Goal: Transaction & Acquisition: Purchase product/service

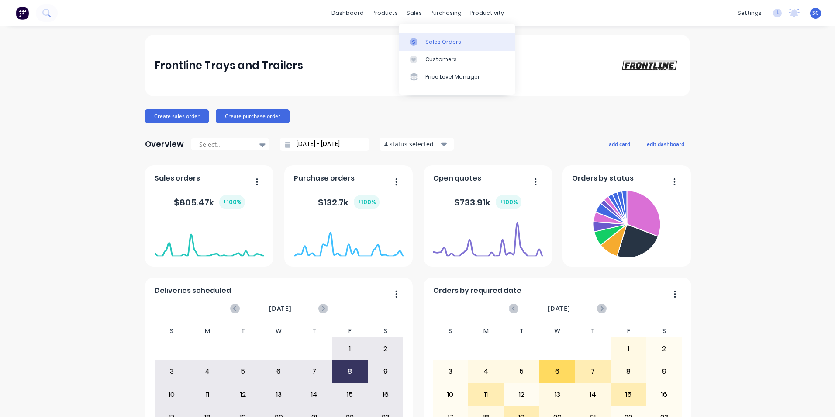
click at [445, 38] on div "Sales Orders" at bounding box center [443, 42] width 36 height 8
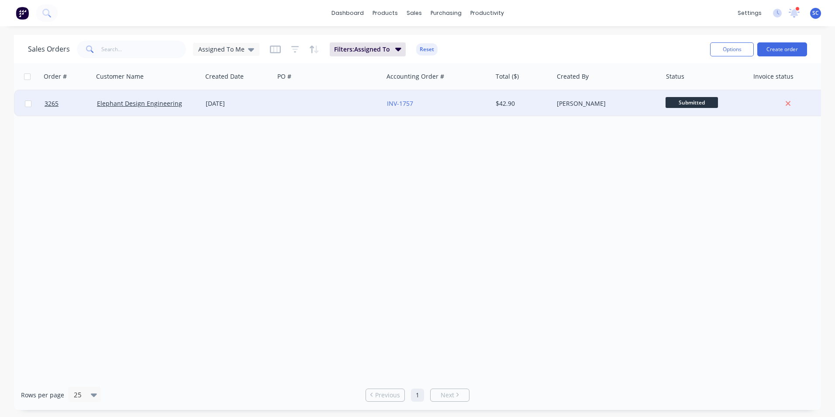
click at [539, 101] on div "$42.90" at bounding box center [522, 103] width 52 height 9
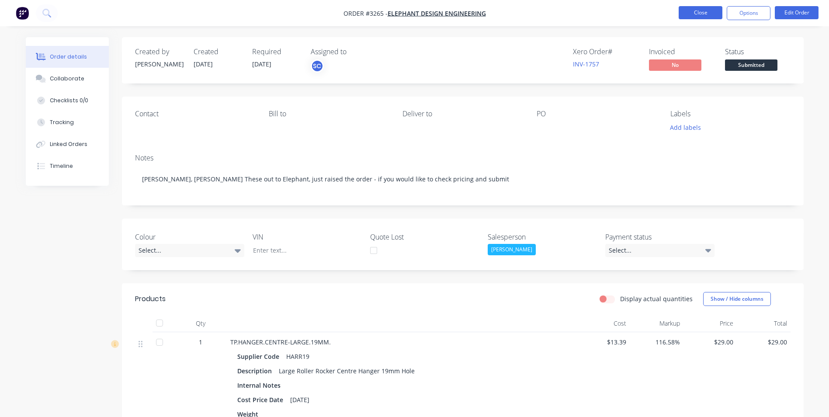
click at [705, 16] on button "Close" at bounding box center [700, 12] width 44 height 13
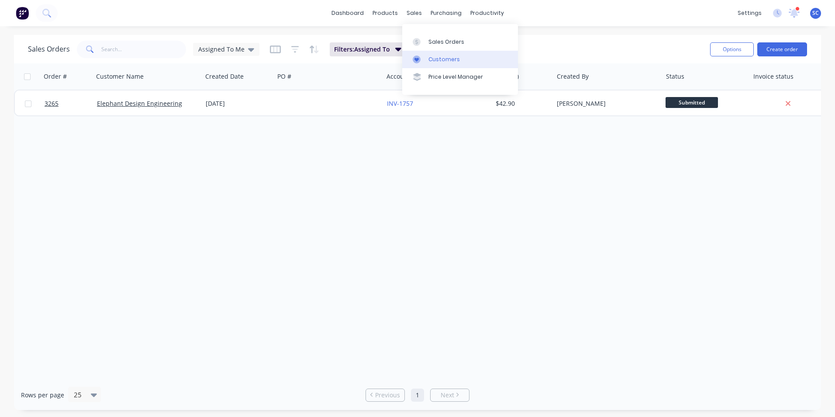
click at [418, 60] on icon at bounding box center [417, 59] width 8 height 8
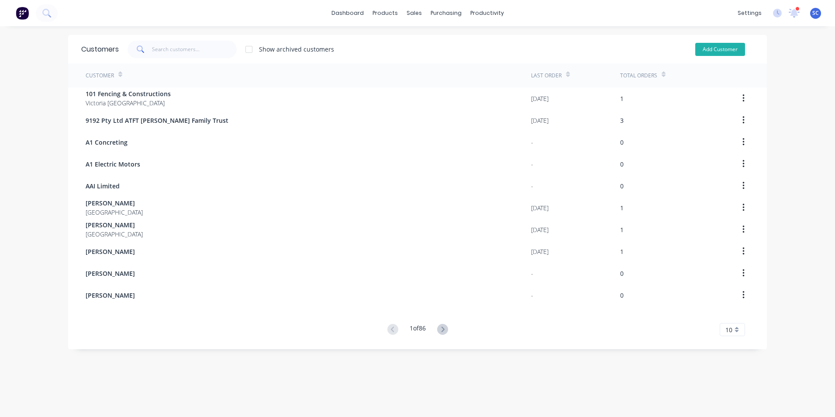
click at [711, 48] on button "Add Customer" at bounding box center [720, 49] width 50 height 13
select select "AU"
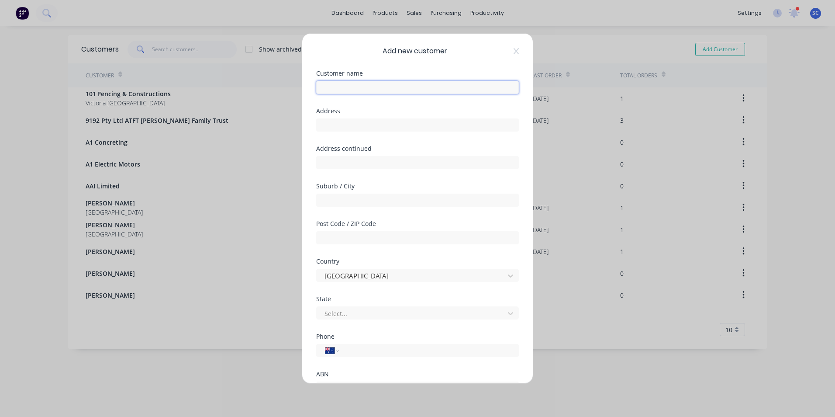
click at [352, 86] on input "text" at bounding box center [417, 87] width 203 height 13
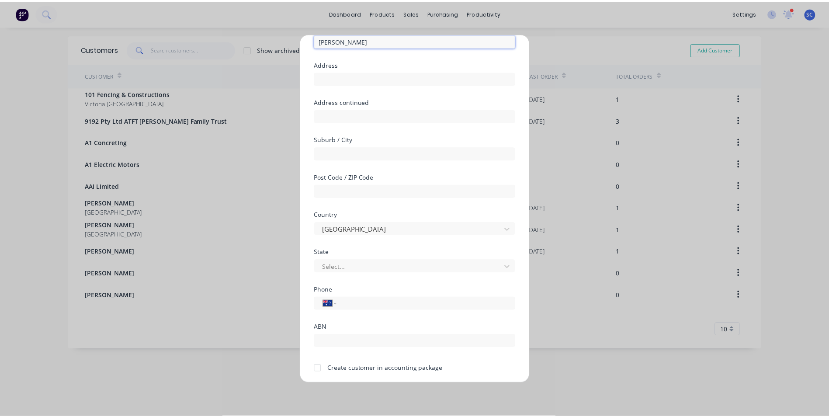
scroll to position [77, 0]
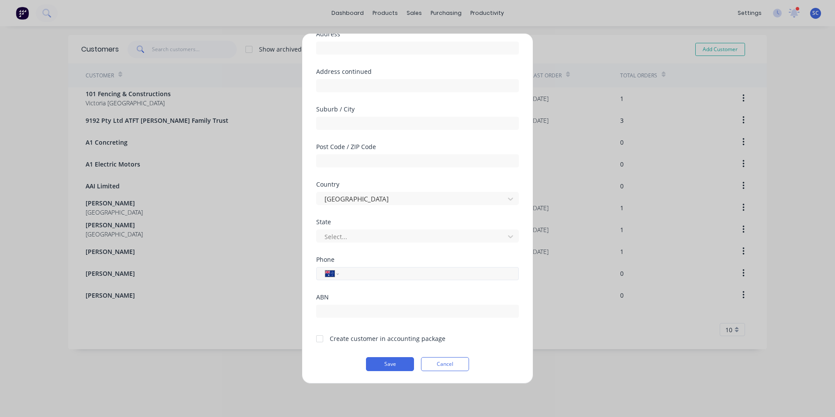
type input "Andy Do"
click at [349, 274] on input "tel" at bounding box center [427, 274] width 165 height 10
type input "0491 868 888"
click at [321, 337] on div at bounding box center [319, 338] width 17 height 17
drag, startPoint x: 376, startPoint y: 366, endPoint x: 376, endPoint y: 360, distance: 6.1
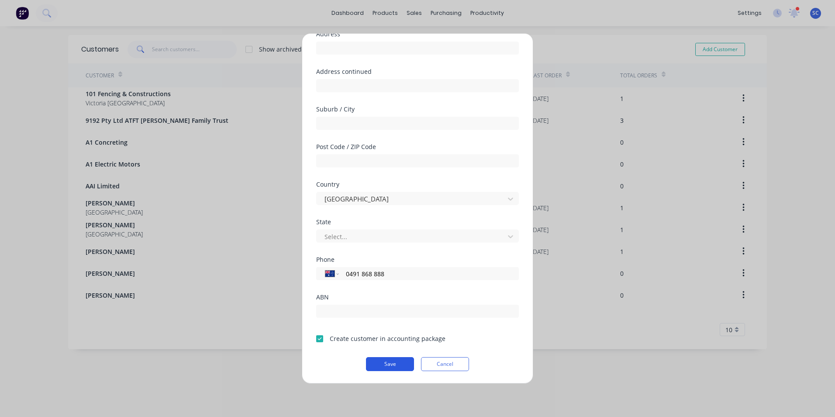
click at [376, 366] on button "Save" at bounding box center [390, 364] width 48 height 14
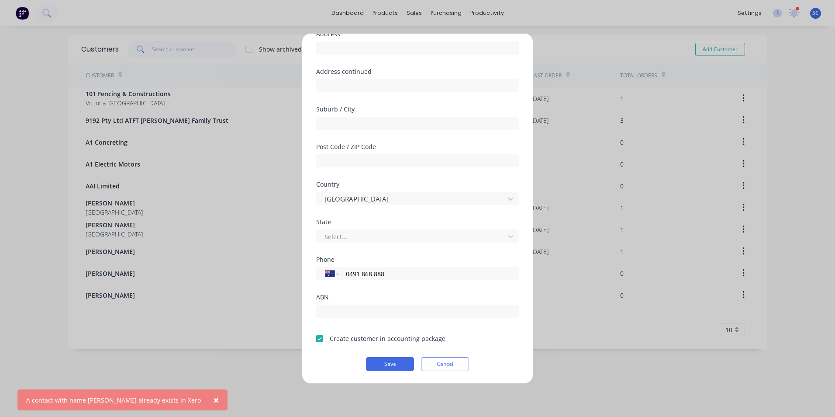
click at [321, 339] on div at bounding box center [319, 338] width 17 height 17
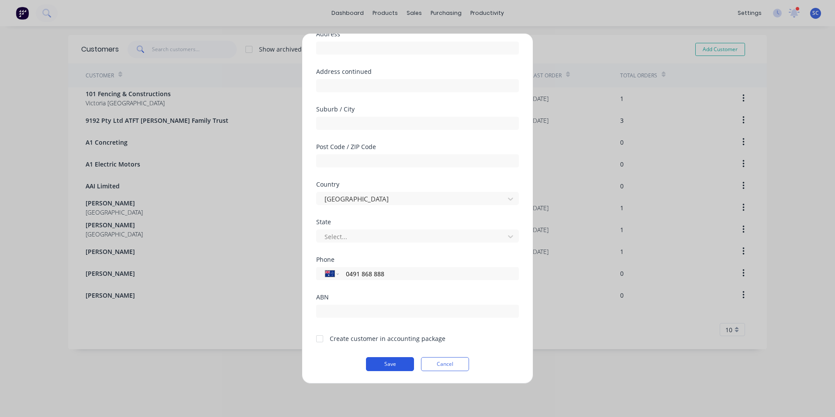
click at [383, 365] on button "Save" at bounding box center [390, 364] width 48 height 14
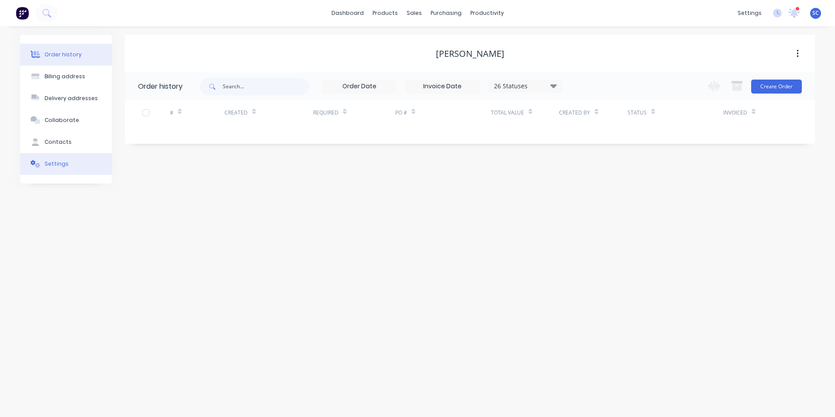
click at [55, 162] on div "Settings" at bounding box center [57, 164] width 24 height 8
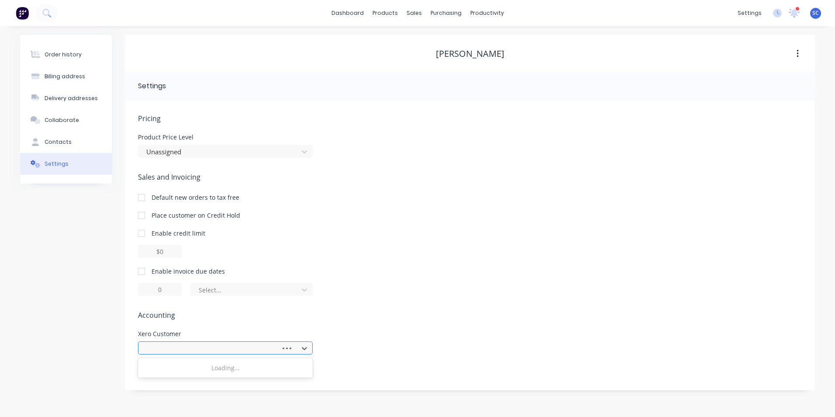
click at [191, 352] on div at bounding box center [210, 348] width 131 height 11
type input "andy"
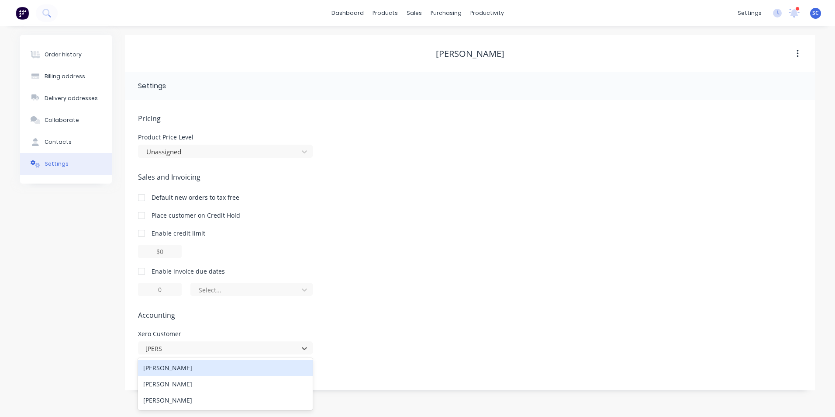
click at [197, 369] on div "Andy Do" at bounding box center [225, 367] width 175 height 16
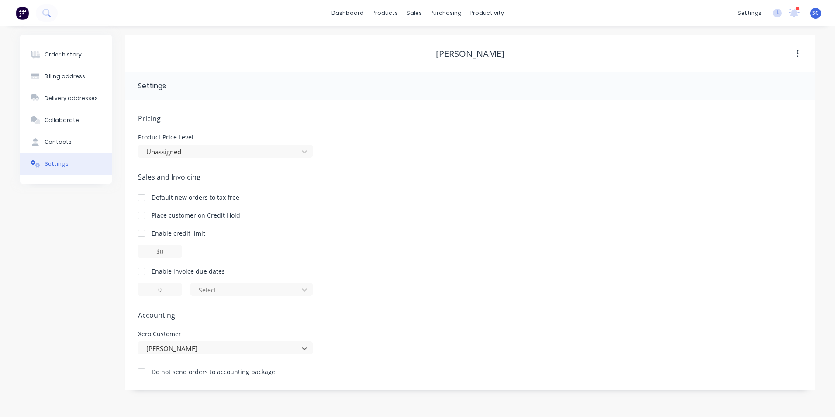
click at [426, 308] on div "Pricing Product Price Level Unassigned Sales and Invoicing Default new orders t…" at bounding box center [470, 251] width 664 height 277
click at [65, 50] on button "Order history" at bounding box center [66, 55] width 92 height 22
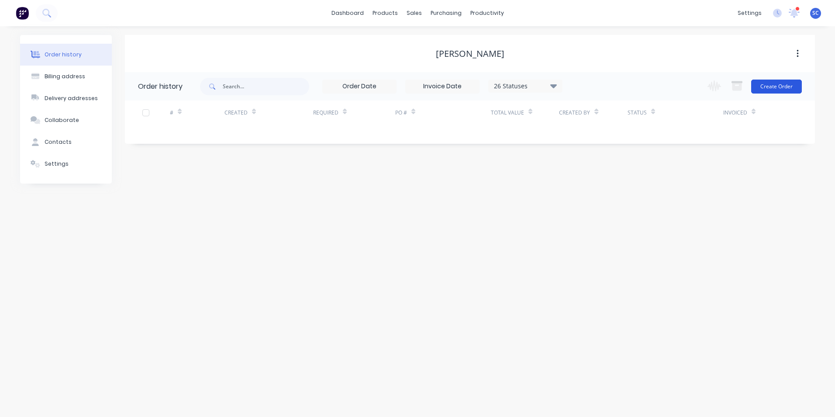
click at [770, 87] on button "Create Order" at bounding box center [776, 86] width 51 height 14
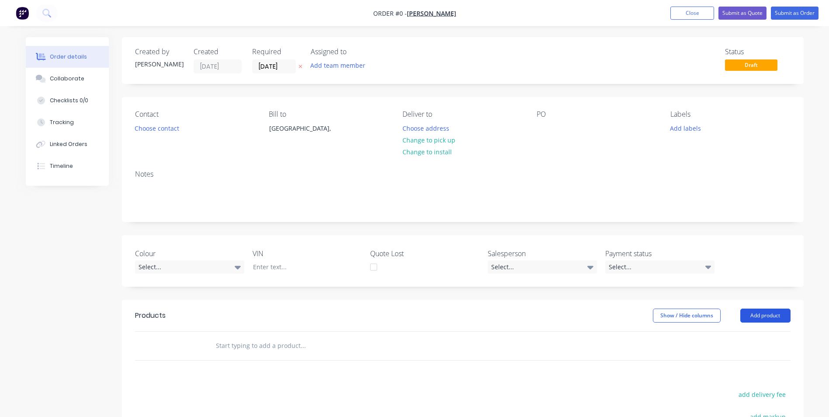
click at [756, 316] on button "Add product" at bounding box center [765, 315] width 50 height 14
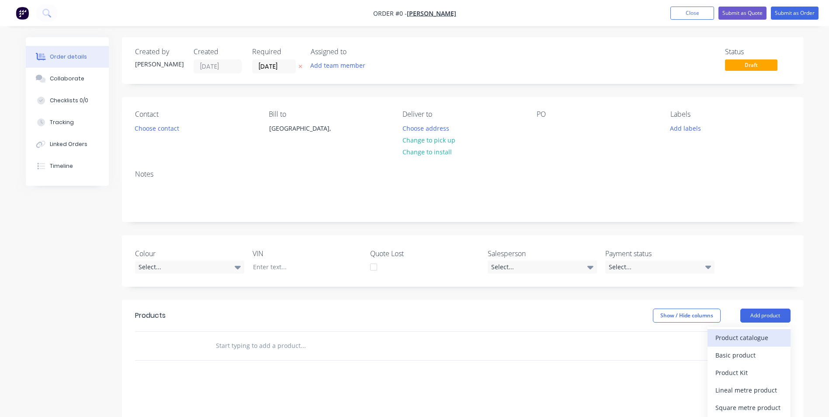
click at [739, 342] on div "Product catalogue" at bounding box center [748, 337] width 67 height 13
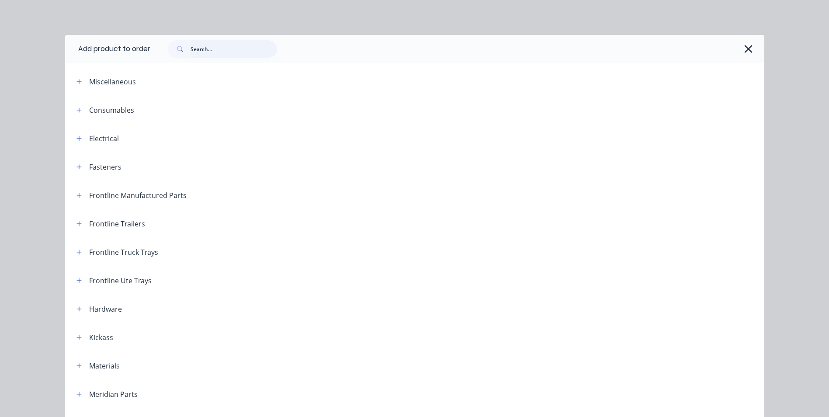
click at [226, 51] on input "text" at bounding box center [233, 48] width 86 height 17
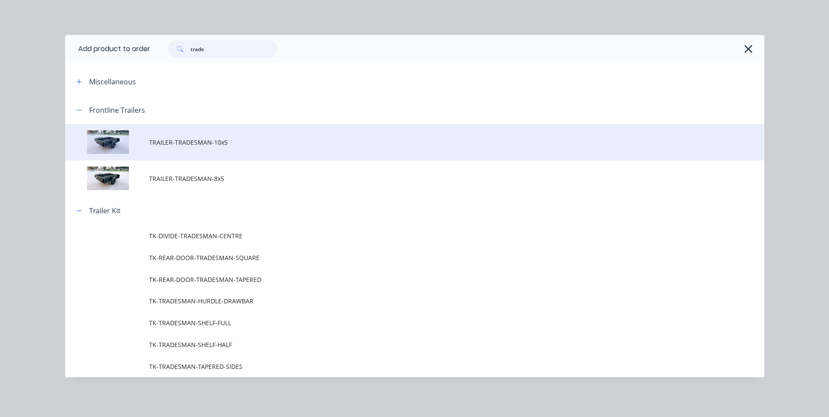
type input "trade"
click at [194, 147] on td "TRAILER-TRADESMAN-10x5" at bounding box center [456, 142] width 615 height 36
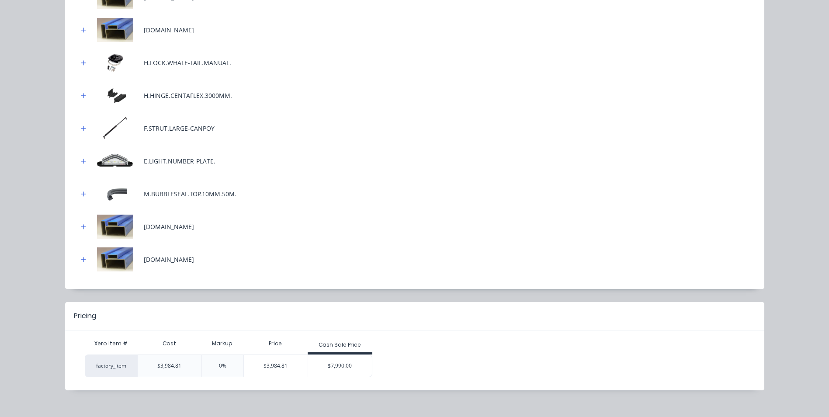
scroll to position [513, 0]
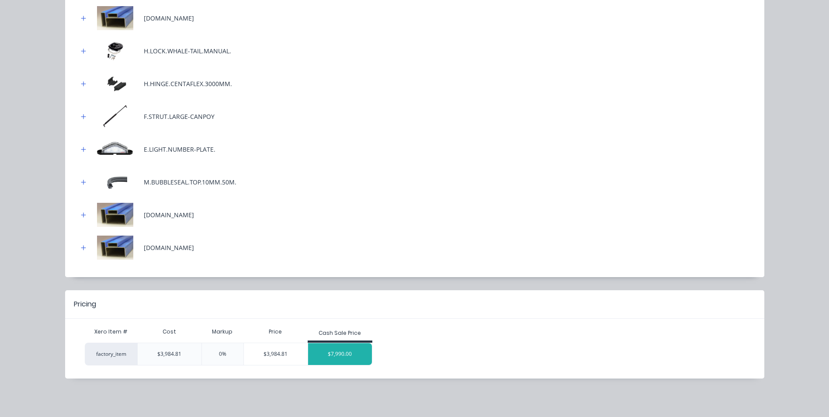
click at [337, 354] on div "$7,990.00" at bounding box center [340, 354] width 64 height 22
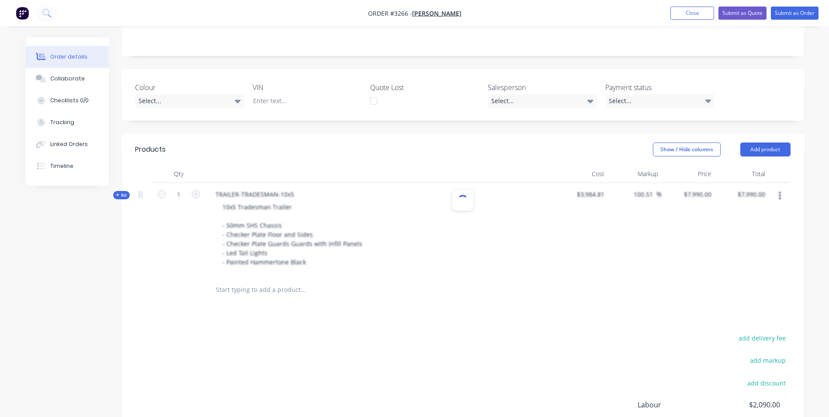
scroll to position [262, 0]
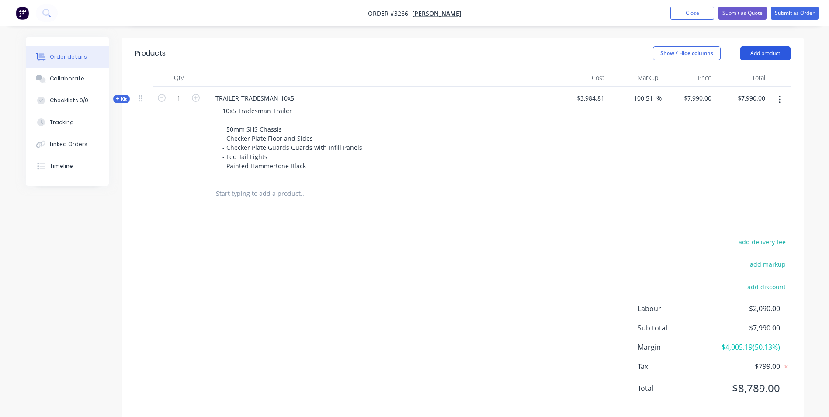
click at [748, 55] on button "Add product" at bounding box center [765, 53] width 50 height 14
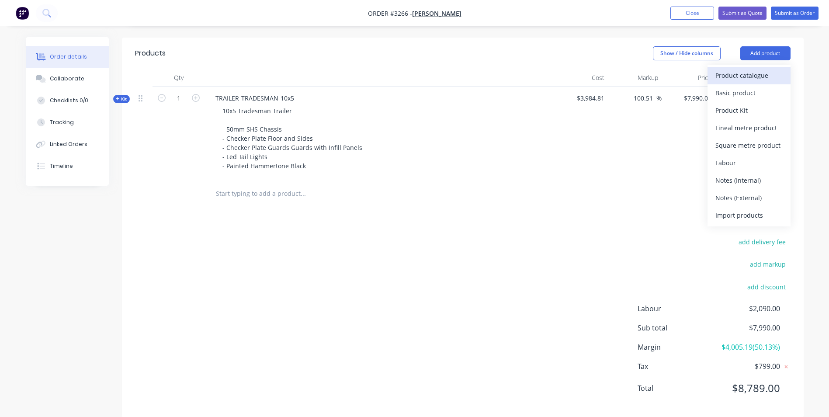
click at [723, 76] on div "Product catalogue" at bounding box center [748, 75] width 67 height 13
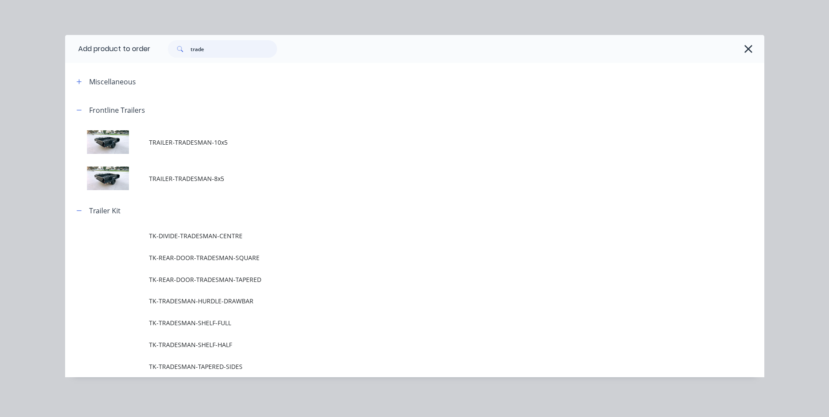
click at [203, 46] on input "trade" at bounding box center [233, 48] width 86 height 17
drag, startPoint x: 207, startPoint y: 47, endPoint x: 157, endPoint y: 51, distance: 49.9
click at [157, 51] on div "trade" at bounding box center [452, 48] width 605 height 17
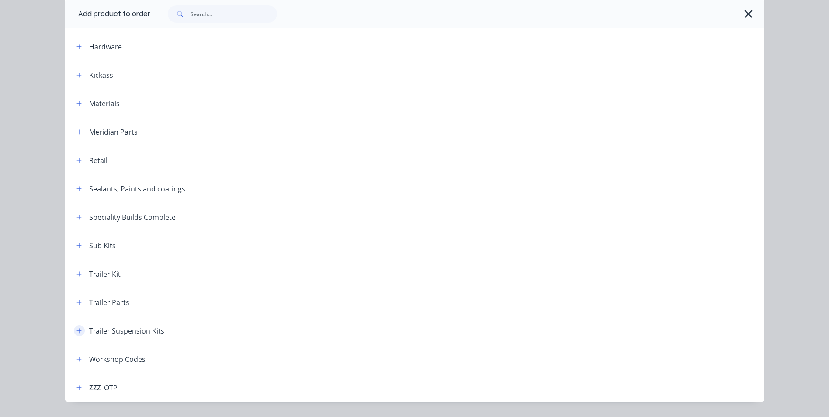
click at [76, 331] on icon "button" at bounding box center [78, 330] width 5 height 5
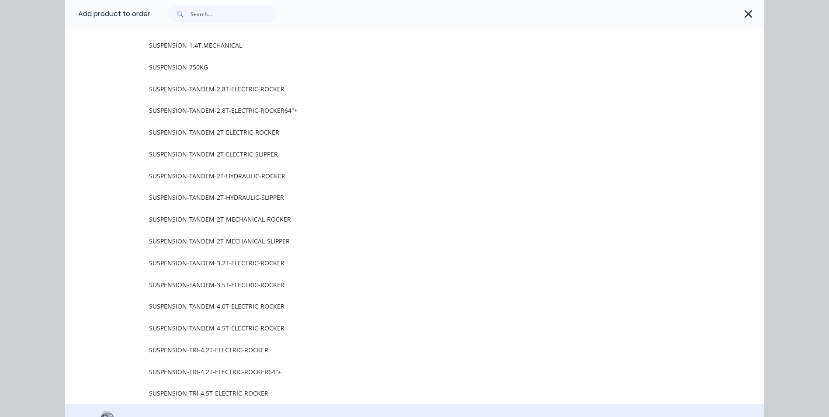
scroll to position [655, 0]
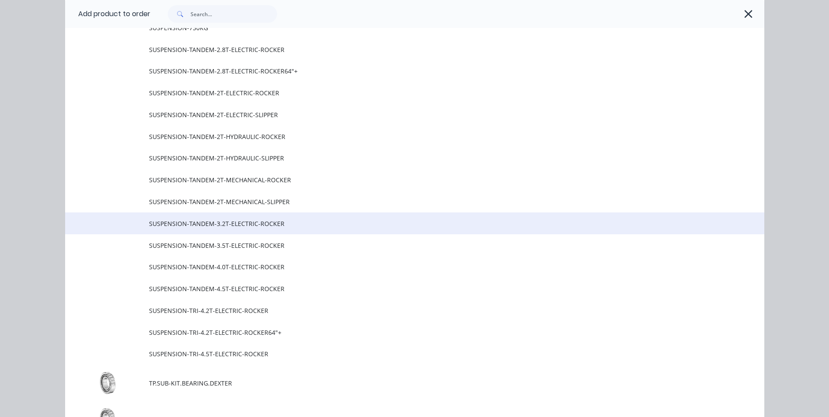
click at [226, 225] on span "SUSPENSION-TANDEM-3.2T-ELECTRIC-ROCKER" at bounding box center [395, 223] width 492 height 9
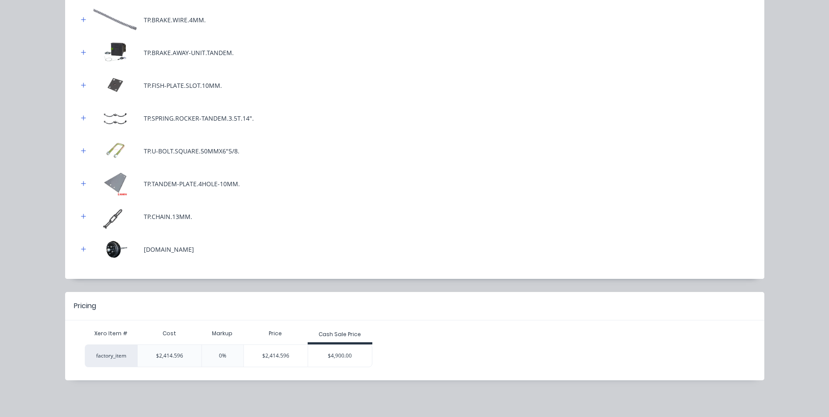
scroll to position [366, 0]
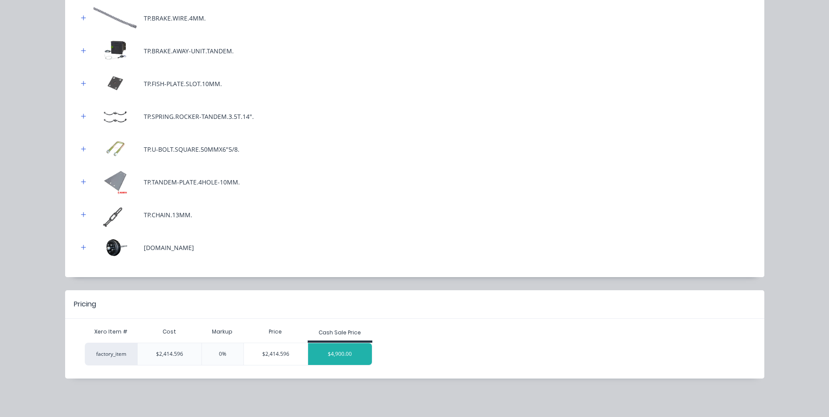
click at [341, 360] on div "$4,900.00" at bounding box center [340, 354] width 64 height 22
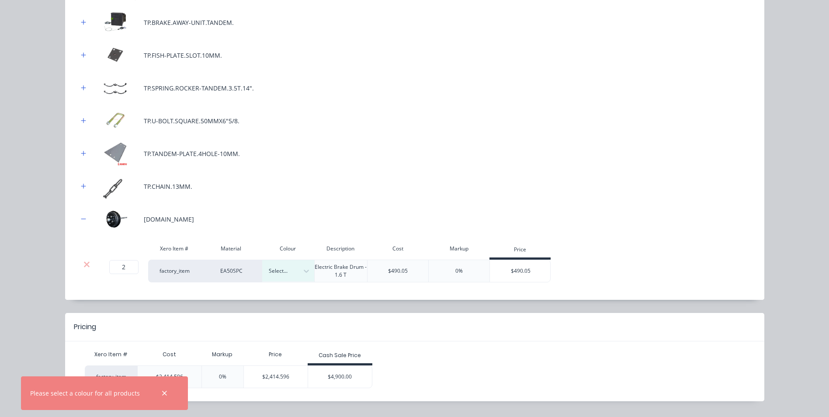
scroll to position [410, 0]
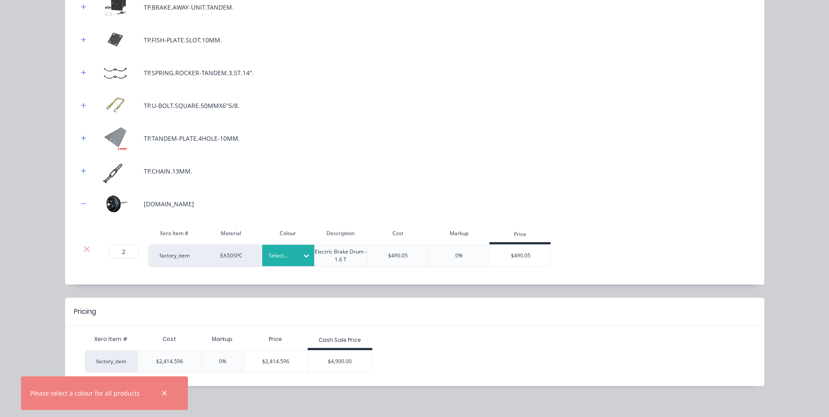
click at [279, 256] on div at bounding box center [282, 256] width 26 height 10
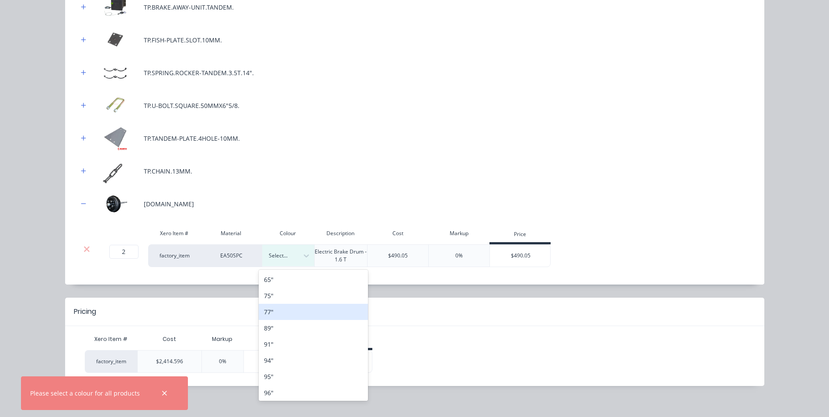
click at [306, 311] on div "77"" at bounding box center [313, 312] width 109 height 16
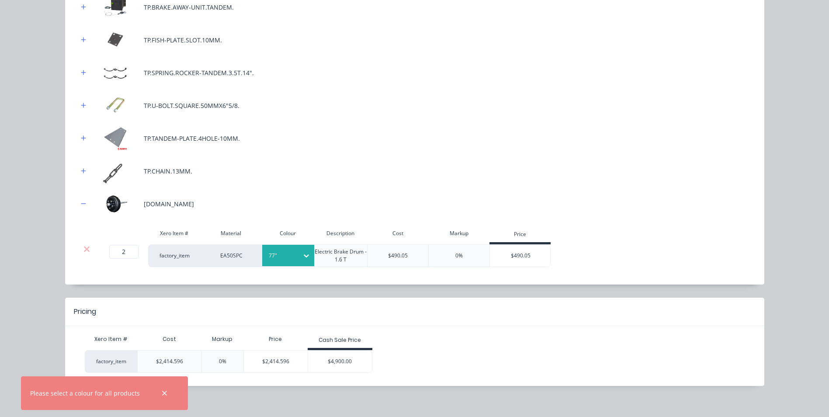
drag, startPoint x: 621, startPoint y: 218, endPoint x: 615, endPoint y: 222, distance: 7.1
click at [510, 258] on div "$490.05" at bounding box center [520, 256] width 61 height 22
click at [325, 370] on div "$4,900.00" at bounding box center [340, 361] width 64 height 22
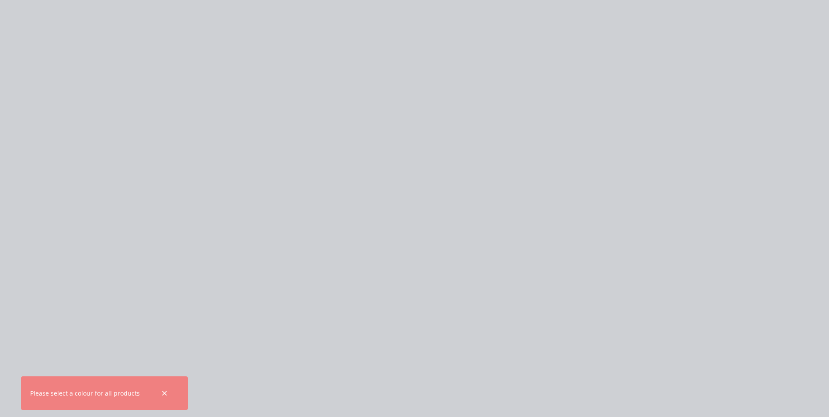
scroll to position [0, 0]
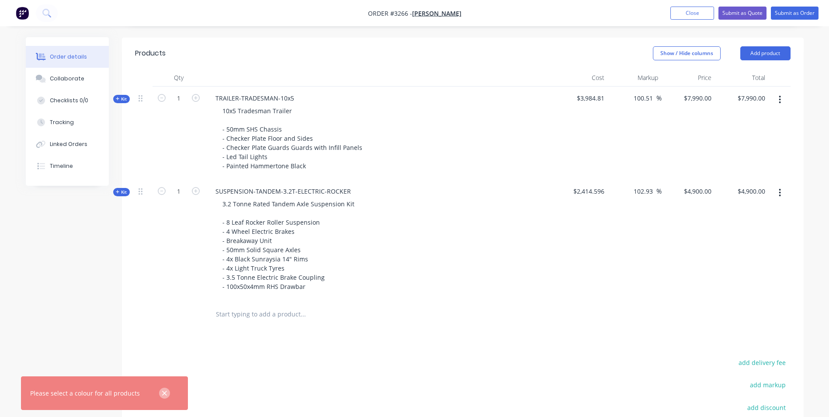
click at [162, 391] on icon "button" at bounding box center [165, 393] width 6 height 8
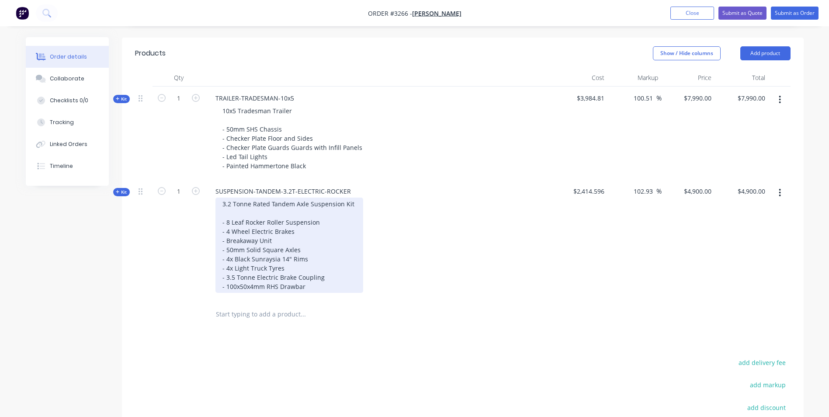
click at [285, 259] on div "3.2 Tonne Rated Tandem Axle Suspension Kit - 8 Leaf Rocker Roller Suspension - …" at bounding box center [289, 244] width 148 height 95
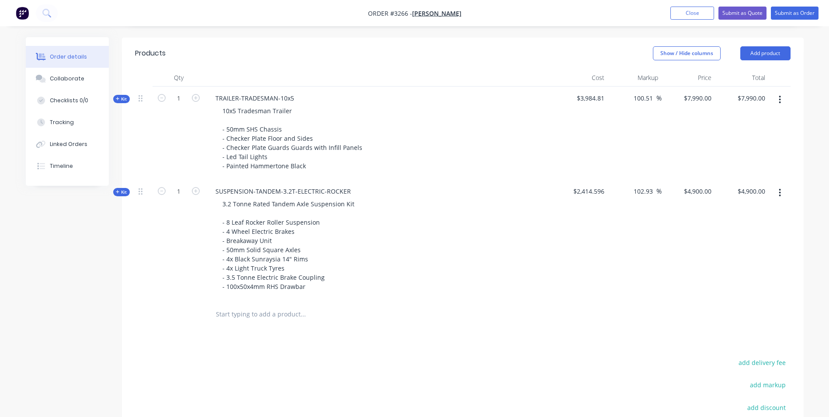
click at [119, 191] on icon at bounding box center [118, 192] width 4 height 4
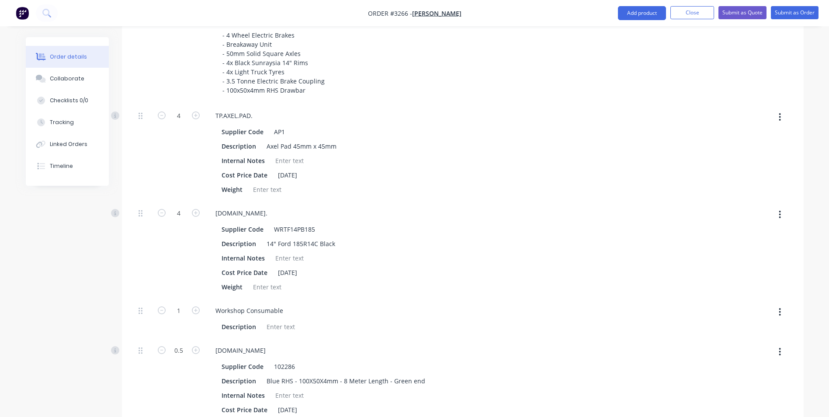
scroll to position [437, 0]
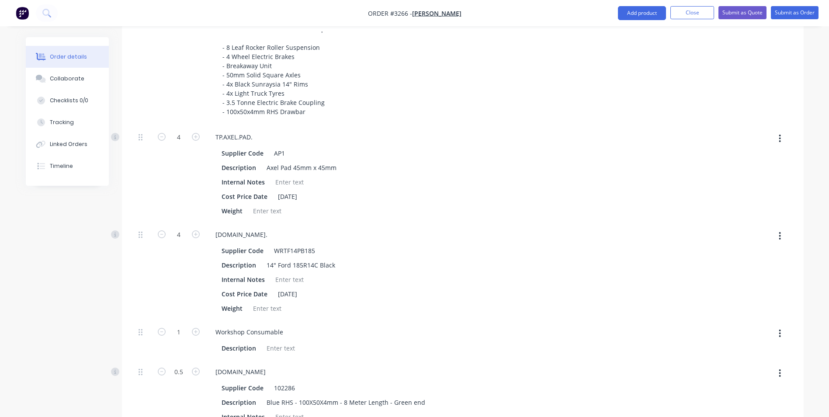
click at [779, 234] on icon "button" at bounding box center [779, 236] width 2 height 10
click at [752, 294] on div "Delete" at bounding box center [748, 293] width 67 height 13
type input "$4,121.8147"
type input "$4,121.81"
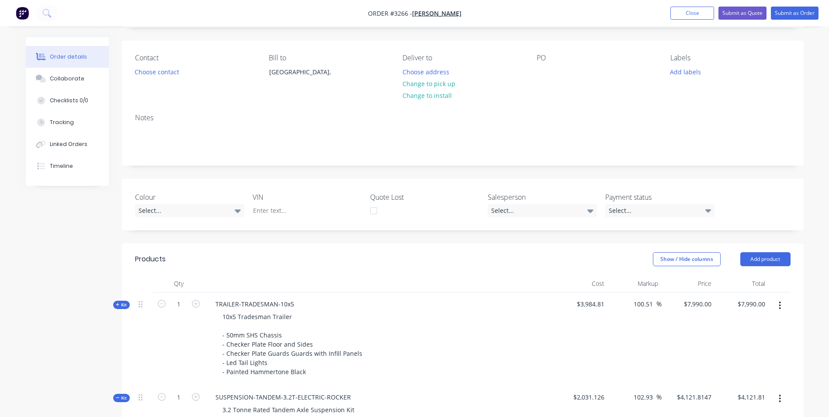
scroll to position [131, 0]
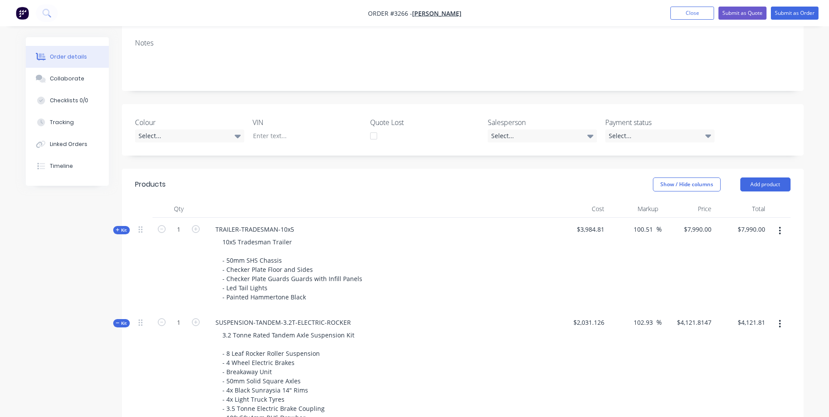
click at [118, 321] on icon at bounding box center [118, 323] width 4 height 4
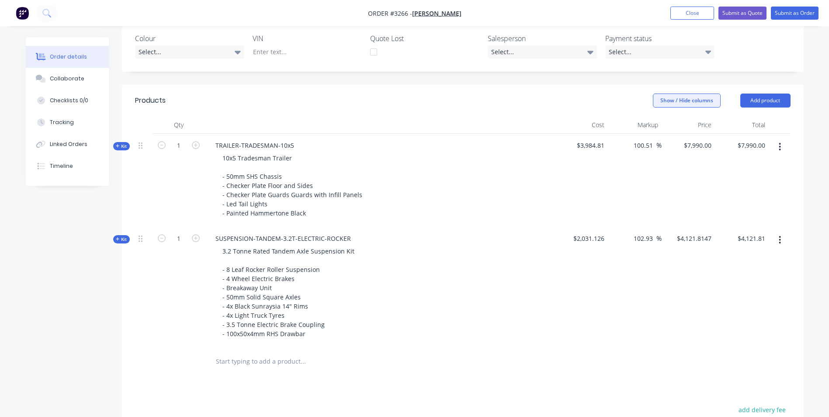
scroll to position [135, 0]
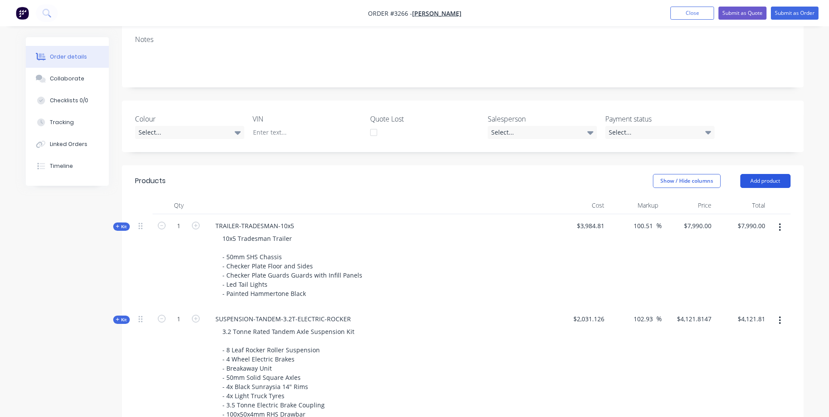
click at [756, 186] on button "Add product" at bounding box center [765, 181] width 50 height 14
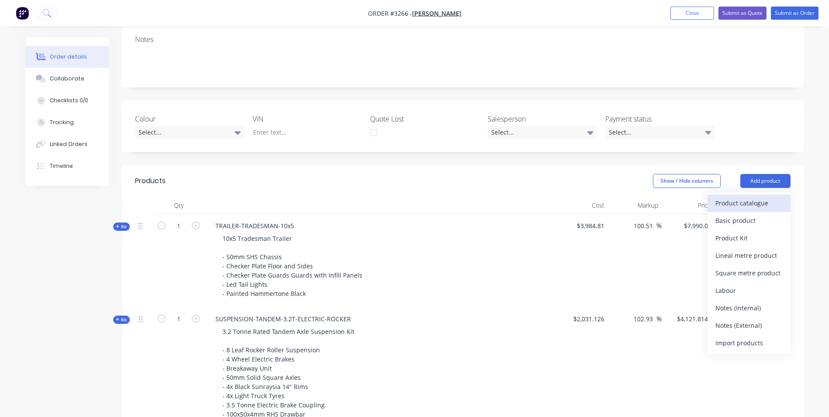
click at [739, 202] on div "Product catalogue" at bounding box center [748, 203] width 67 height 13
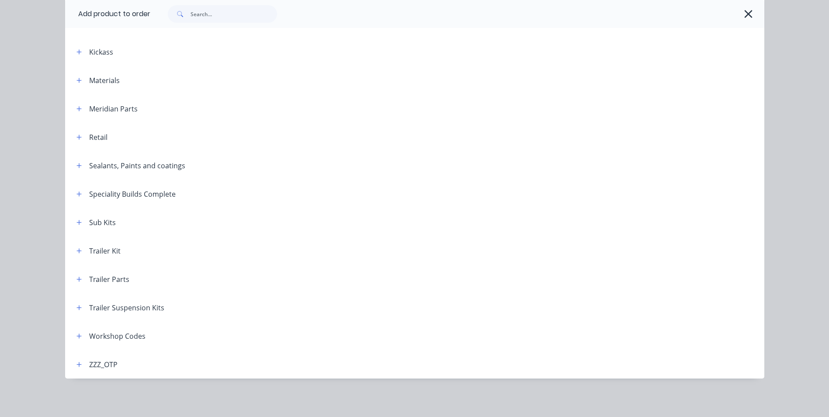
scroll to position [266, 0]
click at [76, 280] on icon "button" at bounding box center [78, 279] width 5 height 6
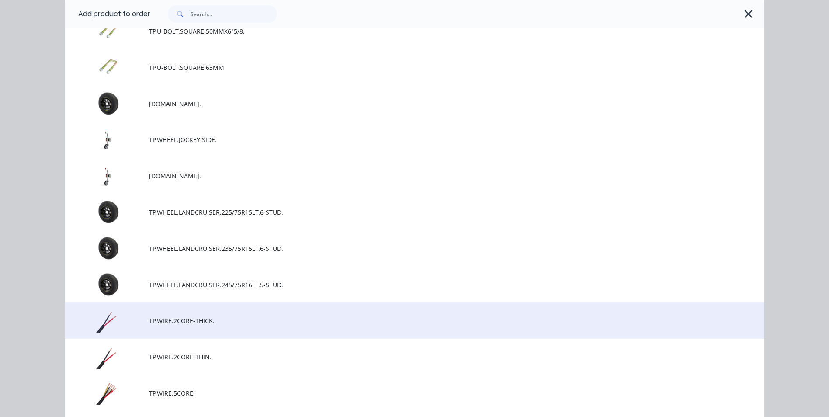
scroll to position [6727, 0]
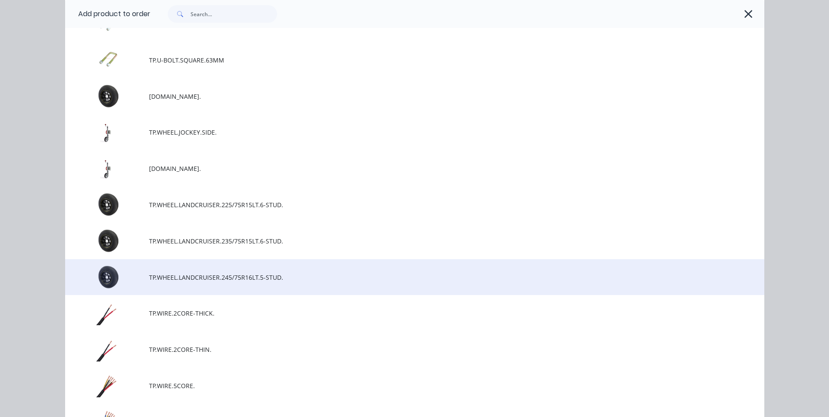
click at [190, 278] on span "TP.WHEEL.LANDCRUISER.245/75R16LT.5-STUD." at bounding box center [395, 277] width 492 height 9
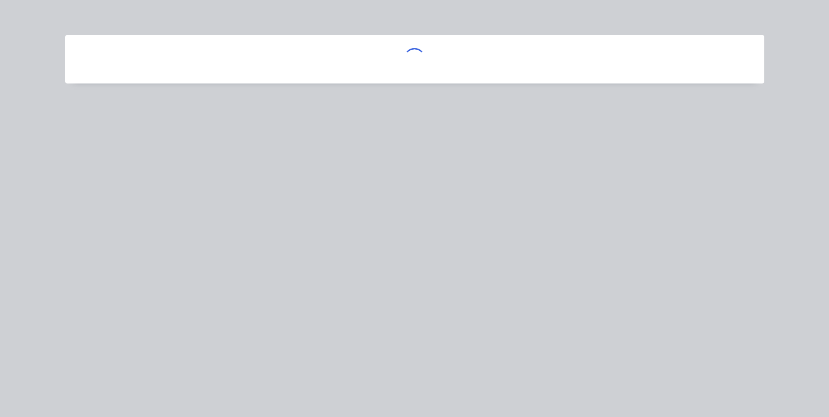
scroll to position [0, 0]
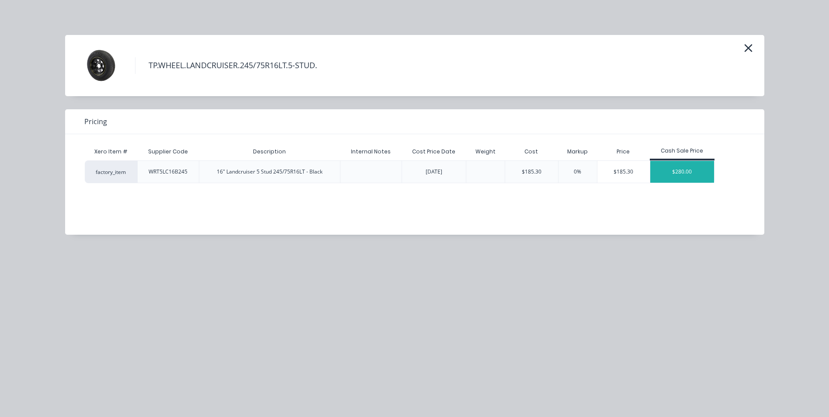
click at [678, 171] on div "$280.00" at bounding box center [682, 172] width 64 height 22
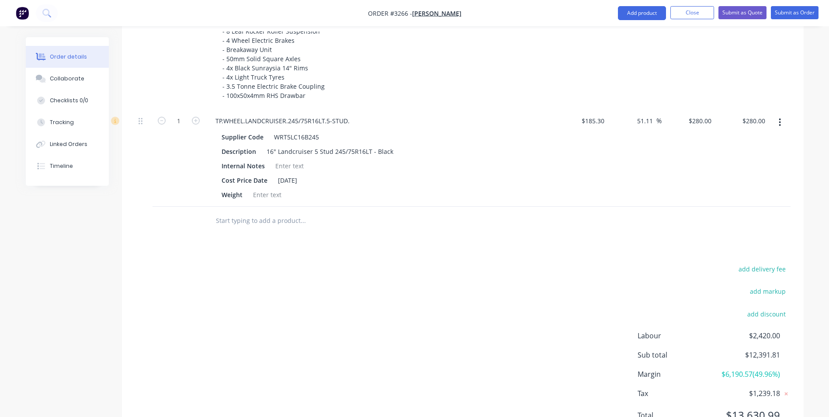
scroll to position [407, 0]
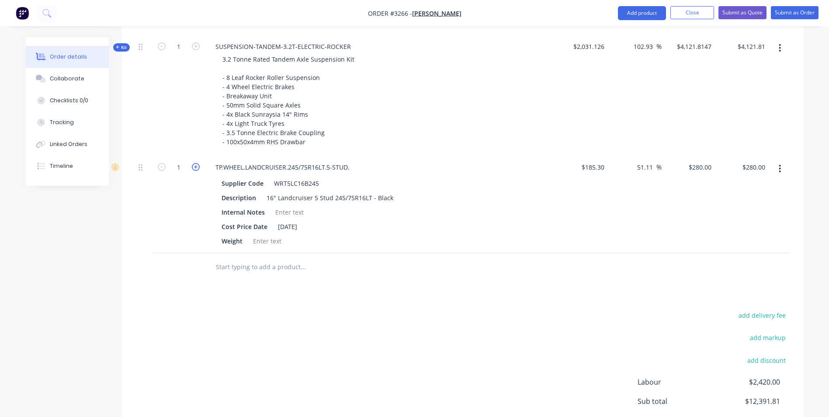
click at [196, 166] on icon "button" at bounding box center [196, 167] width 8 height 8
type input "2"
type input "$560.00"
click at [196, 166] on icon "button" at bounding box center [196, 167] width 8 height 8
type input "3"
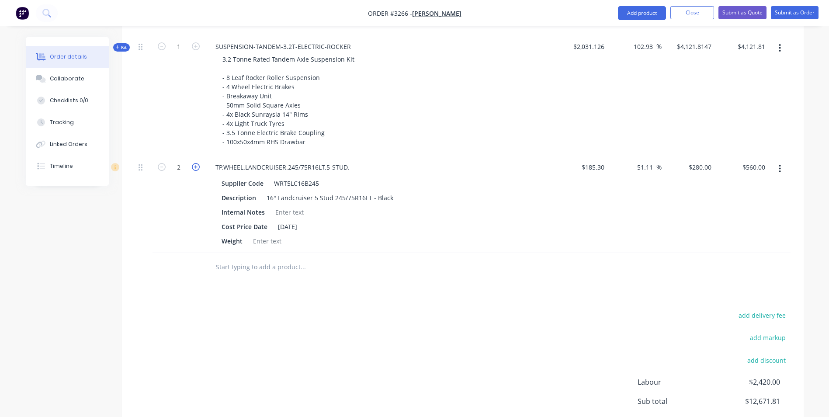
type input "$840.00"
click at [196, 166] on icon "button" at bounding box center [196, 167] width 8 height 8
type input "4"
type input "$1,120.00"
click at [196, 166] on icon "button" at bounding box center [196, 167] width 8 height 8
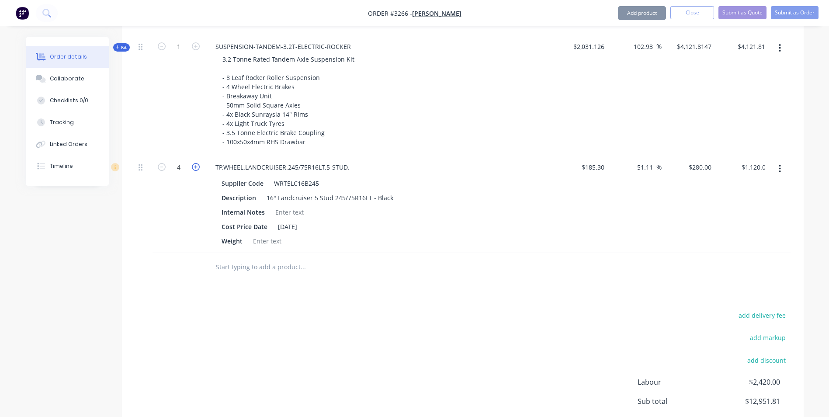
type input "5"
type input "$1,400.00"
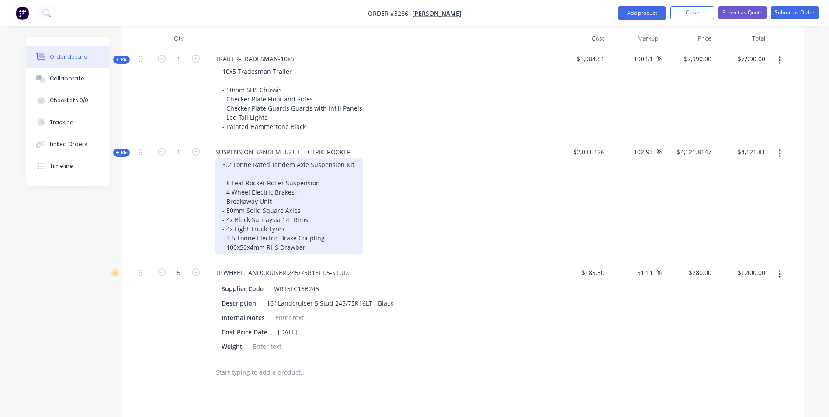
scroll to position [319, 0]
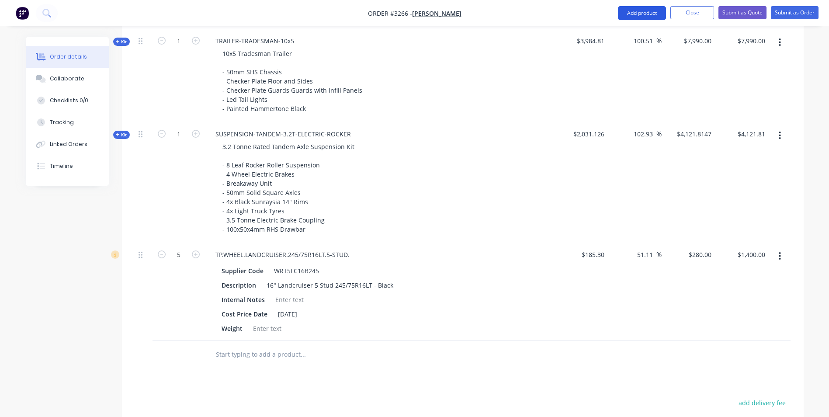
click at [650, 15] on button "Add product" at bounding box center [642, 13] width 48 height 14
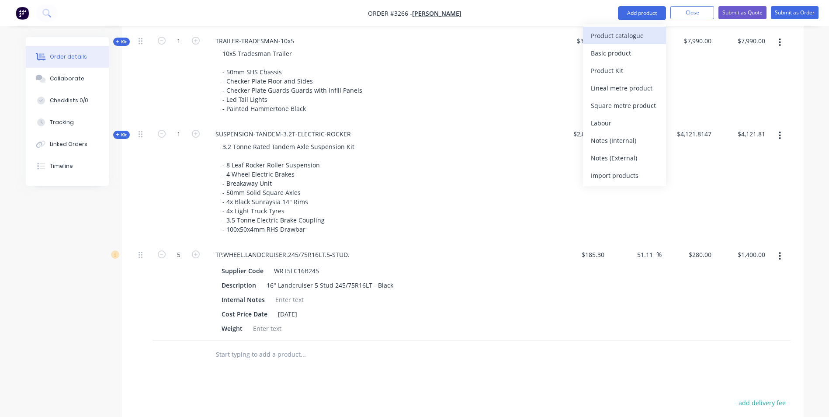
click at [594, 39] on div "Product catalogue" at bounding box center [624, 35] width 67 height 13
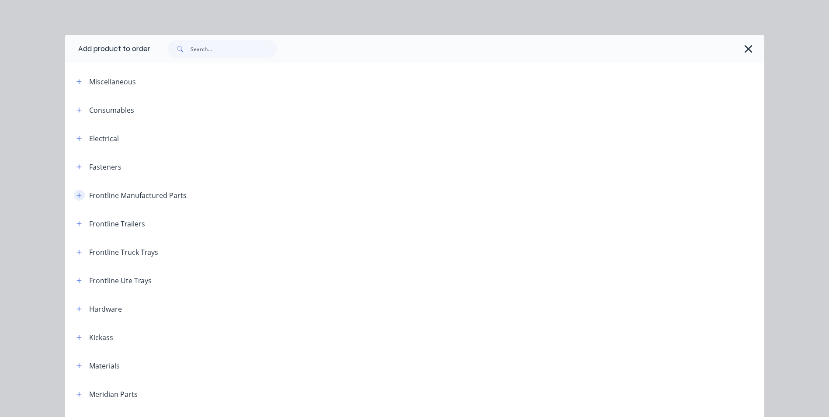
click at [76, 196] on icon "button" at bounding box center [78, 195] width 5 height 5
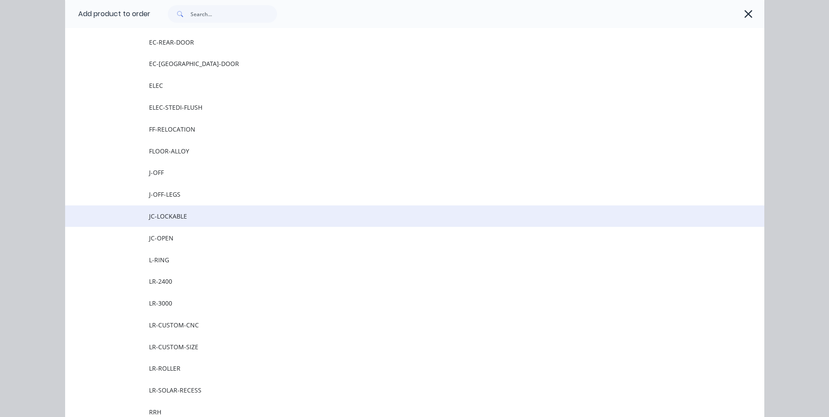
scroll to position [830, 0]
click at [167, 214] on span "LR-3000" at bounding box center [395, 216] width 492 height 9
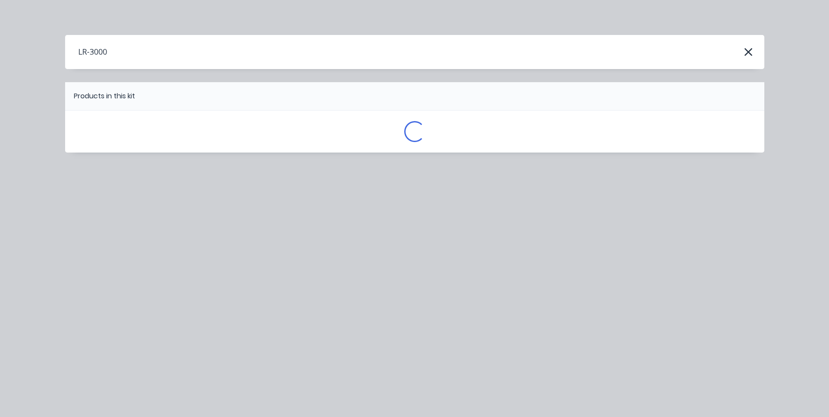
scroll to position [0, 0]
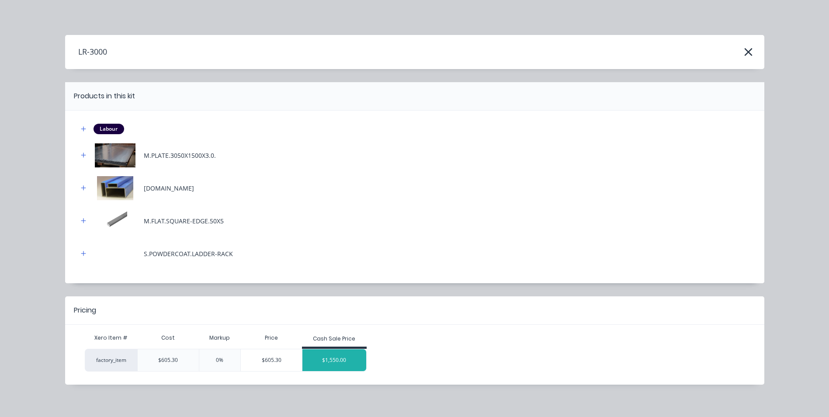
click at [323, 363] on div "$1,550.00" at bounding box center [334, 360] width 64 height 22
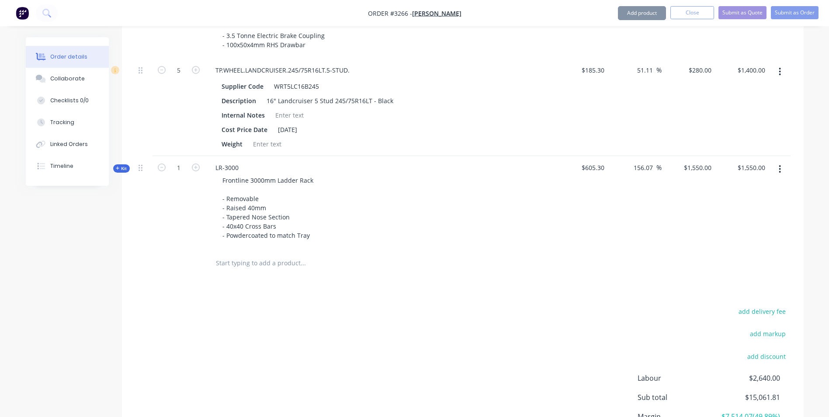
scroll to position [581, 0]
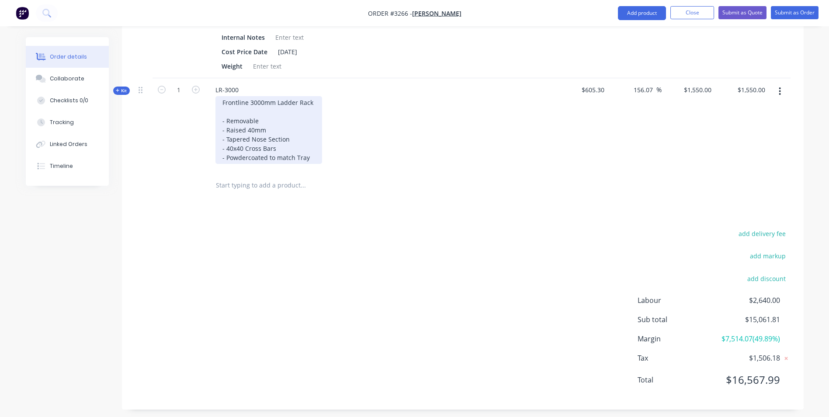
click at [311, 159] on div "Frontline 3000mm Ladder Rack - Removable - Raised 40mm - Tapered Nose Section -…" at bounding box center [268, 130] width 107 height 68
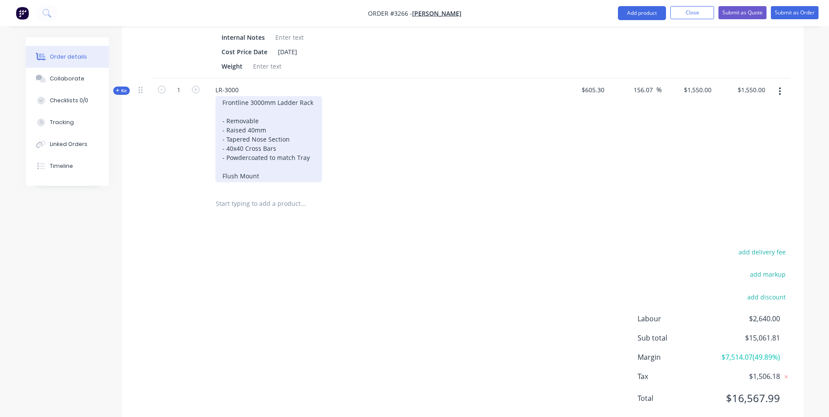
click at [267, 130] on div "Frontline 3000mm Ladder Rack - Removable - Raised 40mm - Tapered Nose Section -…" at bounding box center [268, 139] width 107 height 86
drag, startPoint x: 226, startPoint y: 128, endPoint x: 216, endPoint y: 130, distance: 10.6
click at [216, 130] on div "Frontline 3000mm Ladder Rack - Removable - Raised 40mm - Tapered Nose Section -…" at bounding box center [268, 139] width 107 height 86
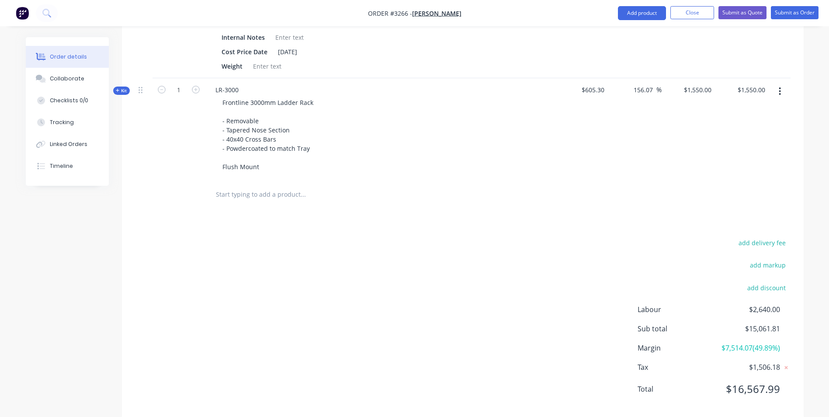
click at [315, 250] on div "add delivery fee add markup add discount Labour $2,640.00 Sub total $15,061.81 …" at bounding box center [462, 321] width 655 height 169
click at [651, 10] on button "Add product" at bounding box center [642, 13] width 48 height 14
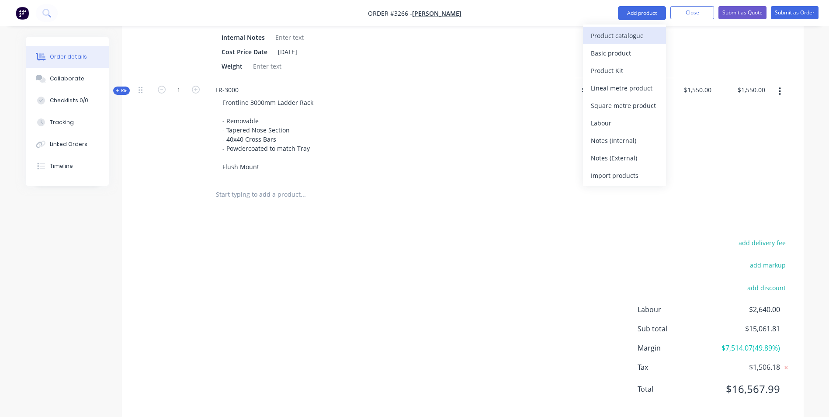
click at [644, 34] on div "Product catalogue" at bounding box center [624, 35] width 67 height 13
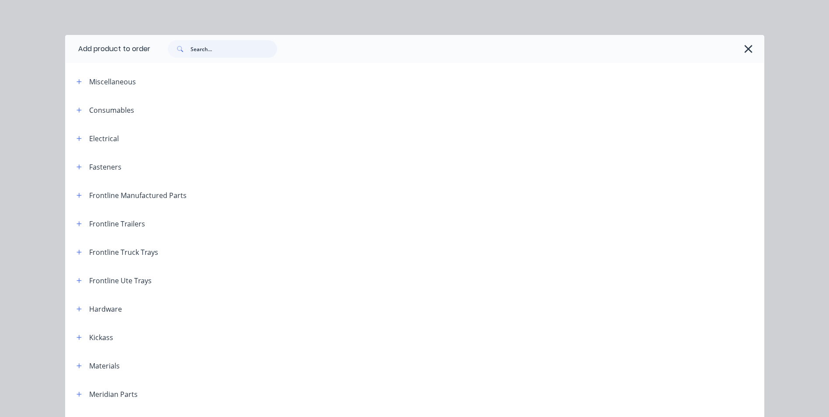
click at [209, 48] on input "text" at bounding box center [233, 48] width 86 height 17
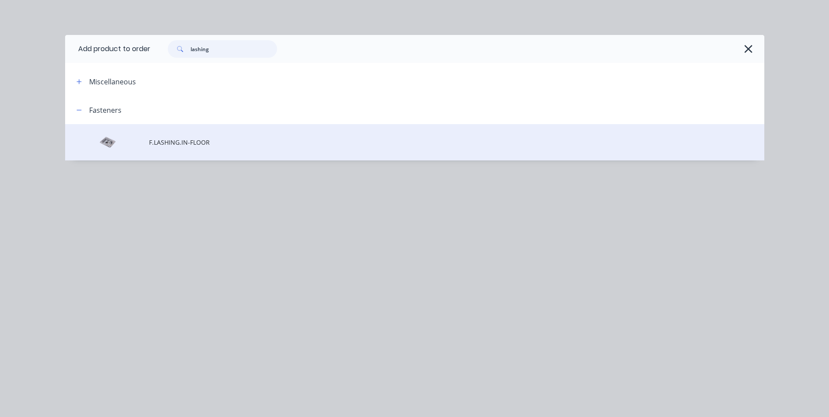
type input "lashing"
click at [183, 140] on span "F.LASHING.IN-FLOOR" at bounding box center [395, 142] width 492 height 9
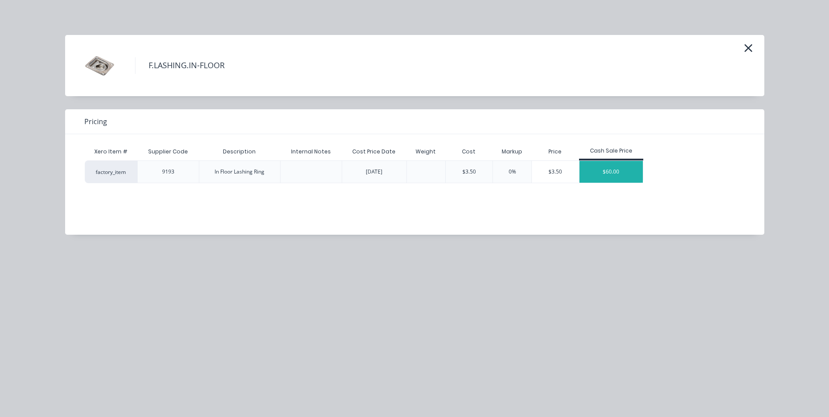
click at [623, 180] on div "$60.00" at bounding box center [611, 172] width 64 height 22
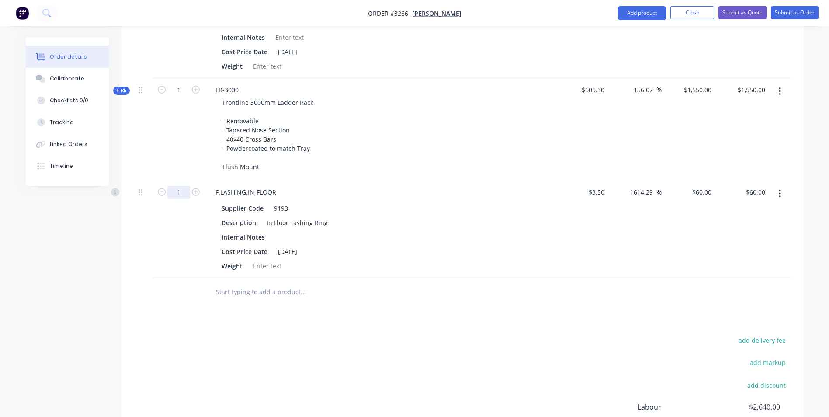
type input "9"
type input "$540.00"
click at [325, 222] on div "In Floor Lashing Ring" at bounding box center [297, 222] width 68 height 13
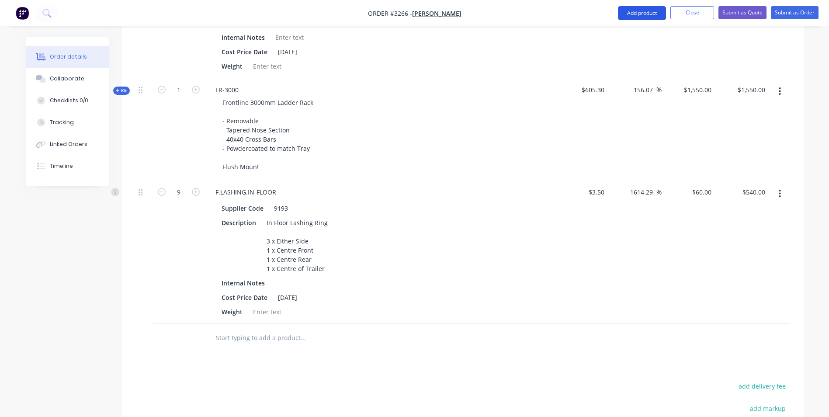
click at [634, 14] on button "Add product" at bounding box center [642, 13] width 48 height 14
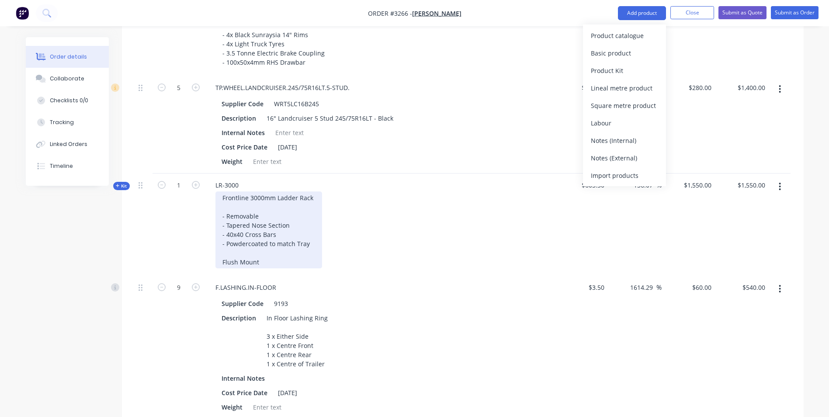
scroll to position [450, 0]
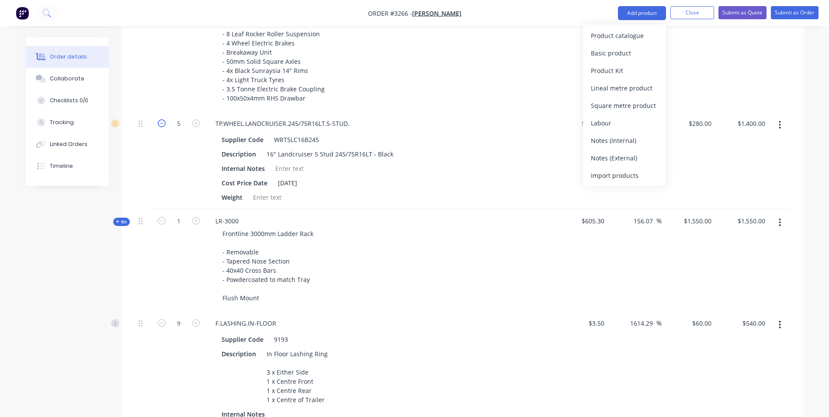
click at [162, 122] on icon "button" at bounding box center [162, 123] width 8 height 8
type input "4"
type input "$1,120.00"
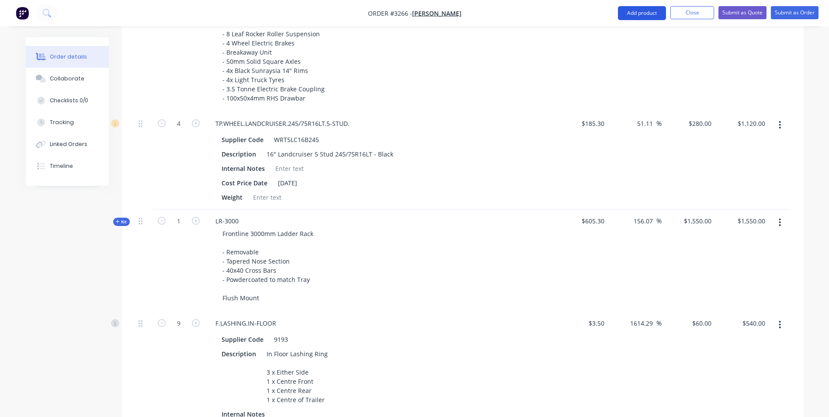
click at [632, 15] on button "Add product" at bounding box center [642, 13] width 48 height 14
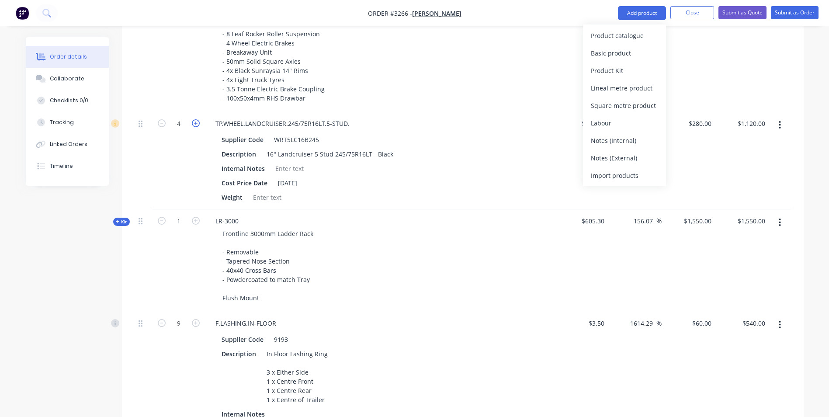
click at [197, 122] on icon "button" at bounding box center [196, 123] width 8 height 8
type input "5"
type input "$1,400.00"
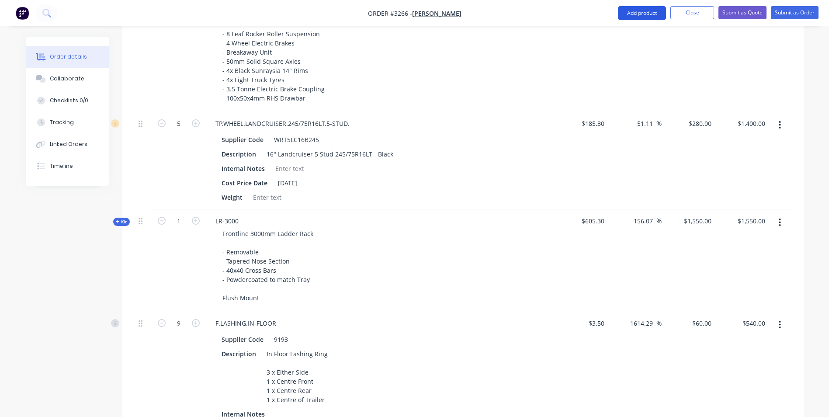
click at [646, 11] on button "Add product" at bounding box center [642, 13] width 48 height 14
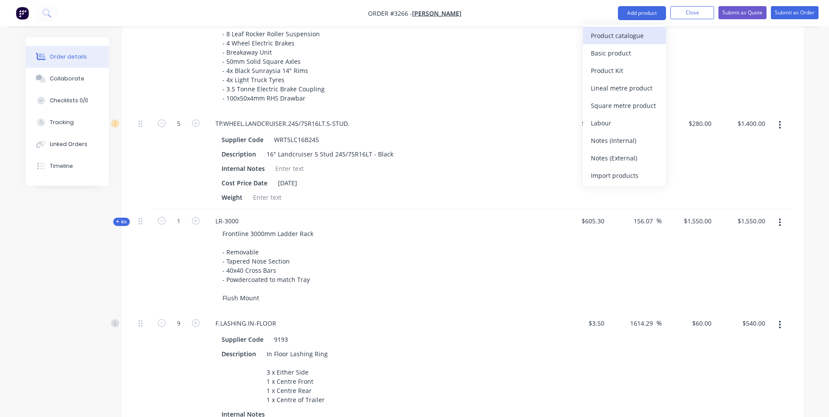
click at [611, 39] on div "Product catalogue" at bounding box center [624, 35] width 67 height 13
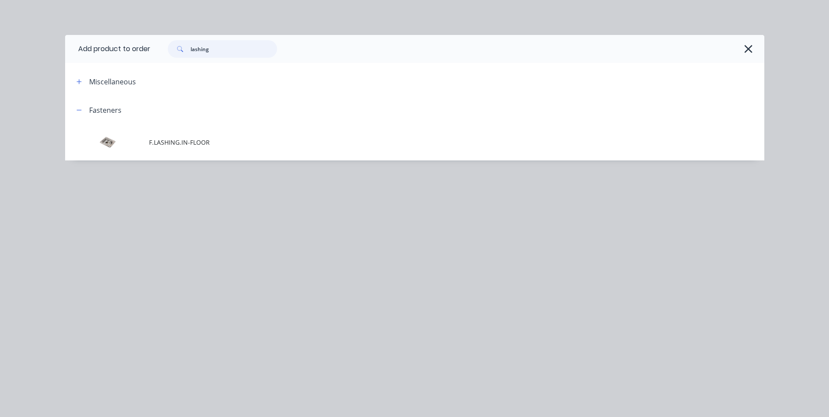
drag, startPoint x: 217, startPoint y: 52, endPoint x: 173, endPoint y: 54, distance: 43.3
click at [173, 54] on div "lashing" at bounding box center [222, 48] width 109 height 17
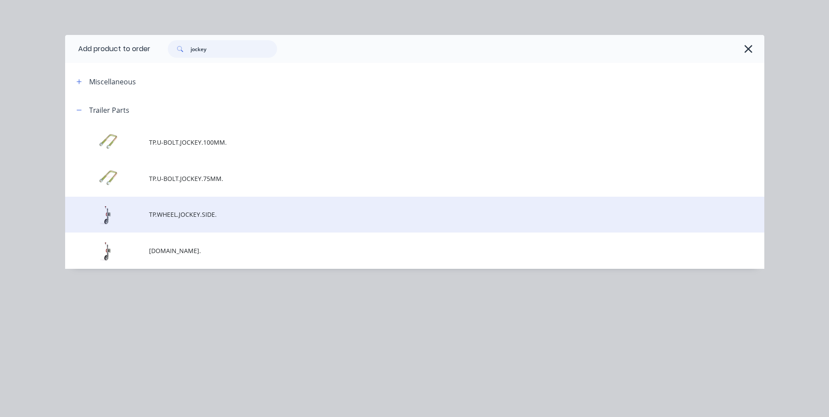
type input "jockey"
click at [173, 219] on span "TP.WHEEL.JOCKEY.SIDE." at bounding box center [395, 214] width 492 height 9
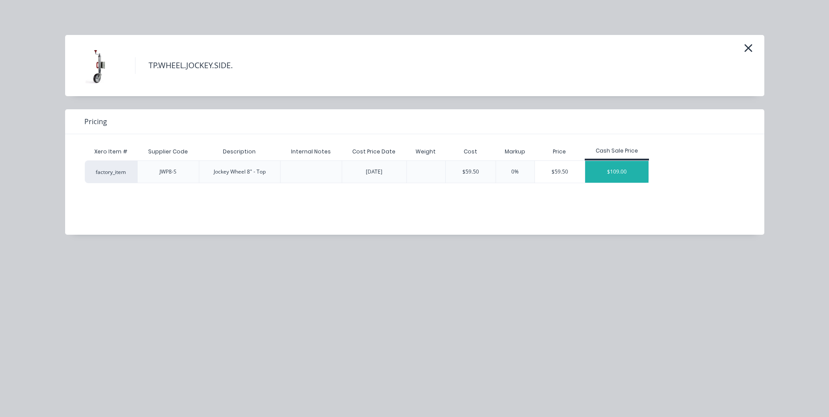
click at [621, 171] on div "$109.00" at bounding box center [617, 172] width 64 height 22
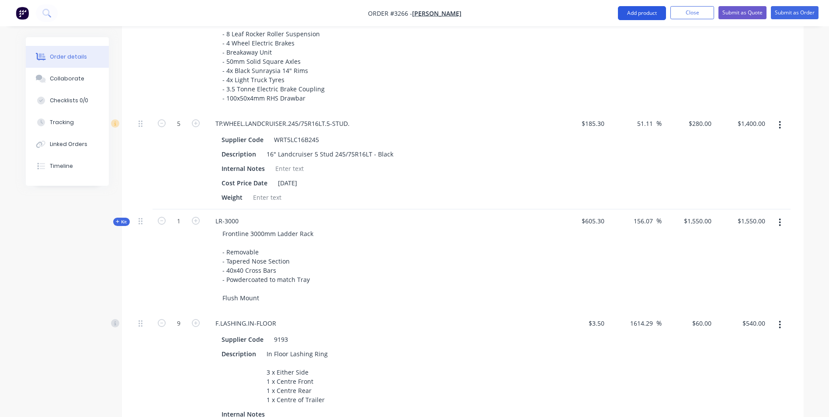
click at [645, 15] on button "Add product" at bounding box center [642, 13] width 48 height 14
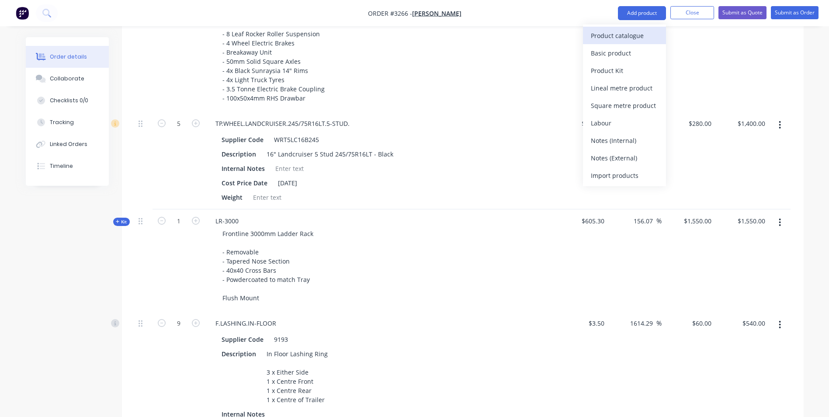
click at [627, 36] on div "Product catalogue" at bounding box center [624, 35] width 67 height 13
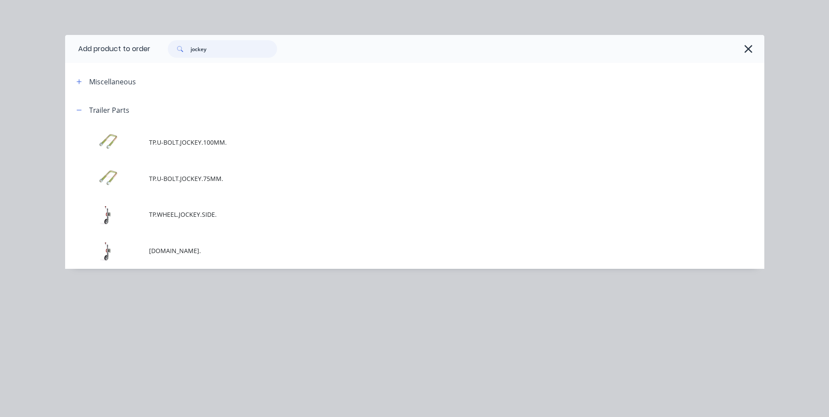
drag, startPoint x: 212, startPoint y: 50, endPoint x: 101, endPoint y: 30, distance: 112.2
click at [101, 30] on div "Add product to order jockey Miscellaneous Trailer Parts TP.U-BOLT.JOCKEY.100MM.…" at bounding box center [414, 208] width 829 height 417
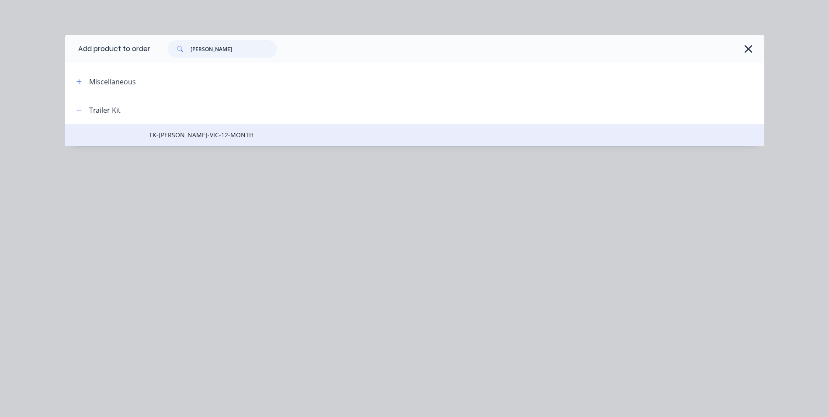
type input "rego"
click at [193, 134] on span "TK-REGO-VIC-12-MONTH" at bounding box center [395, 134] width 492 height 9
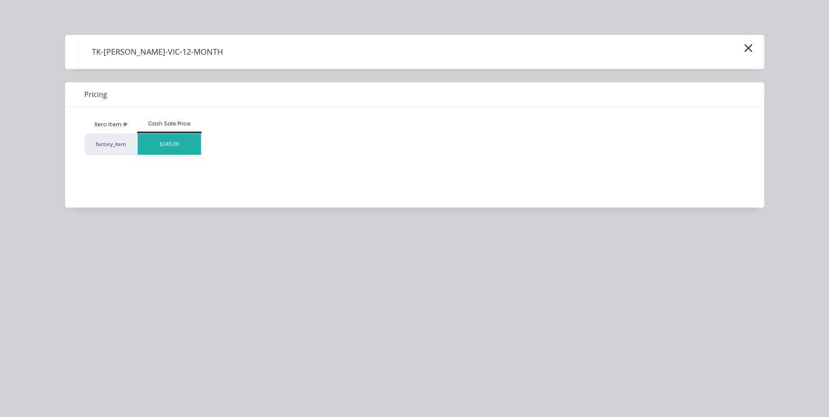
click at [166, 145] on div "$249.00" at bounding box center [170, 144] width 64 height 21
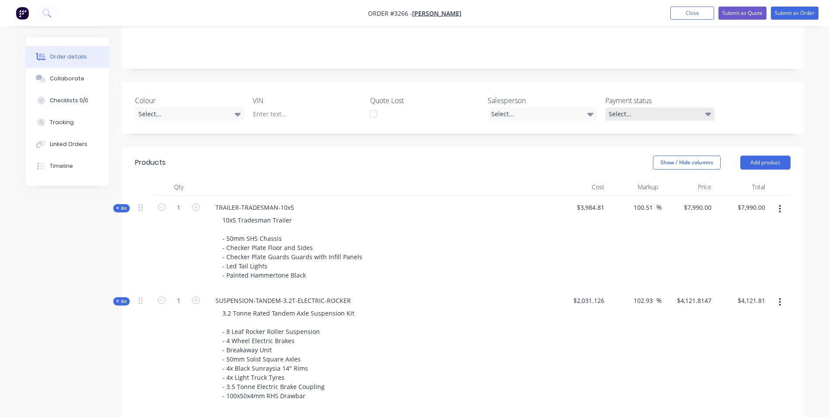
scroll to position [208, 0]
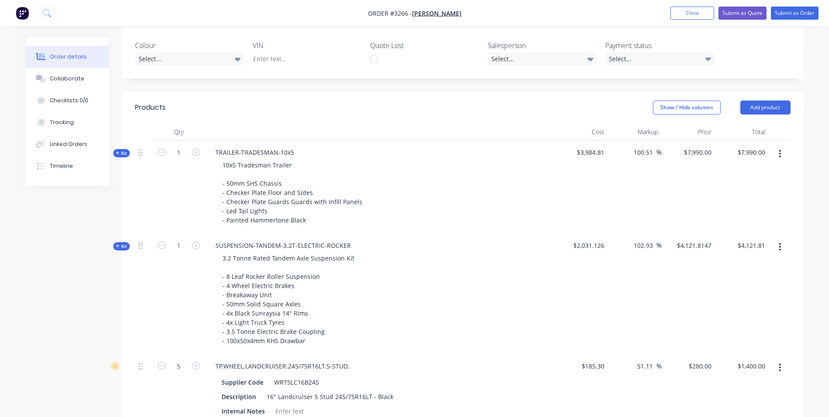
click at [750, 95] on header "Products Show / Hide columns Add product" at bounding box center [462, 107] width 681 height 31
click at [755, 112] on button "Add product" at bounding box center [765, 107] width 50 height 14
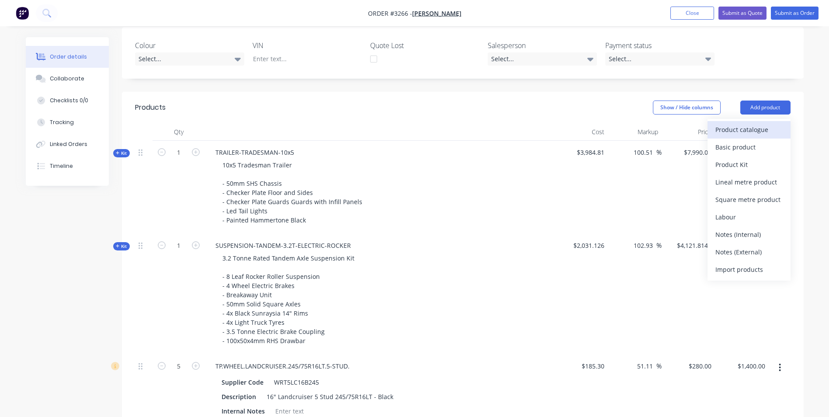
click at [721, 131] on div "Product catalogue" at bounding box center [748, 129] width 67 height 13
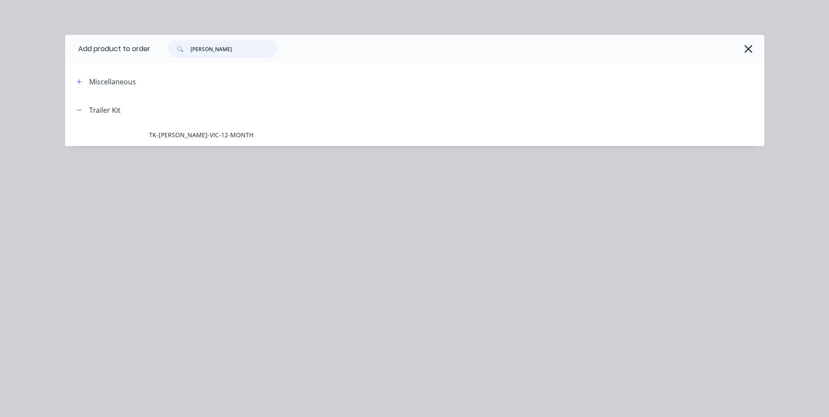
drag, startPoint x: 238, startPoint y: 52, endPoint x: 33, endPoint y: 59, distance: 205.8
click at [33, 59] on div "Add product to order rego Miscellaneous Trailer Kit TK-REGO-VIC-12-MONTH" at bounding box center [414, 208] width 829 height 417
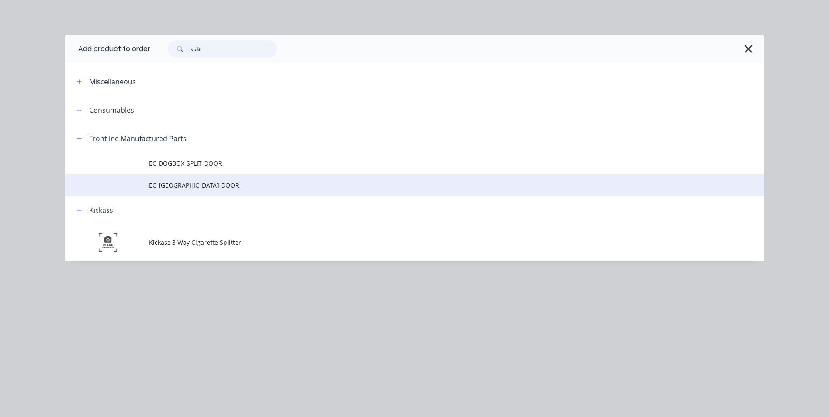
type input "split"
click at [208, 187] on span "EC-SPLIT-DOOR" at bounding box center [395, 184] width 492 height 9
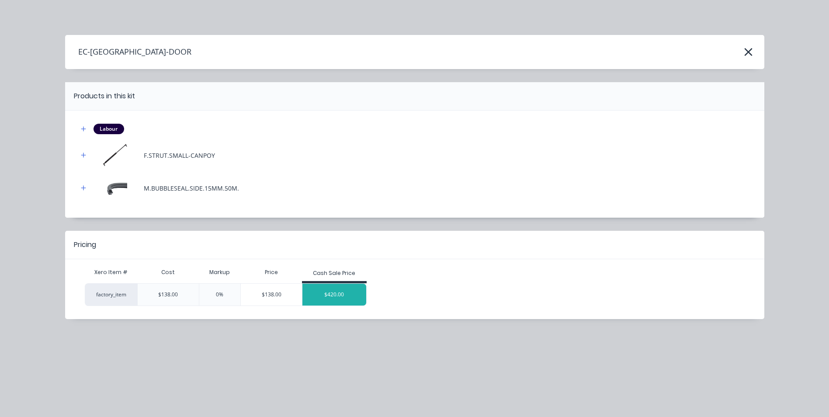
click at [328, 299] on div "$420.00" at bounding box center [334, 294] width 64 height 22
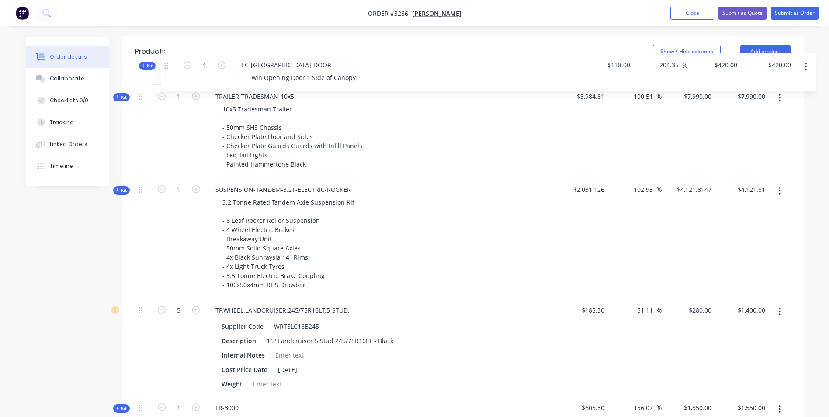
scroll to position [249, 0]
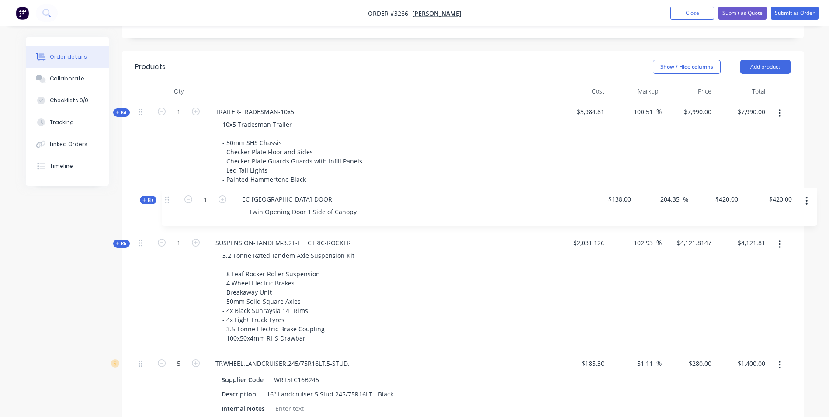
drag, startPoint x: 140, startPoint y: 222, endPoint x: 167, endPoint y: 197, distance: 37.4
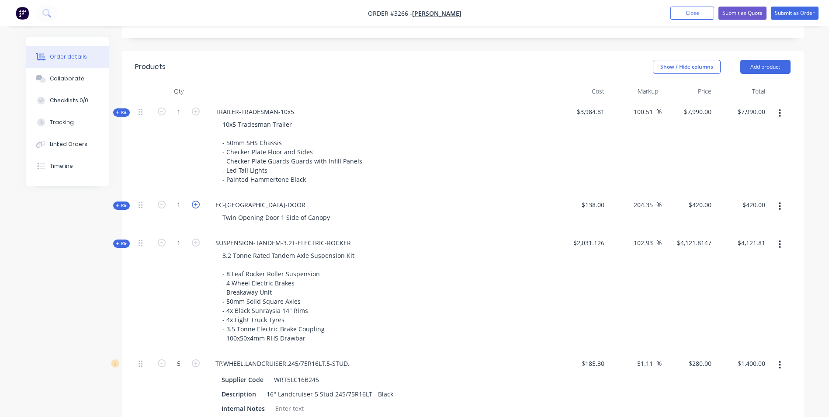
click at [194, 204] on icon "button" at bounding box center [196, 204] width 8 height 8
type input "2"
type input "$840.00"
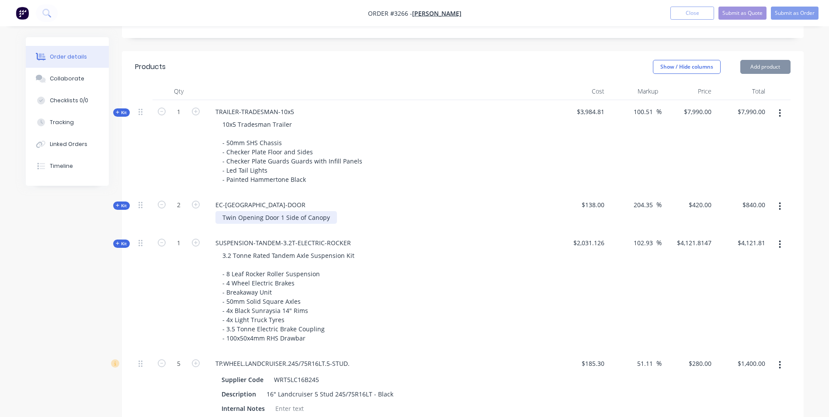
click at [321, 214] on div "Twin Opening Door 1 Side of Canopy" at bounding box center [275, 217] width 121 height 13
drag, startPoint x: 330, startPoint y: 216, endPoint x: 207, endPoint y: 220, distance: 122.8
click at [207, 220] on div "EC-SPLIT-DOOR Twin Opening Door 1 Side of Canopy" at bounding box center [379, 212] width 349 height 38
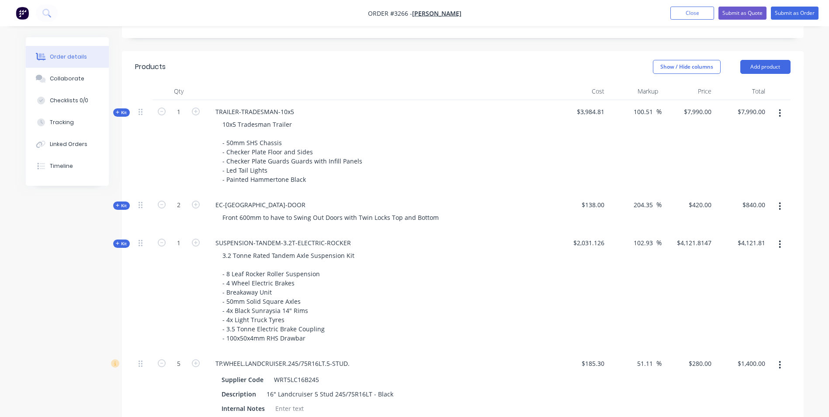
click at [314, 188] on div "TRAILER-TRADESMAN-10x5 10x5 Tradesman Trailer - 50mm SHS Chassis - Checker Plat…" at bounding box center [379, 146] width 349 height 93
drag, startPoint x: 433, startPoint y: 218, endPoint x: 435, endPoint y: 211, distance: 7.2
click at [434, 213] on div "Front 600mm to have to Swing Out Doors with Twin Locks Top and Bottom" at bounding box center [330, 217] width 230 height 13
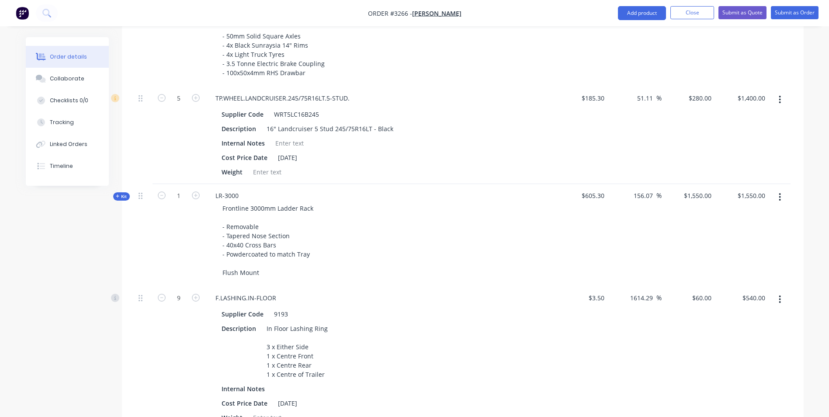
scroll to position [685, 0]
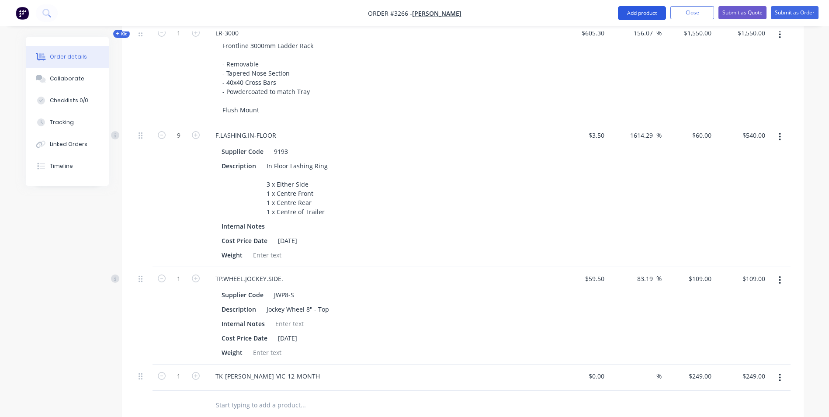
click at [621, 15] on button "Add product" at bounding box center [642, 13] width 48 height 14
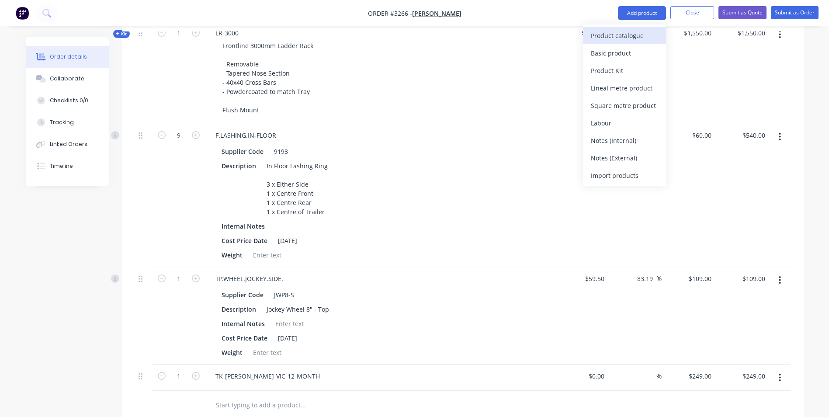
click at [607, 37] on div "Product catalogue" at bounding box center [624, 35] width 67 height 13
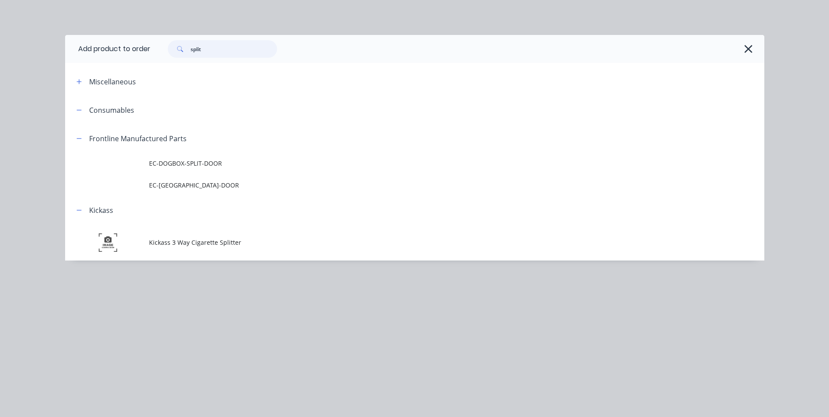
drag, startPoint x: 207, startPoint y: 46, endPoint x: 143, endPoint y: 48, distance: 63.8
click at [143, 48] on header "Add product to order split" at bounding box center [414, 49] width 699 height 28
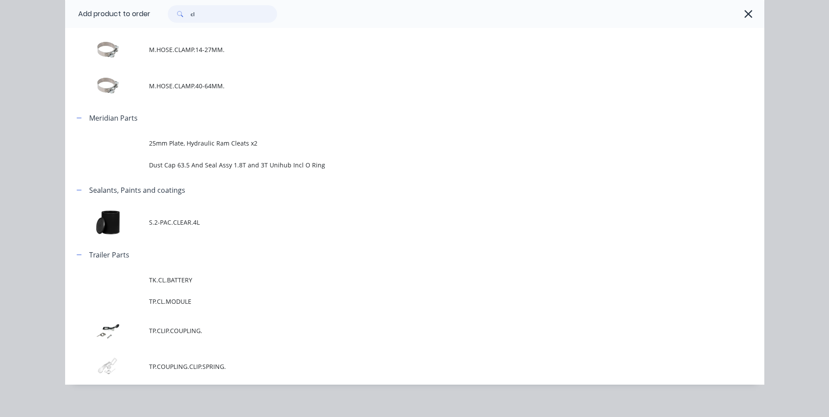
scroll to position [487, 0]
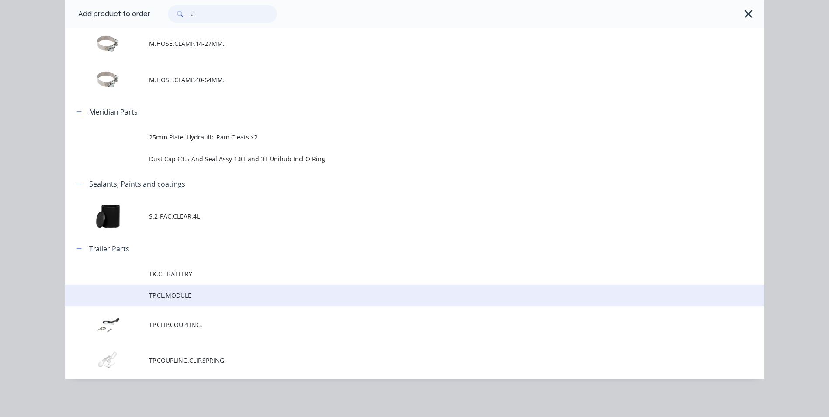
type input "cl"
click at [167, 299] on span "TP.CL.MODULE" at bounding box center [395, 294] width 492 height 9
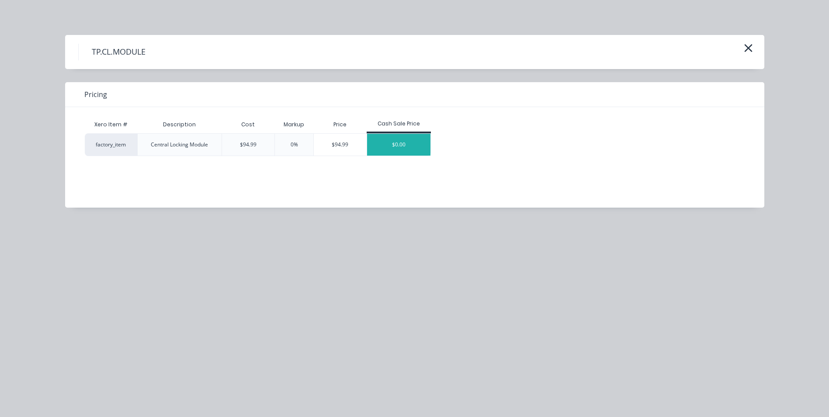
click at [409, 147] on div "$0.00" at bounding box center [399, 145] width 64 height 22
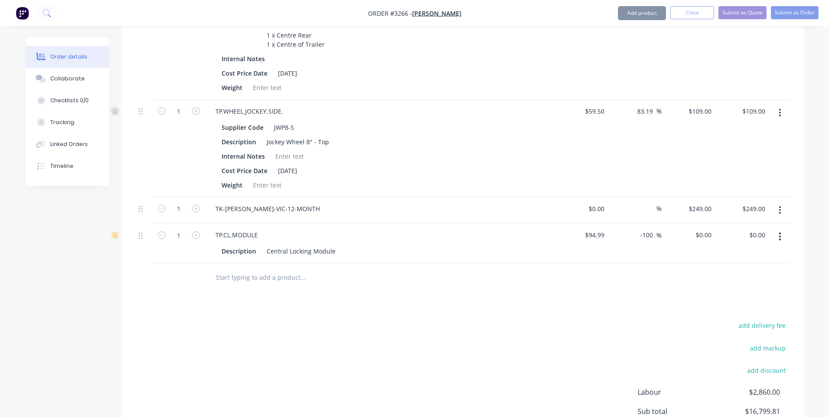
scroll to position [904, 0]
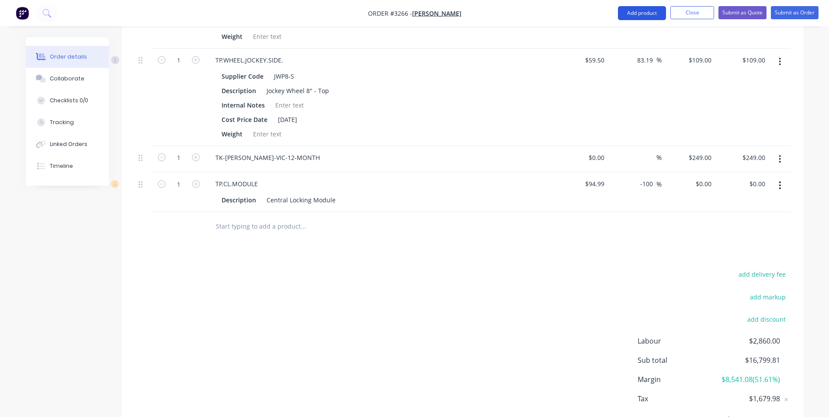
click at [643, 15] on button "Add product" at bounding box center [642, 13] width 48 height 14
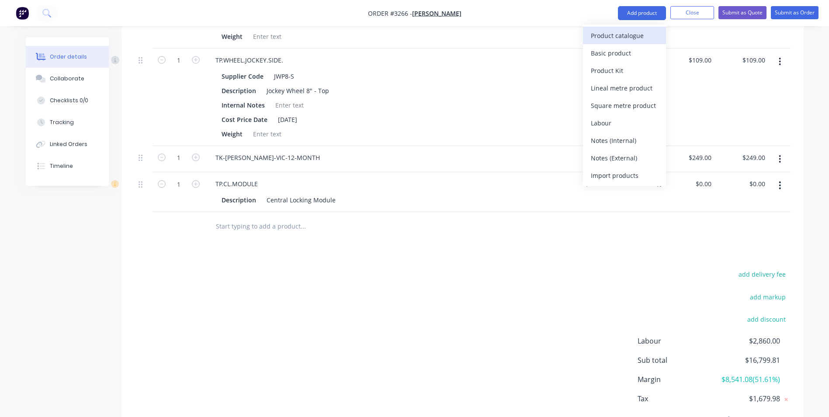
click at [625, 32] on div "Product catalogue" at bounding box center [624, 35] width 67 height 13
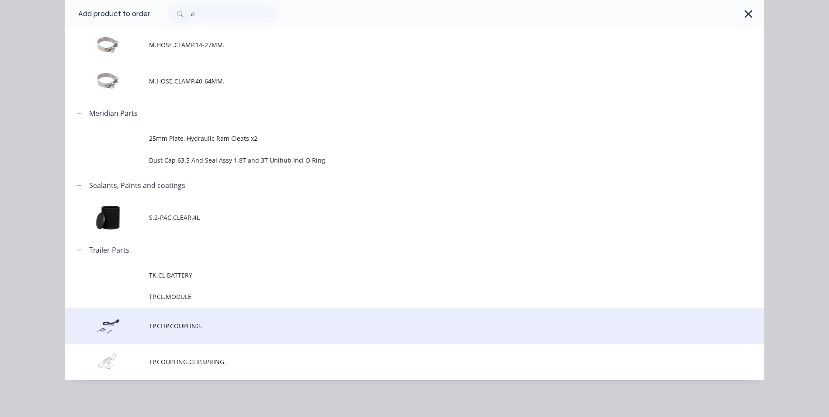
scroll to position [487, 0]
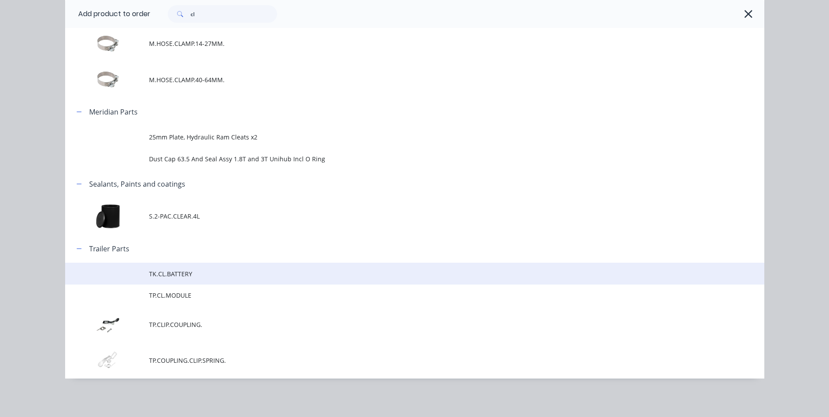
click at [160, 274] on span "TK.CL.BATTERY" at bounding box center [395, 273] width 492 height 9
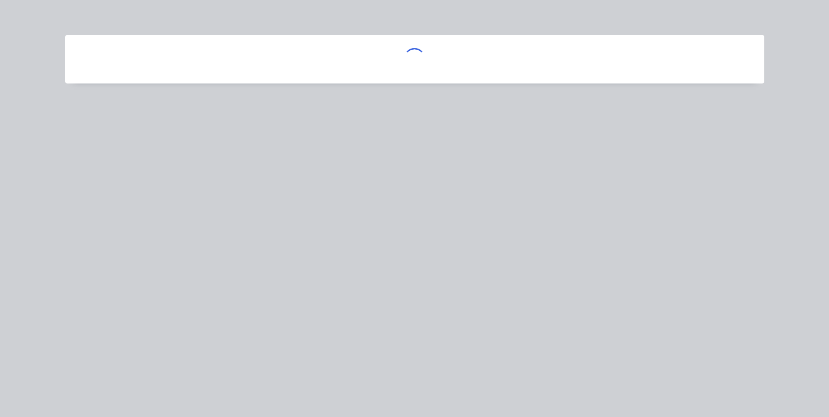
scroll to position [0, 0]
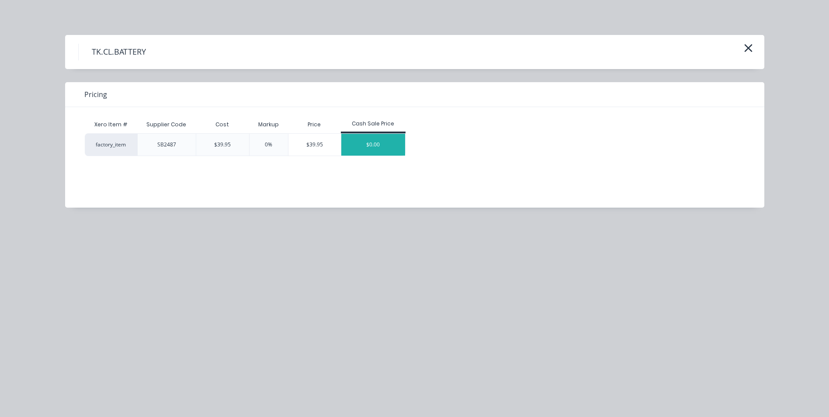
click at [372, 144] on div "$0.00" at bounding box center [373, 145] width 64 height 22
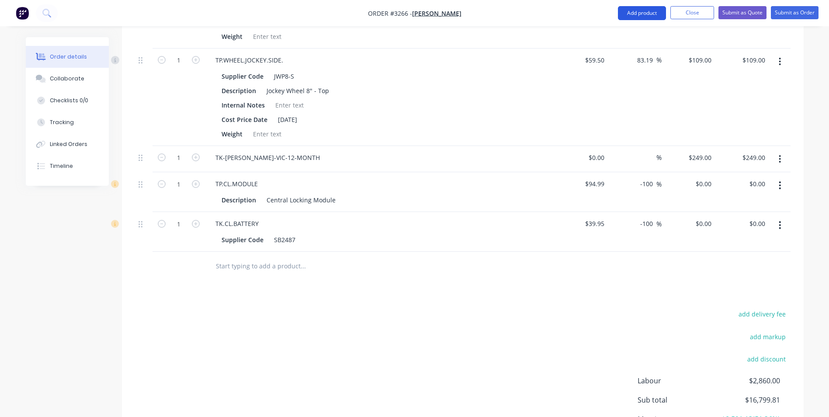
click at [651, 12] on button "Add product" at bounding box center [642, 13] width 48 height 14
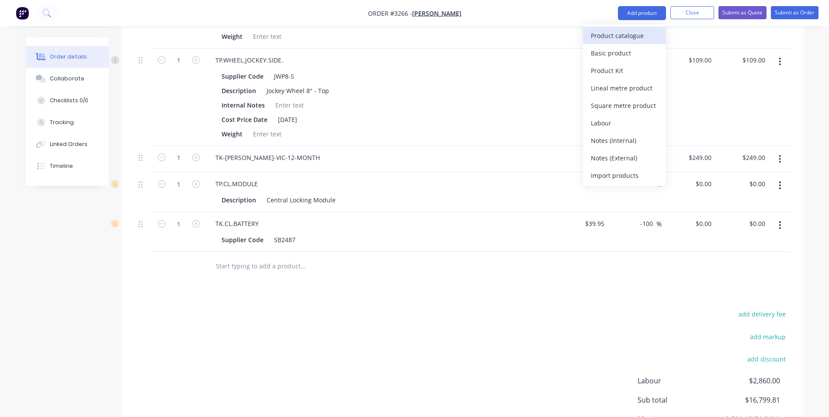
click at [610, 36] on div "Product catalogue" at bounding box center [624, 35] width 67 height 13
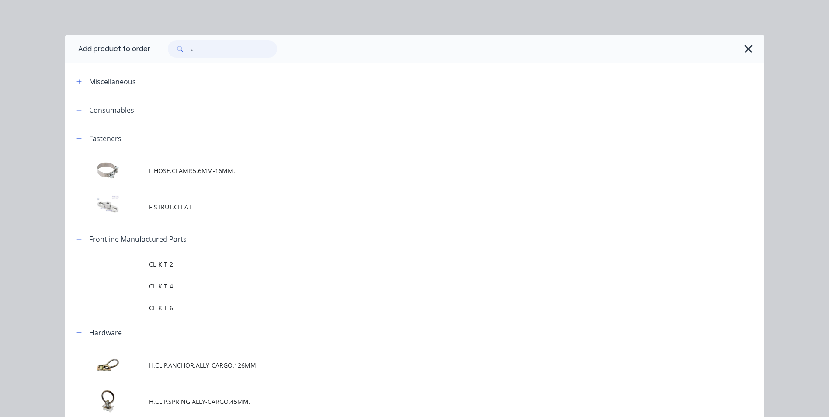
drag, startPoint x: 199, startPoint y: 46, endPoint x: 155, endPoint y: 47, distance: 43.7
click at [155, 47] on div "cl" at bounding box center [452, 48] width 605 height 17
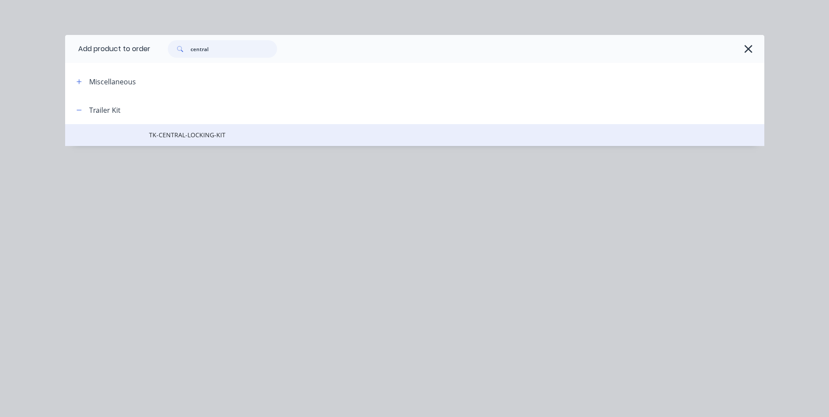
type input "central"
click at [174, 133] on span "TK-CENTRAL-LOCKING-KIT" at bounding box center [395, 134] width 492 height 9
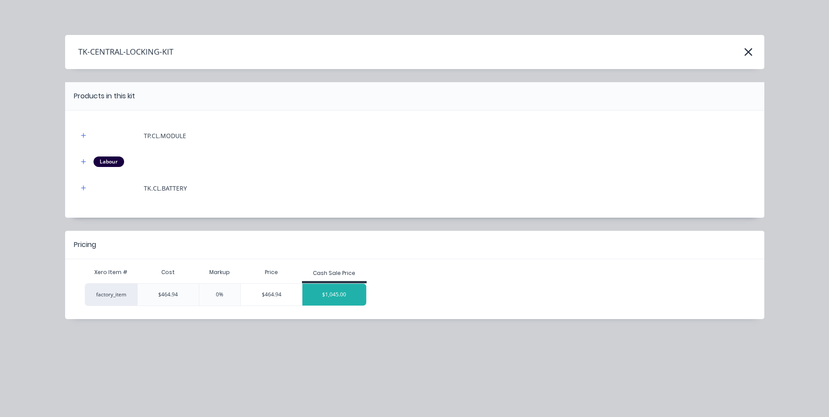
click at [329, 296] on div "$1,045.00" at bounding box center [334, 294] width 64 height 22
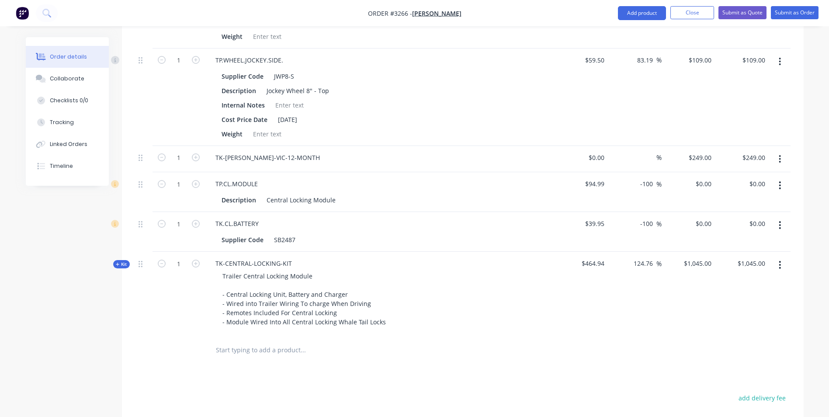
click at [780, 225] on icon "button" at bounding box center [780, 225] width 2 height 8
click at [718, 303] on div "Delete" at bounding box center [748, 300] width 67 height 13
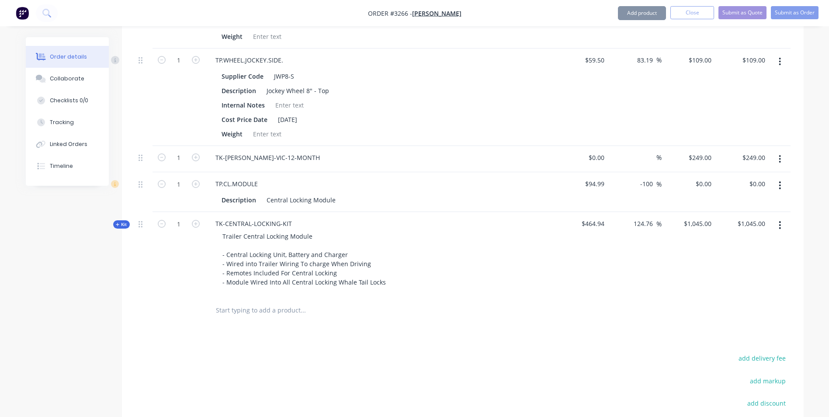
click at [778, 186] on icon "button" at bounding box center [779, 185] width 2 height 10
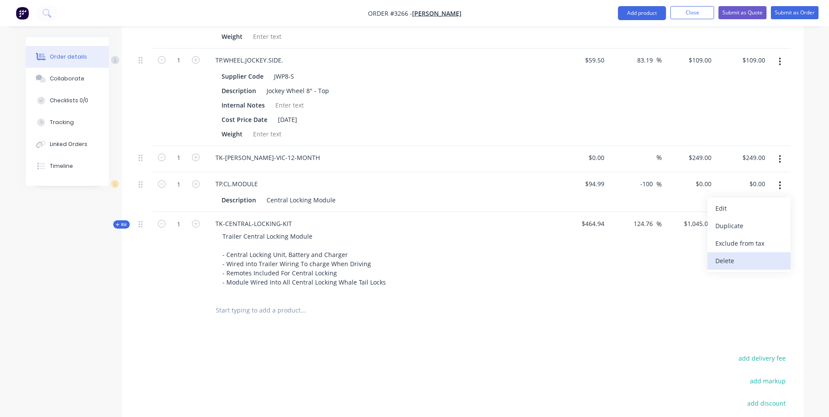
click at [716, 264] on div "Delete" at bounding box center [748, 260] width 67 height 13
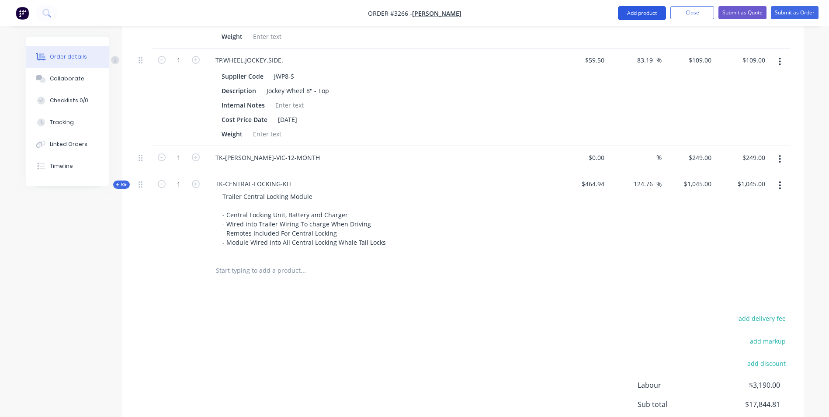
click at [646, 18] on button "Add product" at bounding box center [642, 13] width 48 height 14
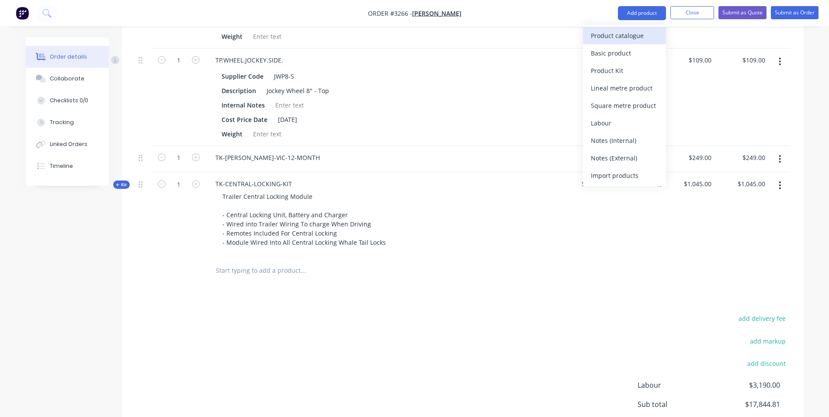
click at [608, 34] on div "Product catalogue" at bounding box center [624, 35] width 67 height 13
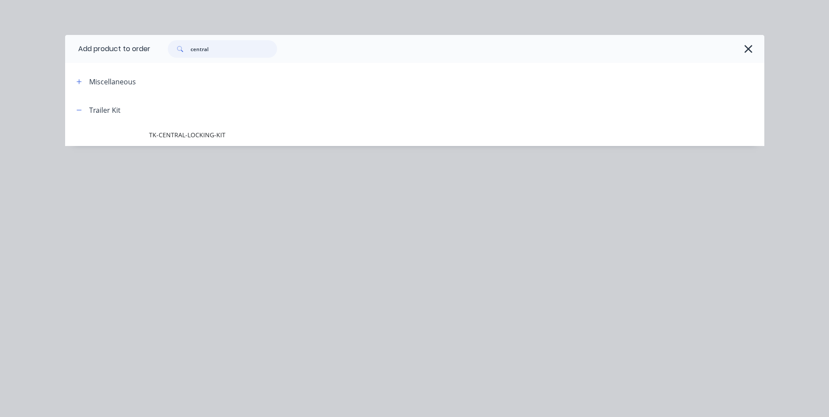
drag, startPoint x: 218, startPoint y: 48, endPoint x: 147, endPoint y: 52, distance: 70.4
click at [147, 52] on header "Add product to order central" at bounding box center [414, 49] width 699 height 28
drag, startPoint x: 223, startPoint y: 48, endPoint x: 172, endPoint y: 54, distance: 51.4
click at [172, 54] on div "central" at bounding box center [222, 48] width 109 height 17
type input "whale"
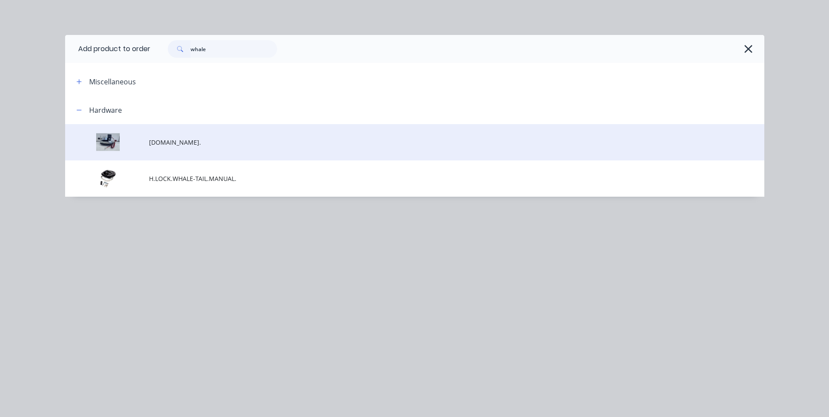
click at [210, 146] on span "H.LOCK.WHALE-TAIL.AUTO." at bounding box center [395, 142] width 492 height 9
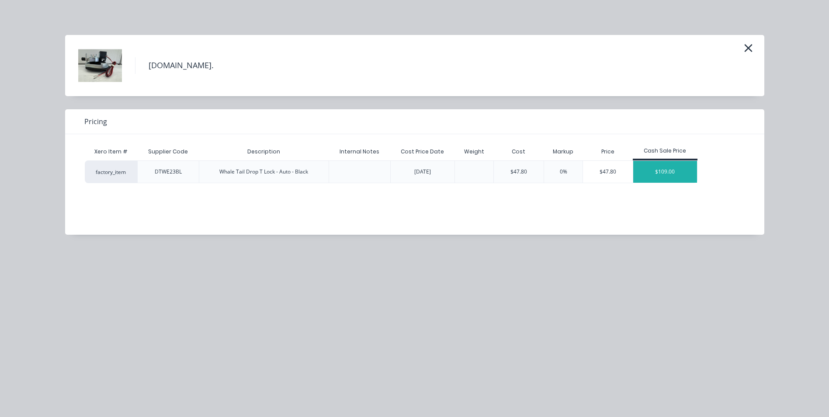
click at [653, 173] on div "$109.00" at bounding box center [665, 172] width 64 height 22
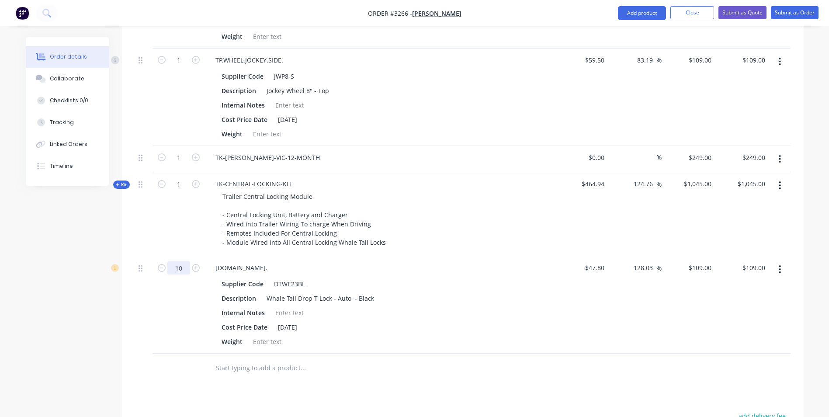
type input "10"
type input "$1,090.00"
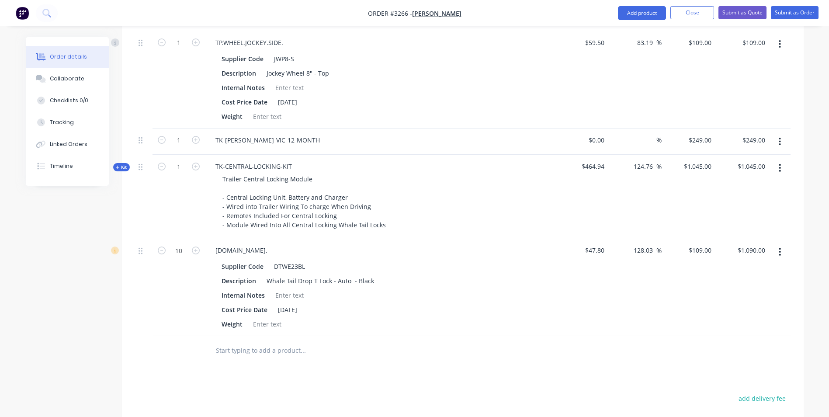
scroll to position [917, 0]
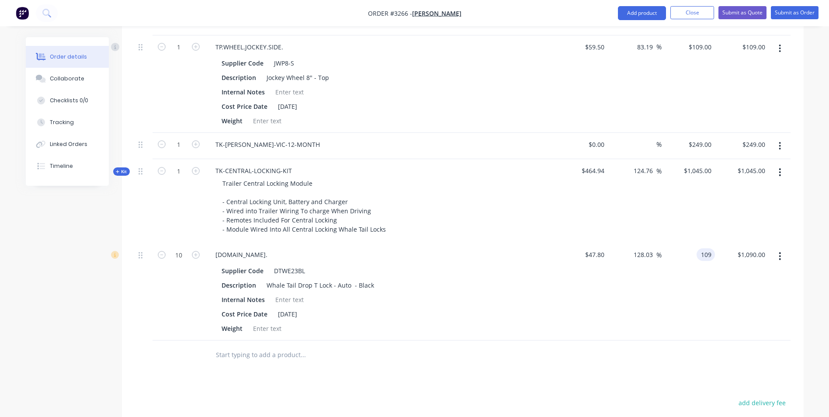
click at [697, 258] on div "109 109" at bounding box center [688, 291] width 54 height 97
type input "100"
type input "109.21"
type input "$100.00"
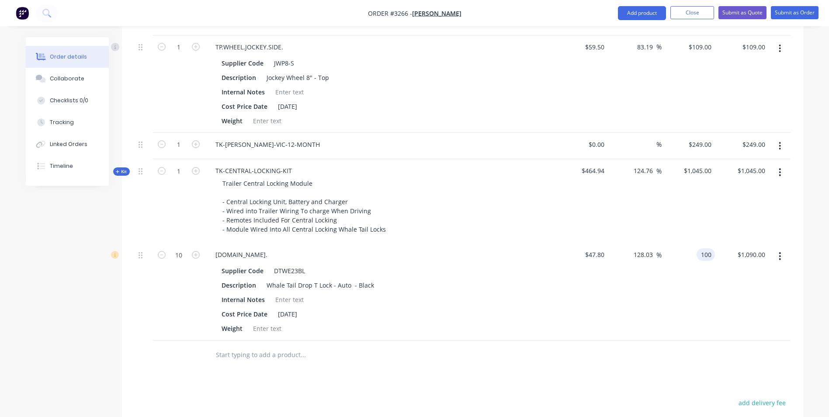
type input "$1,000.00"
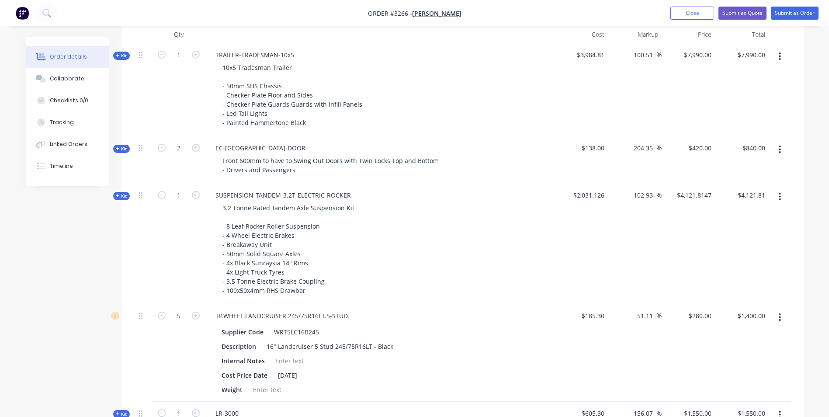
scroll to position [0, 0]
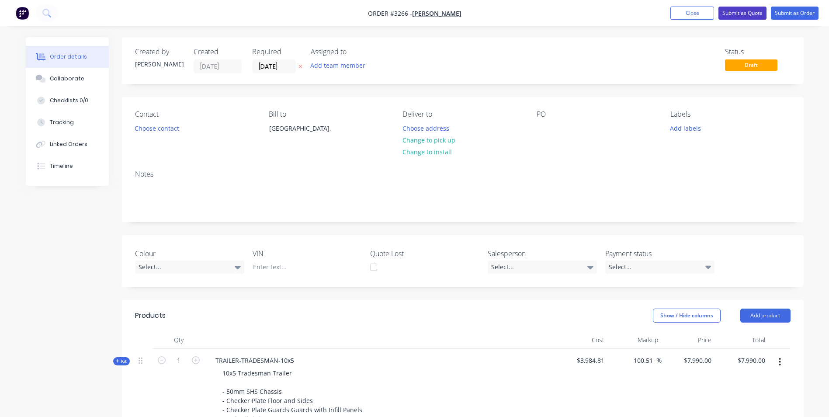
click at [745, 10] on button "Submit as Quote" at bounding box center [742, 13] width 48 height 13
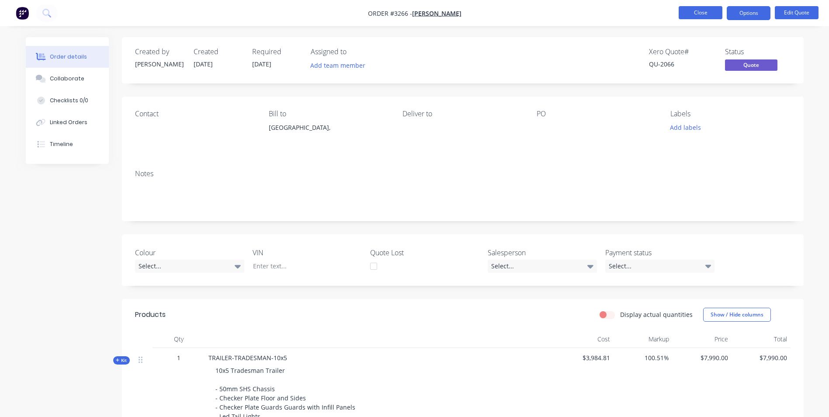
click at [708, 18] on button "Close" at bounding box center [700, 12] width 44 height 13
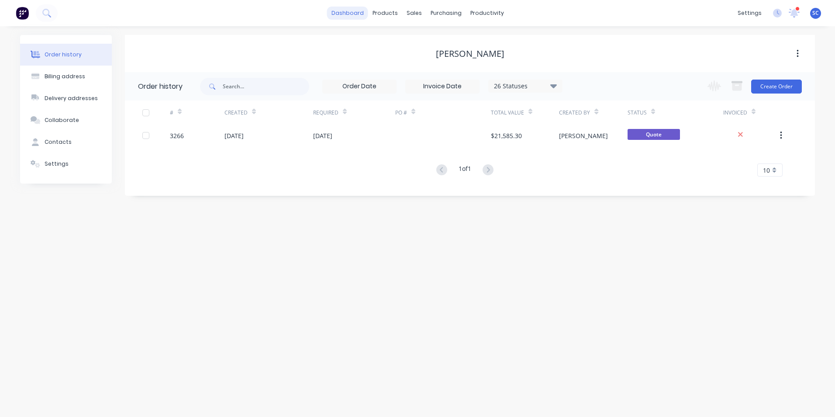
click at [349, 13] on link "dashboard" at bounding box center [347, 13] width 41 height 13
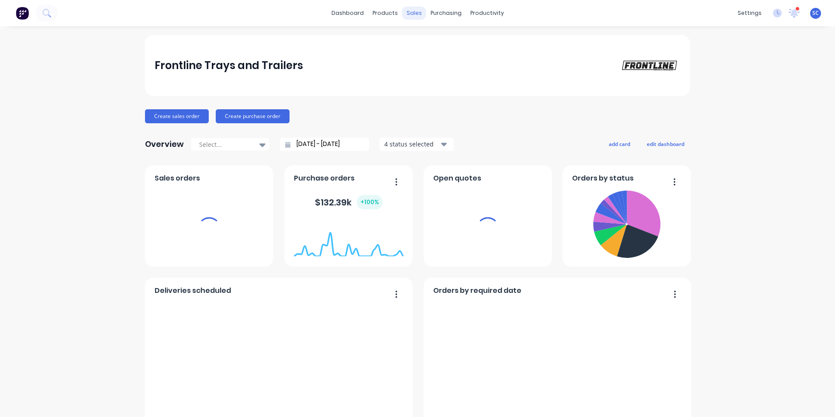
click at [381, 15] on div "products" at bounding box center [385, 13] width 34 height 13
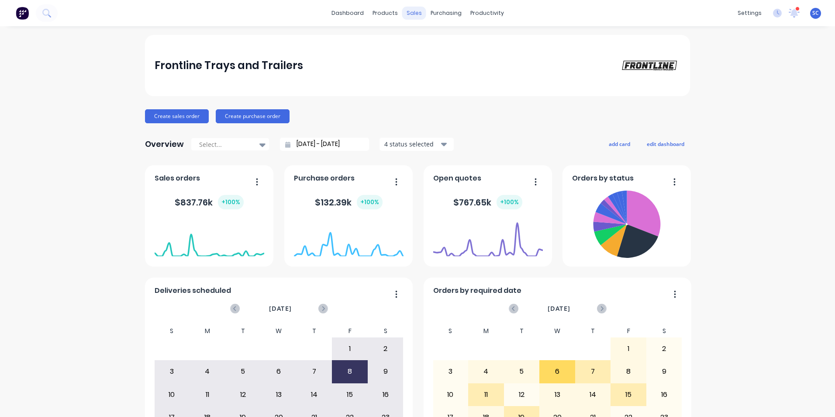
click at [408, 13] on div "sales" at bounding box center [414, 13] width 24 height 13
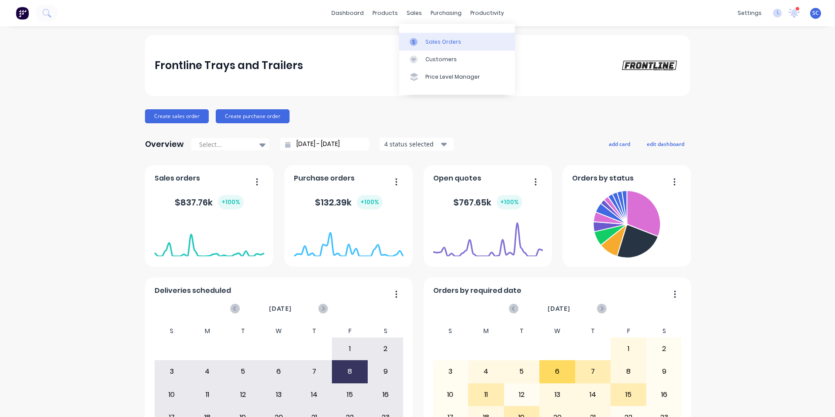
click at [425, 44] on link "Sales Orders" at bounding box center [457, 41] width 116 height 17
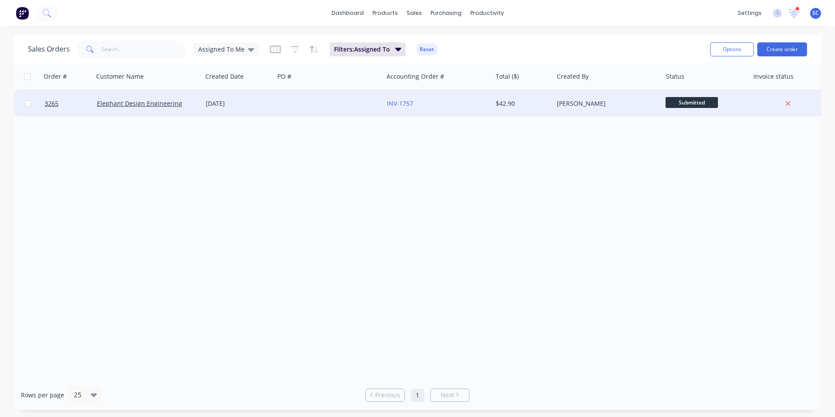
click at [255, 103] on div "[DATE]" at bounding box center [238, 103] width 65 height 9
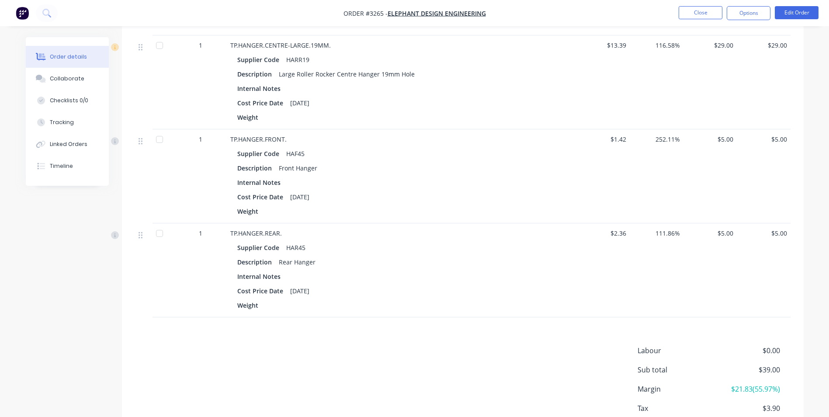
scroll to position [218, 0]
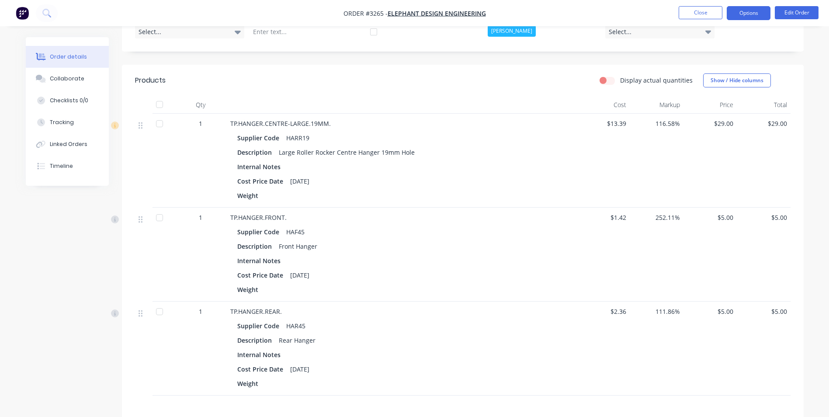
click at [743, 8] on button "Options" at bounding box center [748, 13] width 44 height 14
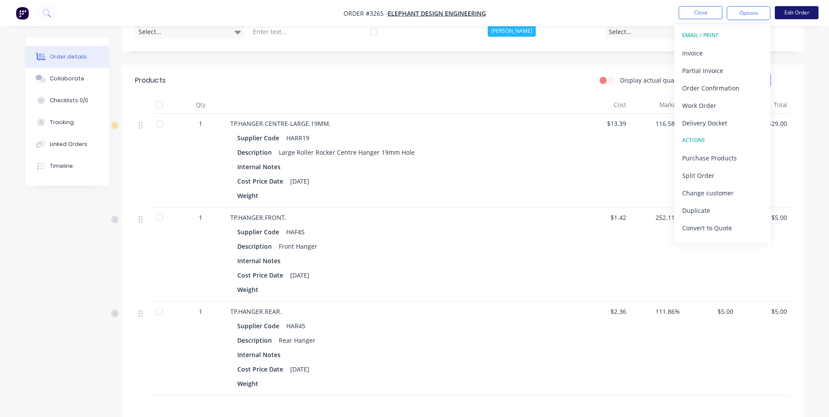
click at [799, 13] on button "Edit Order" at bounding box center [796, 12] width 44 height 13
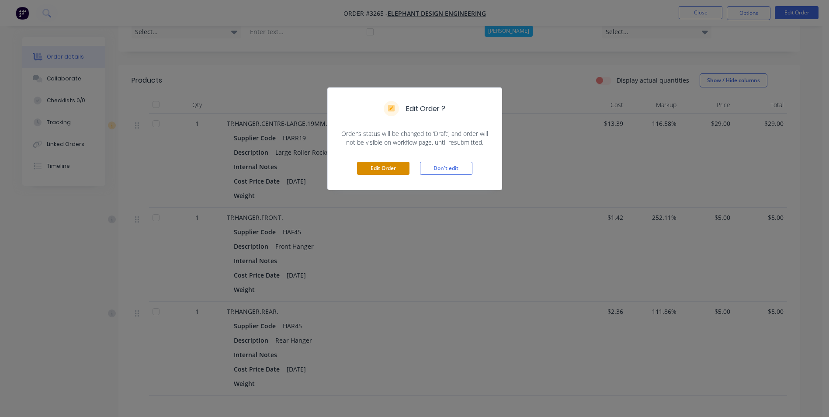
click at [366, 168] on button "Edit Order" at bounding box center [383, 168] width 52 height 13
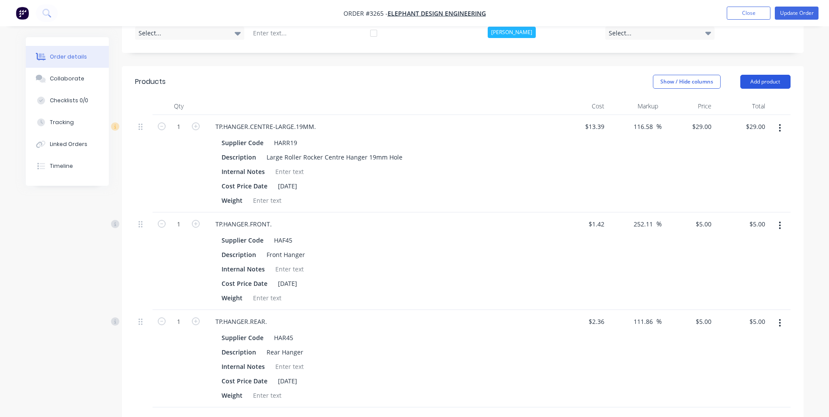
click at [768, 81] on button "Add product" at bounding box center [765, 82] width 50 height 14
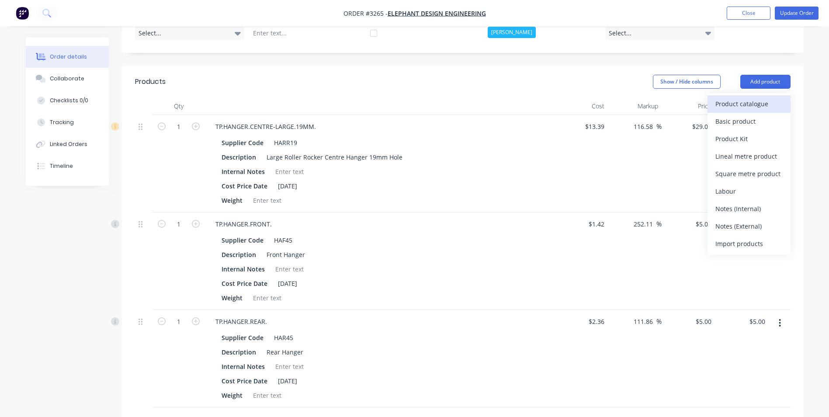
click at [737, 107] on div "Product catalogue" at bounding box center [748, 103] width 67 height 13
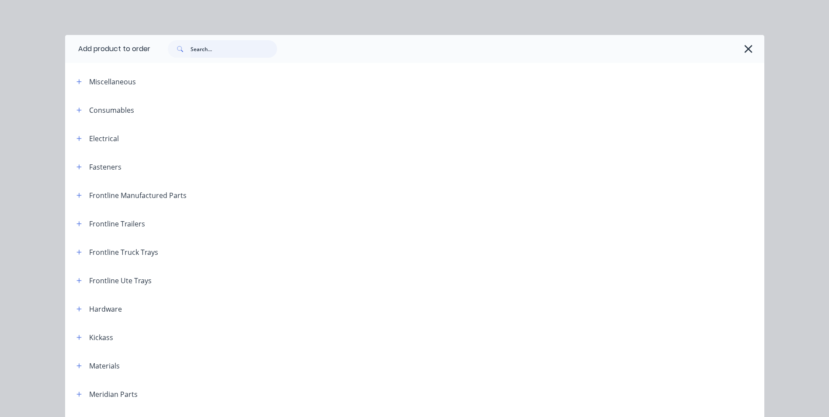
click at [210, 52] on input "text" at bounding box center [233, 48] width 86 height 17
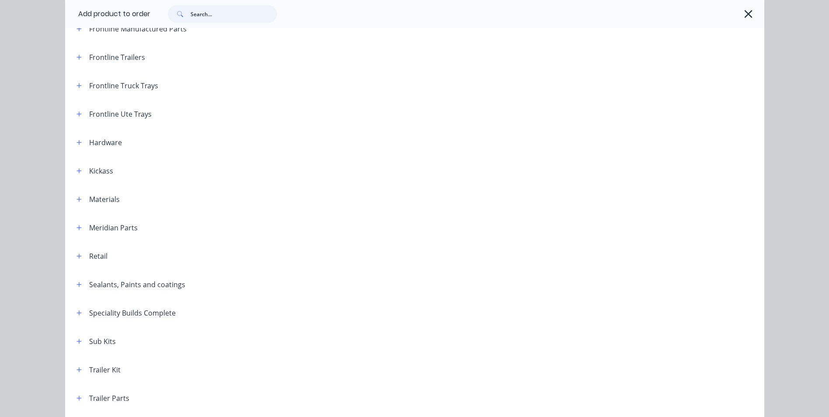
scroll to position [262, 0]
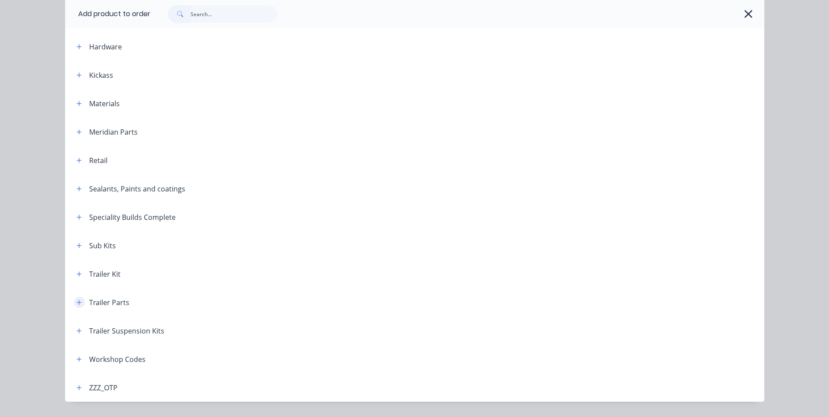
drag, startPoint x: 81, startPoint y: 307, endPoint x: 74, endPoint y: 302, distance: 8.1
click at [80, 307] on span at bounding box center [79, 302] width 11 height 11
click at [76, 301] on icon "button" at bounding box center [78, 302] width 5 height 6
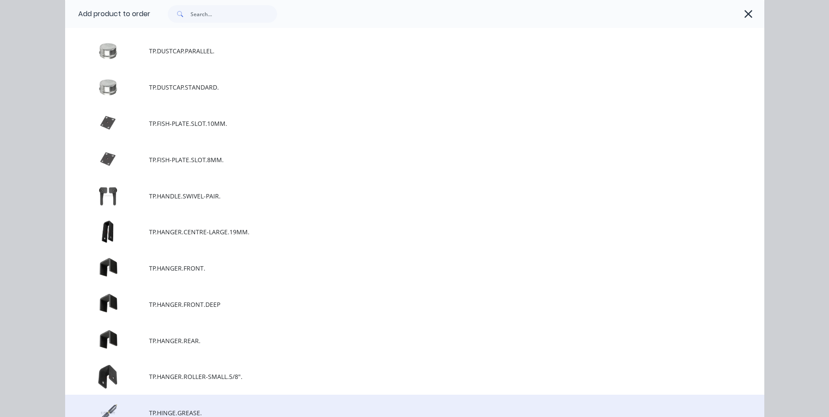
scroll to position [3494, 0]
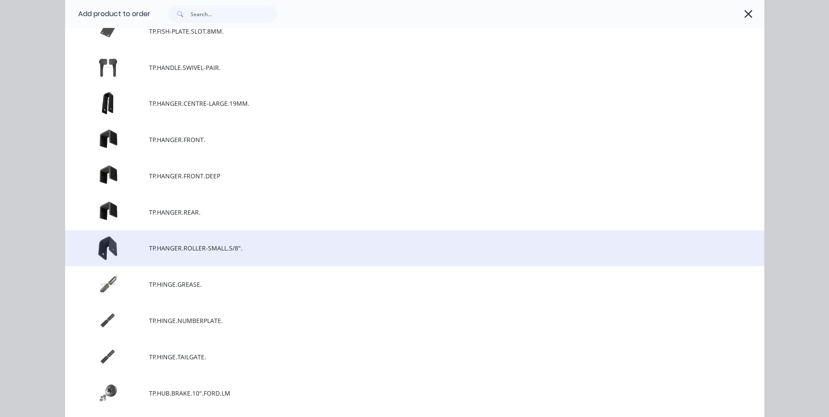
click at [162, 247] on span "TP.HANGER.ROLLER-SMALL.5/8"." at bounding box center [395, 247] width 492 height 9
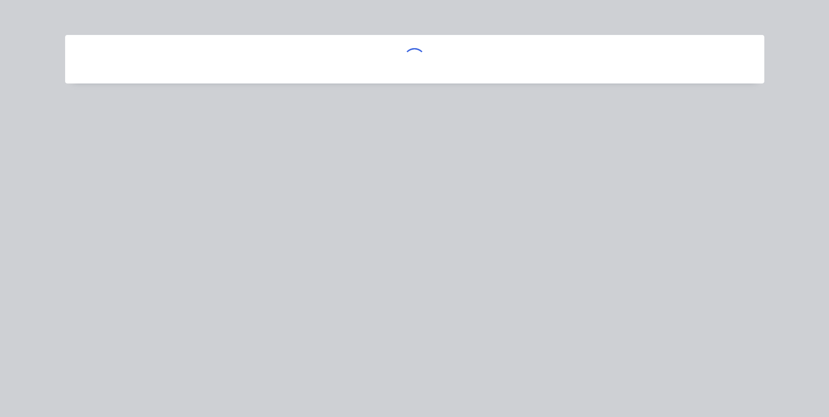
scroll to position [0, 0]
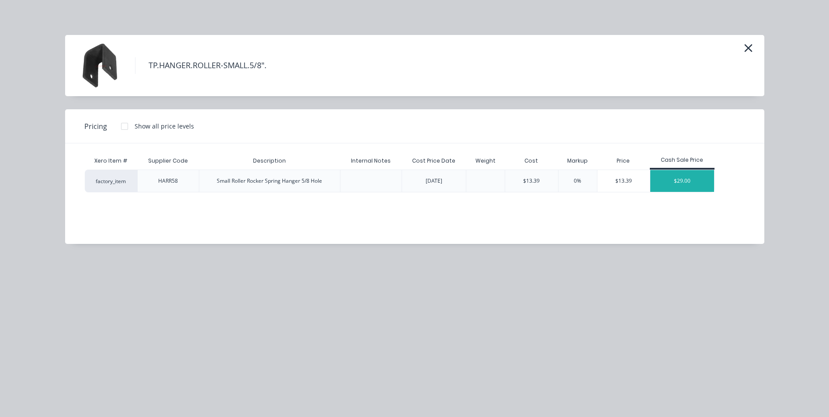
click at [690, 180] on div "$29.00" at bounding box center [682, 181] width 64 height 22
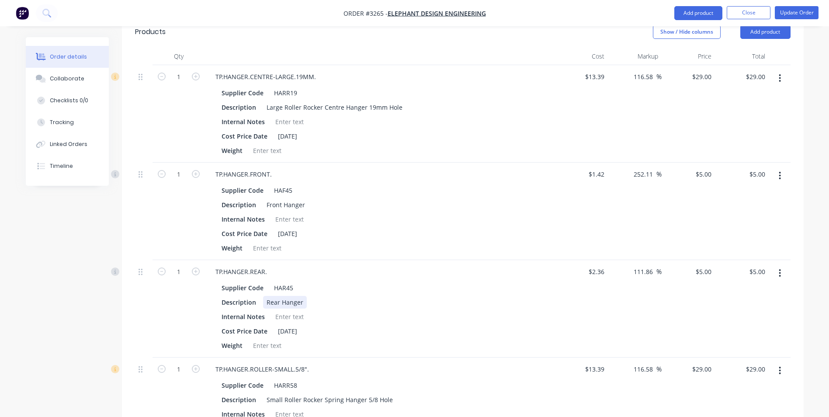
scroll to position [349, 0]
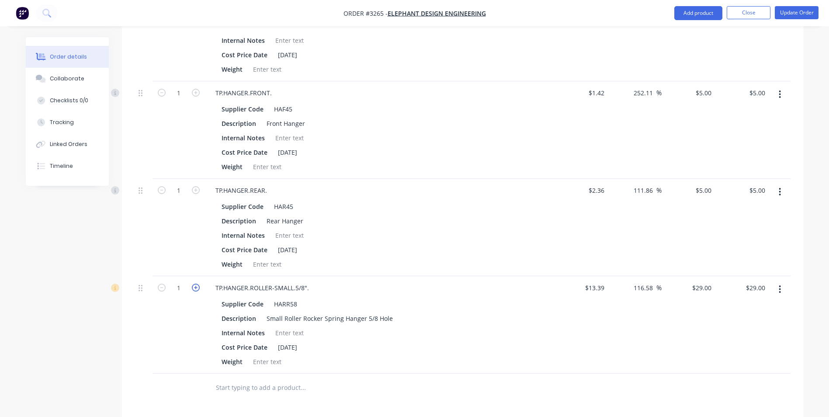
click at [194, 287] on icon "button" at bounding box center [196, 287] width 8 height 8
type input "2"
type input "$58.00"
click at [779, 193] on icon "button" at bounding box center [779, 192] width 2 height 10
click at [731, 266] on div "Delete" at bounding box center [748, 267] width 67 height 13
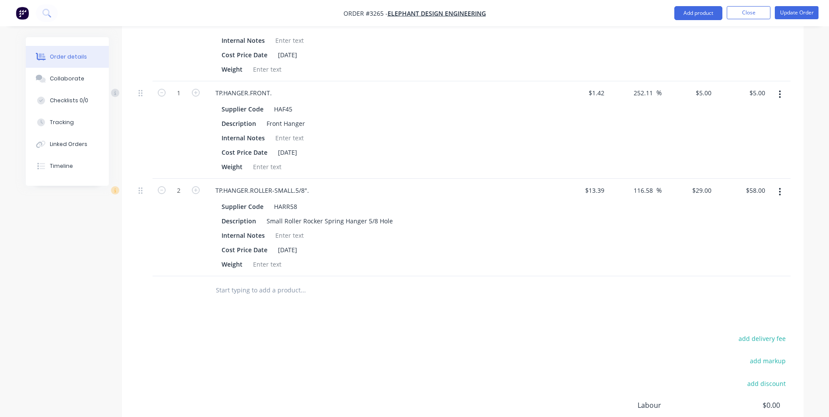
click at [781, 93] on button "button" at bounding box center [779, 94] width 21 height 16
click at [760, 167] on div "Delete" at bounding box center [748, 169] width 67 height 13
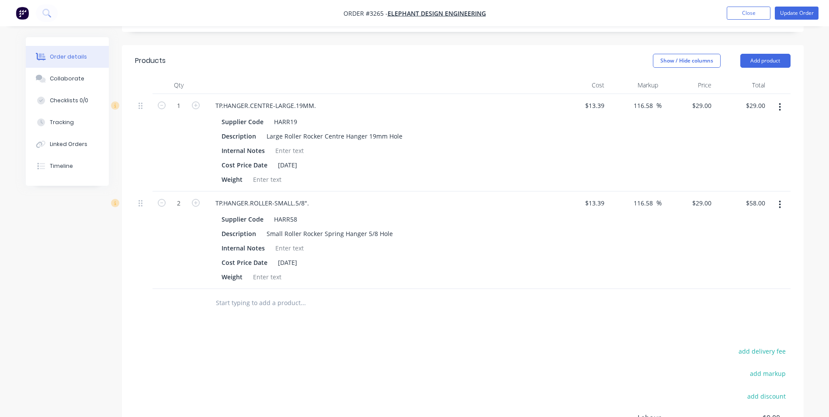
scroll to position [218, 0]
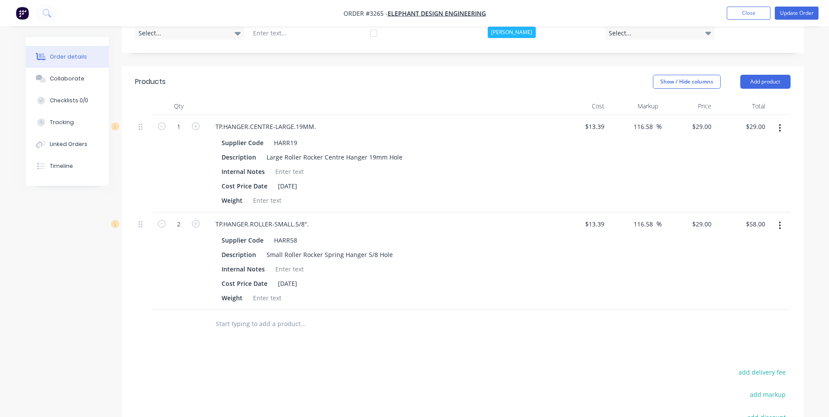
click at [671, 172] on div "$29.00 $29.00" at bounding box center [688, 163] width 54 height 97
click at [644, 131] on input "116.58" at bounding box center [644, 126] width 24 height 13
click at [702, 126] on input "29.0001" at bounding box center [700, 126] width 27 height 13
type input "20"
type input "49.37"
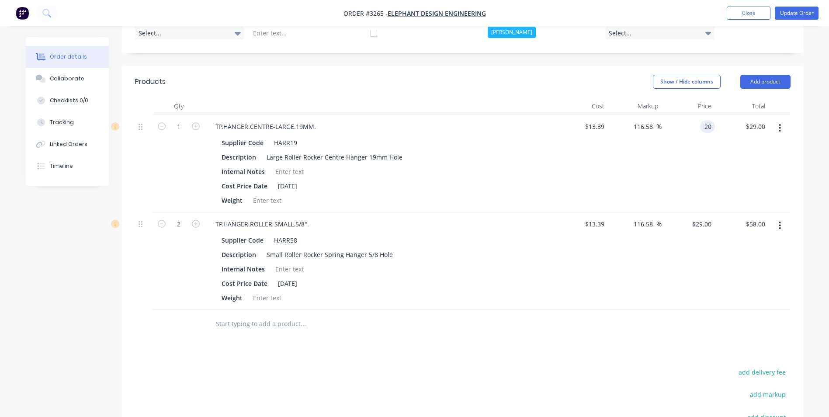
type input "$20.00"
click at [705, 224] on input "29" at bounding box center [703, 224] width 24 height 13
type input "20"
type input "49.37"
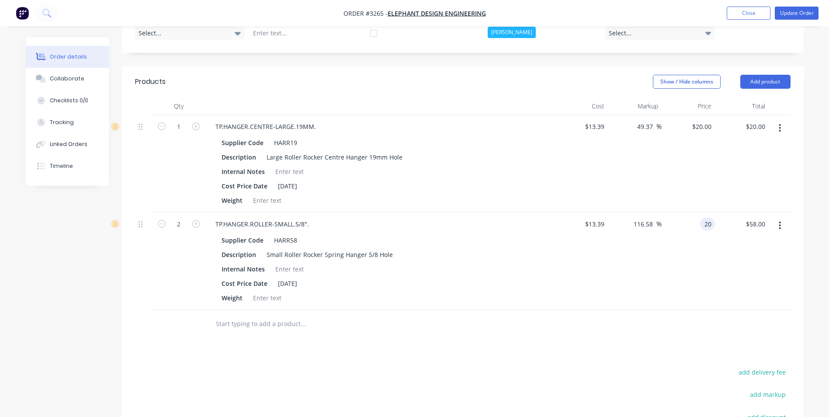
type input "$20.00"
type input "$40.00"
click at [676, 297] on div "$20.00 $20.00" at bounding box center [688, 260] width 54 height 97
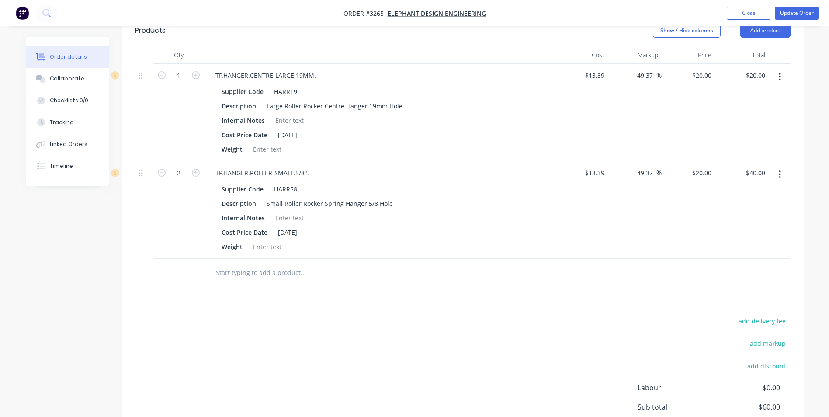
scroll to position [363, 0]
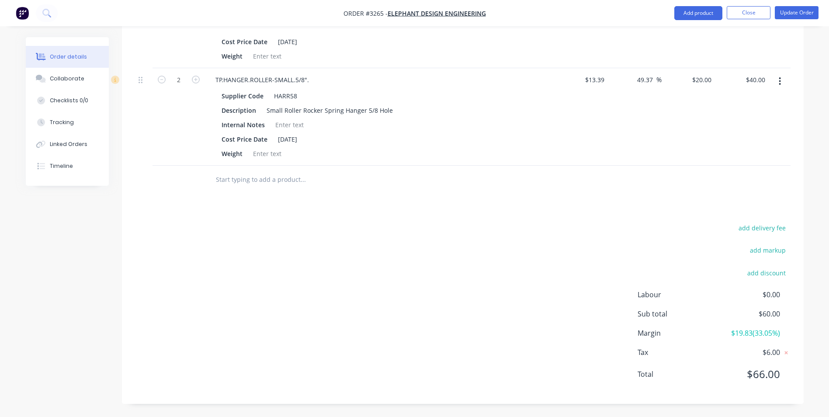
click at [629, 222] on div "add delivery fee add markup add discount Labour $0.00 Sub total $60.00 Margin $…" at bounding box center [462, 306] width 655 height 169
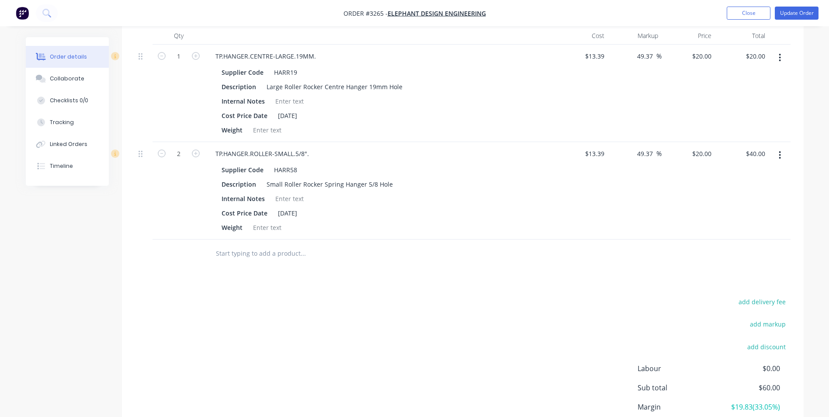
scroll to position [144, 0]
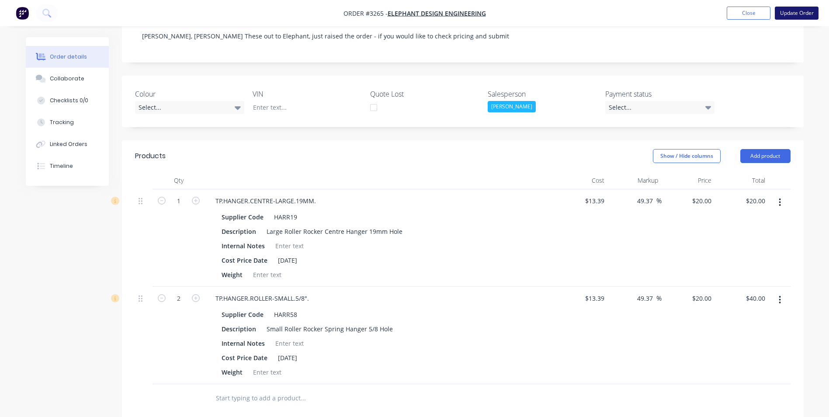
click at [794, 15] on button "Update Order" at bounding box center [796, 13] width 44 height 13
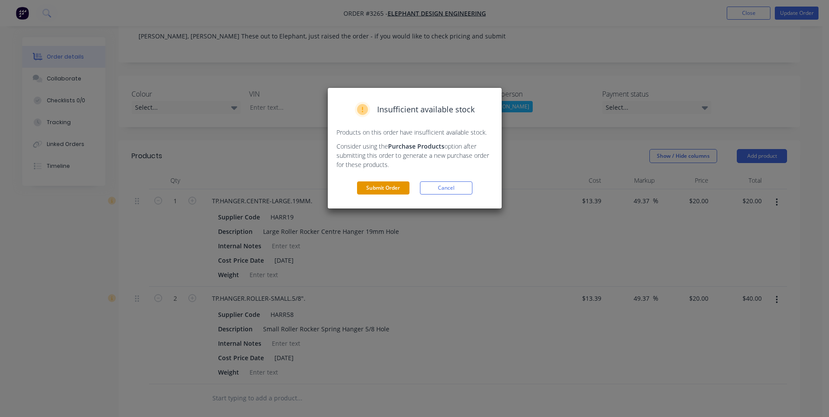
click at [387, 187] on button "Submit Order" at bounding box center [383, 187] width 52 height 13
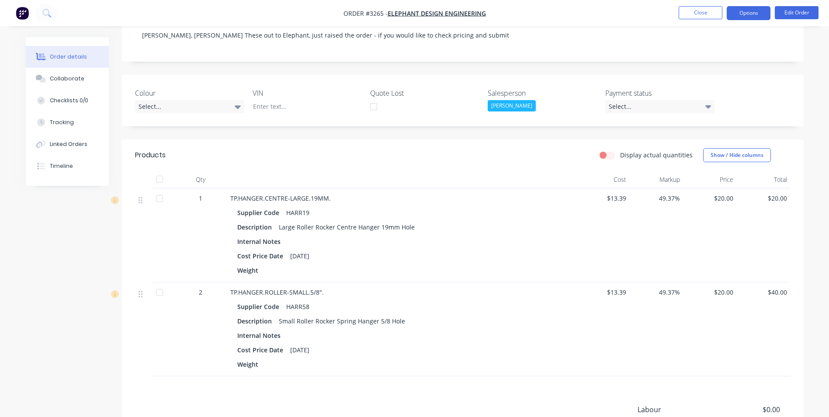
click at [745, 15] on button "Options" at bounding box center [748, 13] width 44 height 14
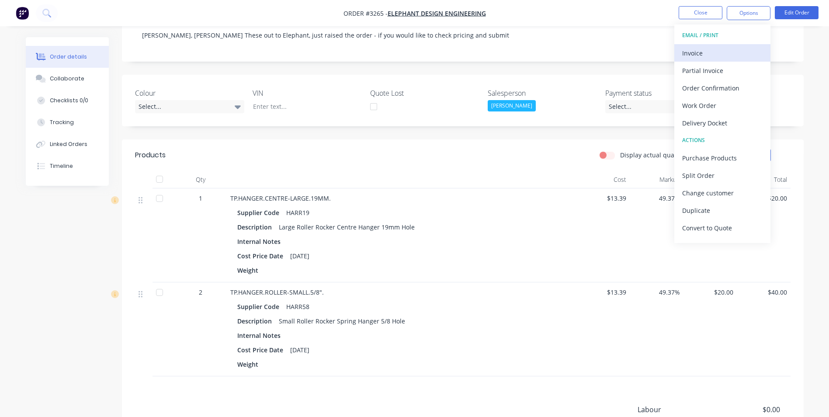
click at [726, 53] on div "Invoice" at bounding box center [722, 53] width 80 height 13
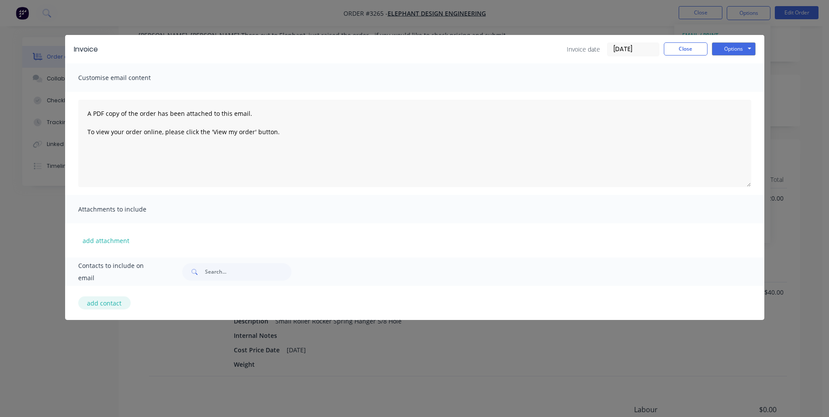
click at [100, 305] on button "add contact" at bounding box center [104, 302] width 52 height 13
select select "AU"
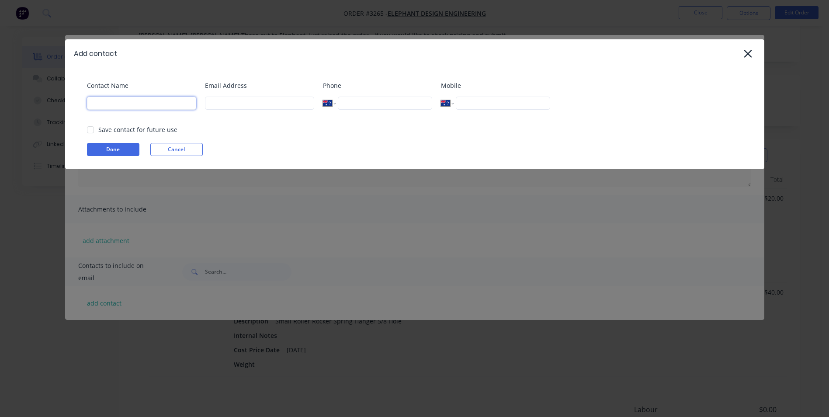
click at [134, 107] on input at bounding box center [141, 103] width 109 height 13
type input "Steven Parker"
type input "steven@elephantdesignengineering.com.au"
click at [465, 102] on input "tel" at bounding box center [503, 103] width 94 height 13
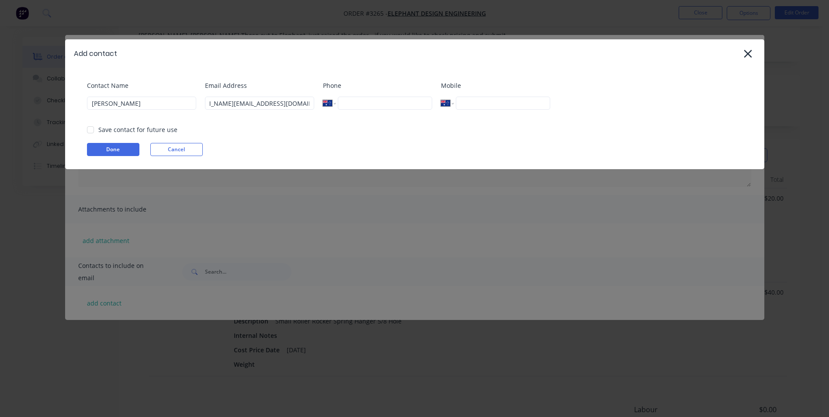
scroll to position [0, 0]
type input "0447 575 153"
click at [100, 128] on div "Save contact for future use" at bounding box center [137, 129] width 79 height 9
click at [91, 129] on div at bounding box center [90, 129] width 17 height 17
click at [108, 158] on div "Contact Name Steven Parker Email Address steven@elephantdesignengineering.com.a…" at bounding box center [414, 118] width 699 height 101
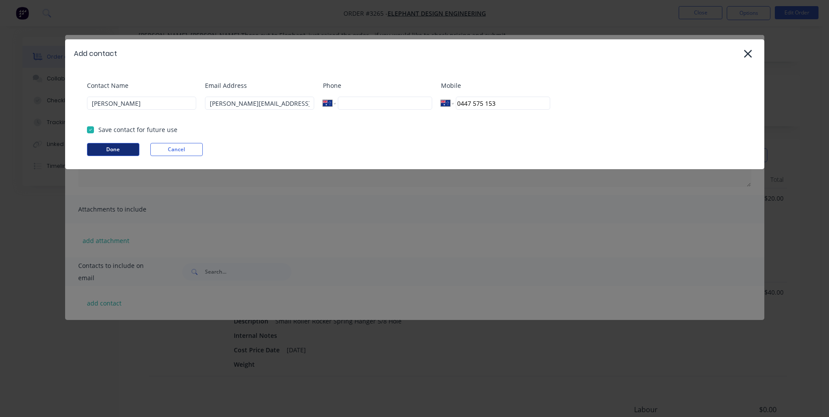
click at [113, 150] on button "Done" at bounding box center [113, 149] width 52 height 13
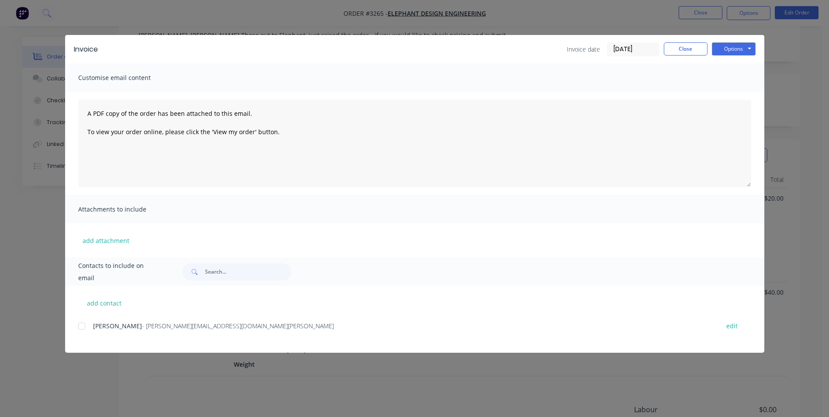
click at [81, 326] on div at bounding box center [81, 325] width 17 height 17
click at [737, 48] on button "Options" at bounding box center [733, 48] width 44 height 13
click at [732, 93] on button "Email" at bounding box center [739, 93] width 56 height 14
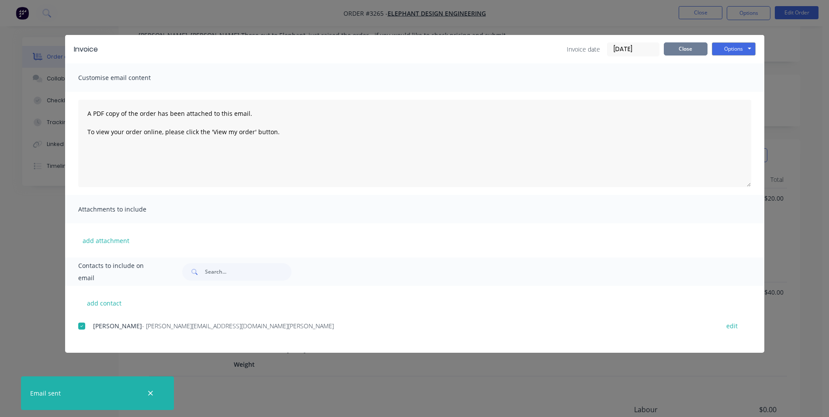
click at [681, 48] on button "Close" at bounding box center [685, 48] width 44 height 13
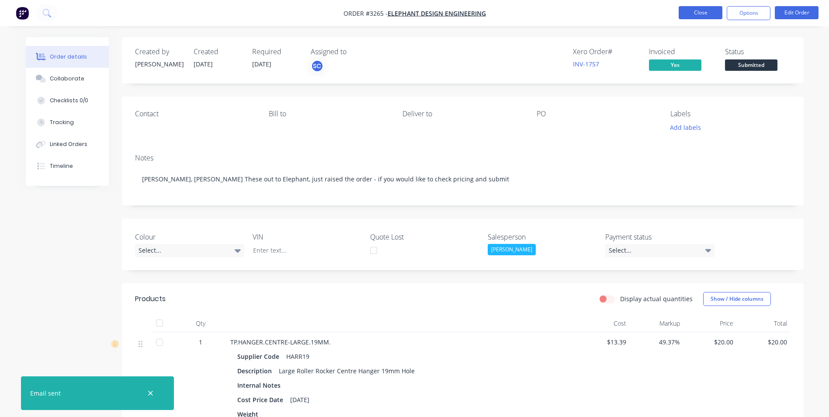
click at [707, 12] on button "Close" at bounding box center [700, 12] width 44 height 13
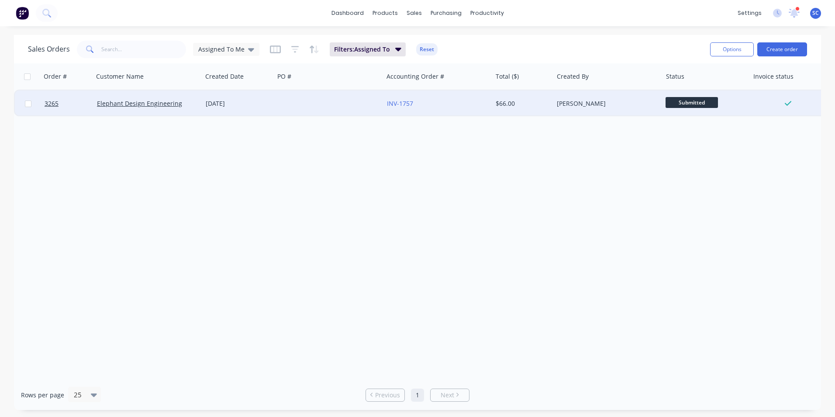
click at [649, 104] on div "Nick Mazzella" at bounding box center [605, 103] width 97 height 9
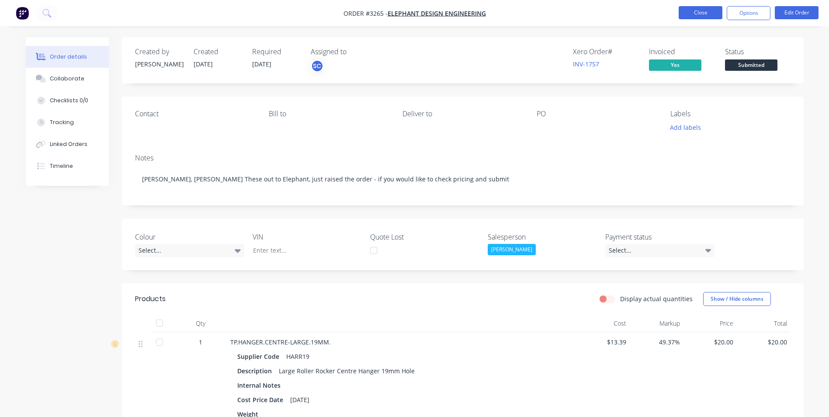
click at [708, 10] on button "Close" at bounding box center [700, 12] width 44 height 13
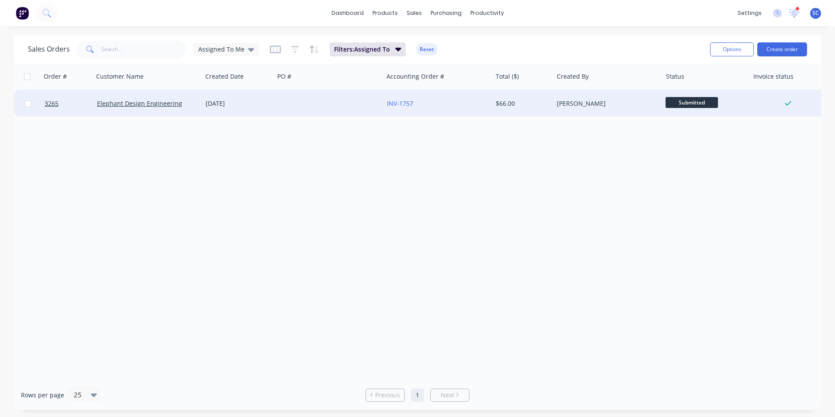
click at [736, 103] on div "Submitted" at bounding box center [704, 103] width 76 height 13
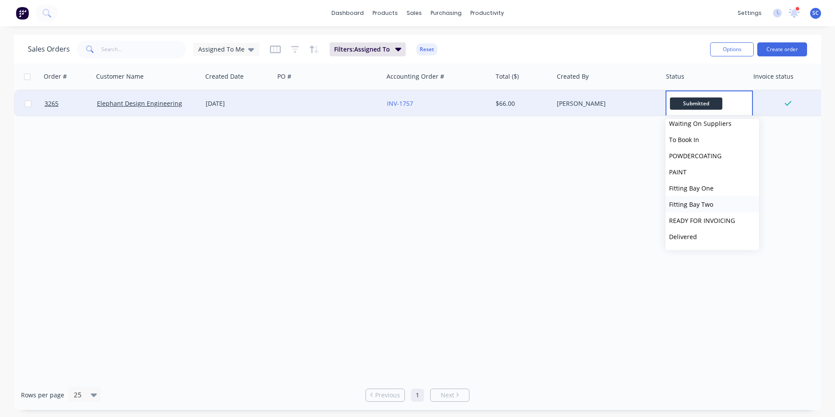
scroll to position [215, 0]
click at [681, 236] on span "Picked Up" at bounding box center [683, 238] width 29 height 8
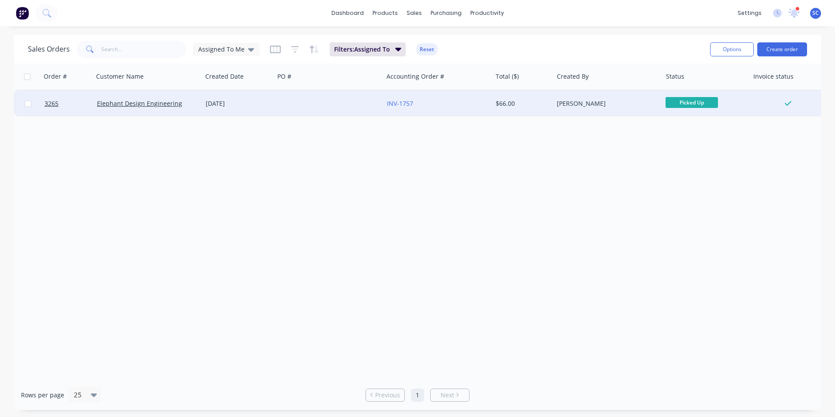
click at [759, 101] on div at bounding box center [788, 104] width 70 height 8
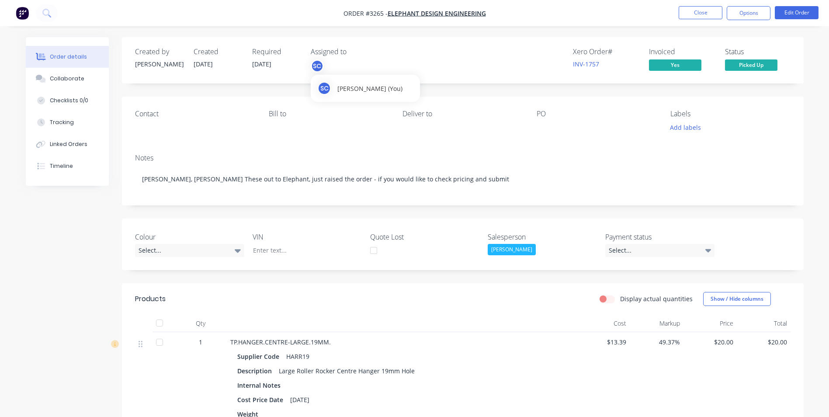
click at [319, 66] on div "SC" at bounding box center [317, 65] width 13 height 13
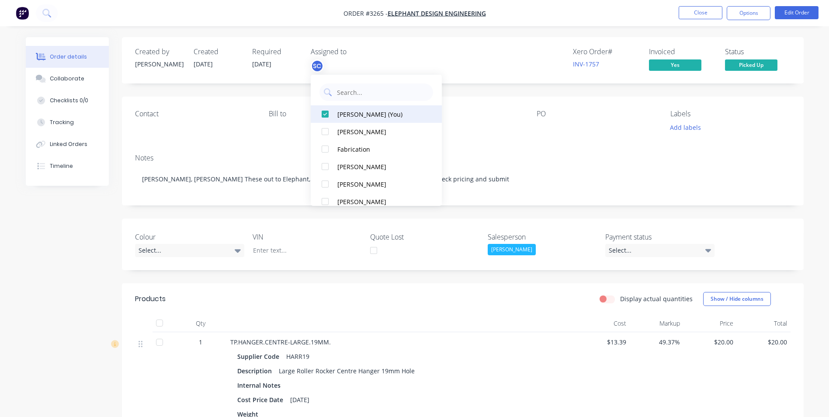
click at [323, 114] on div at bounding box center [324, 113] width 17 height 17
click at [700, 8] on button "Close" at bounding box center [700, 12] width 44 height 13
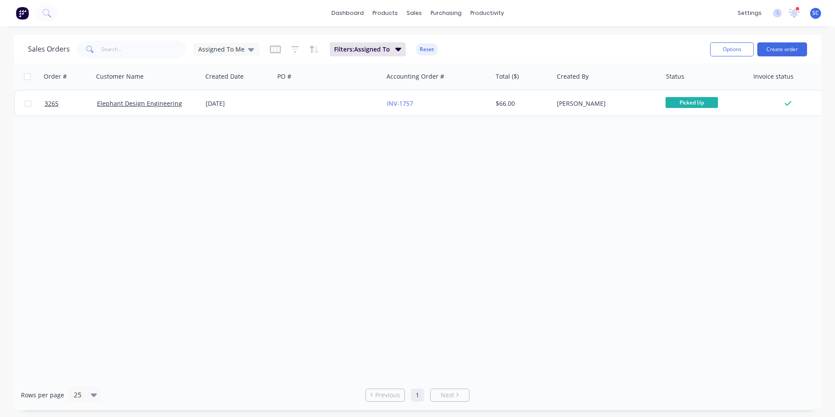
click at [465, 194] on div "Order # Customer Name Created Date PO # Accounting Order # Total ($) Created By…" at bounding box center [417, 221] width 807 height 316
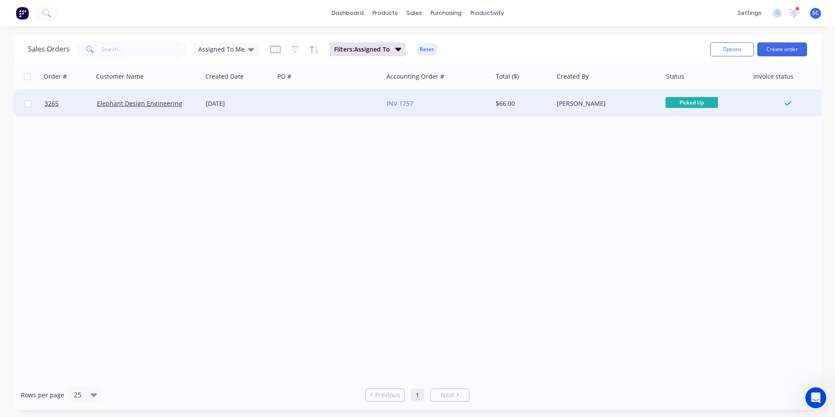
click at [452, 90] on div "Accounting Order #" at bounding box center [437, 76] width 109 height 26
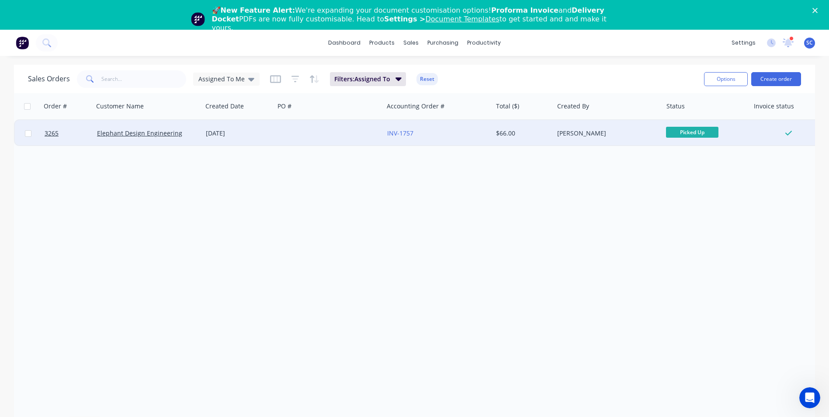
click at [456, 133] on div "INV-1757" at bounding box center [435, 133] width 97 height 9
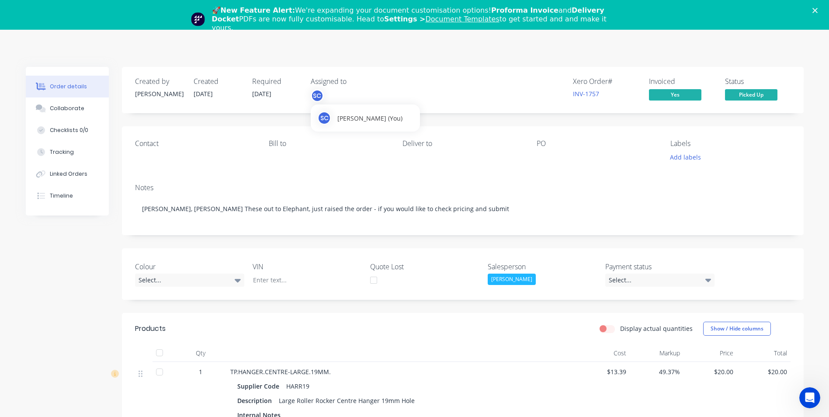
click at [318, 96] on div "SC" at bounding box center [317, 95] width 13 height 13
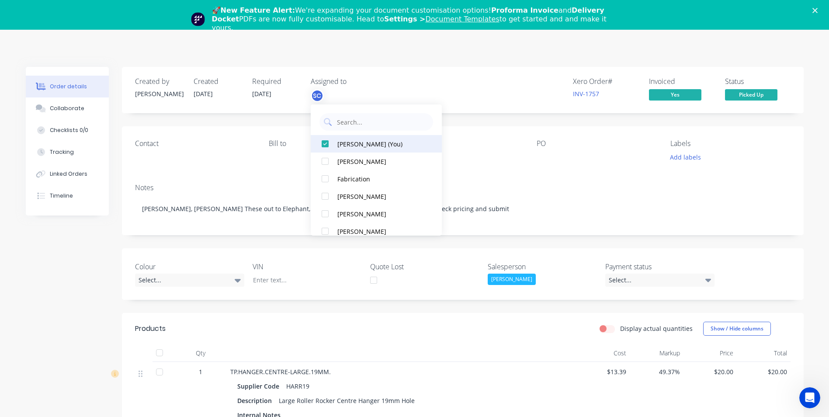
click at [325, 144] on div at bounding box center [324, 143] width 17 height 17
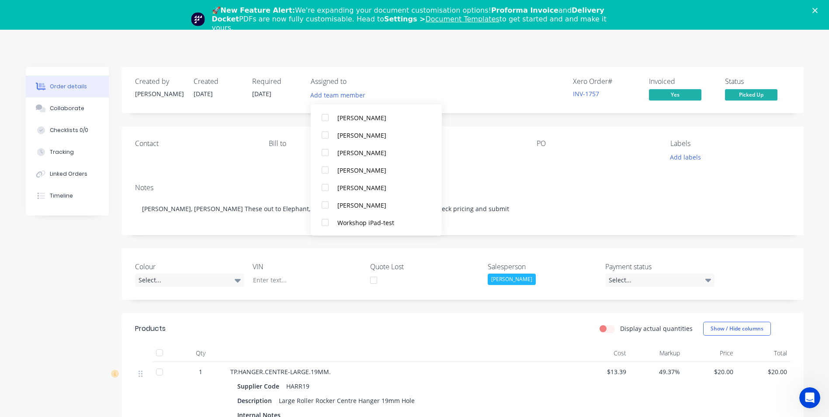
click at [471, 78] on div "Xero Order # INV-1757 Invoiced Yes Status Picked Up" at bounding box center [594, 89] width 392 height 25
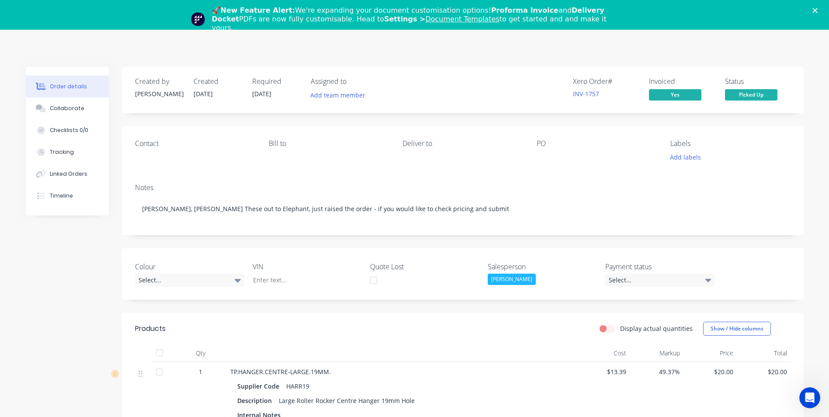
click at [817, 10] on polygon "Close" at bounding box center [814, 10] width 5 height 5
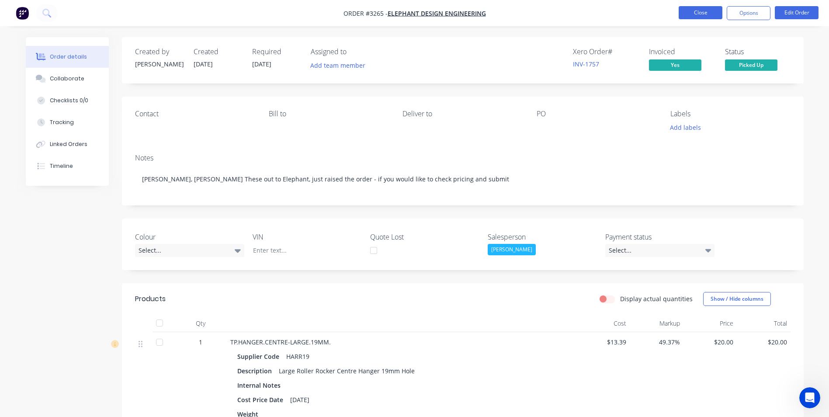
click at [708, 9] on button "Close" at bounding box center [700, 12] width 44 height 13
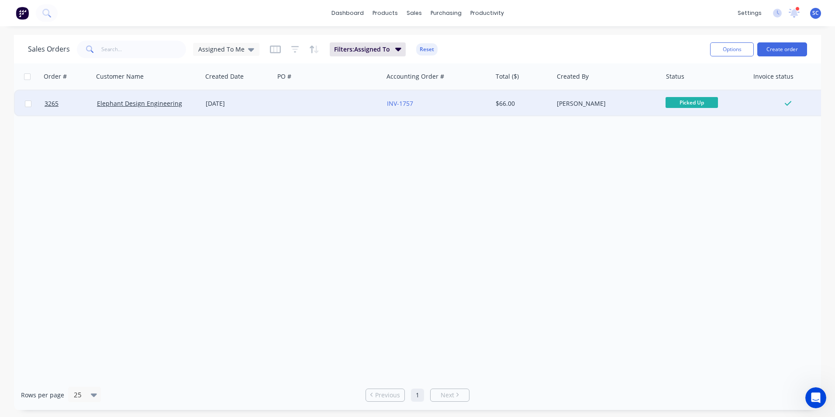
click at [278, 104] on div at bounding box center [328, 103] width 109 height 26
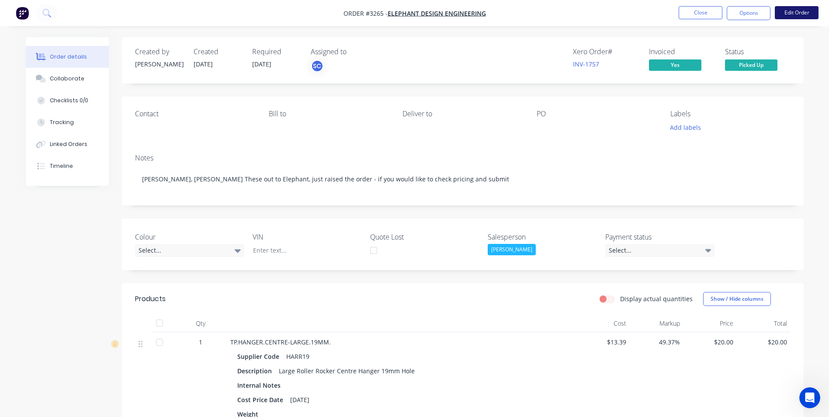
click at [802, 9] on button "Edit Order" at bounding box center [796, 12] width 44 height 13
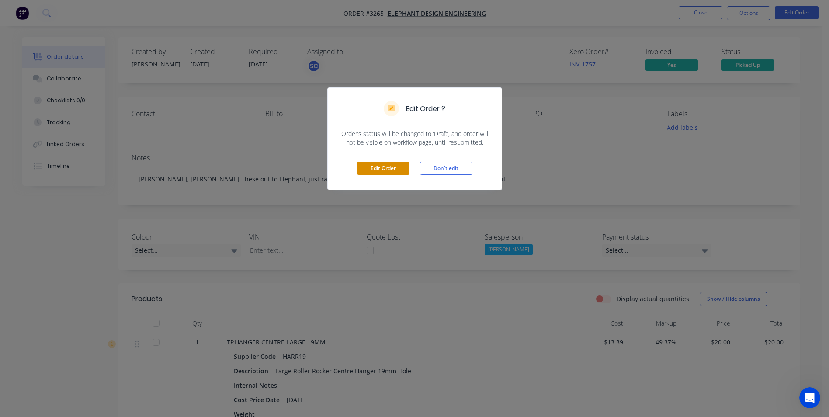
drag, startPoint x: 398, startPoint y: 166, endPoint x: 381, endPoint y: 114, distance: 54.7
click at [398, 166] on button "Edit Order" at bounding box center [383, 168] width 52 height 13
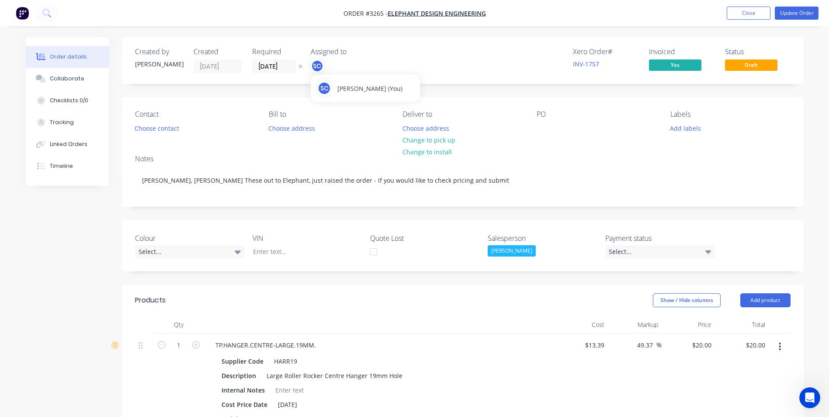
click at [312, 64] on div "SC" at bounding box center [317, 65] width 13 height 13
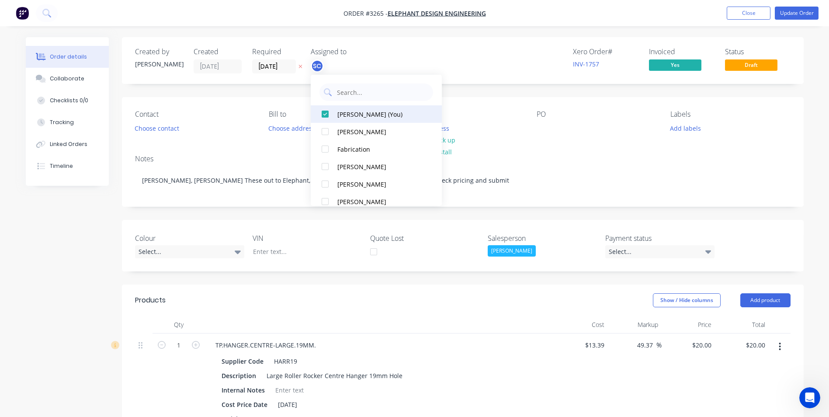
click at [324, 113] on div at bounding box center [324, 113] width 17 height 17
click at [790, 11] on button "Update Order" at bounding box center [796, 13] width 44 height 13
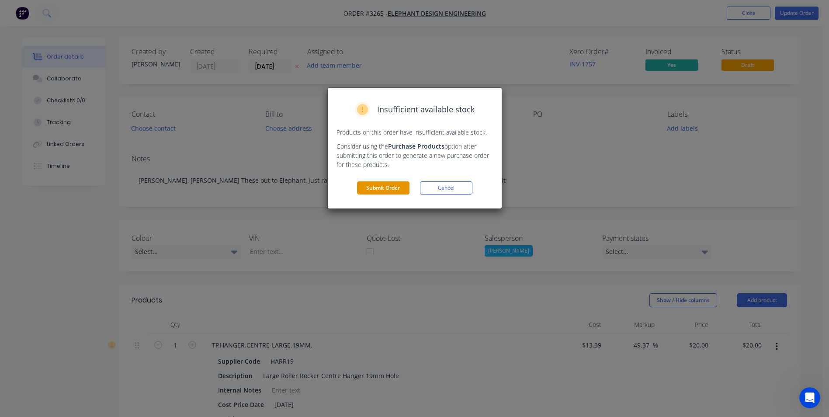
click at [376, 191] on button "Submit Order" at bounding box center [383, 187] width 52 height 13
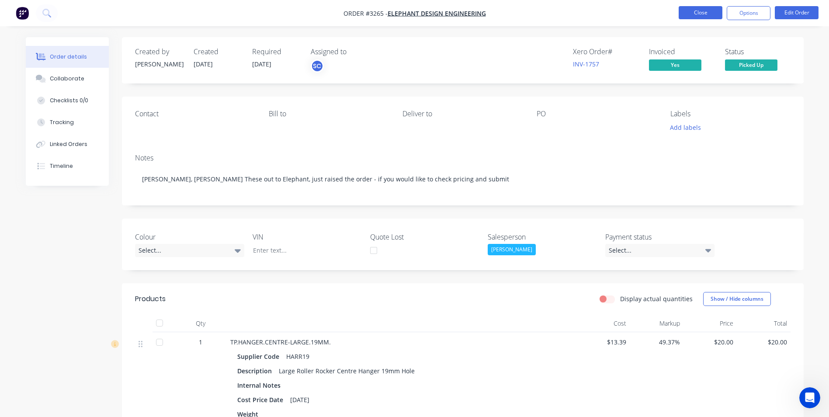
click at [687, 15] on button "Close" at bounding box center [700, 12] width 44 height 13
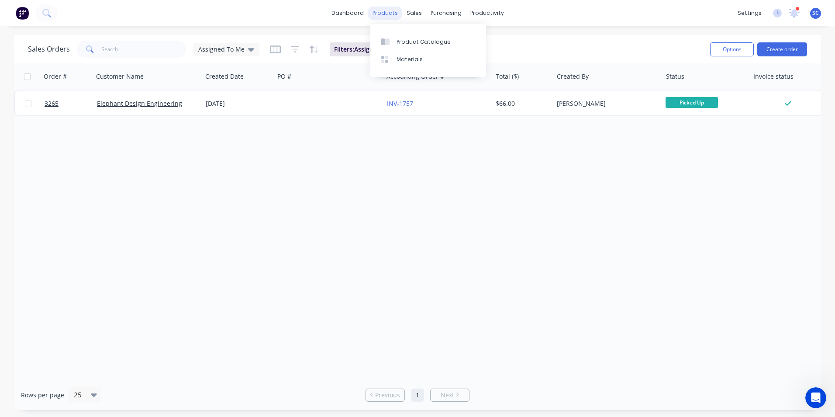
click at [382, 16] on div "products" at bounding box center [385, 13] width 34 height 13
click at [394, 43] on div at bounding box center [387, 42] width 13 height 8
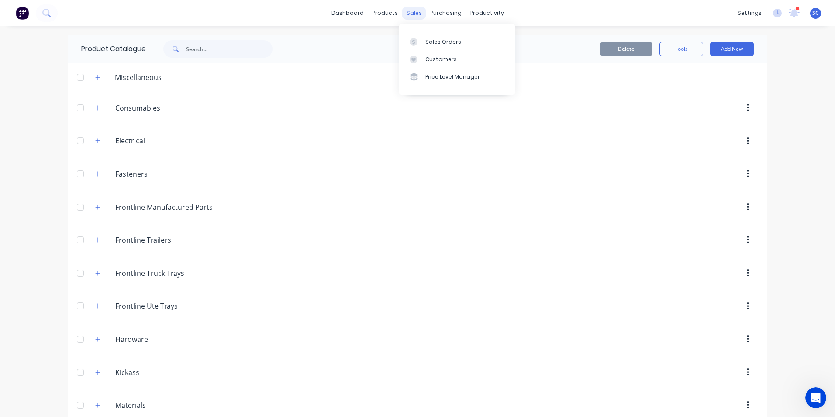
click at [413, 16] on div "sales" at bounding box center [414, 13] width 24 height 13
click at [435, 36] on link "Sales Orders" at bounding box center [457, 41] width 116 height 17
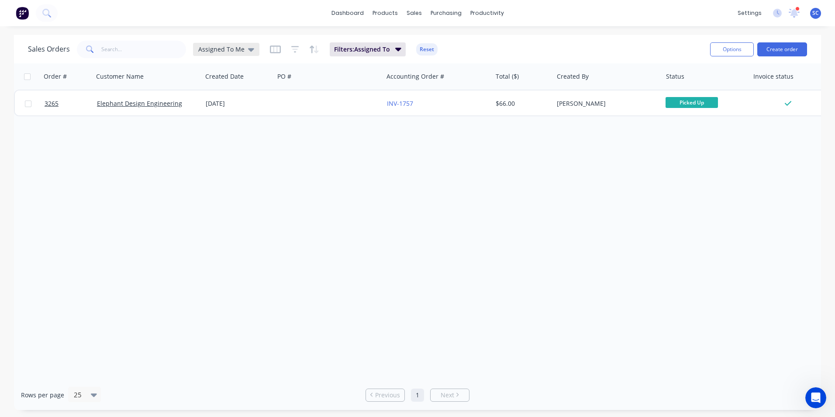
click at [238, 54] on div "Assigned To Me" at bounding box center [226, 49] width 66 height 13
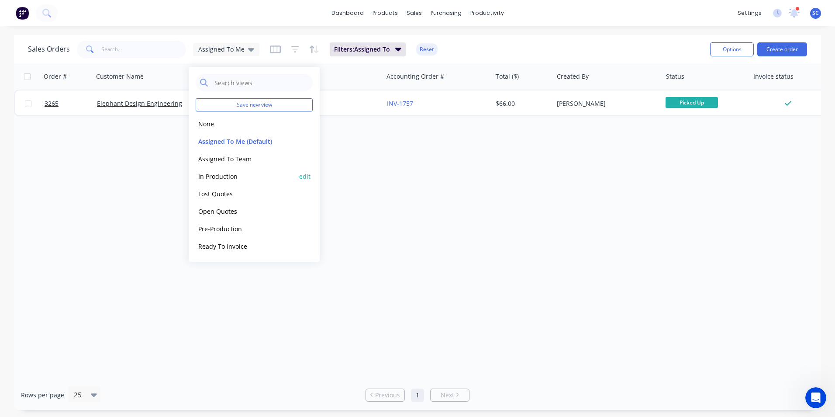
click at [228, 175] on button "In Production" at bounding box center [246, 176] width 100 height 10
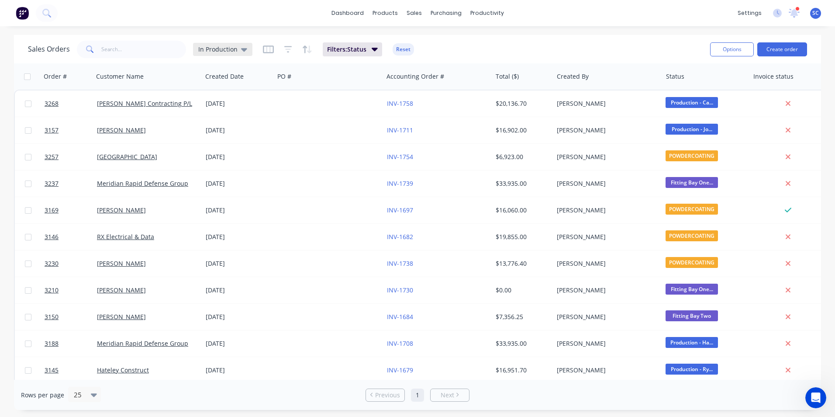
click at [243, 52] on icon at bounding box center [244, 50] width 6 height 10
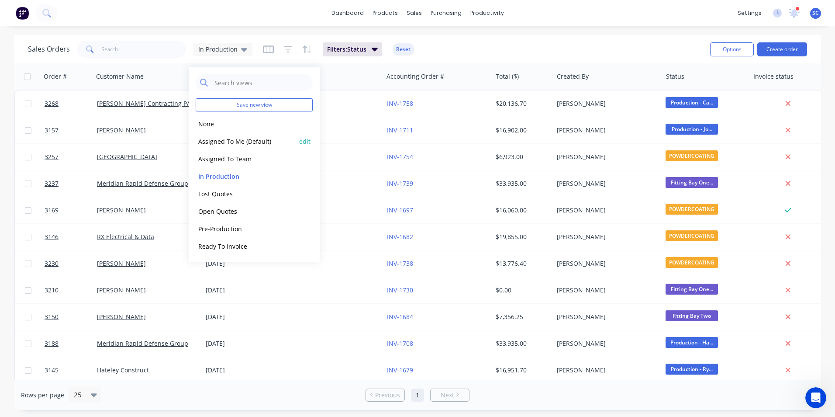
click at [218, 144] on button "Assigned To Me (Default)" at bounding box center [246, 141] width 100 height 10
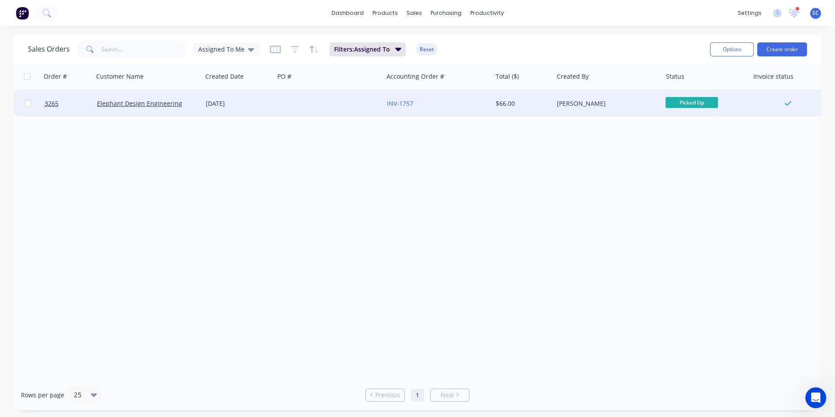
click at [351, 100] on div at bounding box center [328, 103] width 109 height 26
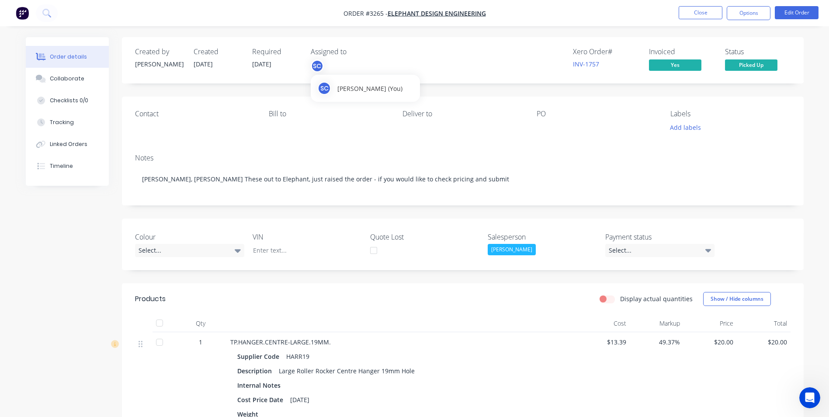
click at [315, 66] on div "SC" at bounding box center [317, 65] width 13 height 13
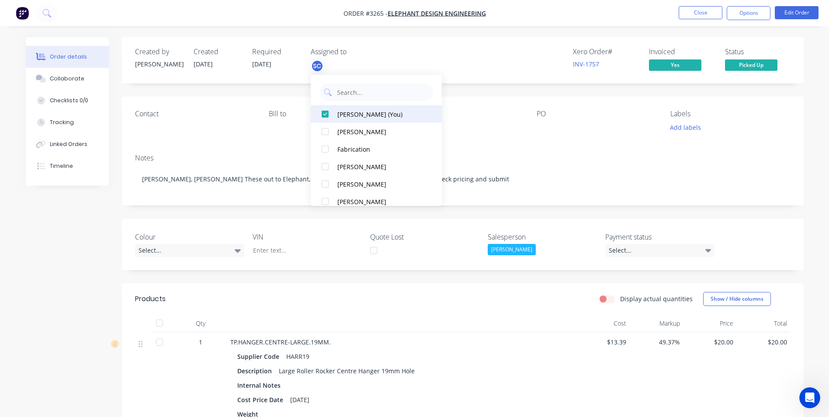
click at [325, 112] on div at bounding box center [324, 113] width 17 height 17
click at [443, 62] on div "Xero Order # INV-1757 Invoiced Yes Status Picked Up" at bounding box center [594, 60] width 392 height 25
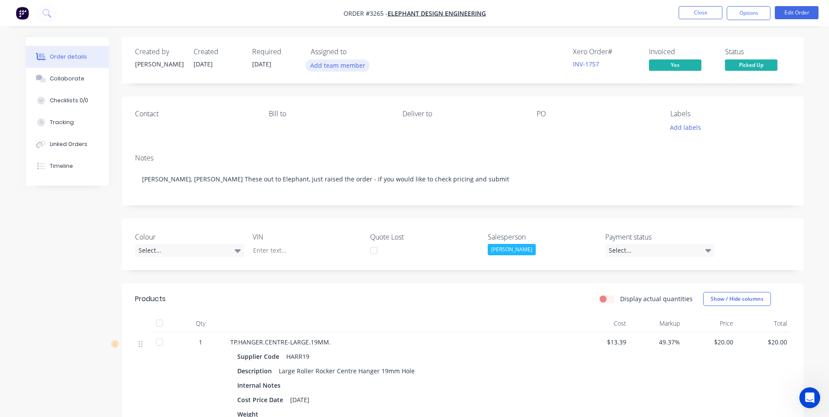
click at [351, 66] on button "Add team member" at bounding box center [337, 65] width 64 height 12
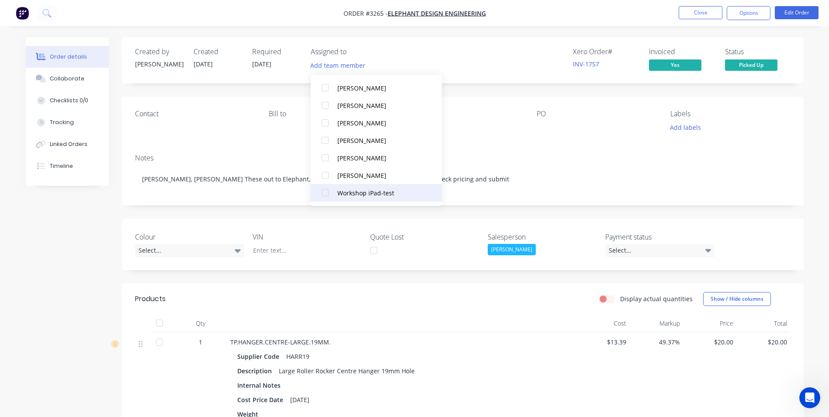
click at [352, 189] on div "Workshop iPad-test" at bounding box center [380, 192] width 87 height 9
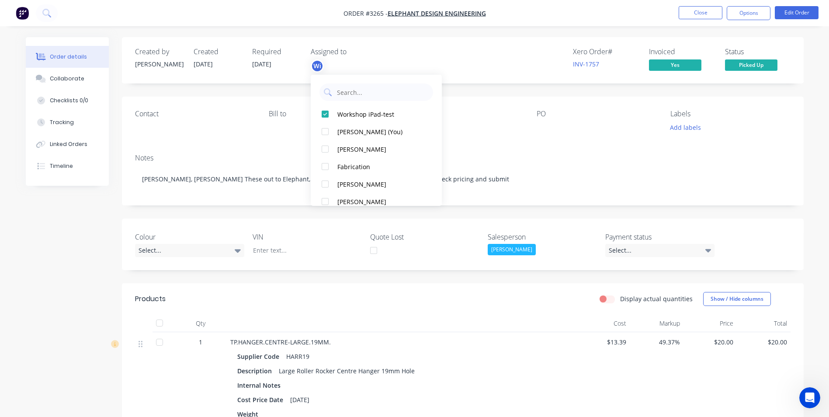
click at [430, 51] on div "Xero Order # INV-1757 Invoiced Yes Status Picked Up" at bounding box center [594, 60] width 392 height 25
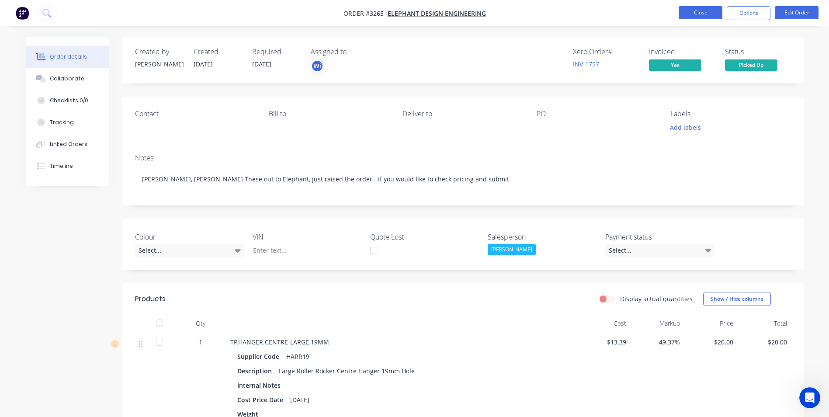
click at [697, 18] on button "Close" at bounding box center [700, 12] width 44 height 13
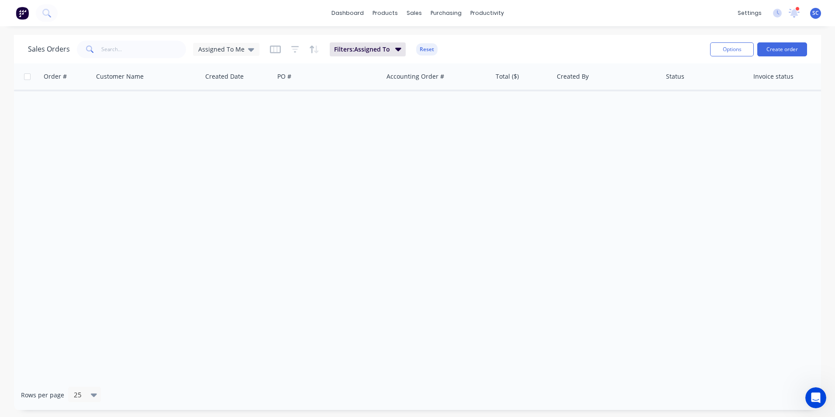
drag, startPoint x: 328, startPoint y: 171, endPoint x: 317, endPoint y: 174, distance: 11.9
click at [328, 170] on div "Order # Customer Name Created Date PO # Accounting Order # Total ($) Created By…" at bounding box center [417, 221] width 807 height 316
click at [432, 39] on div "Sales Orders" at bounding box center [446, 42] width 36 height 8
click at [220, 49] on span "Assigned To Me" at bounding box center [221, 49] width 46 height 9
click at [202, 125] on button "None" at bounding box center [246, 124] width 100 height 10
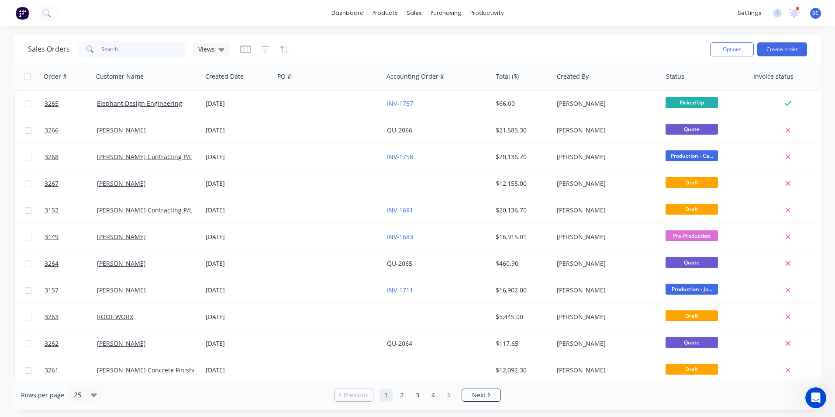
click at [120, 48] on input "text" at bounding box center [143, 49] width 85 height 17
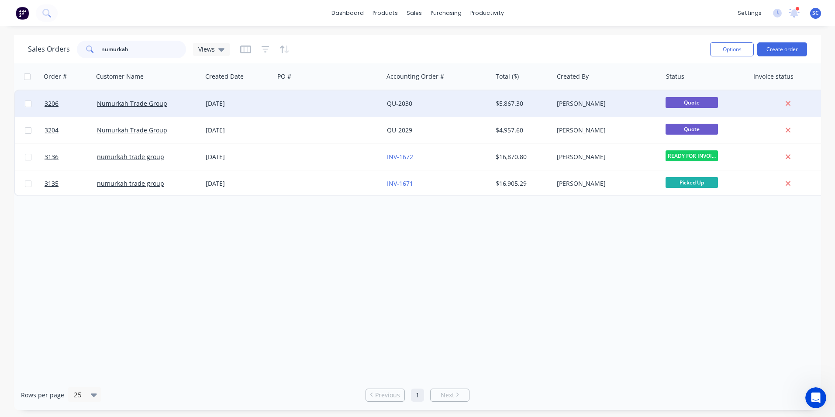
type input "numurkah"
click at [416, 99] on div "QU-2030" at bounding box center [437, 103] width 109 height 26
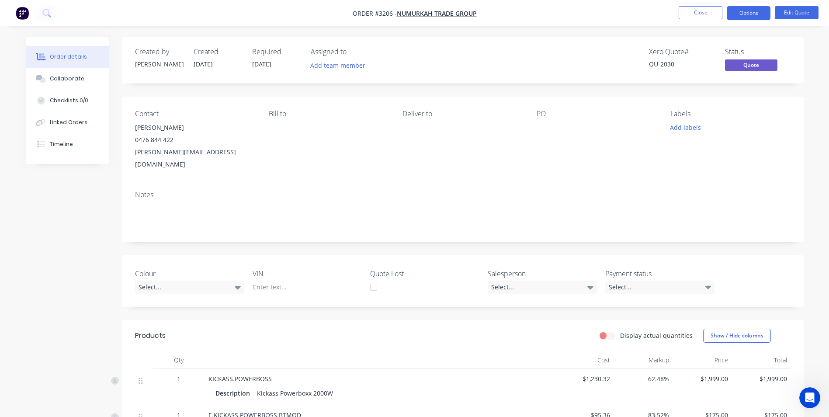
click at [164, 138] on div "0476 844 422" at bounding box center [195, 140] width 120 height 12
click at [163, 151] on div "ian.oer@outlook.com" at bounding box center [195, 158] width 120 height 24
click at [174, 153] on div "ian.oer@outlook.com" at bounding box center [195, 158] width 120 height 24
drag, startPoint x: 744, startPoint y: 11, endPoint x: 737, endPoint y: 22, distance: 12.7
click at [741, 12] on button "Options" at bounding box center [748, 13] width 44 height 14
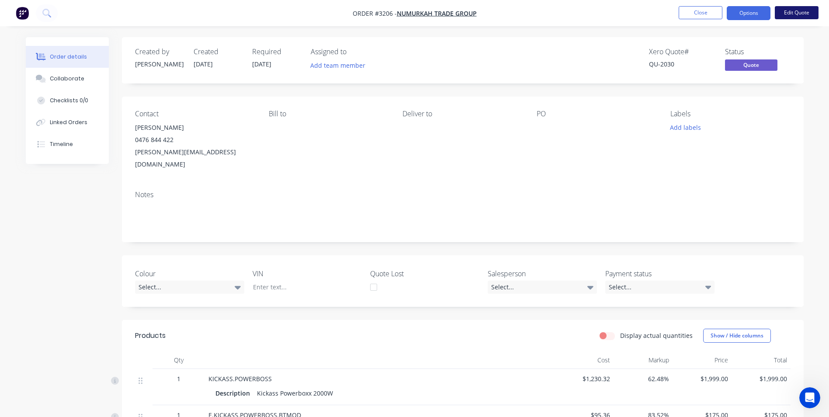
click at [803, 10] on button "Edit Quote" at bounding box center [796, 12] width 44 height 13
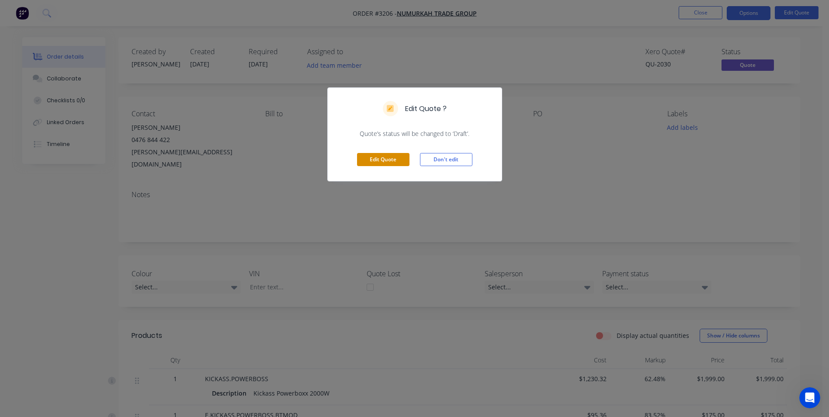
click at [375, 155] on button "Edit Quote" at bounding box center [383, 159] width 52 height 13
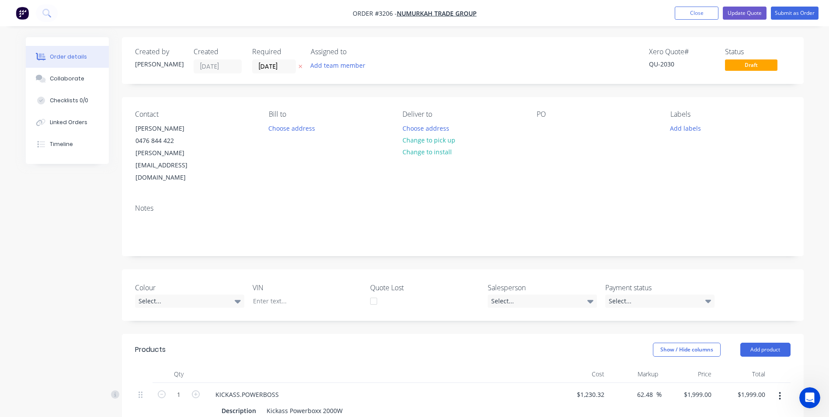
click at [165, 162] on div "Contact Ian Oer 0476 844 422 ian.oer@outlook.com Bill to Choose address Deliver…" at bounding box center [462, 147] width 681 height 100
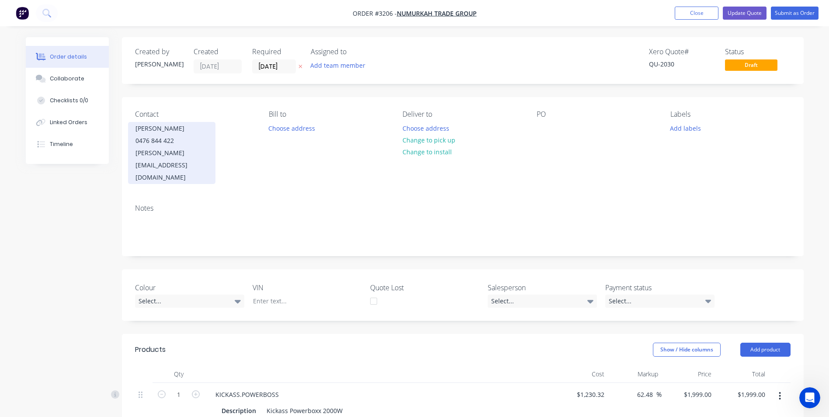
click at [166, 155] on div "ian.oer@outlook.com" at bounding box center [171, 165] width 73 height 37
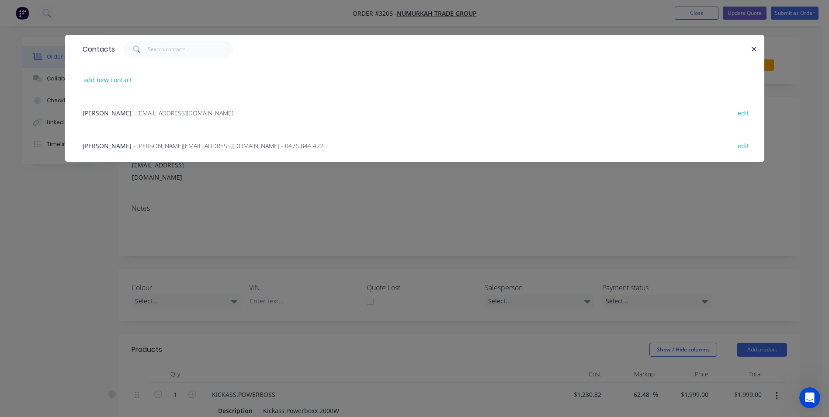
click at [133, 113] on span "- admin@numurkahtradegroup.com.au -" at bounding box center [185, 113] width 104 height 8
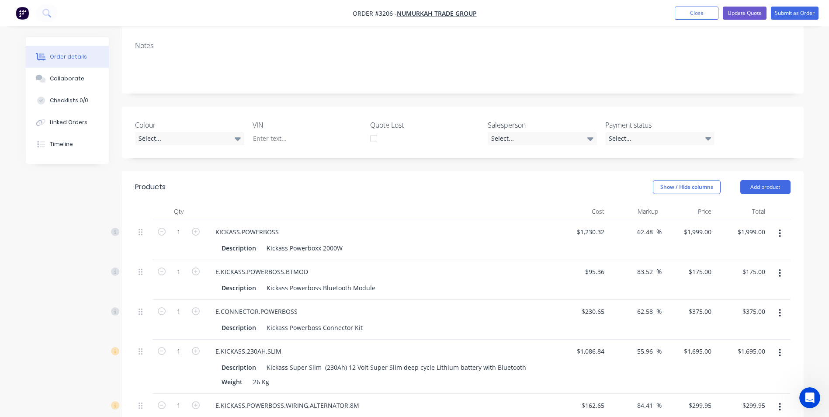
scroll to position [218, 0]
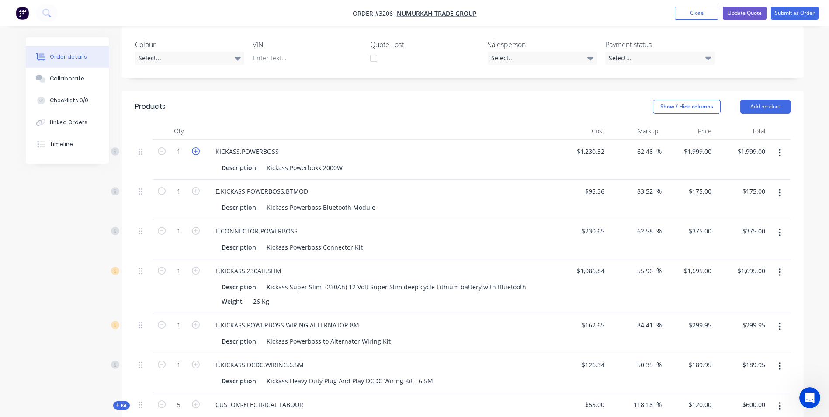
click at [197, 147] on icon "button" at bounding box center [196, 151] width 8 height 8
type input "2"
type input "$3,998.00"
click at [197, 187] on icon "button" at bounding box center [196, 191] width 8 height 8
type input "2"
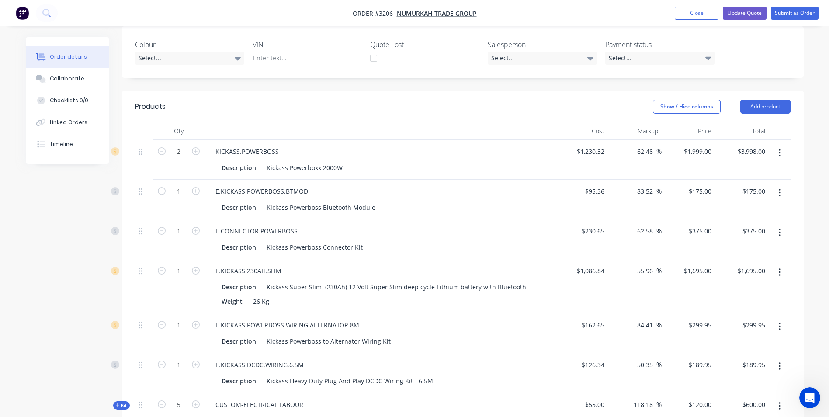
type input "$350.00"
click at [195, 227] on icon "button" at bounding box center [196, 231] width 8 height 8
type input "2"
type input "$750.00"
click at [194, 266] on icon "button" at bounding box center [196, 270] width 8 height 8
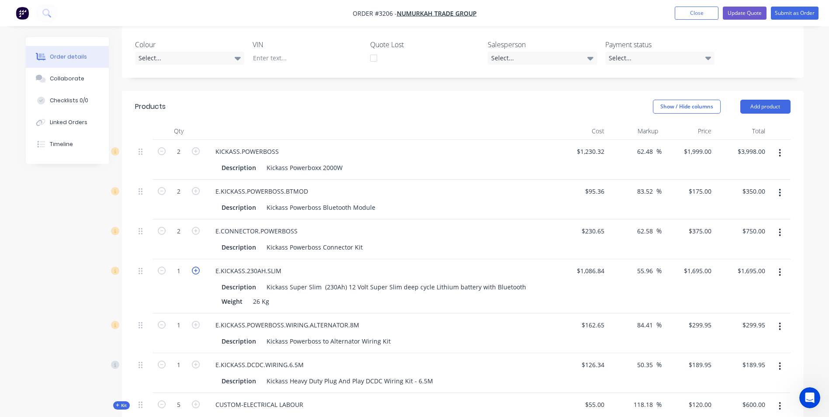
type input "2"
type input "$3,390.00"
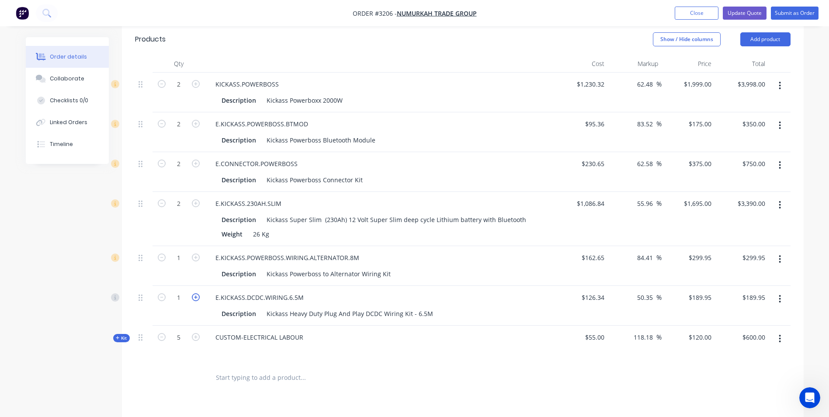
scroll to position [306, 0]
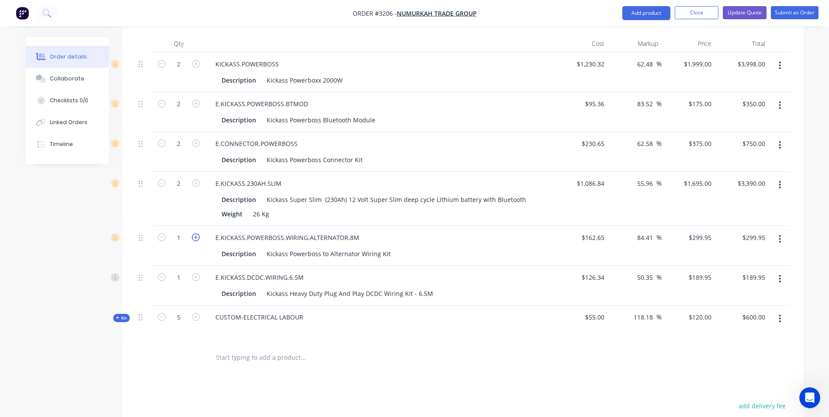
click at [193, 233] on icon "button" at bounding box center [196, 237] width 8 height 8
type input "2"
type input "$599.90"
click at [195, 273] on icon "button" at bounding box center [196, 277] width 8 height 8
type input "2"
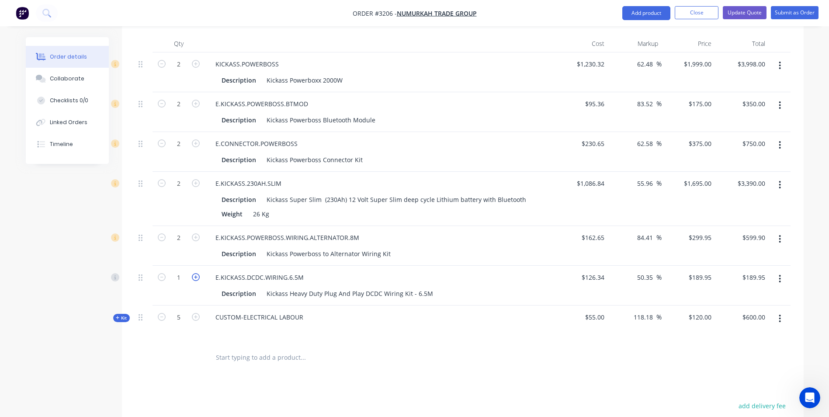
type input "$379.90"
click at [196, 313] on icon "button" at bounding box center [196, 317] width 8 height 8
type input "6"
type input "$720.00"
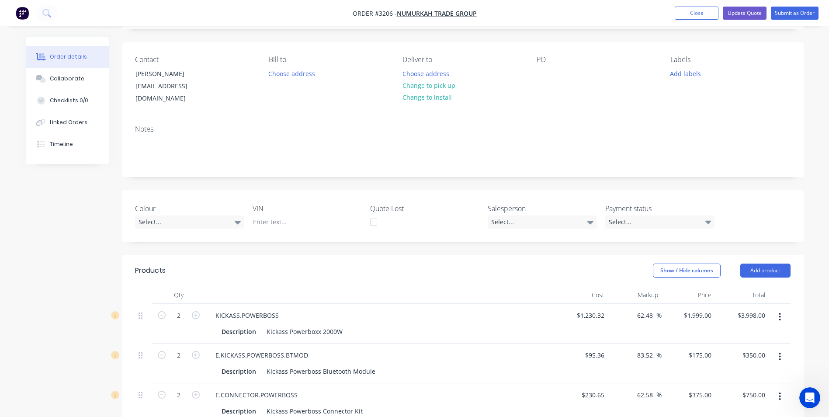
scroll to position [0, 0]
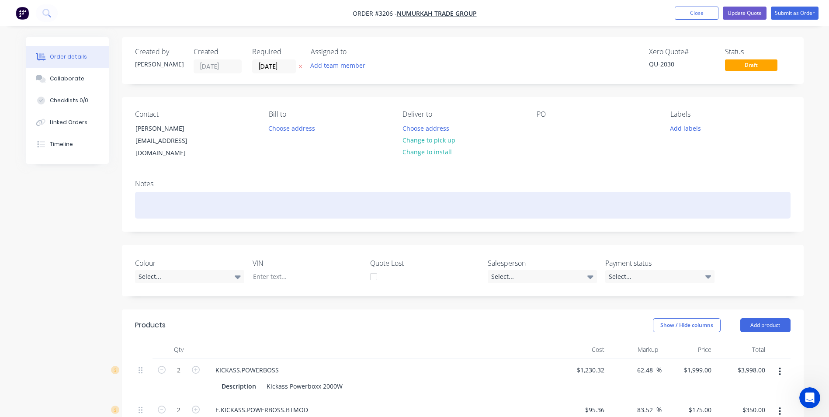
click at [186, 192] on div at bounding box center [462, 205] width 655 height 27
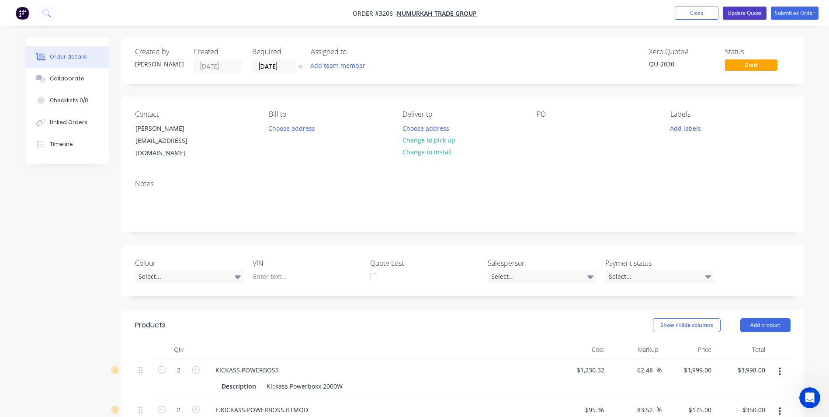
click at [731, 15] on button "Update Quote" at bounding box center [744, 13] width 44 height 13
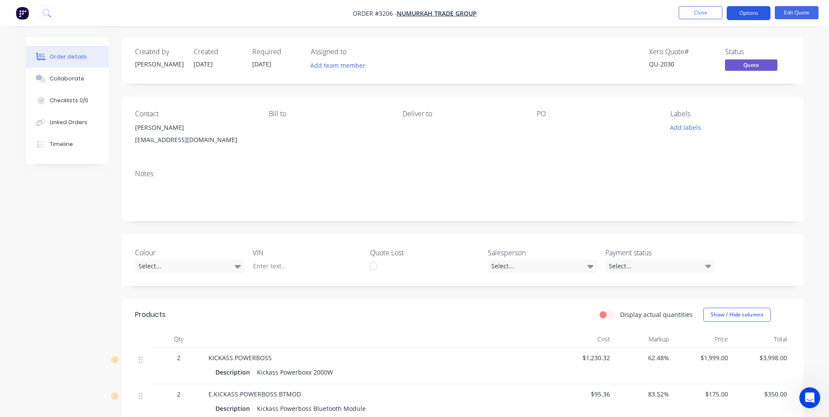
click at [748, 11] on button "Options" at bounding box center [748, 13] width 44 height 14
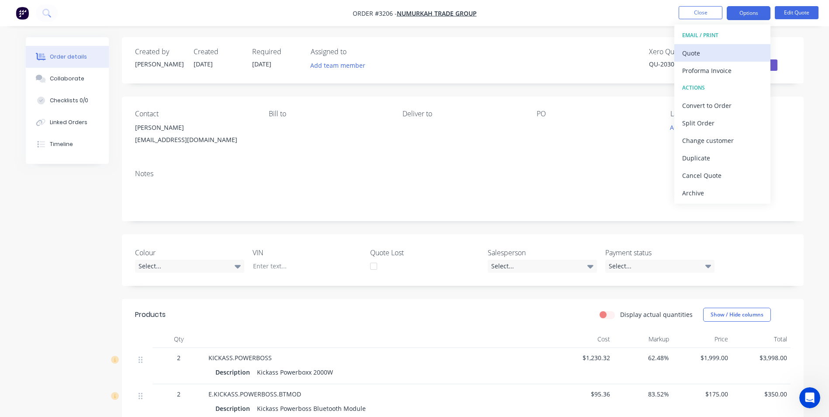
click at [713, 55] on div "Quote" at bounding box center [722, 53] width 80 height 13
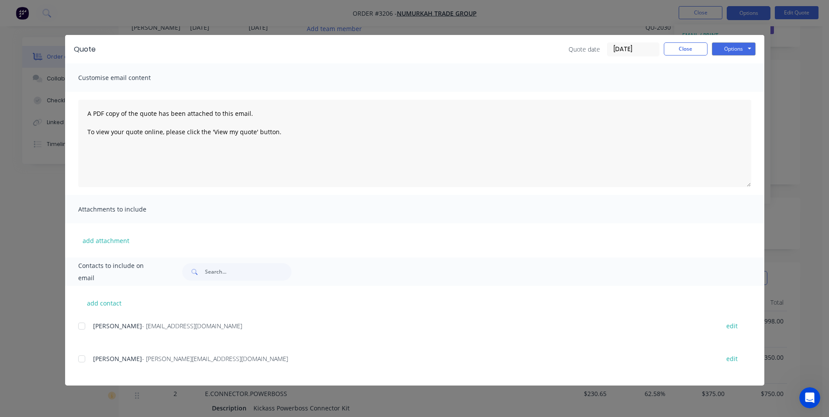
scroll to position [87, 0]
click at [81, 327] on div at bounding box center [81, 325] width 17 height 17
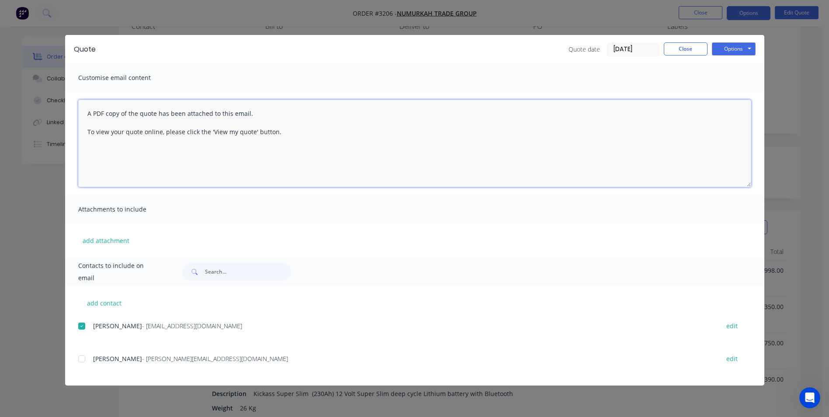
click at [83, 114] on textarea "A PDF copy of the quote has been attached to this email. To view your quote onl…" at bounding box center [414, 143] width 673 height 87
type textarea "This quote includes electrical for both Vehicles. A PDF copy of the quote has b…"
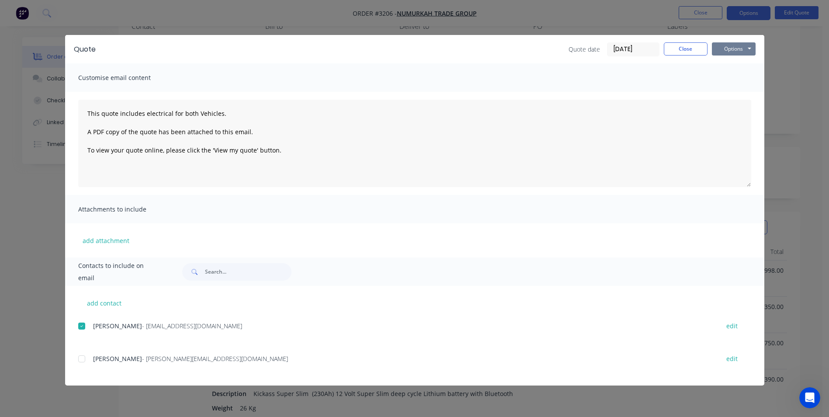
click at [733, 42] on button "Options" at bounding box center [733, 48] width 44 height 13
click at [726, 95] on button "Email" at bounding box center [739, 93] width 56 height 14
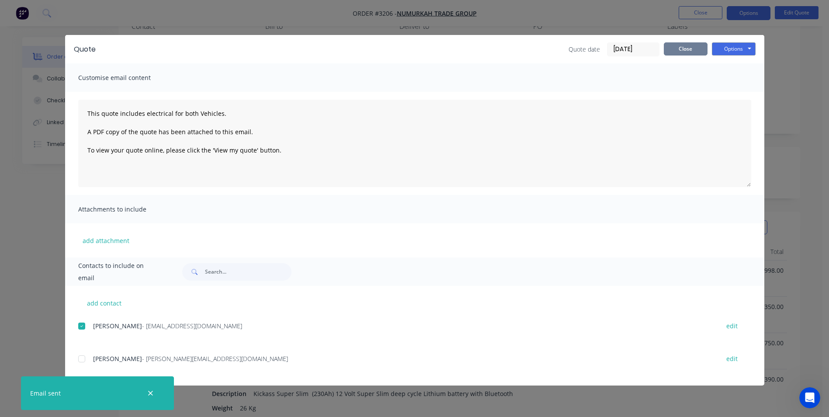
click at [689, 46] on button "Close" at bounding box center [685, 48] width 44 height 13
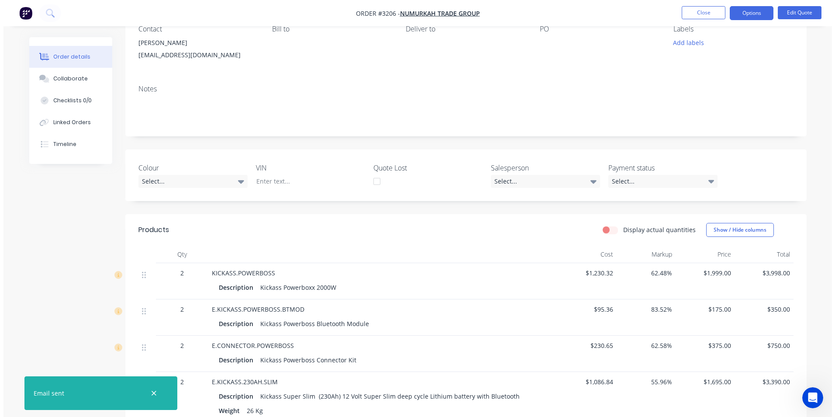
scroll to position [0, 0]
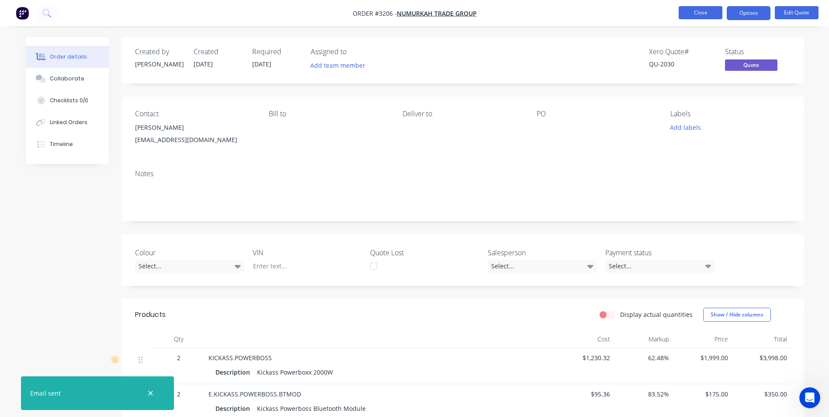
click at [698, 10] on button "Close" at bounding box center [700, 12] width 44 height 13
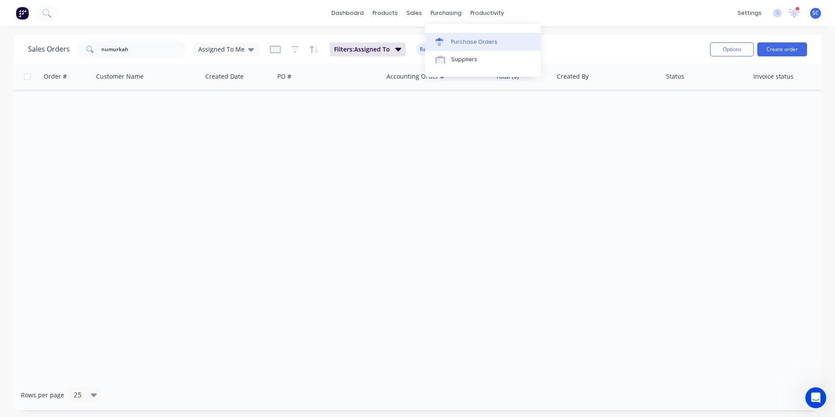
click at [443, 38] on icon at bounding box center [439, 42] width 8 height 8
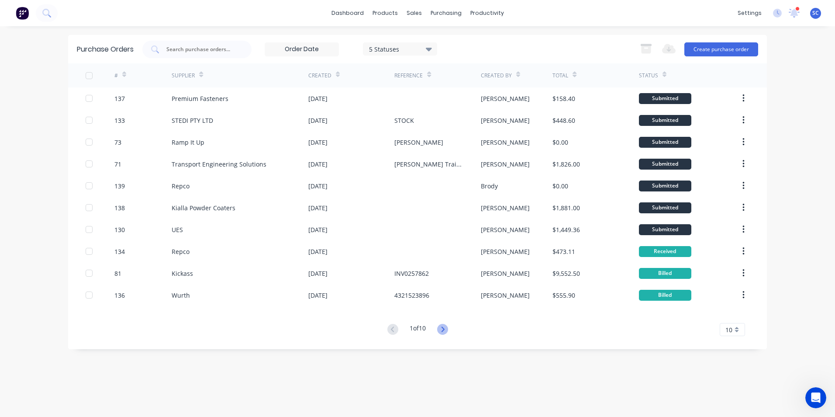
click at [440, 330] on icon at bounding box center [442, 329] width 11 height 11
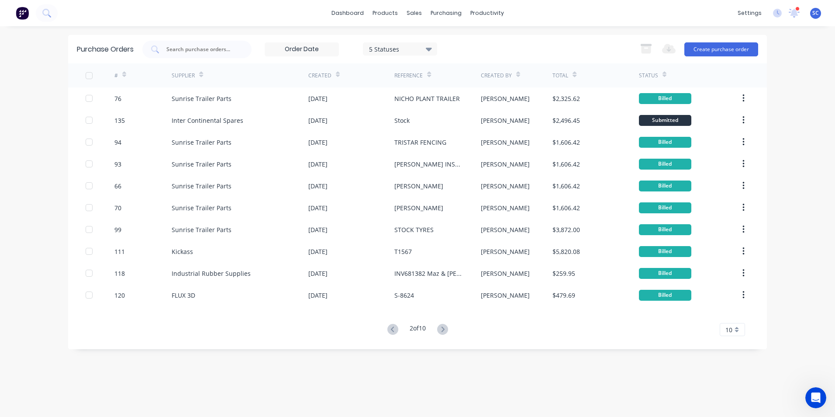
click at [803, 54] on div "dashboard products sales purchasing productivity dashboard products Product Cat…" at bounding box center [417, 208] width 835 height 417
click at [735, 50] on button "Create purchase order" at bounding box center [721, 49] width 74 height 14
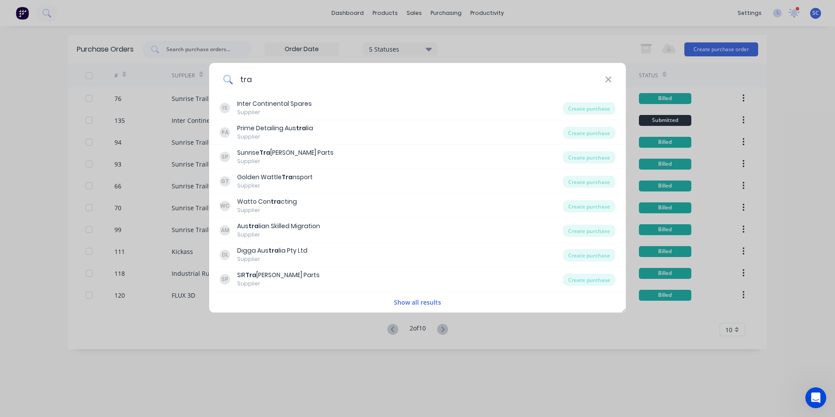
click at [293, 81] on input "tra" at bounding box center [419, 79] width 372 height 33
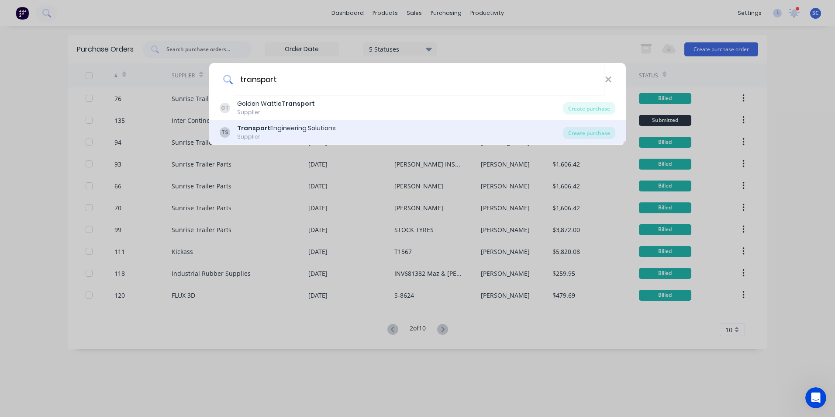
type input "transport"
click at [301, 133] on div "Transport Engineering Solutions" at bounding box center [286, 128] width 99 height 9
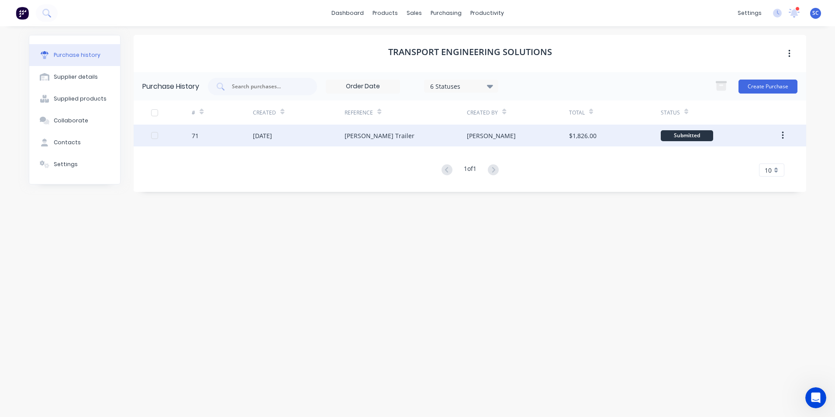
click at [577, 137] on div "$1,826.00" at bounding box center [583, 135] width 28 height 9
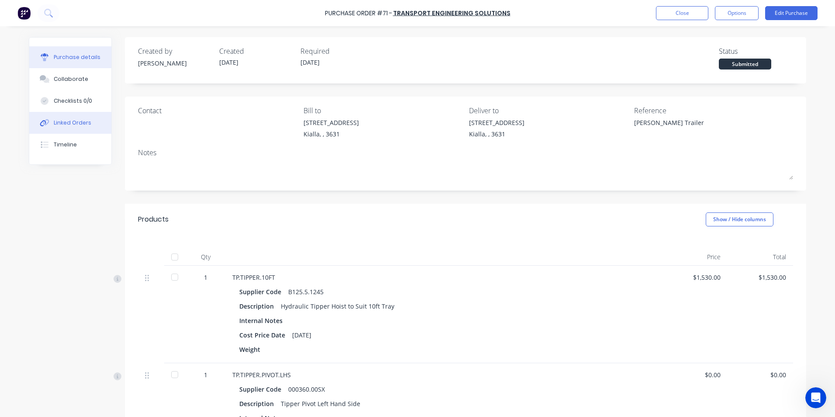
click at [62, 121] on div "Linked Orders" at bounding box center [73, 123] width 38 height 8
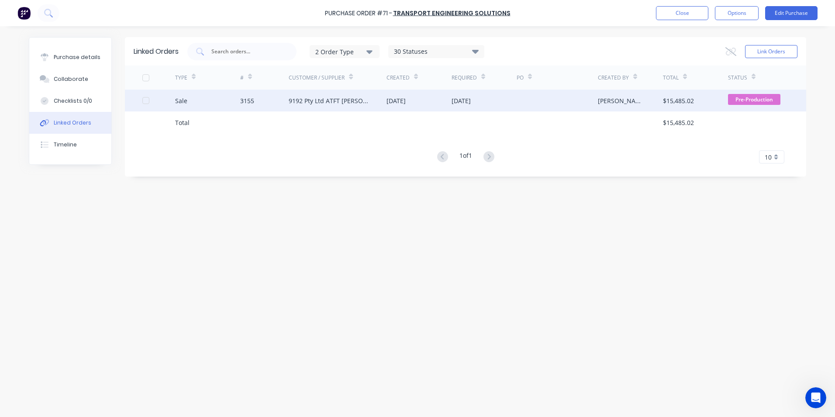
click at [265, 104] on div "3155" at bounding box center [264, 101] width 49 height 22
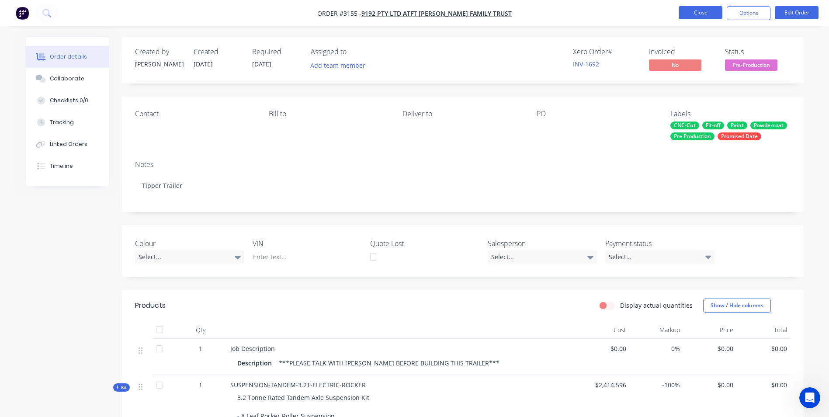
click at [691, 13] on button "Close" at bounding box center [700, 12] width 44 height 13
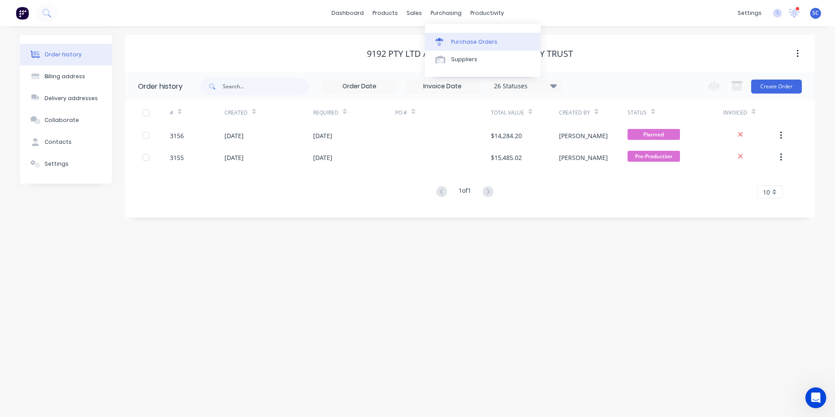
click at [458, 44] on div "Purchase Orders" at bounding box center [474, 42] width 46 height 8
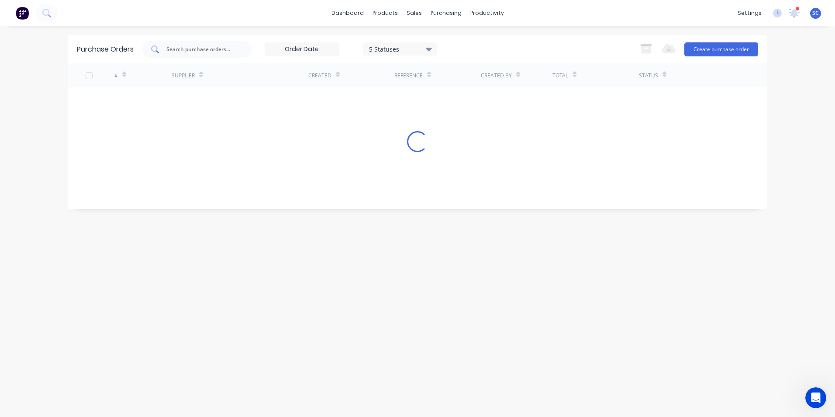
click at [201, 45] on input "text" at bounding box center [202, 49] width 73 height 9
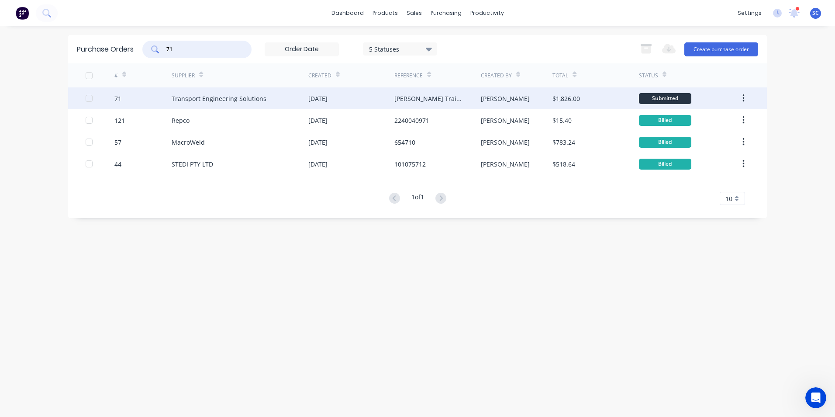
type input "71"
click at [259, 100] on div "Transport Engineering Solutions" at bounding box center [219, 98] width 95 height 9
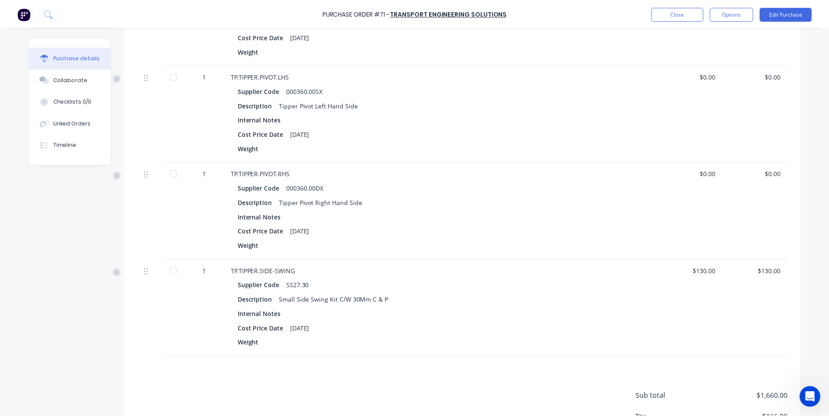
scroll to position [363, 0]
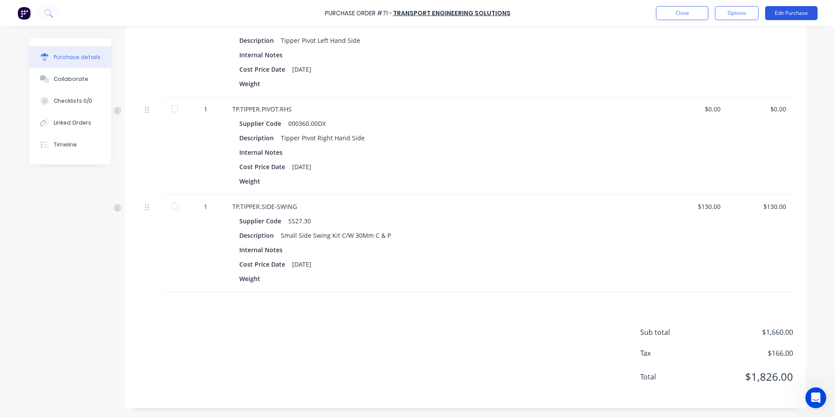
click at [792, 8] on button "Edit Purchase" at bounding box center [791, 13] width 52 height 14
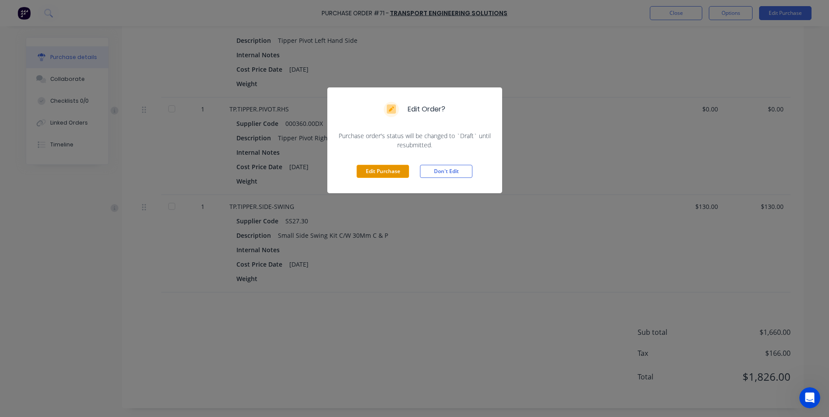
click at [398, 176] on button "Edit Purchase" at bounding box center [382, 171] width 52 height 13
click at [398, 176] on div "Edit Purchase Don't Edit" at bounding box center [414, 171] width 175 height 44
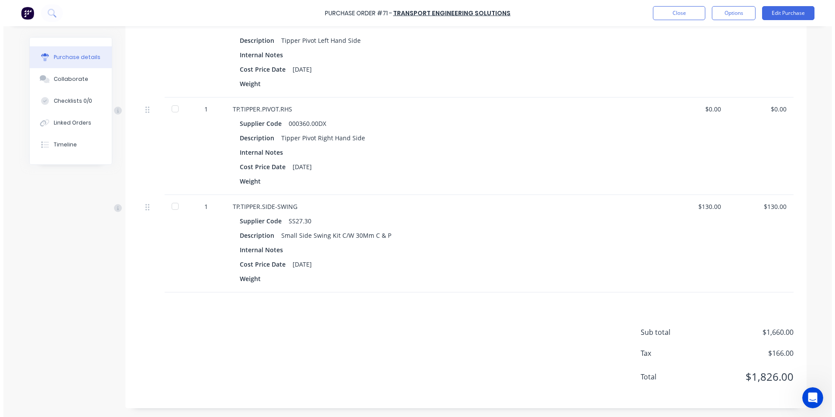
scroll to position [376, 0]
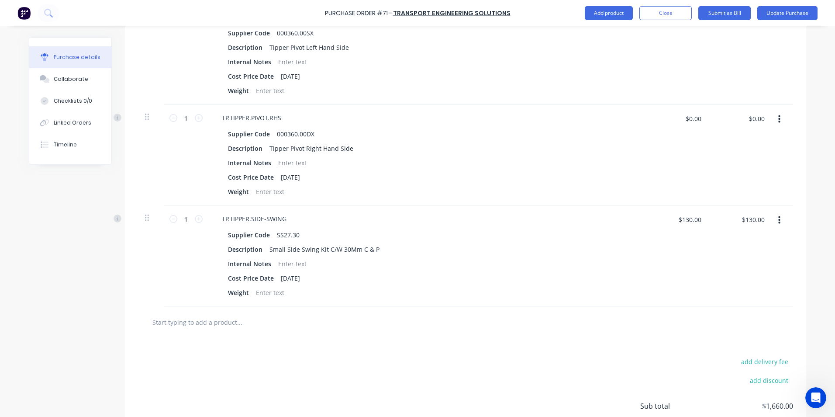
click at [778, 221] on icon "button" at bounding box center [779, 220] width 2 height 10
click at [734, 300] on button "Delete" at bounding box center [752, 295] width 74 height 17
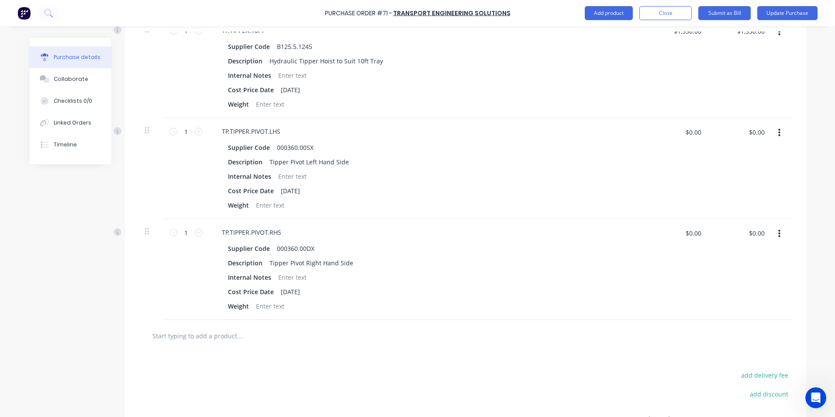
scroll to position [218, 0]
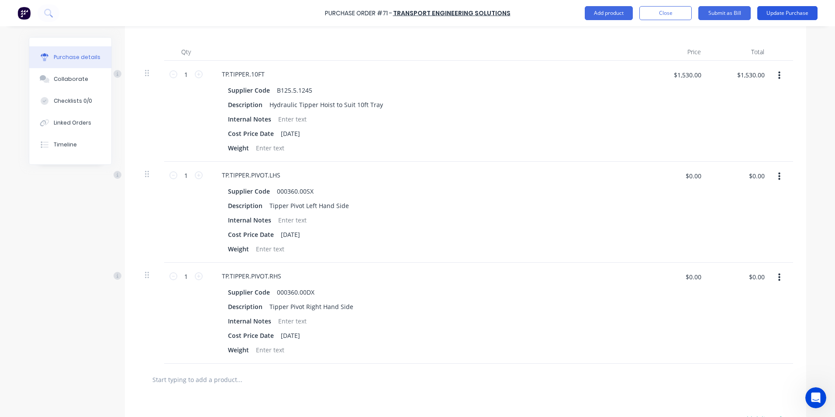
click at [791, 13] on button "Update Purchase" at bounding box center [787, 13] width 60 height 14
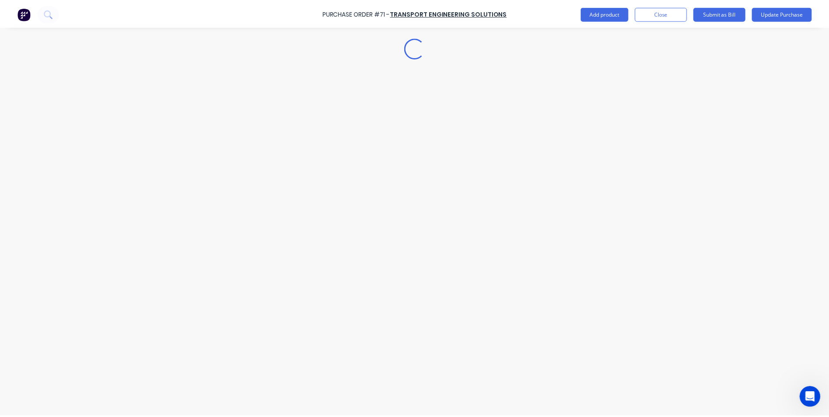
scroll to position [0, 0]
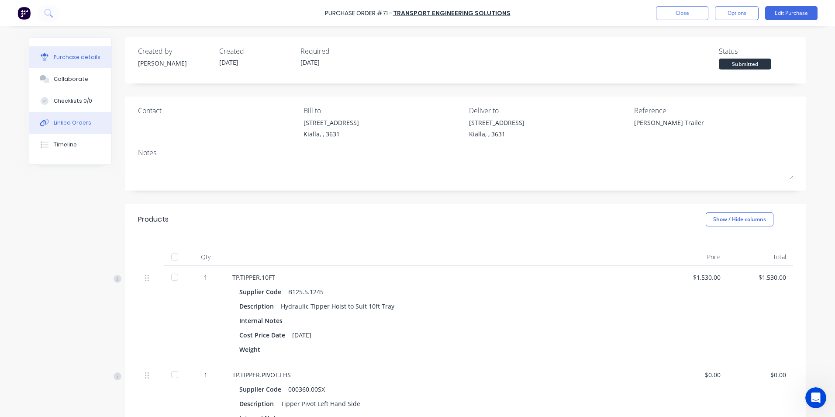
click at [81, 124] on div "Linked Orders" at bounding box center [73, 123] width 38 height 8
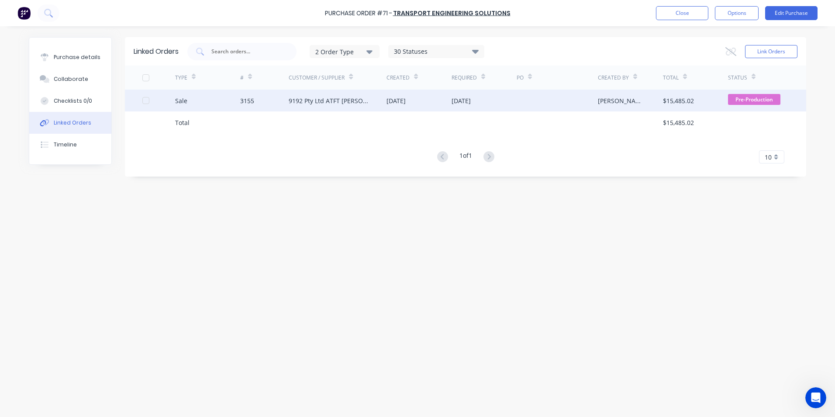
click at [352, 99] on div "9192 Pty Ltd ATFT [PERSON_NAME] Family Trust" at bounding box center [329, 100] width 80 height 9
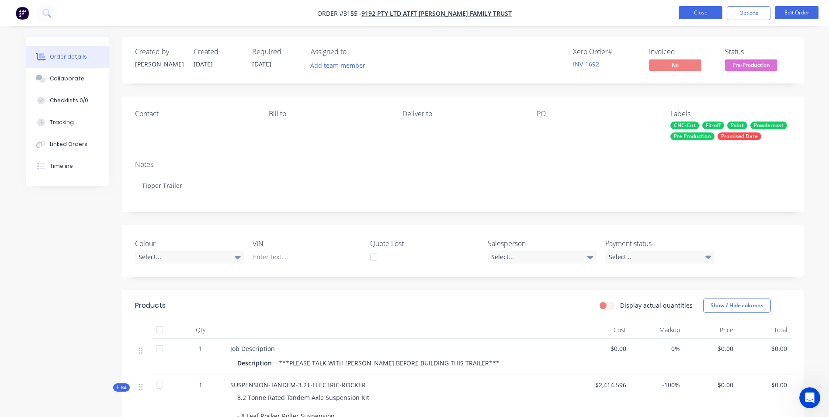
click at [691, 13] on button "Close" at bounding box center [700, 12] width 44 height 13
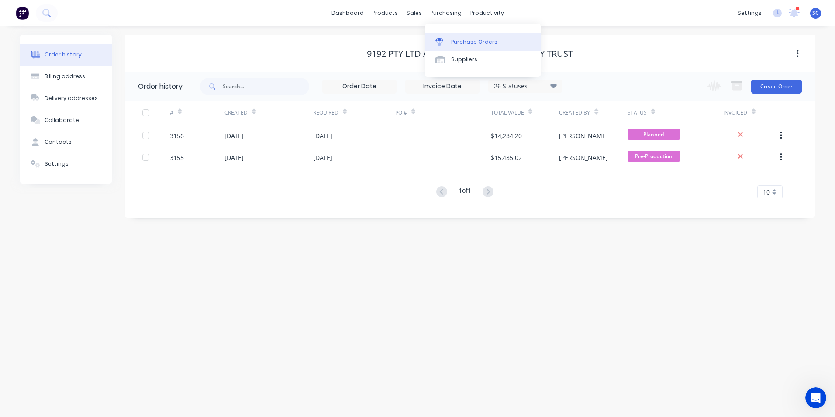
click at [454, 40] on div "Purchase Orders" at bounding box center [474, 42] width 46 height 8
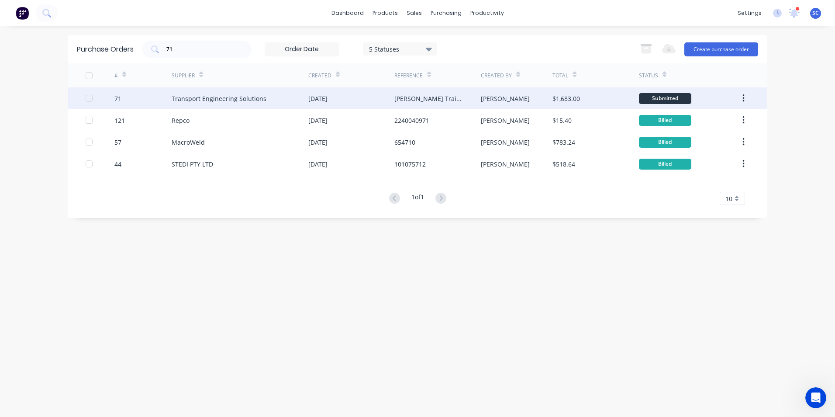
click at [253, 101] on div "Transport Engineering Solutions" at bounding box center [219, 98] width 95 height 9
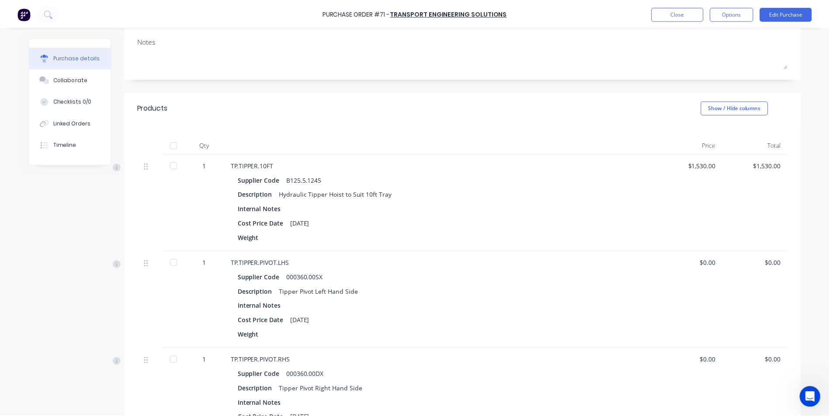
scroll to position [218, 0]
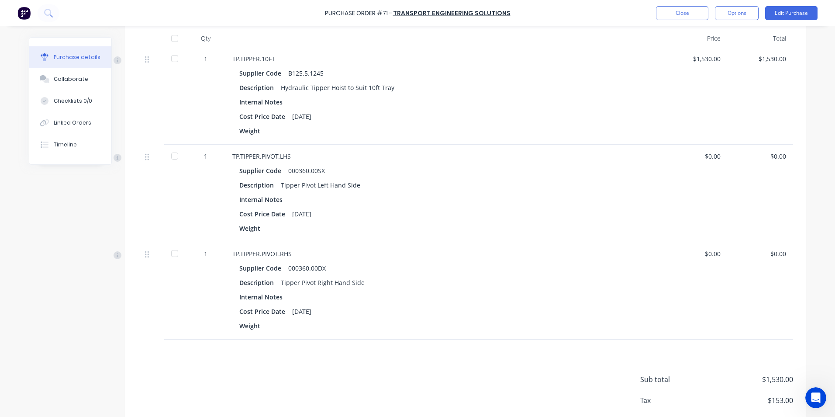
click at [385, 85] on div "Hydraulic Tipper Hoist to Suit 10ft Tray" at bounding box center [338, 87] width 114 height 13
click at [808, 17] on button "Edit Purchase" at bounding box center [791, 13] width 52 height 14
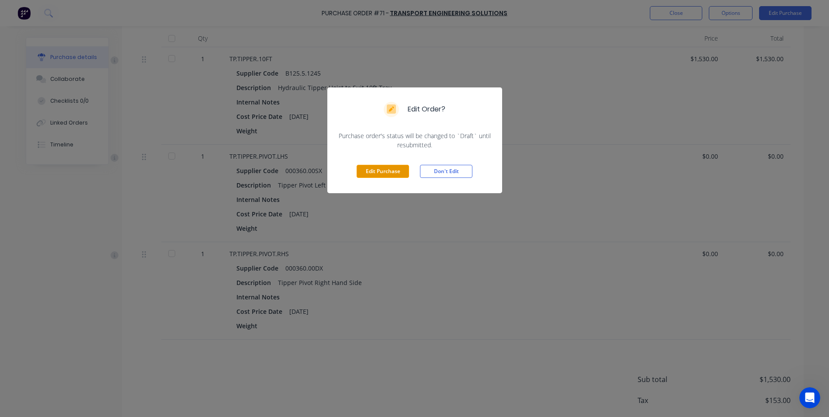
click at [381, 176] on button "Edit Purchase" at bounding box center [382, 171] width 52 height 13
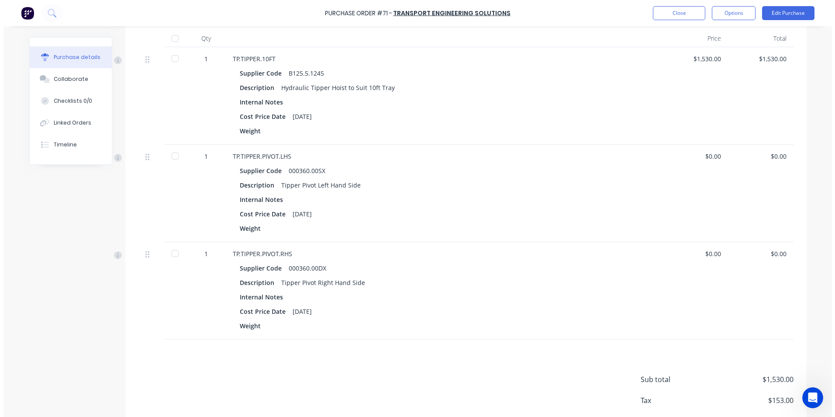
scroll to position [232, 0]
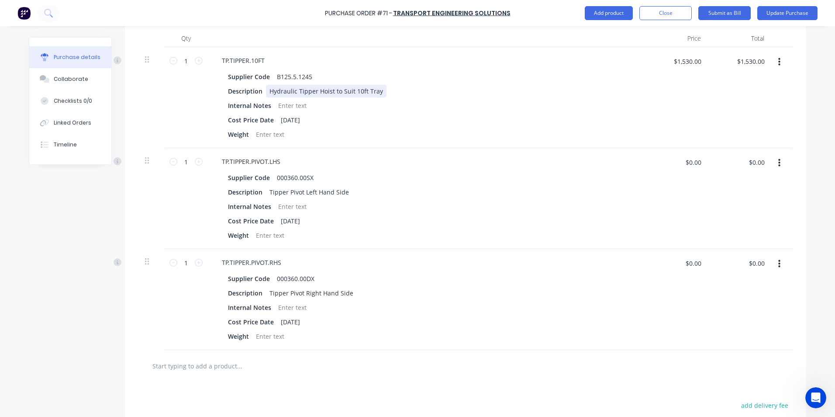
type textarea "x"
click at [377, 91] on div "Hydraulic Tipper Hoist to Suit 10ft Tray" at bounding box center [326, 91] width 121 height 13
click at [790, 15] on button "Update Purchase" at bounding box center [787, 13] width 60 height 14
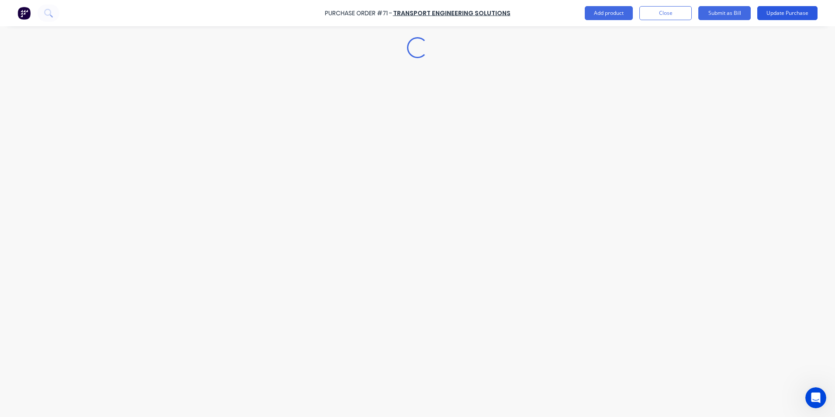
scroll to position [0, 0]
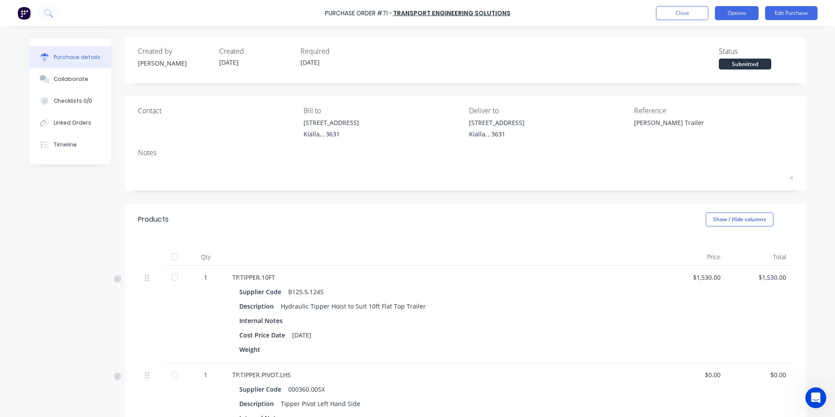
click at [739, 15] on button "Options" at bounding box center [737, 13] width 44 height 14
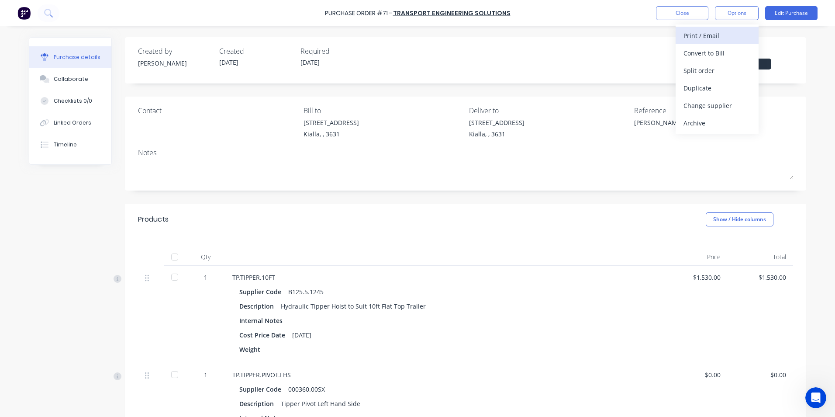
click at [708, 33] on div "Print / Email" at bounding box center [717, 35] width 67 height 13
click at [704, 73] on div "Without pricing" at bounding box center [717, 70] width 67 height 13
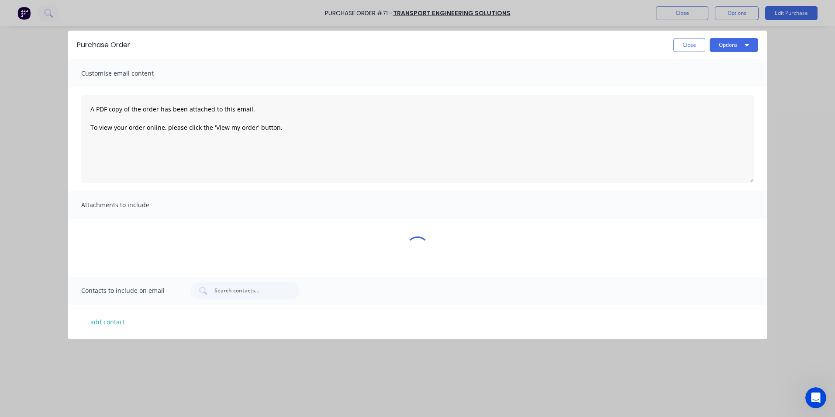
type textarea "x"
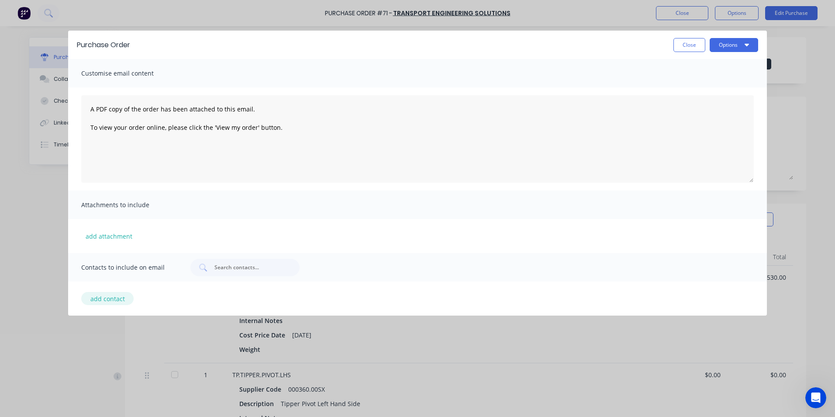
click at [104, 299] on button "add contact" at bounding box center [107, 298] width 52 height 13
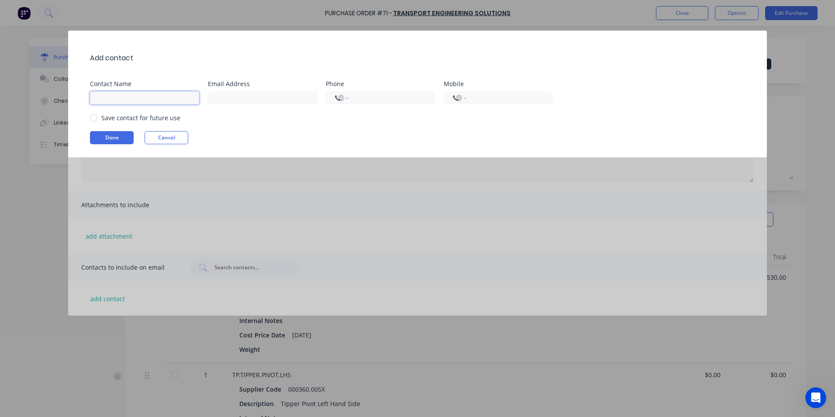
click at [117, 95] on input at bounding box center [144, 97] width 109 height 13
click at [93, 117] on div at bounding box center [93, 117] width 17 height 17
type input "Doug Munn"
click at [238, 97] on input at bounding box center [262, 97] width 109 height 13
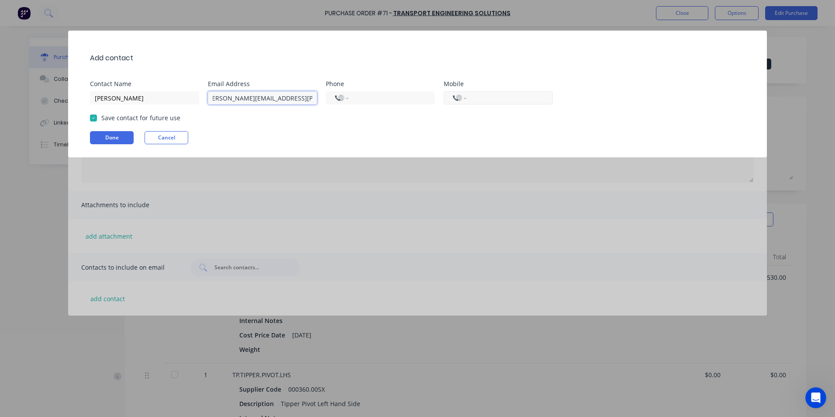
type input "douglas.munn@transporteng.com.au"
click at [488, 95] on input "tel" at bounding box center [508, 98] width 71 height 10
click at [478, 100] on input "+0417545093" at bounding box center [508, 98] width 71 height 10
click at [475, 100] on input "+0417545093" at bounding box center [508, 98] width 71 height 10
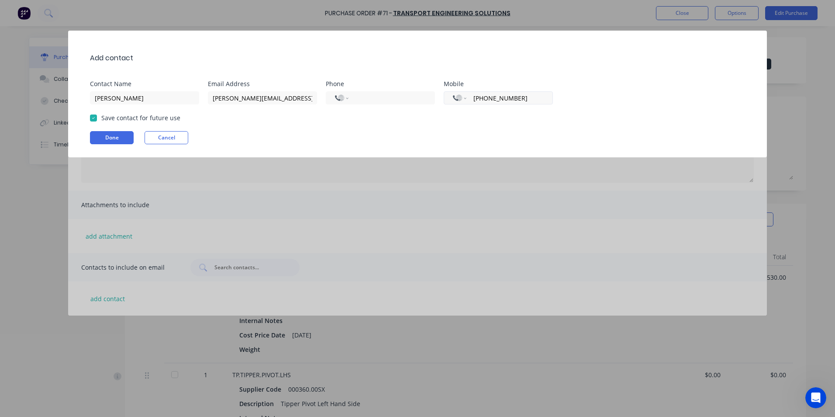
click at [477, 98] on input "+0417545093" at bounding box center [508, 98] width 71 height 10
type input "+0417545093"
click at [114, 138] on button "Done" at bounding box center [112, 137] width 44 height 13
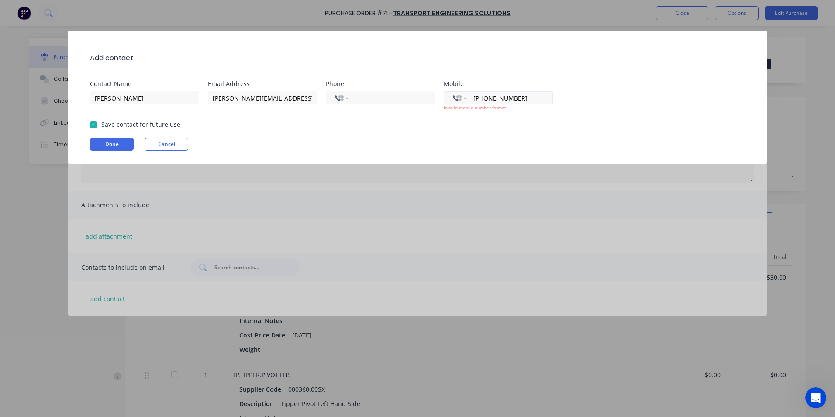
click at [471, 100] on div "International Afghanistan Åland Islands Albania Algeria American Samoa Andorra …" at bounding box center [498, 97] width 109 height 13
click at [459, 97] on select "International Afghanistan Åland Islands Albania Algeria American Samoa Andorra …" at bounding box center [459, 98] width 13 height 12
select select "AU"
click at [453, 92] on select "International Afghanistan Åland Islands Albania Algeria American Samoa Andorra …" at bounding box center [459, 98] width 13 height 12
type input "4"
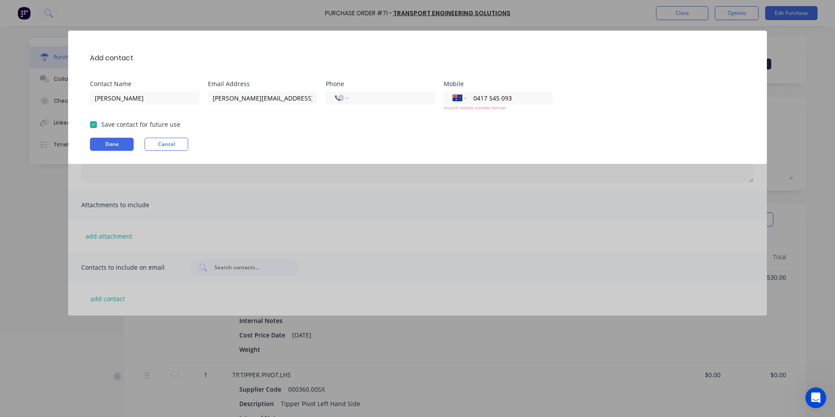
click at [518, 142] on div "Done Cancel" at bounding box center [422, 144] width 664 height 13
click at [475, 97] on input "0417 545 093" at bounding box center [508, 98] width 71 height 10
type input "417545093"
click at [484, 135] on div "Add contact Contact Name Doug Munn Email Address douglas.munn@transporteng.com.…" at bounding box center [417, 97] width 699 height 133
click at [124, 147] on button "Done" at bounding box center [112, 144] width 44 height 13
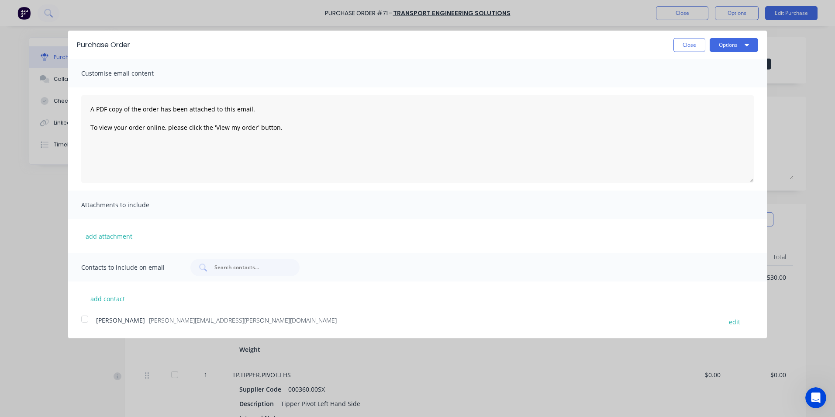
click at [83, 320] on div at bounding box center [84, 318] width 17 height 17
click at [735, 48] on button "Options" at bounding box center [734, 45] width 48 height 14
click at [690, 84] on div "Email" at bounding box center [716, 84] width 67 height 13
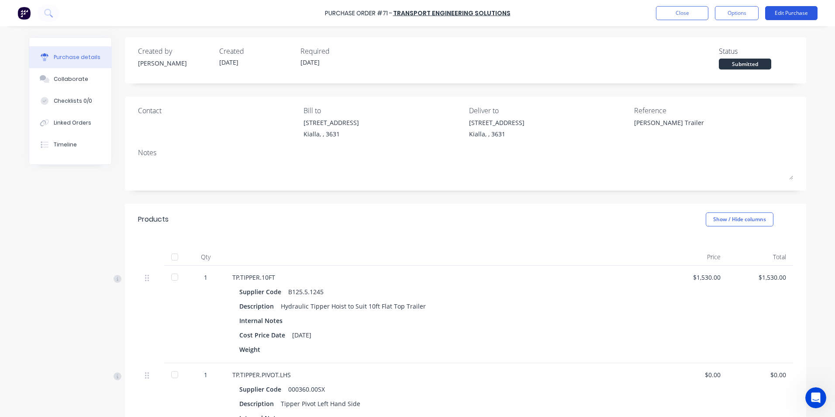
click at [778, 14] on button "Edit Purchase" at bounding box center [791, 13] width 52 height 14
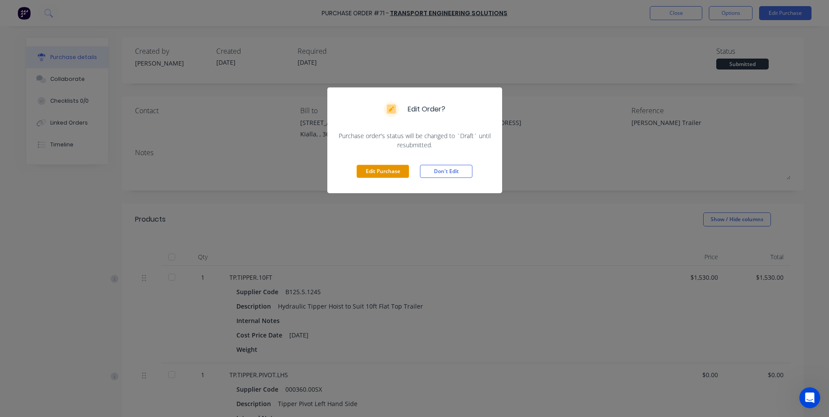
click at [383, 174] on button "Edit Purchase" at bounding box center [382, 171] width 52 height 13
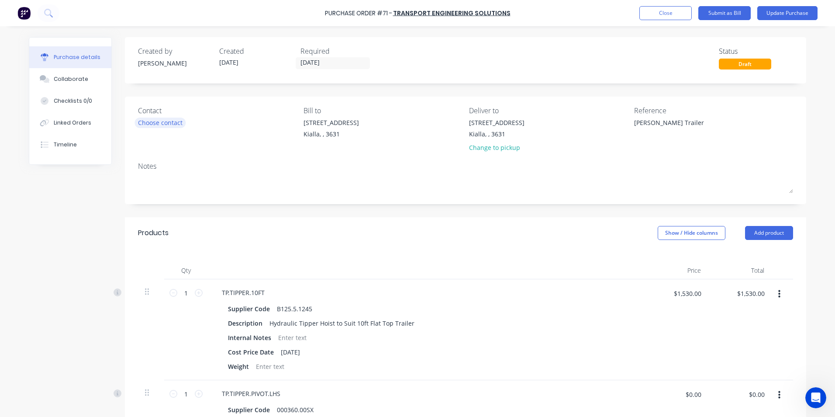
click at [156, 127] on div "Choose contact" at bounding box center [160, 122] width 45 height 9
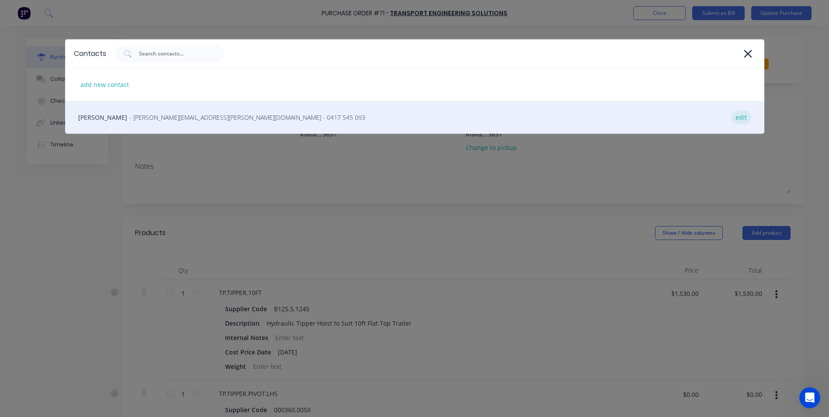
type textarea "x"
click at [740, 120] on div "edit" at bounding box center [741, 118] width 20 height 14
select select "AU"
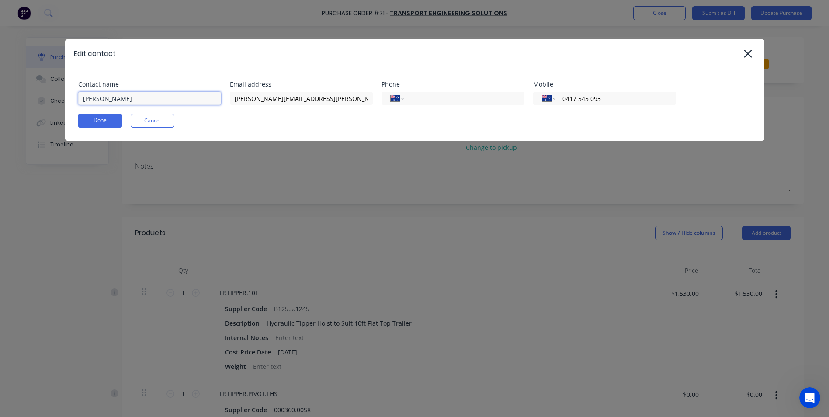
type textarea "x"
click at [118, 100] on input "Doug Munn" at bounding box center [149, 98] width 143 height 13
type input "Doug Arnold"
type textarea "x"
click at [279, 97] on input "douglas.munn@transporteng.com.au" at bounding box center [301, 98] width 143 height 13
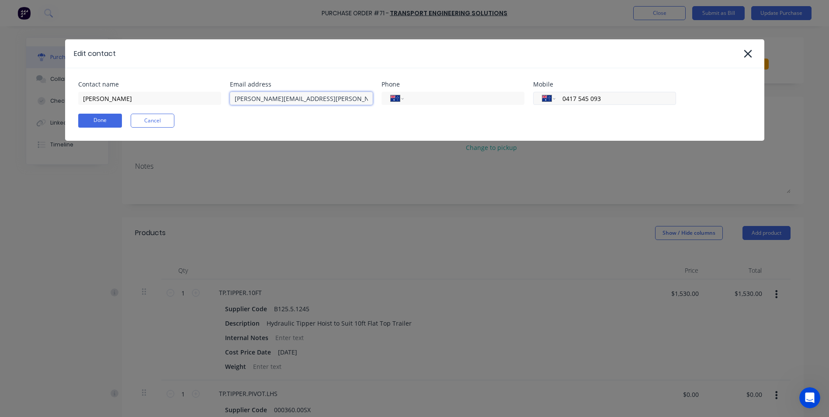
type input "doug.arnold@transporteng.com.au"
type textarea "x"
drag, startPoint x: 611, startPoint y: 95, endPoint x: 568, endPoint y: 102, distance: 43.7
click at [568, 102] on input "0417 545 093" at bounding box center [613, 98] width 105 height 10
type input "0"
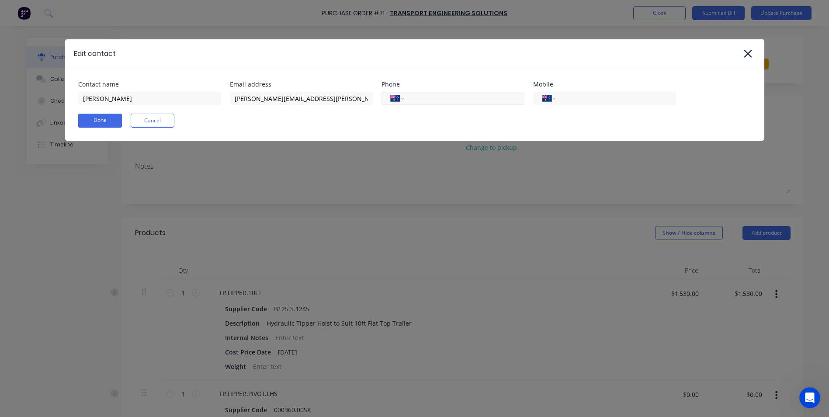
type textarea "x"
click at [442, 97] on input "tel" at bounding box center [462, 98] width 105 height 10
type input "87915438"
click at [104, 120] on button "Done" at bounding box center [100, 121] width 44 height 14
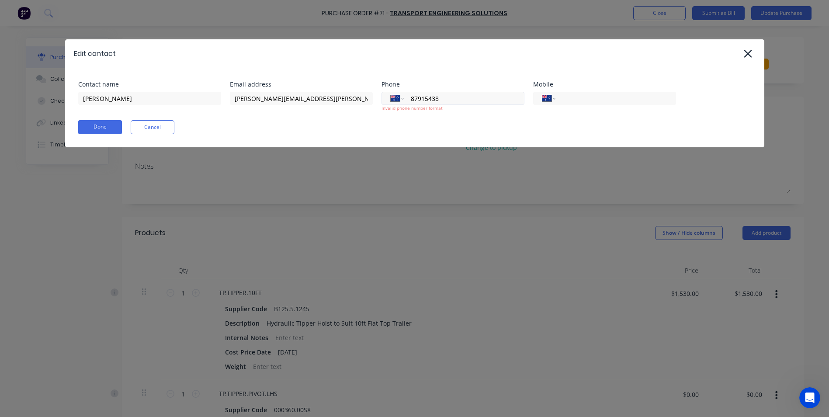
click at [458, 99] on input "87915438" at bounding box center [462, 98] width 105 height 10
click at [410, 99] on input "87915438" at bounding box center [462, 98] width 105 height 10
click at [416, 98] on input "87915438" at bounding box center [462, 98] width 105 height 10
type textarea "x"
click at [414, 95] on input "87915438" at bounding box center [462, 98] width 105 height 10
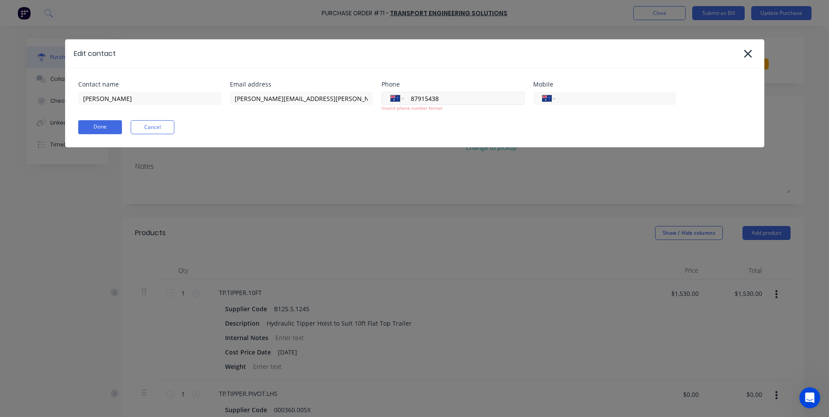
type input "87915438"
click at [361, 126] on div "Done Cancel" at bounding box center [414, 127] width 673 height 14
click at [103, 128] on button "Done" at bounding box center [100, 127] width 44 height 14
drag, startPoint x: 400, startPoint y: 102, endPoint x: 291, endPoint y: 109, distance: 108.5
click at [291, 109] on div "Contact name Doug Arnold Email address doug.arnold@transporteng.com.au Phone In…" at bounding box center [414, 96] width 673 height 30
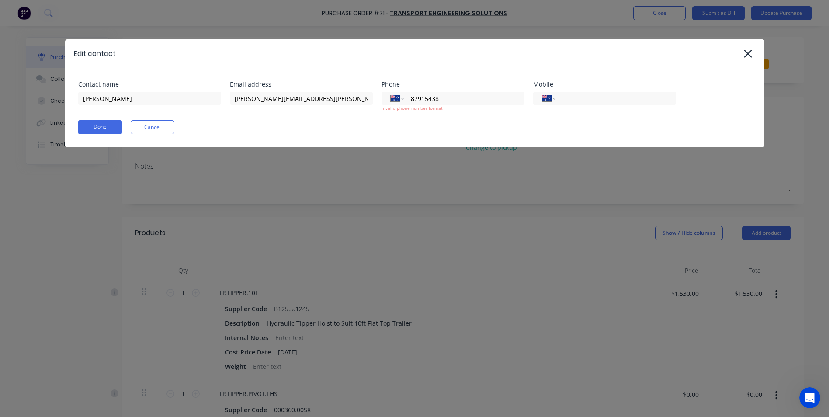
click at [468, 82] on div "Phone" at bounding box center [452, 84] width 143 height 6
type textarea "x"
drag, startPoint x: 433, startPoint y: 96, endPoint x: 353, endPoint y: 97, distance: 80.4
click at [353, 97] on div "Contact name Doug Arnold Email address doug.arnold@transporteng.com.au Phone In…" at bounding box center [414, 96] width 673 height 30
drag, startPoint x: 214, startPoint y: 137, endPoint x: 208, endPoint y: 135, distance: 6.7
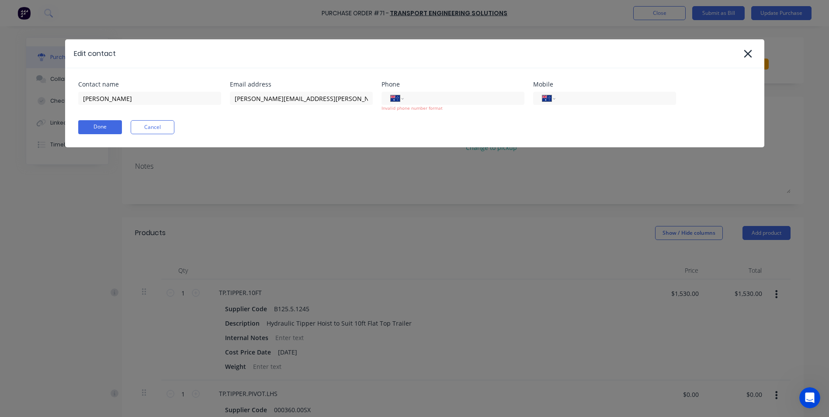
click at [214, 137] on div "Contact name Doug Arnold Email address doug.arnold@transporteng.com.au Phone In…" at bounding box center [414, 107] width 699 height 79
click at [112, 129] on button "Done" at bounding box center [100, 127] width 44 height 14
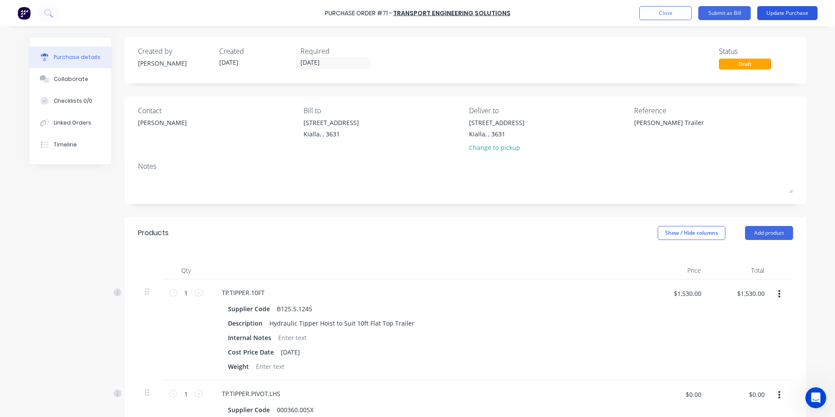
click at [783, 13] on button "Update Purchase" at bounding box center [787, 13] width 60 height 14
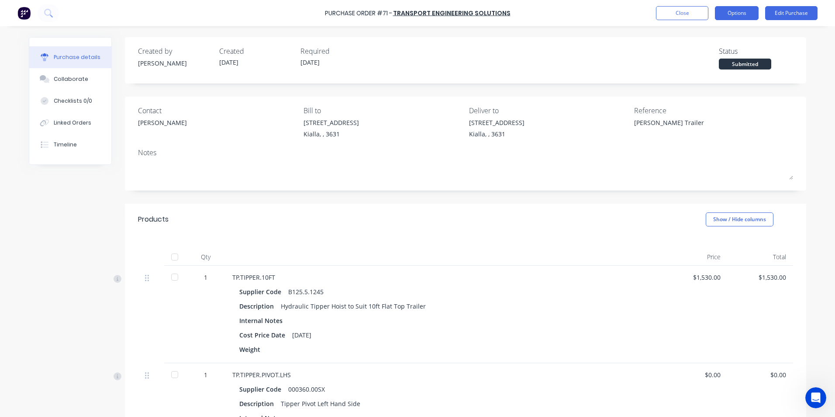
click at [736, 16] on button "Options" at bounding box center [737, 13] width 44 height 14
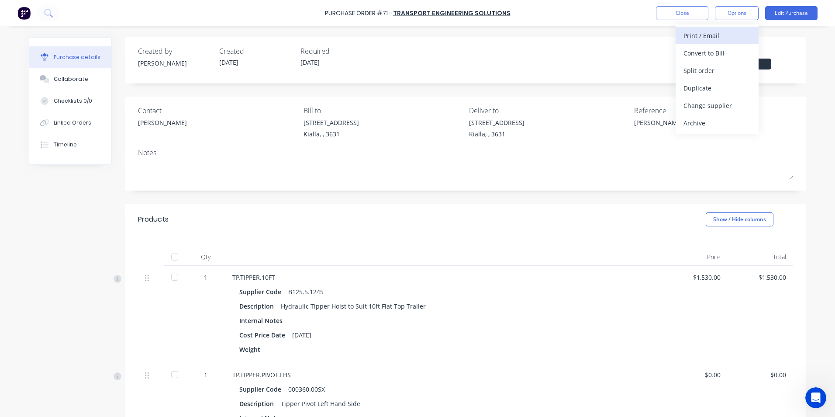
click at [704, 35] on div "Print / Email" at bounding box center [717, 35] width 67 height 13
click at [711, 66] on div "Without pricing" at bounding box center [717, 70] width 67 height 13
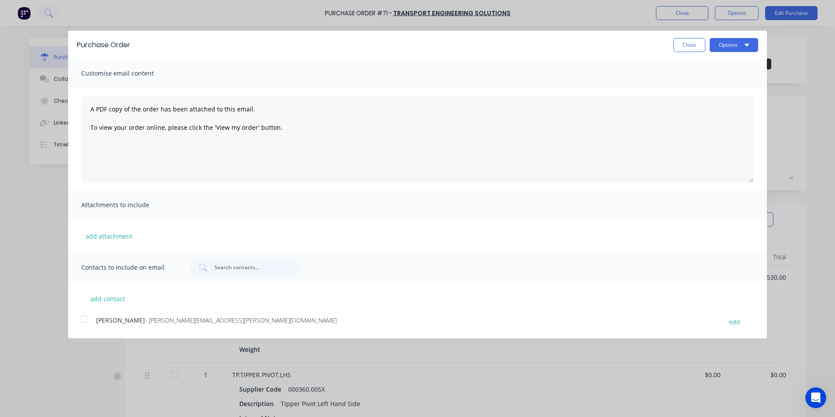
click at [82, 319] on div at bounding box center [84, 318] width 17 height 17
click at [719, 45] on button "Options" at bounding box center [734, 45] width 48 height 14
click at [700, 84] on div "Email" at bounding box center [716, 84] width 67 height 13
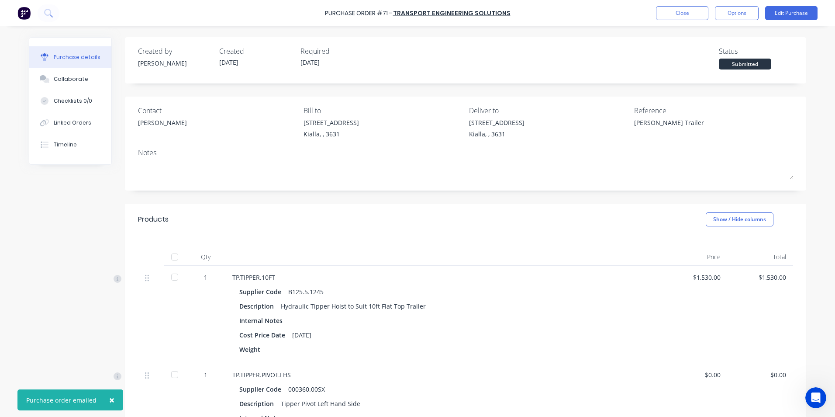
type textarea "x"
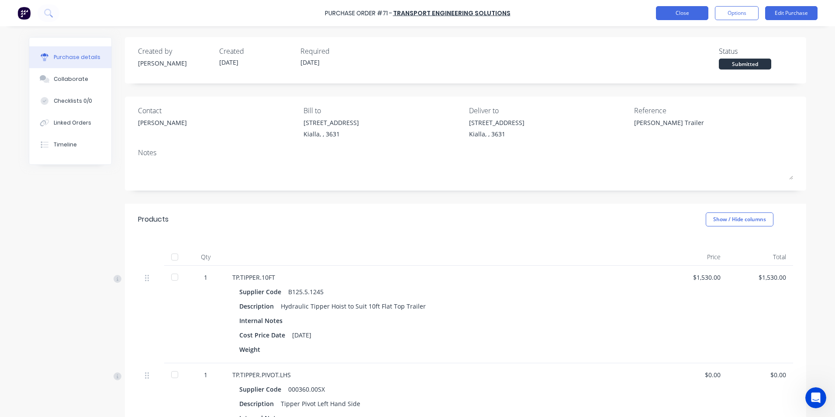
click at [690, 13] on button "Close" at bounding box center [682, 13] width 52 height 14
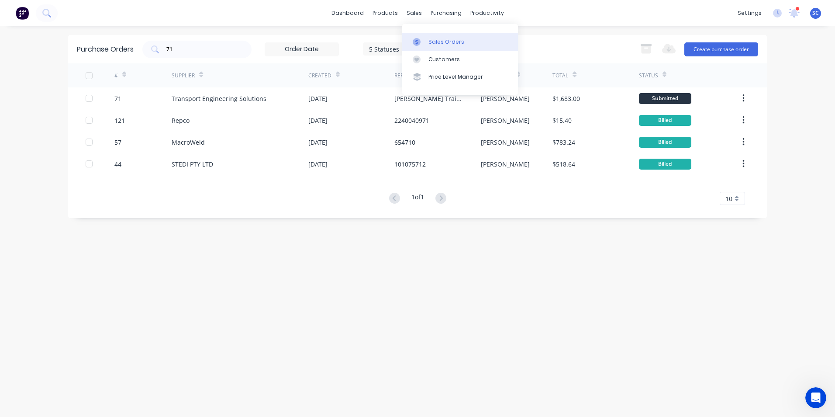
click at [430, 43] on div "Sales Orders" at bounding box center [446, 42] width 36 height 8
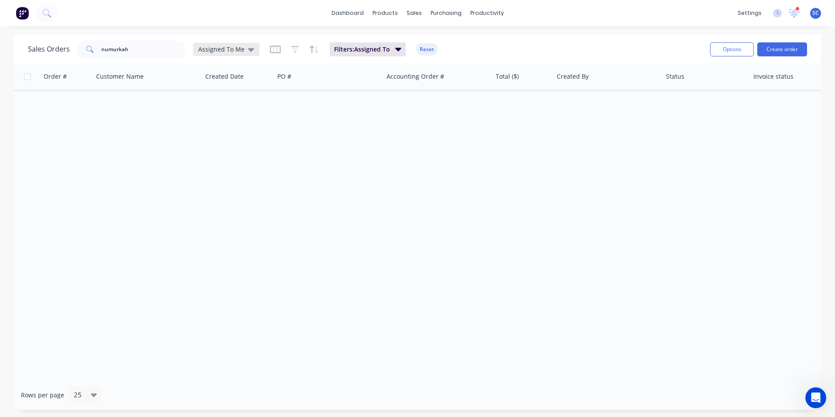
click at [235, 47] on span "Assigned To Me" at bounding box center [221, 49] width 46 height 9
click at [210, 121] on button "None" at bounding box center [246, 124] width 100 height 10
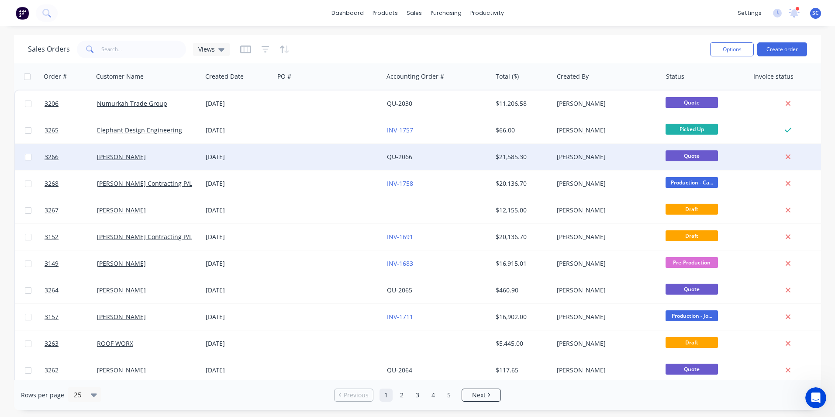
click at [210, 158] on div "[DATE]" at bounding box center [238, 156] width 65 height 9
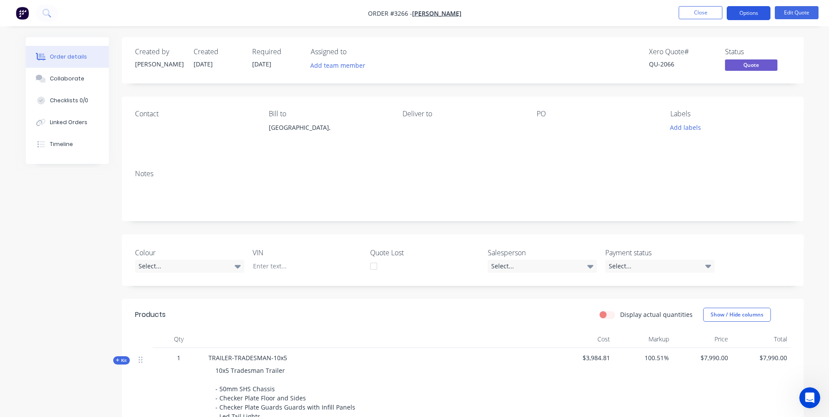
click at [760, 15] on button "Options" at bounding box center [748, 13] width 44 height 14
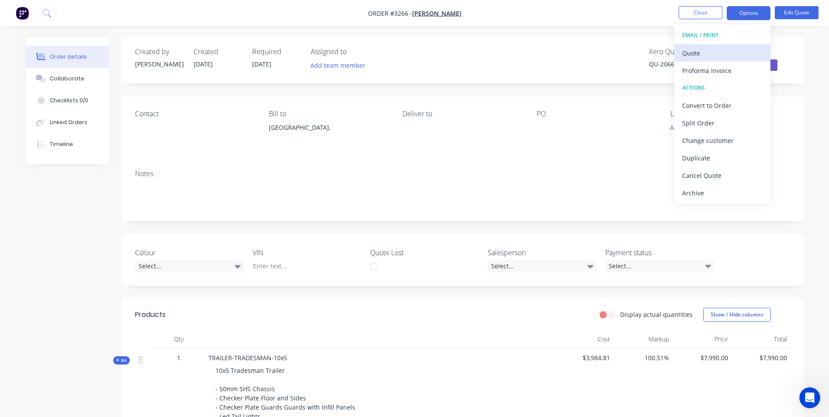
click at [706, 50] on div "Quote" at bounding box center [722, 53] width 80 height 13
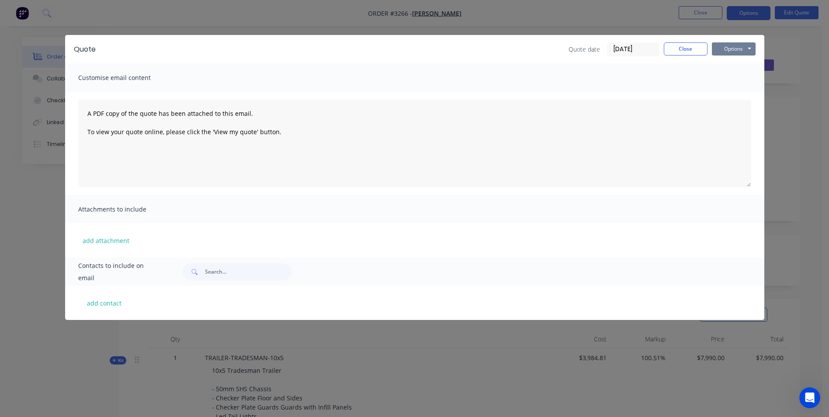
click at [748, 48] on button "Options" at bounding box center [733, 48] width 44 height 13
click at [733, 79] on button "Print" at bounding box center [739, 79] width 56 height 14
click at [685, 47] on button "Close" at bounding box center [685, 48] width 44 height 13
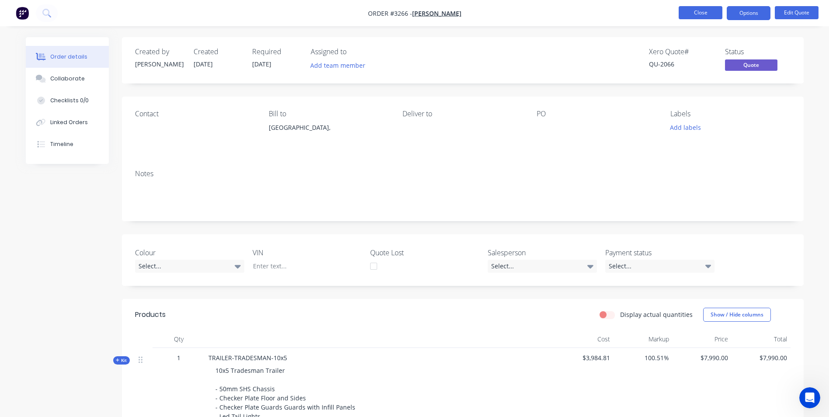
click at [697, 13] on button "Close" at bounding box center [700, 12] width 44 height 13
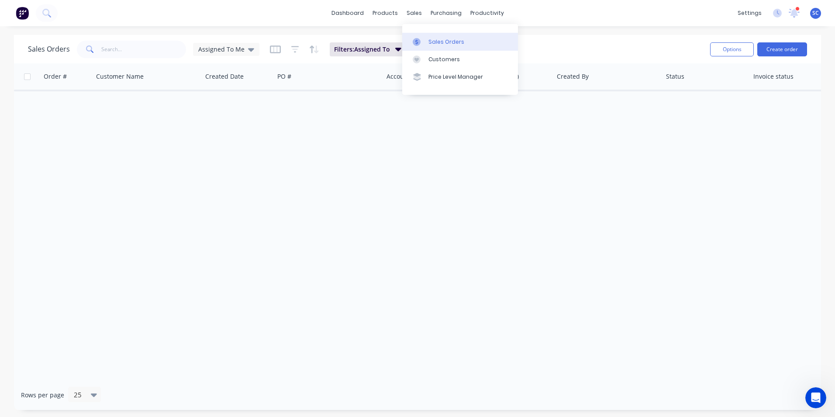
click at [427, 42] on link "Sales Orders" at bounding box center [460, 41] width 116 height 17
click at [236, 46] on span "Assigned To Me" at bounding box center [221, 49] width 46 height 9
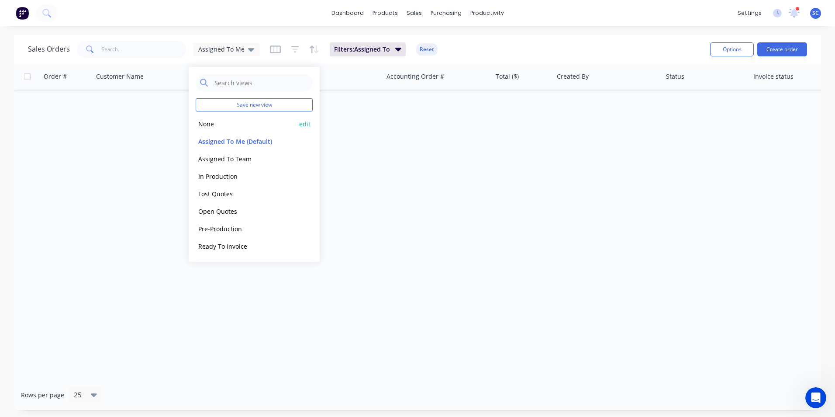
click at [226, 122] on button "None" at bounding box center [246, 124] width 100 height 10
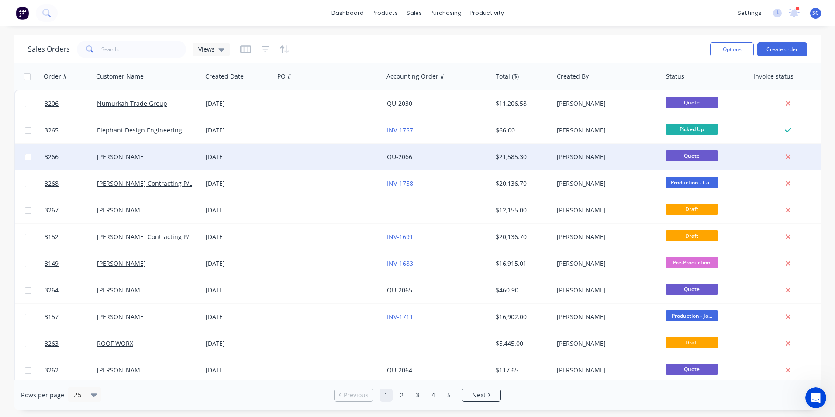
click at [178, 163] on div "Andy Do" at bounding box center [147, 157] width 109 height 26
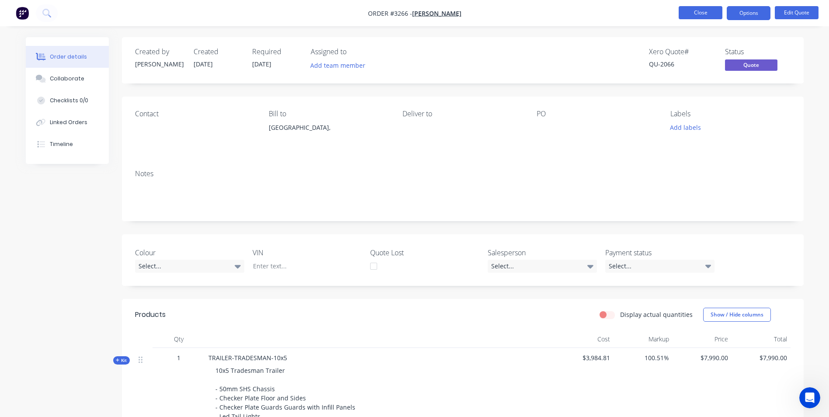
click at [690, 17] on button "Close" at bounding box center [700, 12] width 44 height 13
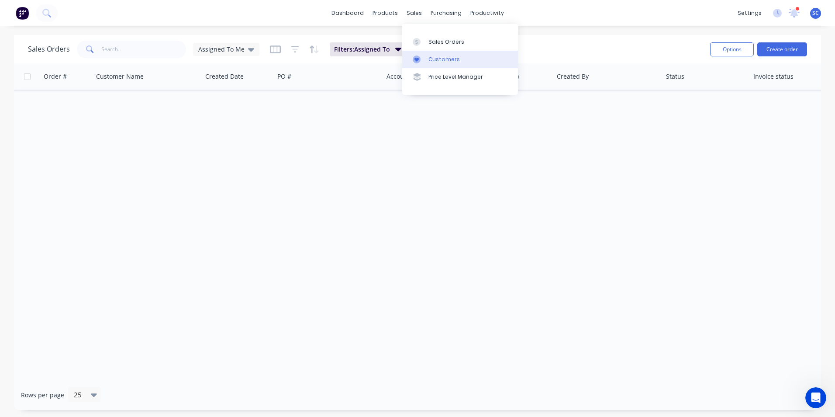
drag, startPoint x: 416, startPoint y: 41, endPoint x: 427, endPoint y: 53, distance: 16.7
click at [416, 41] on icon at bounding box center [416, 41] width 3 height 5
click at [445, 38] on div "Sales Orders" at bounding box center [446, 42] width 36 height 8
click at [772, 52] on button "Create order" at bounding box center [782, 49] width 50 height 14
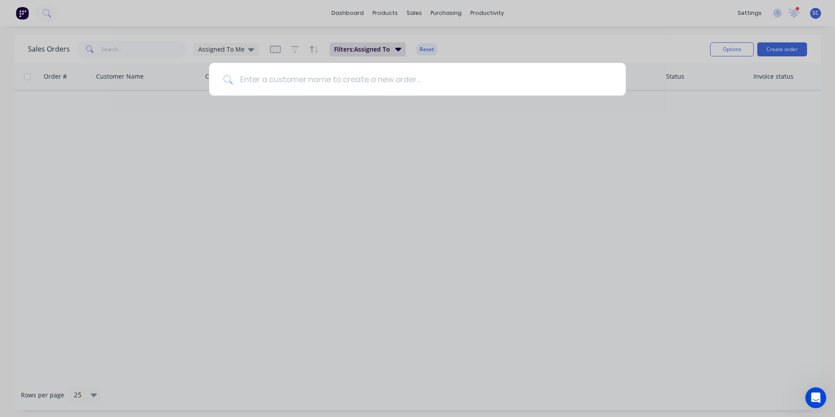
click at [359, 80] on input at bounding box center [422, 79] width 379 height 33
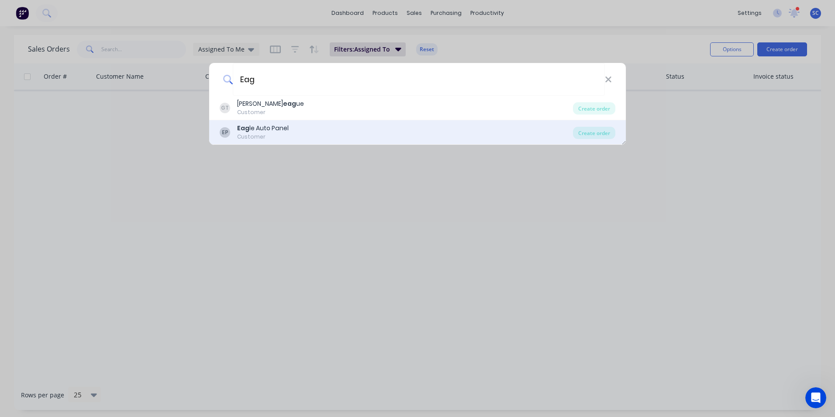
type input "Eag"
click at [311, 143] on div "EP Eag le Auto Panel Customer Create order" at bounding box center [417, 132] width 417 height 24
click at [286, 137] on div "Customer" at bounding box center [263, 137] width 52 height 8
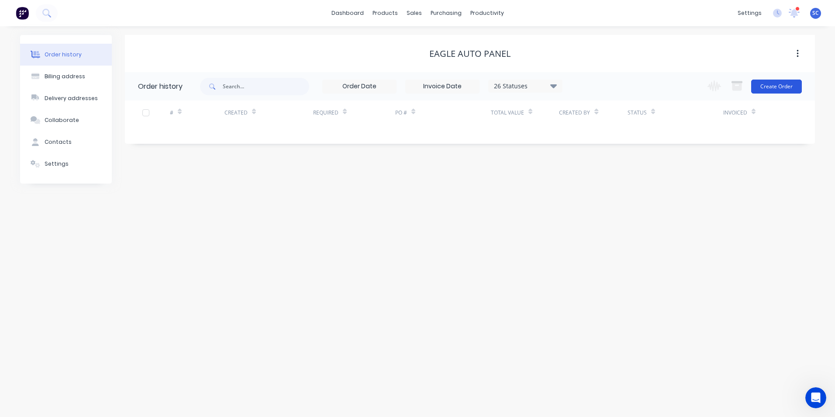
click at [784, 86] on button "Create Order" at bounding box center [776, 86] width 51 height 14
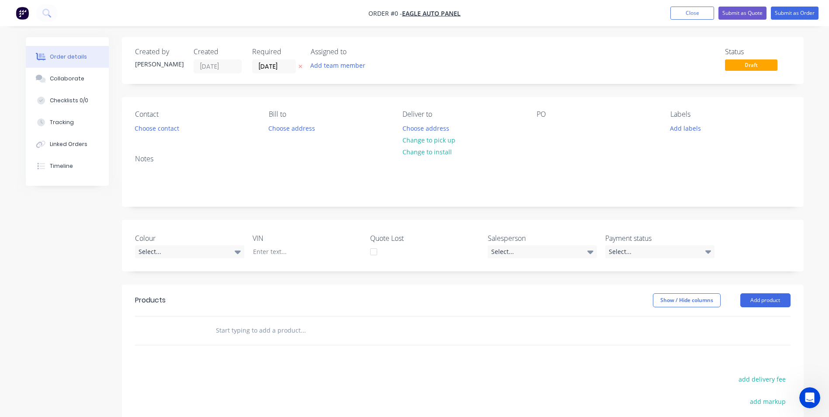
scroll to position [131, 0]
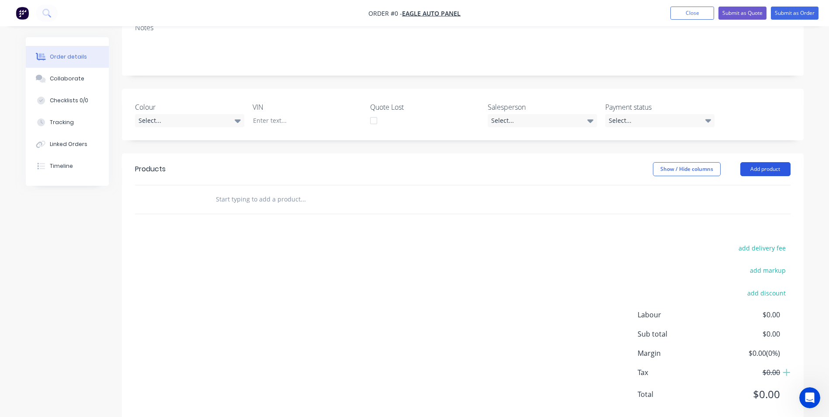
click at [763, 169] on button "Add product" at bounding box center [765, 169] width 50 height 14
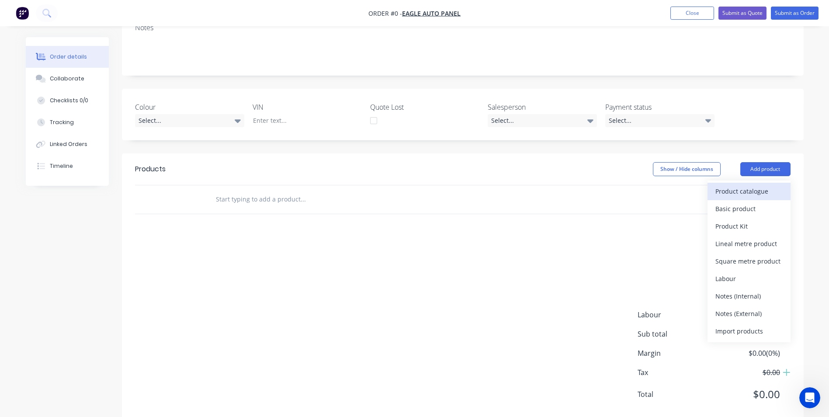
click at [753, 188] on div "Product catalogue" at bounding box center [748, 191] width 67 height 13
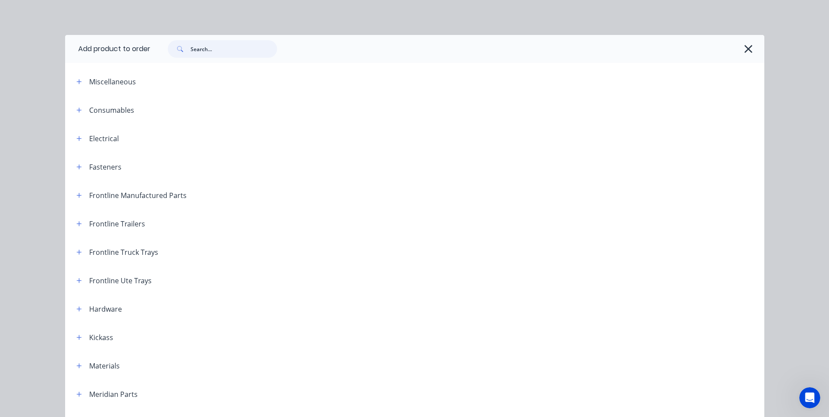
click at [228, 48] on input "text" at bounding box center [233, 48] width 86 height 17
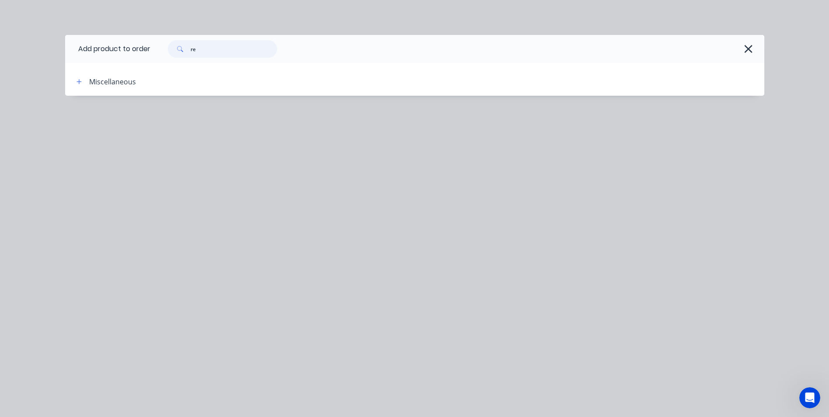
type input "r"
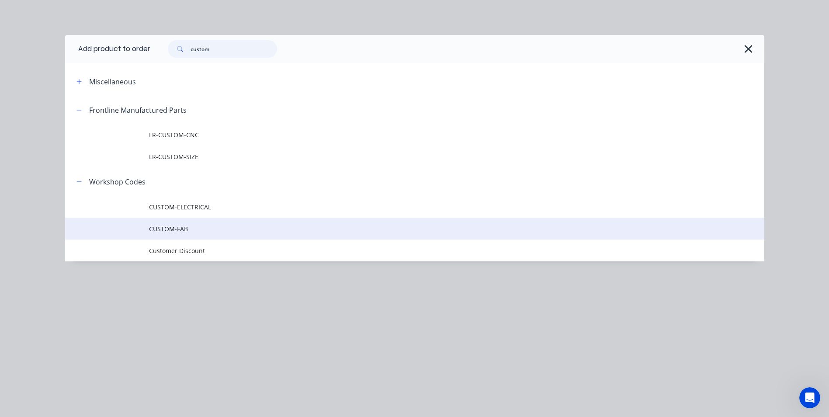
type input "custom"
click at [207, 233] on span "CUSTOM-FAB" at bounding box center [395, 228] width 492 height 9
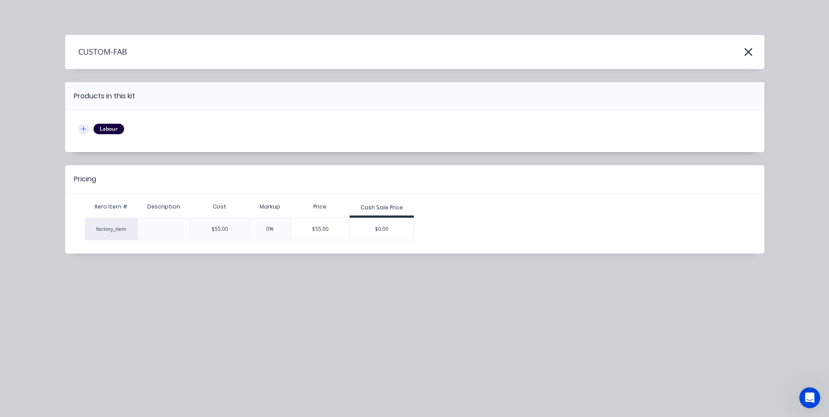
click at [85, 126] on icon "button" at bounding box center [83, 129] width 5 height 6
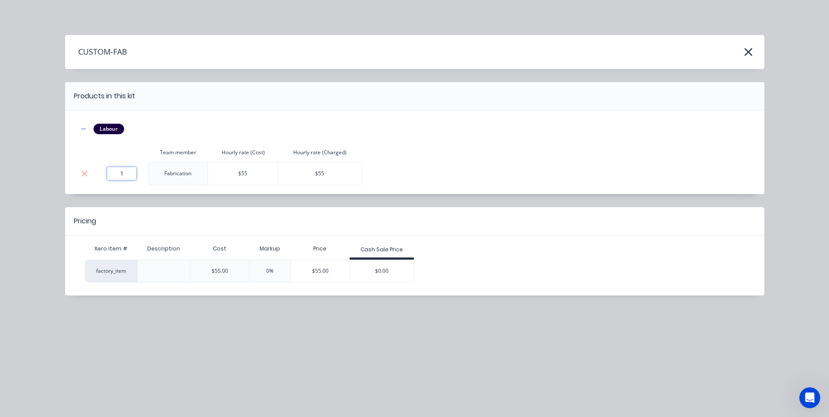
click at [128, 173] on input "1" at bounding box center [121, 173] width 29 height 13
type input "10"
click at [59, 215] on div "CUSTOM-FAB Products in this kit Labour Team member Hourly rate (Cost) Hourly ra…" at bounding box center [414, 208] width 829 height 417
click at [390, 271] on div "$0.00" at bounding box center [382, 271] width 64 height 22
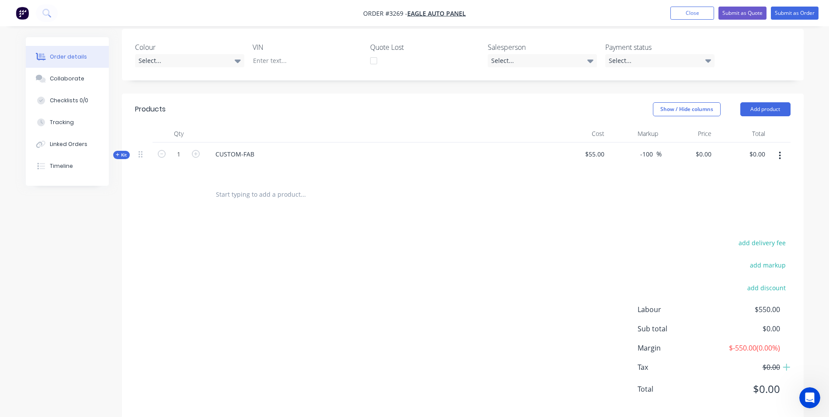
scroll to position [206, 0]
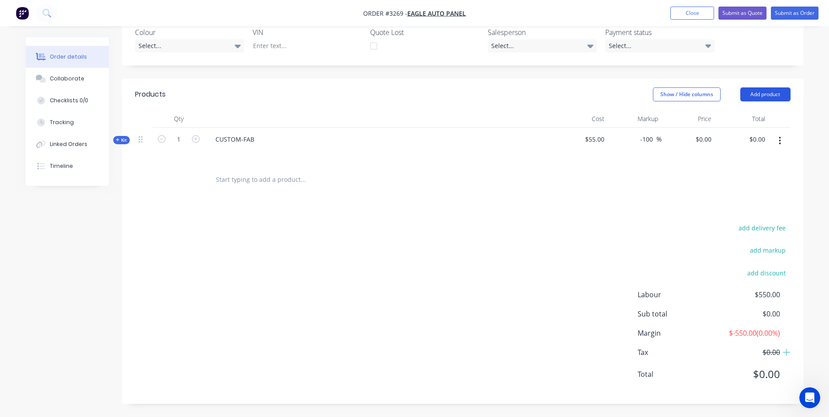
click at [758, 92] on button "Add product" at bounding box center [765, 94] width 50 height 14
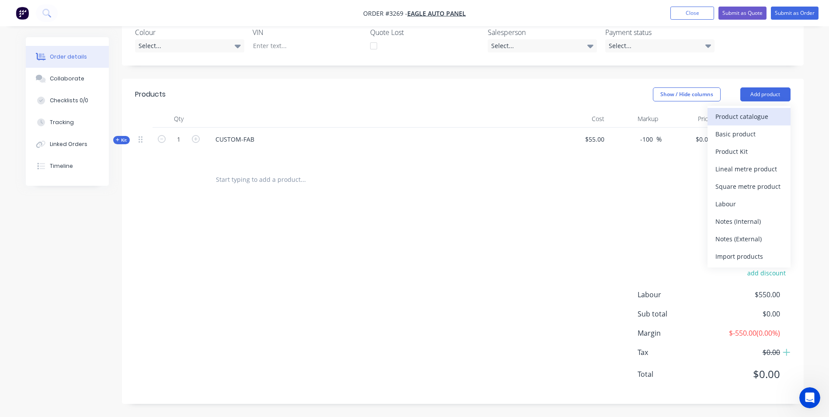
click at [752, 113] on div "Product catalogue" at bounding box center [748, 116] width 67 height 13
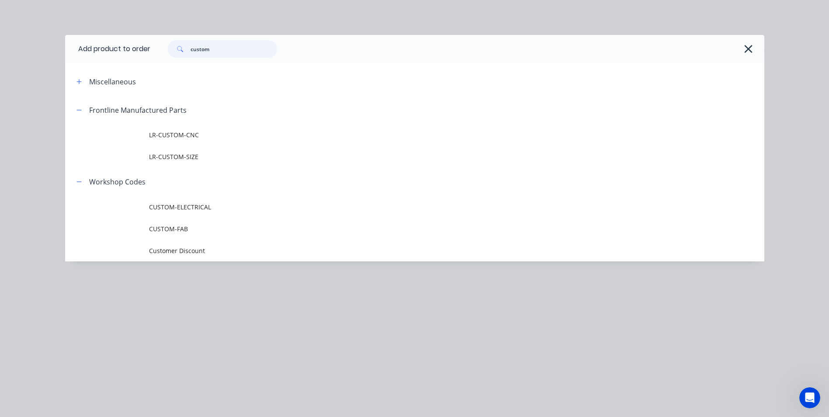
drag, startPoint x: 234, startPoint y: 54, endPoint x: 149, endPoint y: 37, distance: 86.1
click at [149, 37] on header "Add product to order custom" at bounding box center [414, 49] width 699 height 28
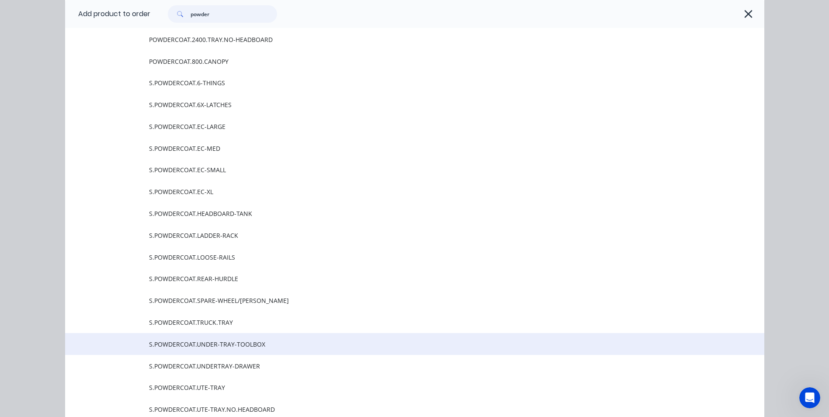
scroll to position [636, 0]
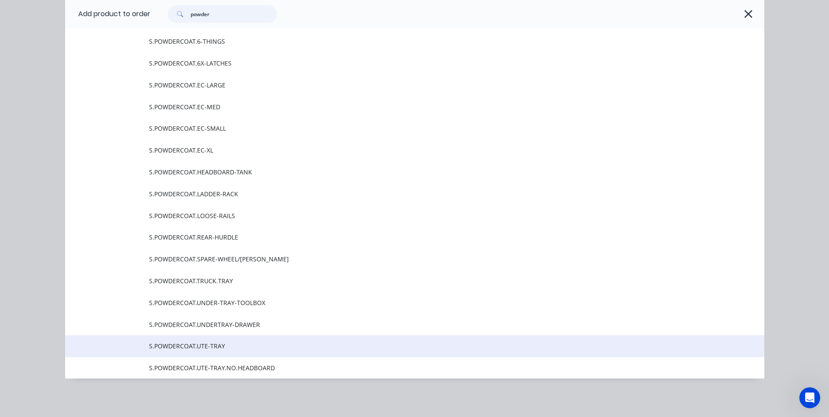
type input "powder"
click at [221, 347] on span "S.POWDERCOAT.UTE-TRAY" at bounding box center [395, 345] width 492 height 9
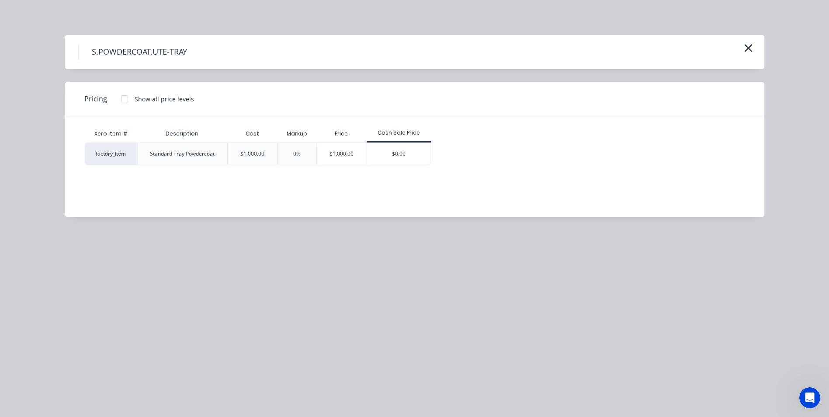
scroll to position [218, 0]
click at [405, 150] on div "$0.00" at bounding box center [399, 154] width 64 height 22
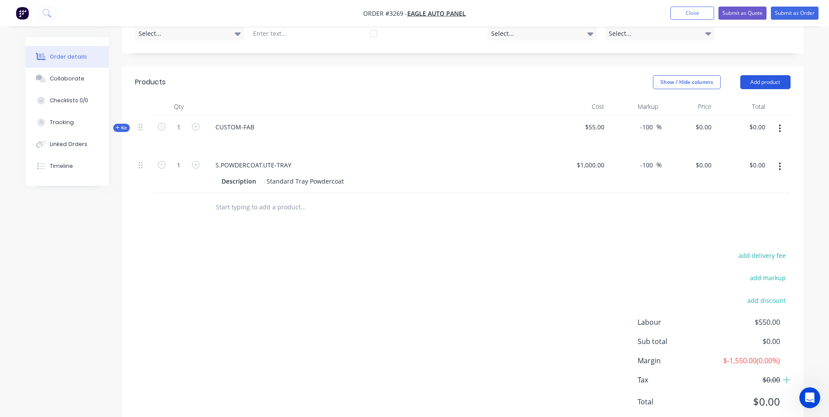
click at [758, 81] on button "Add product" at bounding box center [765, 82] width 50 height 14
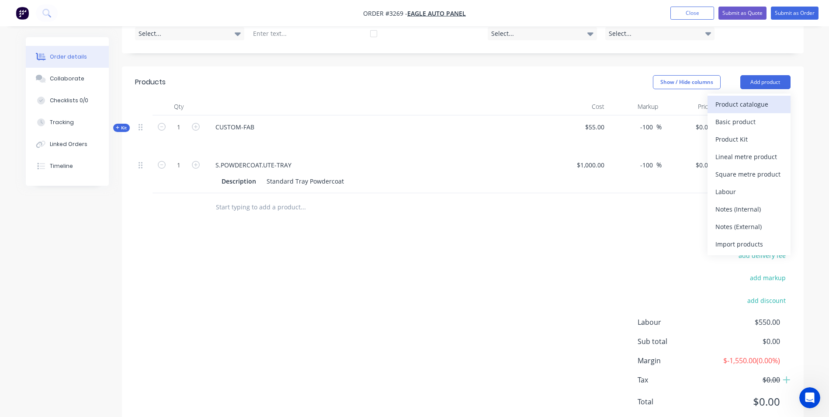
click at [730, 109] on div "Product catalogue" at bounding box center [748, 104] width 67 height 13
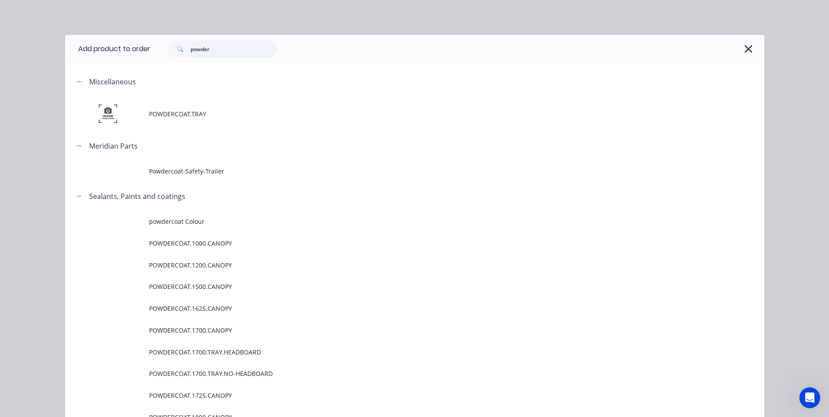
click at [72, 37] on header "Add product to order powder" at bounding box center [414, 49] width 699 height 28
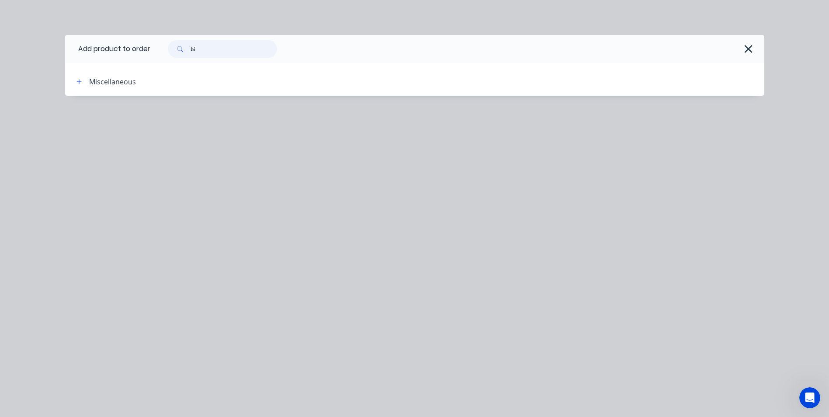
type input "b"
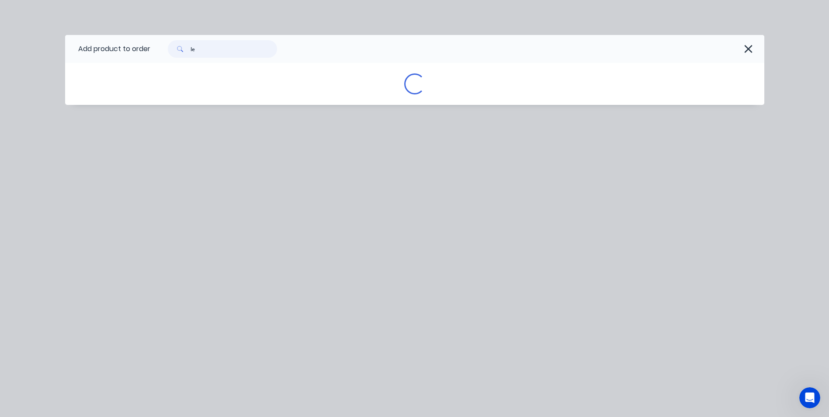
type input "led"
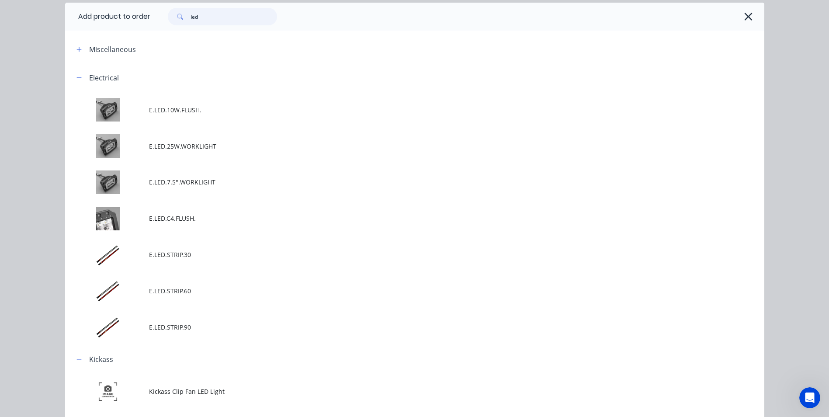
scroll to position [0, 0]
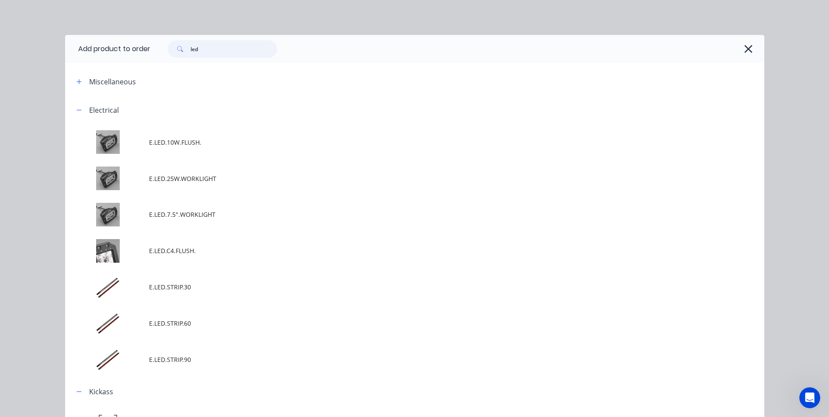
drag, startPoint x: 200, startPoint y: 48, endPoint x: 128, endPoint y: 48, distance: 71.6
click at [168, 49] on div "led" at bounding box center [222, 48] width 109 height 17
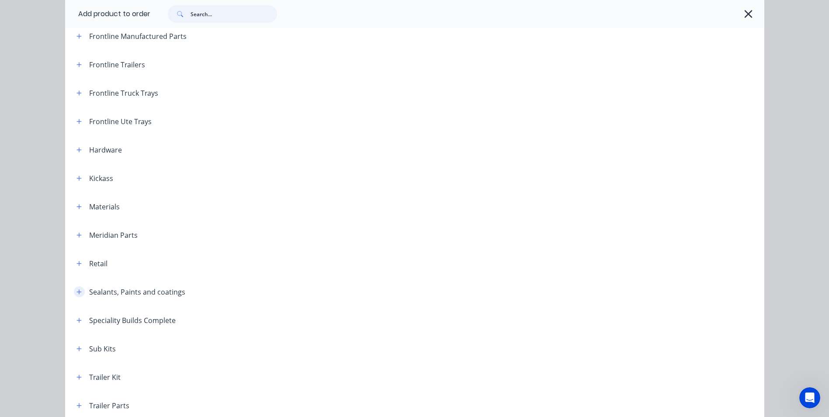
scroll to position [175, 0]
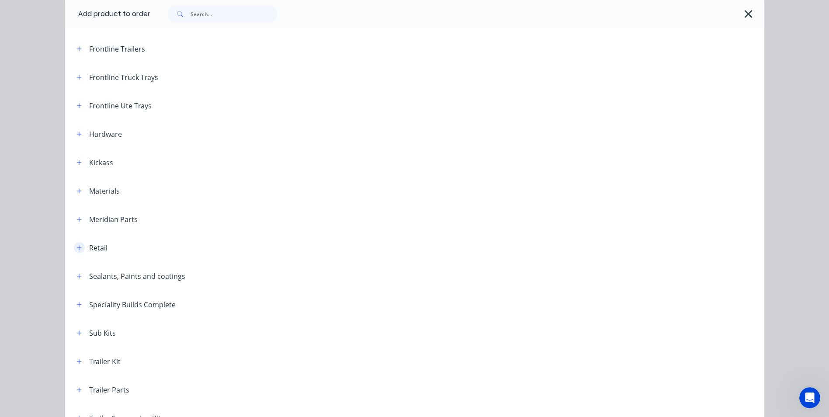
click at [76, 247] on icon "button" at bounding box center [78, 248] width 5 height 6
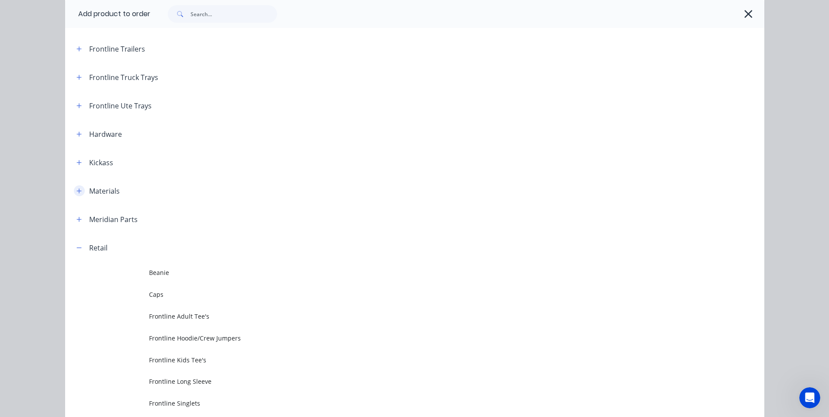
click at [76, 189] on icon "button" at bounding box center [78, 191] width 5 height 6
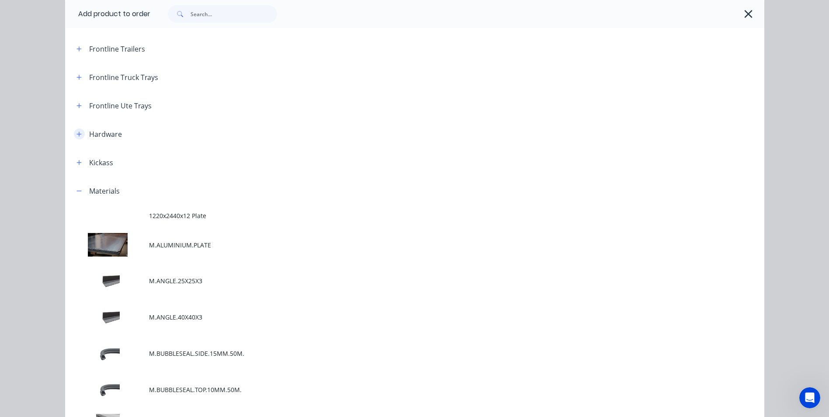
click at [76, 131] on icon "button" at bounding box center [78, 134] width 5 height 6
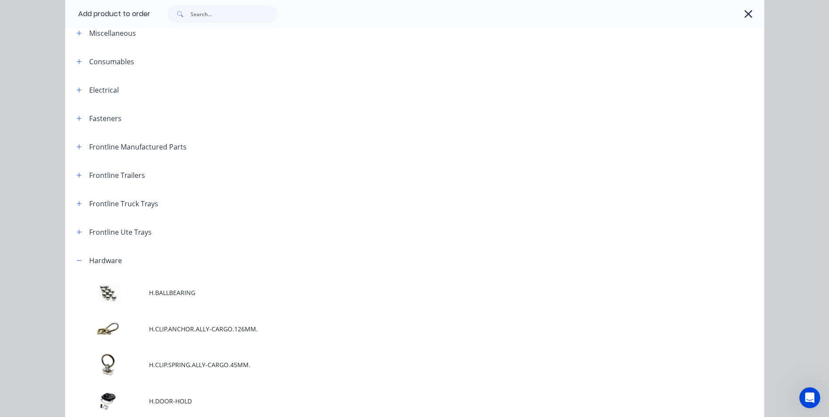
scroll to position [0, 0]
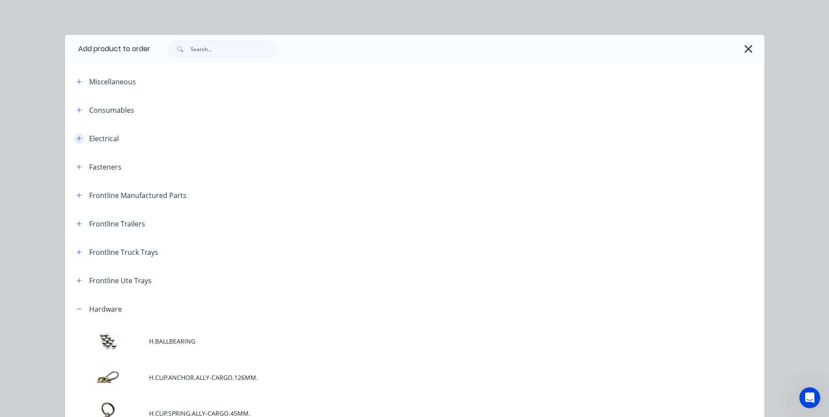
click at [76, 139] on icon "button" at bounding box center [78, 138] width 5 height 6
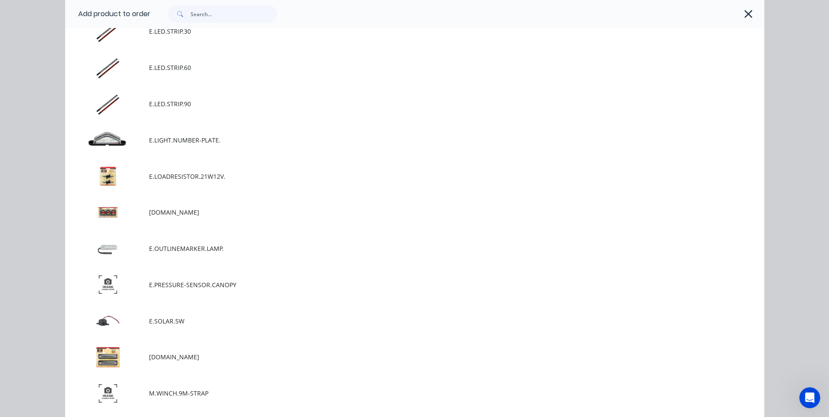
scroll to position [1441, 0]
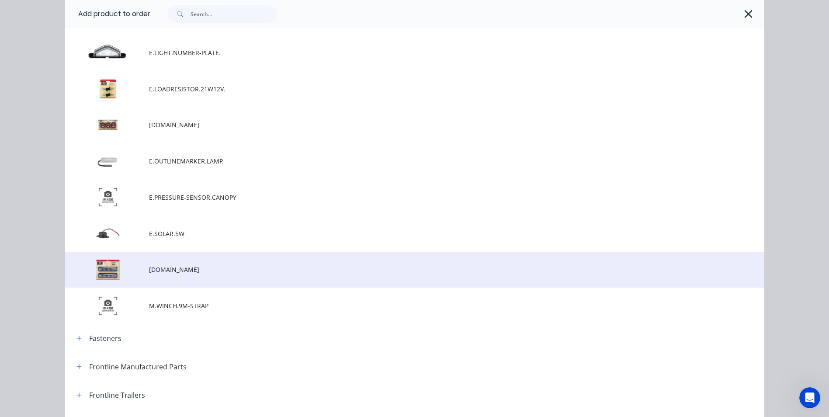
click at [163, 263] on td "E.STOP.TAIL.INDICATOR.REVERSE.LAMP.SO" at bounding box center [456, 270] width 615 height 36
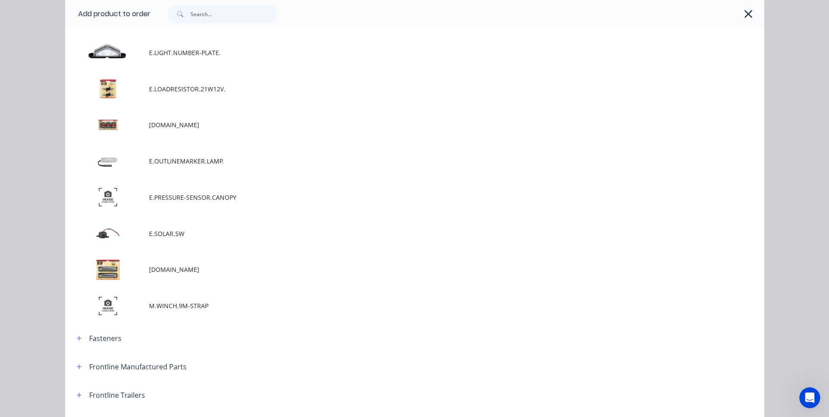
scroll to position [0, 0]
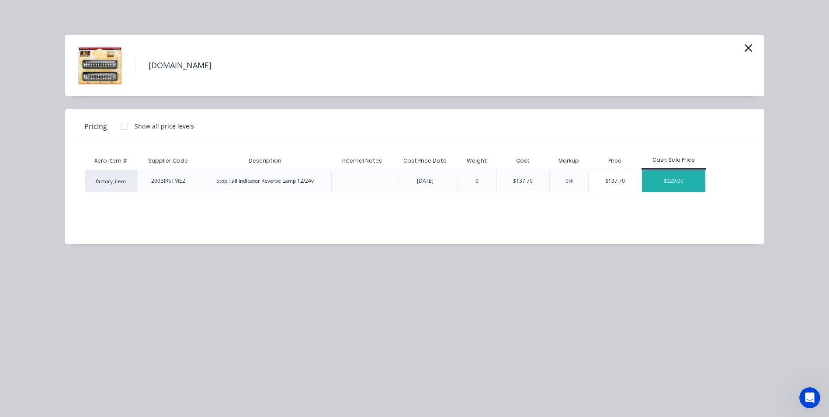
click at [675, 186] on div "$229.00" at bounding box center [674, 181] width 64 height 22
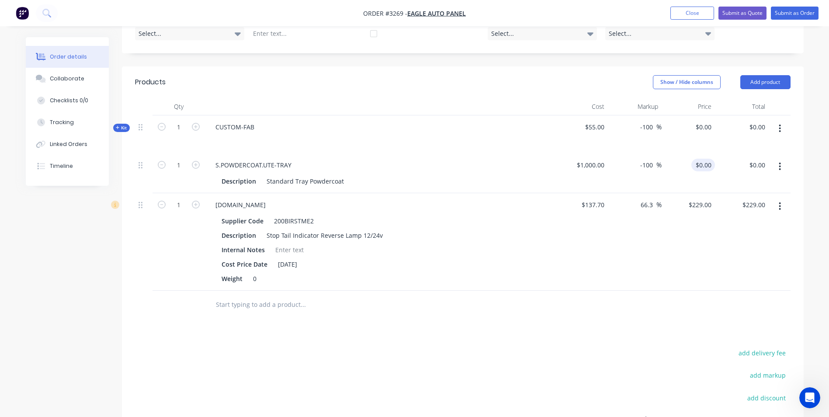
type input "0"
click at [702, 166] on div "0 $0.00" at bounding box center [703, 165] width 24 height 13
type input "1000"
type input "$0.00"
click at [595, 169] on input "1000" at bounding box center [598, 165] width 18 height 13
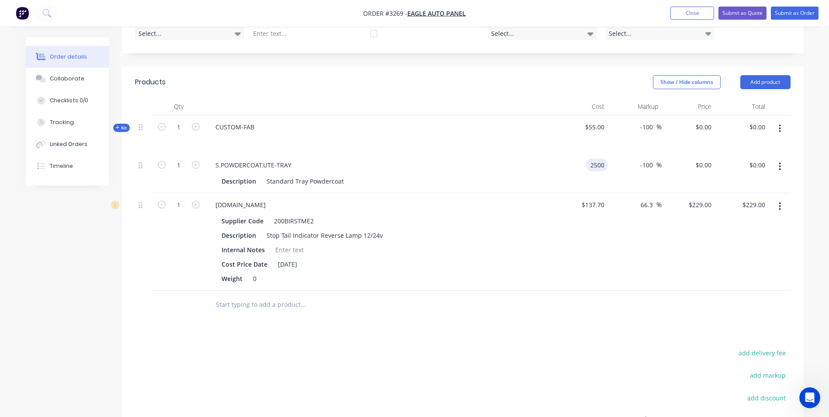
type input "$2,500.00"
drag, startPoint x: 623, startPoint y: 345, endPoint x: 621, endPoint y: 349, distance: 4.5
click at [623, 343] on div "Products Show / Hide columns Add product Qty Cost Markup Price Total Kit 1 CUST…" at bounding box center [462, 297] width 681 height 462
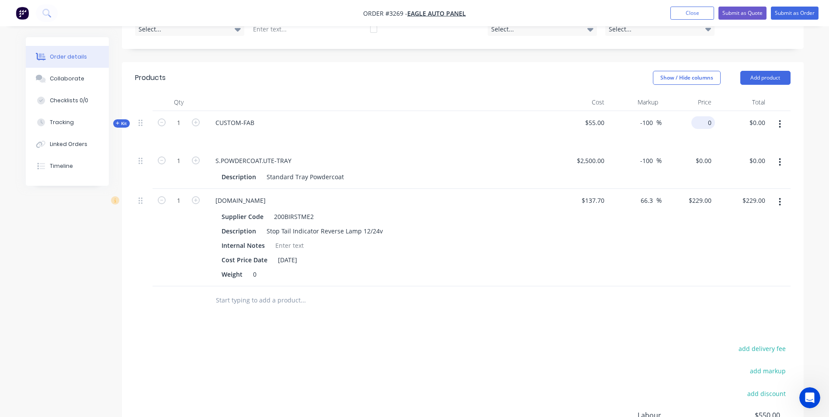
click at [705, 126] on input "0" at bounding box center [704, 122] width 20 height 13
type input "5000"
type input "8990.91"
type input "$5,000.00"
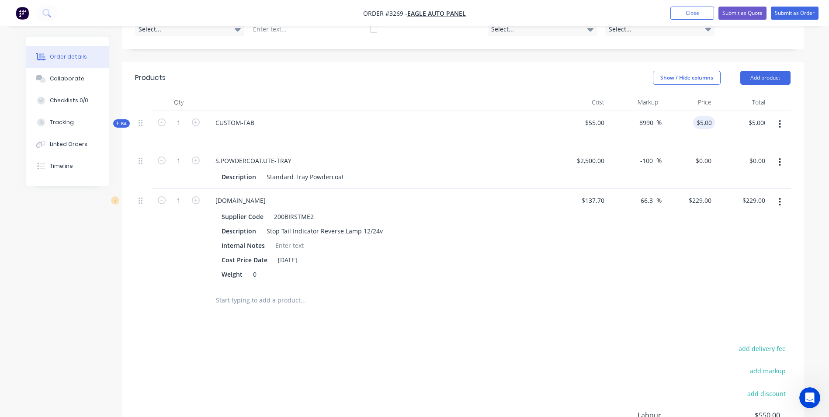
click at [635, 307] on div at bounding box center [462, 300] width 655 height 28
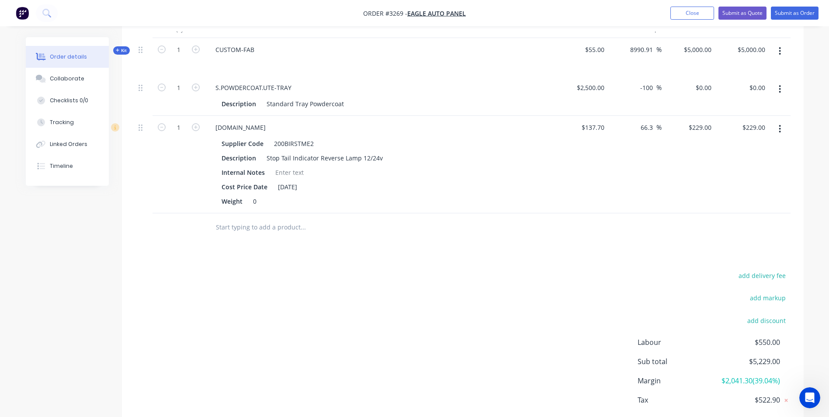
scroll to position [212, 0]
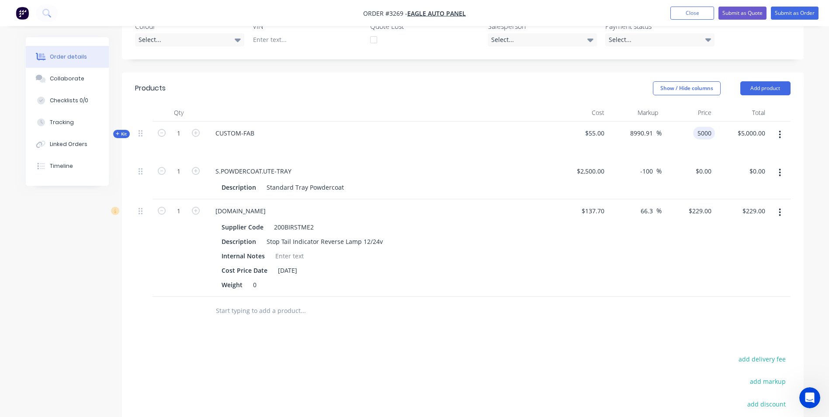
click at [695, 133] on div "5000 5000" at bounding box center [704, 133] width 22 height 13
type input "2000"
type input "3536.36"
type input "$2,000.00"
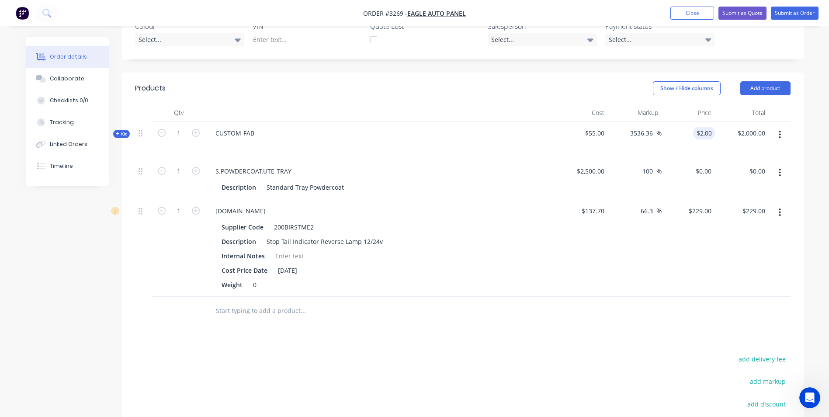
click at [623, 340] on div "Products Show / Hide columns Add product Qty Cost Markup Price Total Kit 1 CUST…" at bounding box center [462, 304] width 681 height 462
click at [702, 171] on div "0 0" at bounding box center [708, 171] width 14 height 13
type input "3000"
type input "20"
type input "$3,000.00"
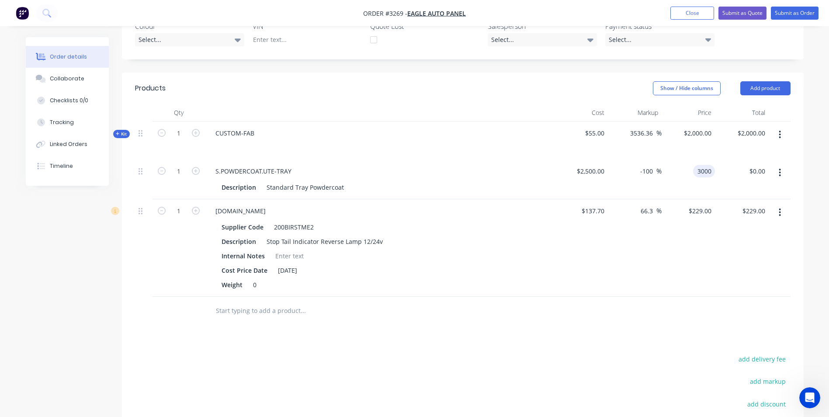
type input "$3,000.00"
click at [619, 313] on div at bounding box center [462, 311] width 655 height 28
click at [694, 134] on div "2000 $2,000.00" at bounding box center [696, 133] width 35 height 13
type input "2500"
type input "4445.45"
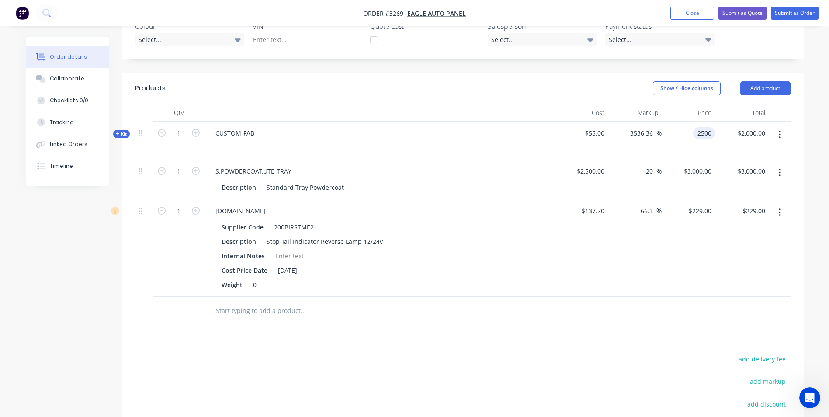
type input "$2,500.00"
click at [636, 335] on div "Products Show / Hide columns Add product Qty Cost Markup Price Total Kit 1 CUST…" at bounding box center [462, 304] width 681 height 462
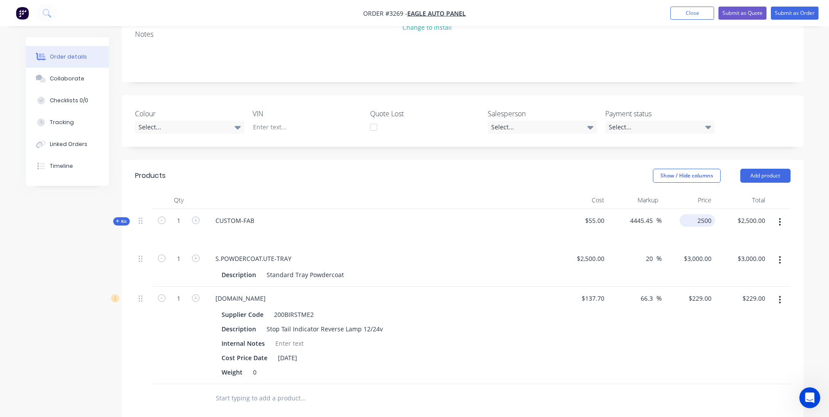
click at [689, 220] on div "2500 $2,500.00" at bounding box center [688, 228] width 54 height 38
type input "2200"
type input "3900"
type input "$2,200.00"
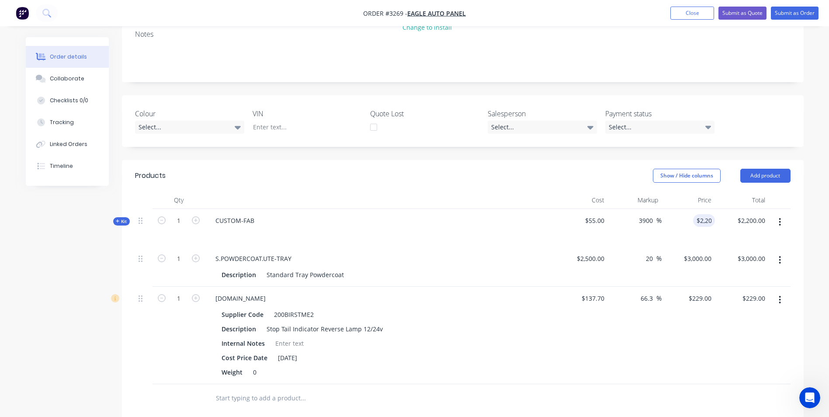
click at [556, 189] on header "Products Show / Hide columns Add product" at bounding box center [462, 175] width 681 height 31
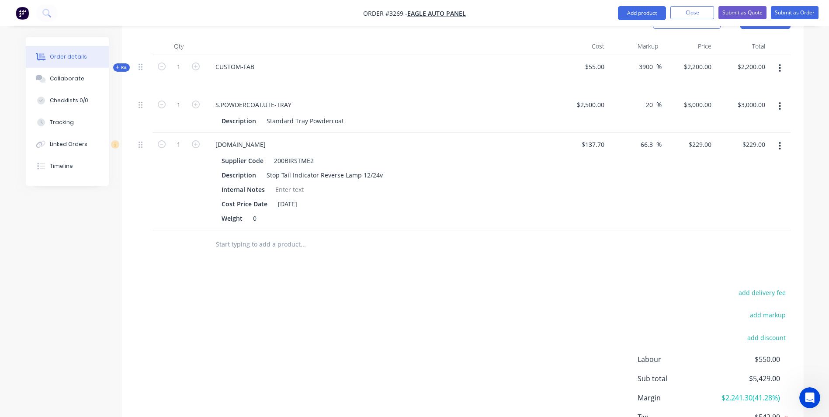
scroll to position [212, 0]
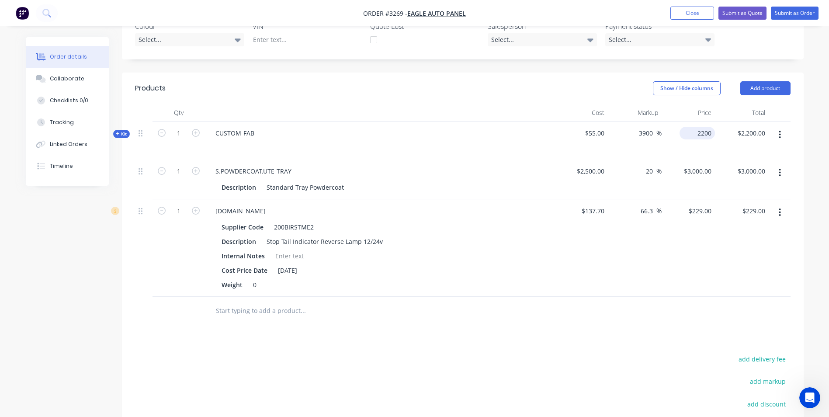
click at [695, 132] on div "2200 $2,200.00" at bounding box center [696, 133] width 35 height 13
click at [701, 131] on input "2200" at bounding box center [705, 133] width 18 height 13
type input "2300"
type input "4081.82"
type input "$2,300.00"
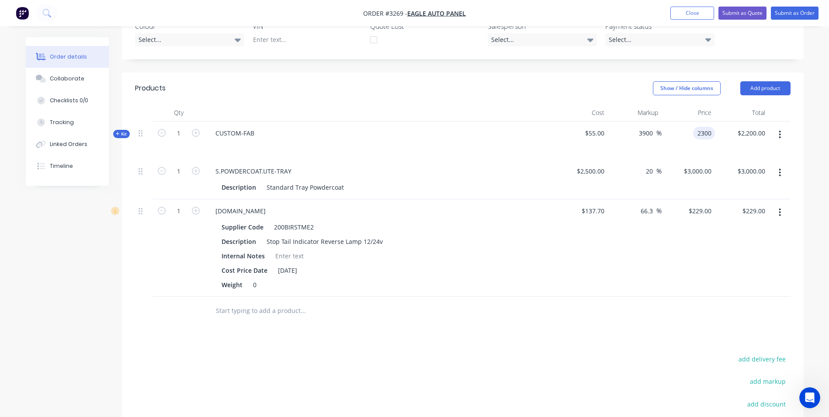
type input "$2,300.00"
click at [522, 97] on header "Products Show / Hide columns Add product" at bounding box center [462, 88] width 681 height 31
click at [697, 133] on input "2300" at bounding box center [705, 133] width 18 height 13
type input "2280"
type input "4045.45"
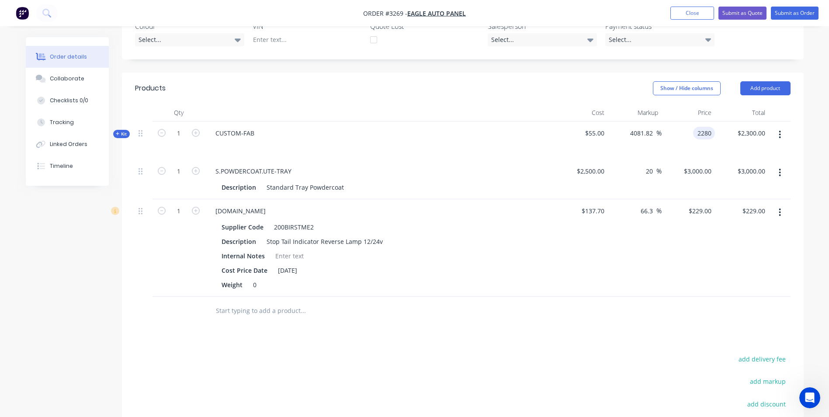
type input "$2,280.00"
click at [578, 97] on header "Products Show / Hide columns Add product" at bounding box center [462, 88] width 681 height 31
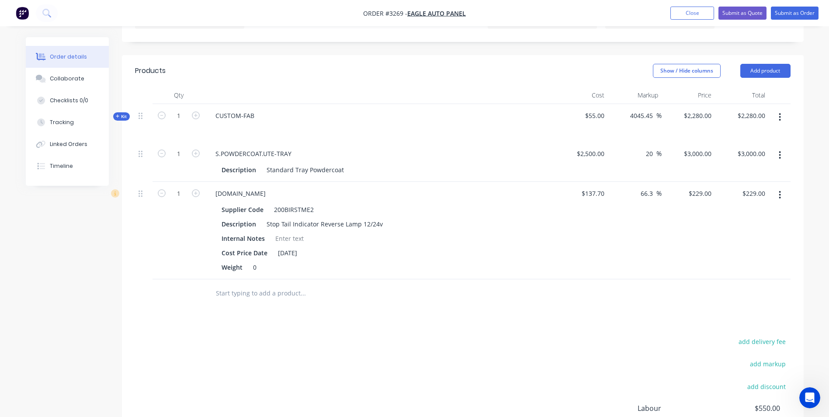
scroll to position [168, 0]
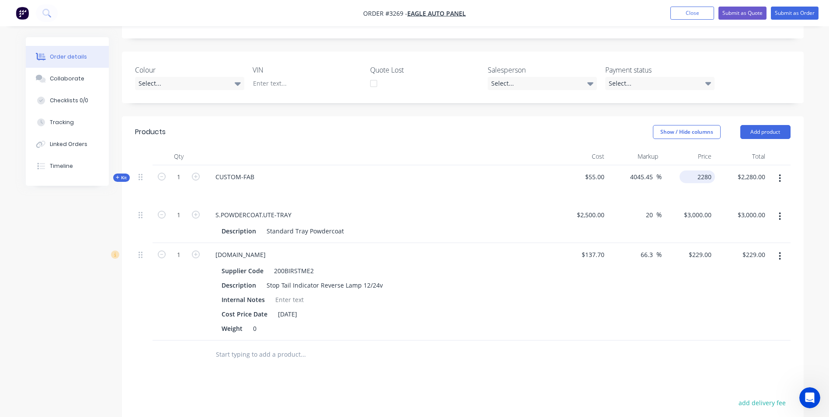
click at [700, 180] on input "2280" at bounding box center [699, 176] width 32 height 13
click at [708, 176] on input "2280" at bounding box center [705, 176] width 18 height 13
type input "2290"
type input "4063.64"
type input "$2,290.00"
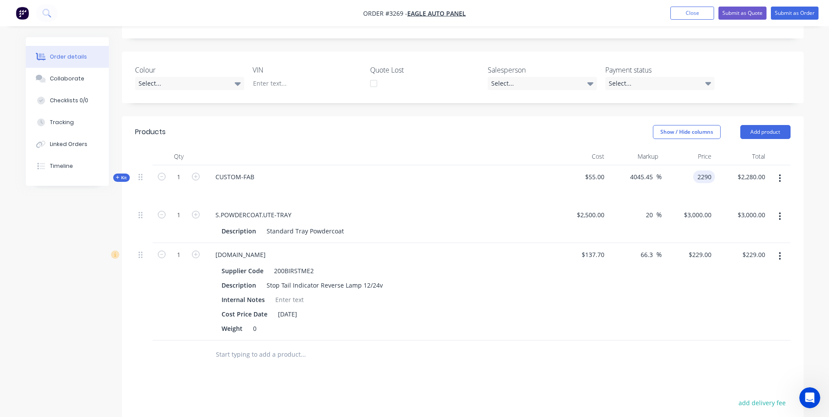
type input "$2,290.00"
click at [595, 127] on div "Show / Hide columns Add product" at bounding box center [532, 132] width 516 height 14
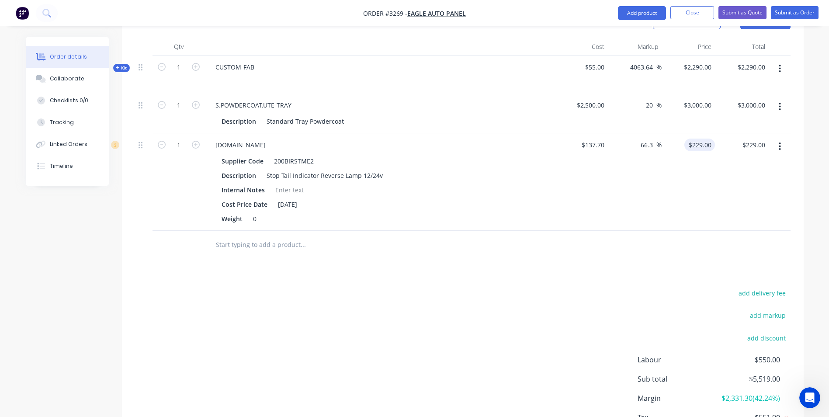
scroll to position [81, 0]
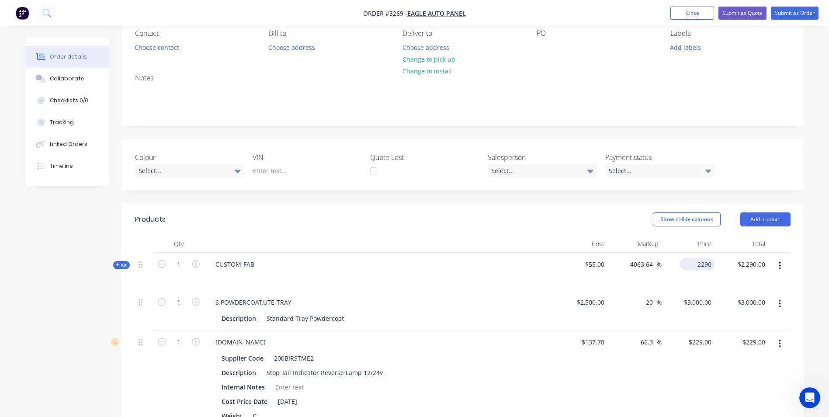
click at [700, 266] on input "2290" at bounding box center [699, 264] width 32 height 13
type input "2291"
type input "4065.45"
type input "$2,291.00"
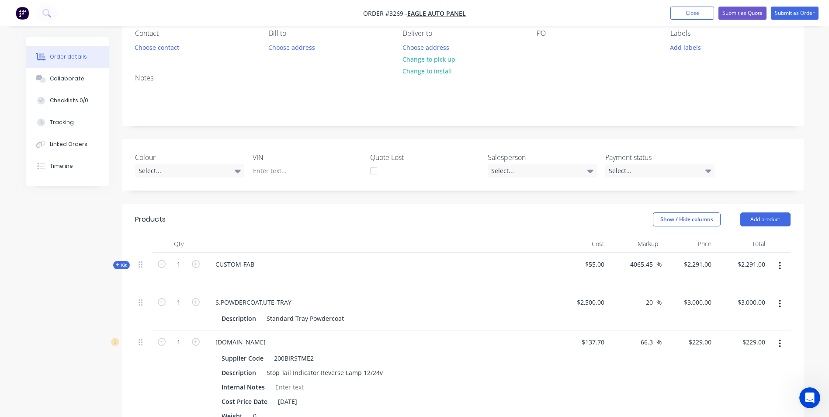
click at [573, 223] on div "Show / Hide columns Add product" at bounding box center [532, 219] width 516 height 14
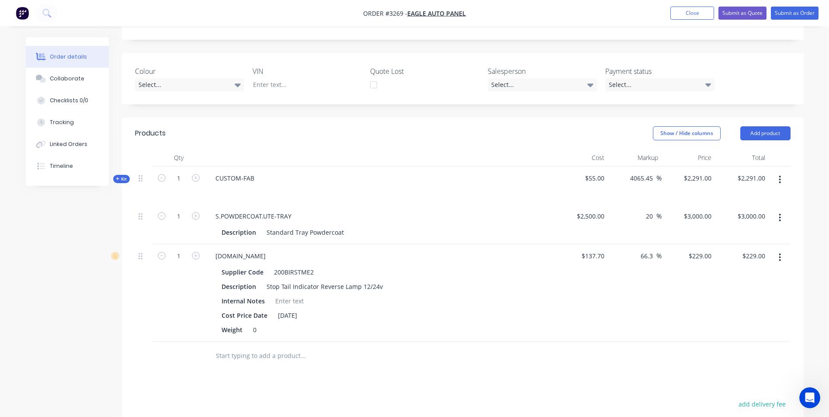
scroll to position [37, 0]
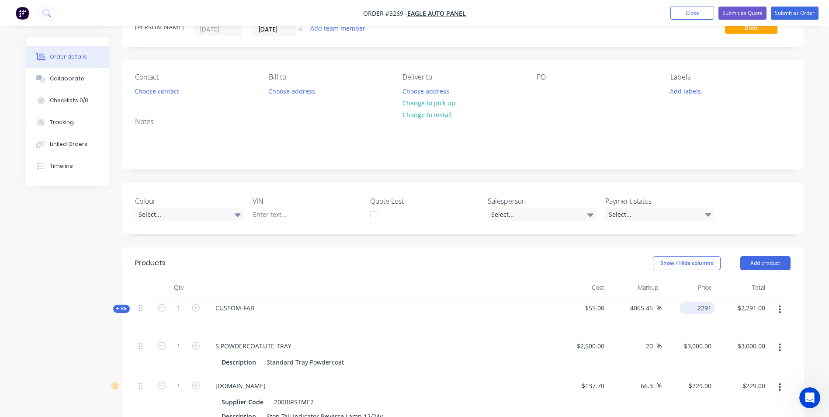
click at [699, 308] on input "2291" at bounding box center [699, 307] width 32 height 13
type input "2294"
type input "4070.91"
type input "$2,294.00"
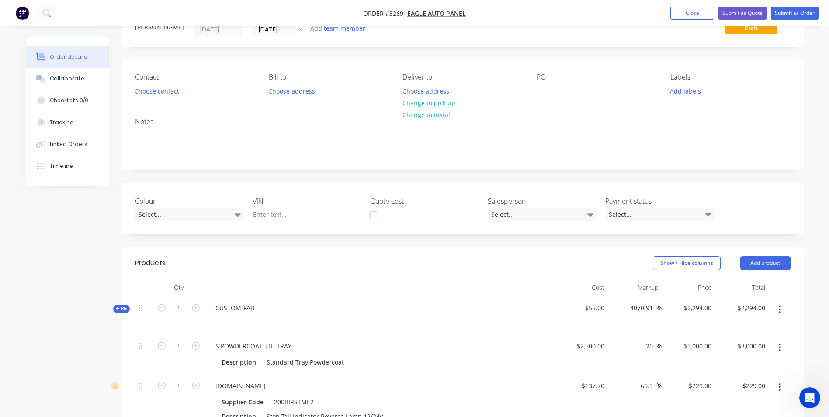
click at [572, 238] on div "Created by Sean Created 26/08/25 Required 26/08/25 Assigned to Add team member …" at bounding box center [462, 354] width 681 height 709
click at [794, 13] on button "Submit as Order" at bounding box center [794, 13] width 48 height 13
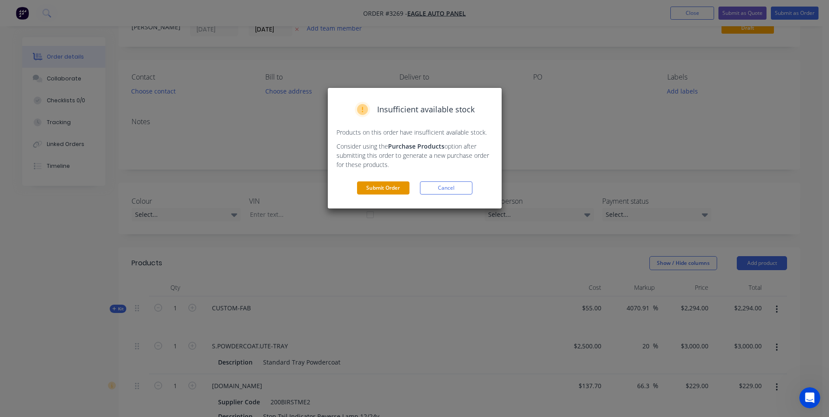
click at [378, 193] on button "Submit Order" at bounding box center [383, 187] width 52 height 13
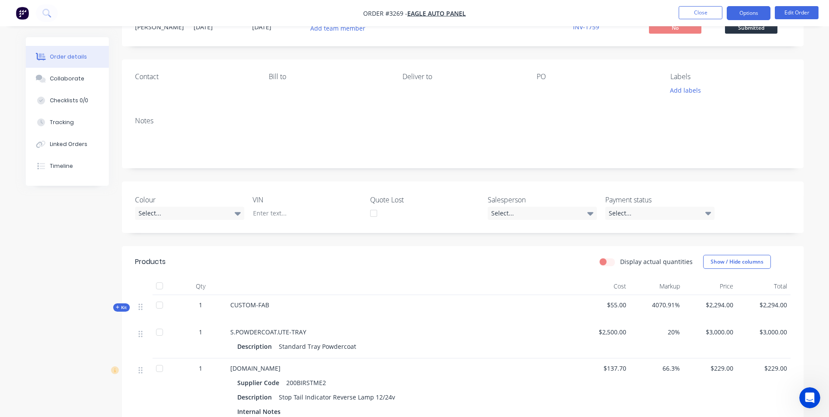
click at [760, 14] on button "Options" at bounding box center [748, 13] width 44 height 14
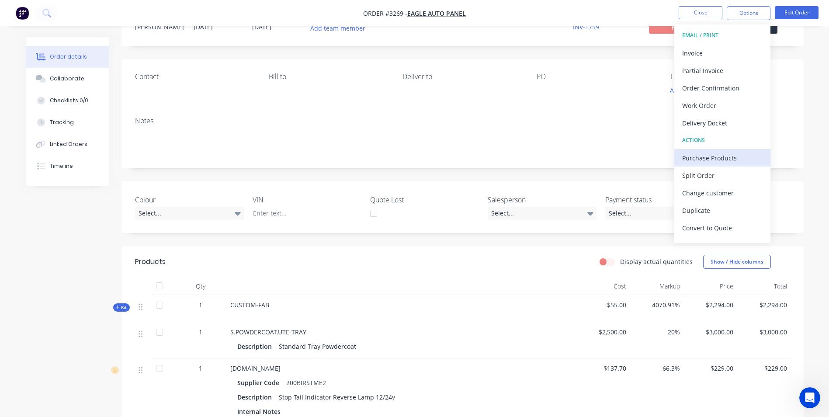
click at [698, 159] on div "Purchase Products" at bounding box center [722, 158] width 80 height 13
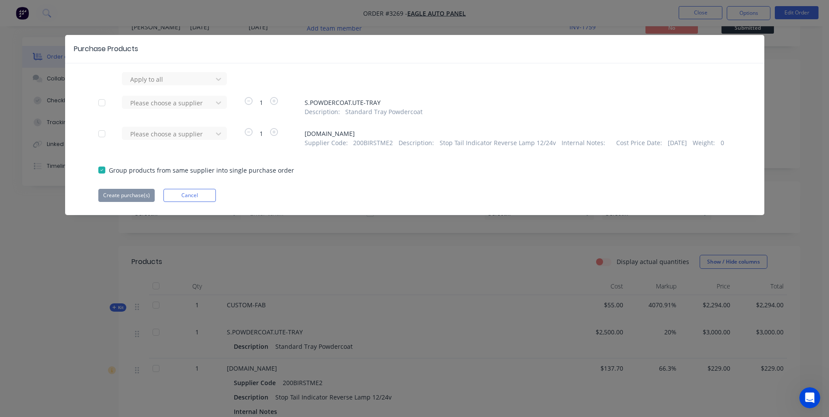
click at [101, 100] on div at bounding box center [101, 102] width 17 height 17
click at [159, 85] on div at bounding box center [168, 79] width 79 height 11
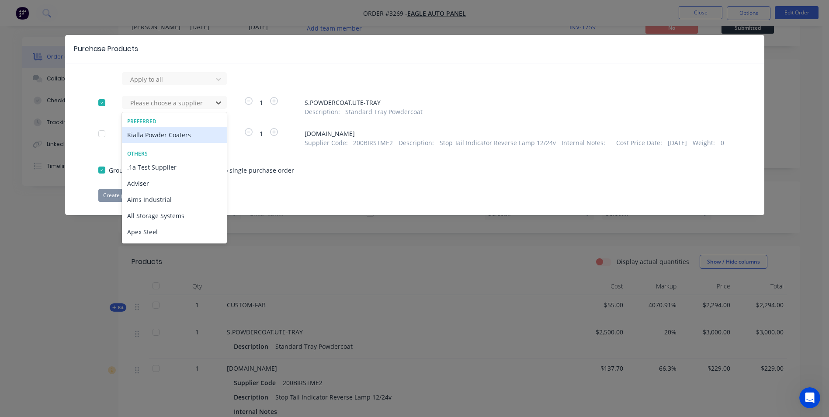
click at [150, 133] on div "Kialla Powder Coaters" at bounding box center [174, 135] width 105 height 16
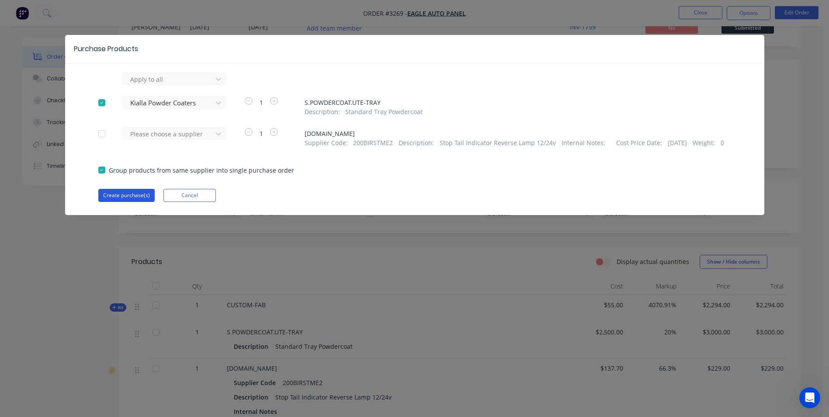
click at [130, 197] on button "Create purchase(s)" at bounding box center [126, 195] width 56 height 13
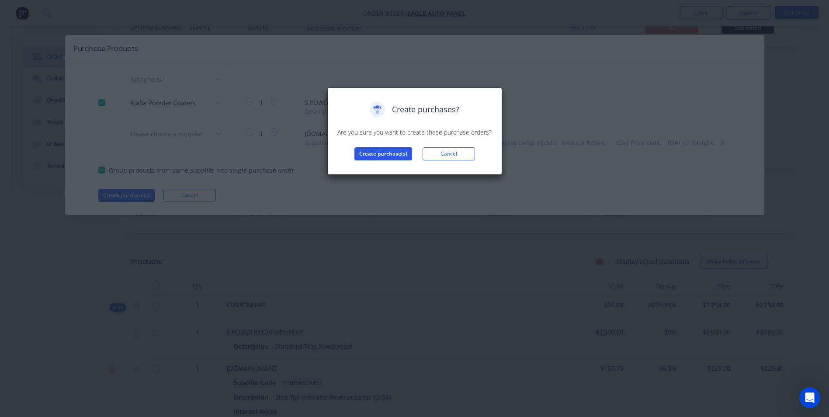
click at [367, 155] on button "Create purchase(s)" at bounding box center [383, 153] width 58 height 13
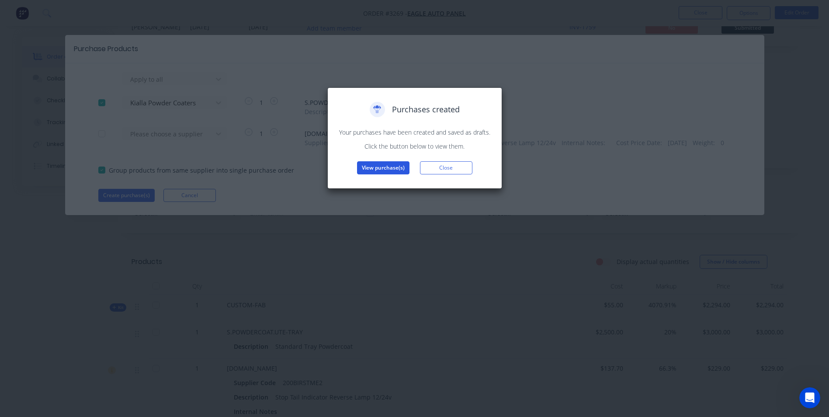
click at [380, 166] on button "View purchase(s)" at bounding box center [383, 167] width 52 height 13
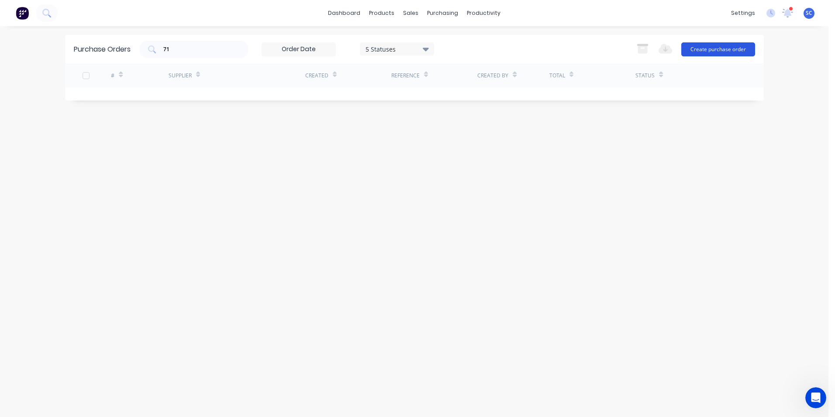
click at [712, 48] on button "Create purchase order" at bounding box center [718, 49] width 74 height 14
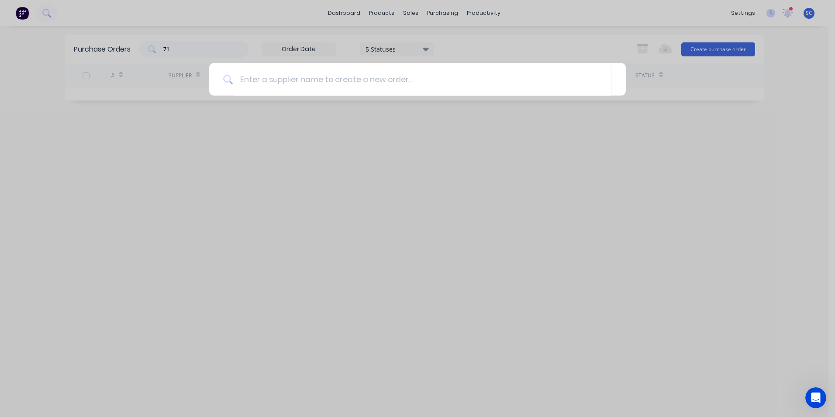
click at [269, 178] on div at bounding box center [417, 208] width 835 height 417
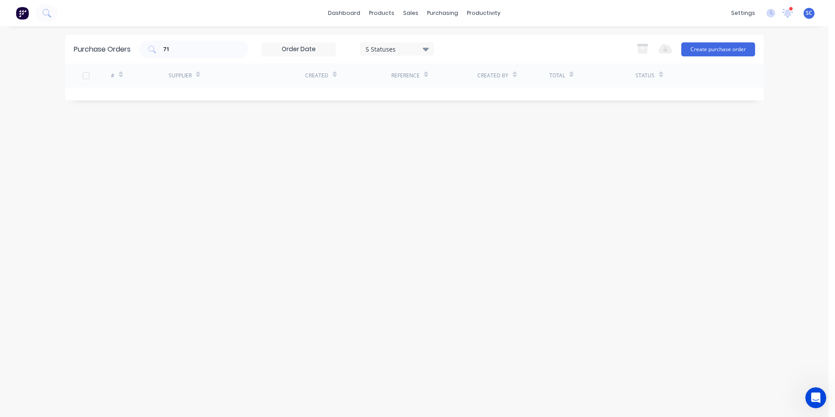
drag, startPoint x: 192, startPoint y: 52, endPoint x: -15, endPoint y: 44, distance: 207.2
click at [0, 44] on html "dashboard products sales purchasing productivity dashboard products Product Cat…" at bounding box center [417, 208] width 835 height 417
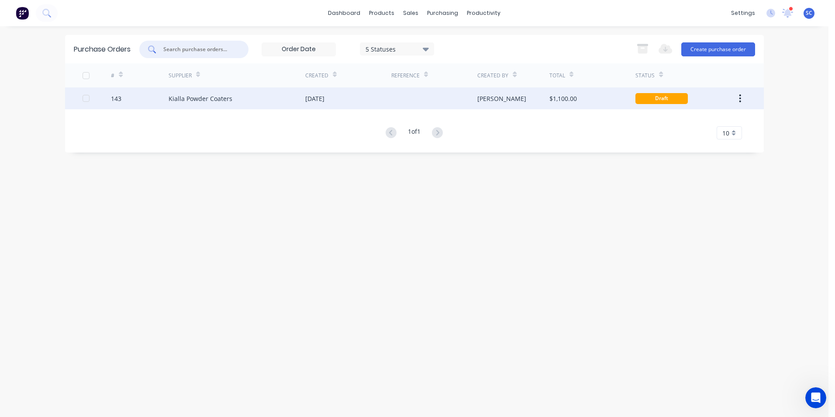
click at [268, 100] on div "Kialla Powder Coaters" at bounding box center [237, 98] width 137 height 22
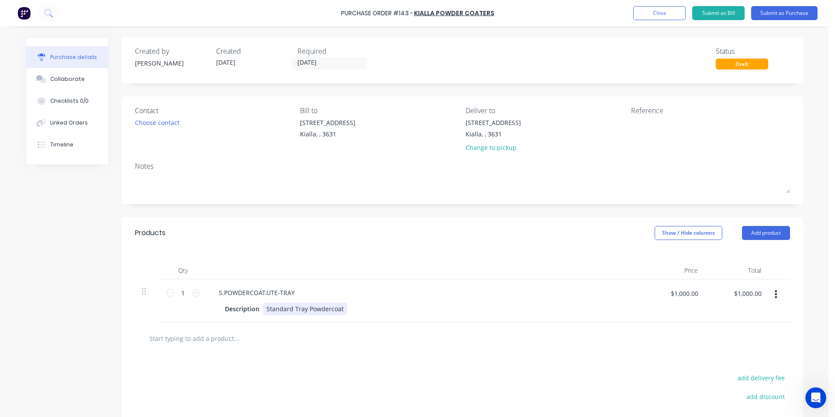
click at [335, 311] on div "Standard Tray Powdercoat" at bounding box center [305, 308] width 84 height 13
click at [338, 308] on div "Standard Tray Powdercoat" at bounding box center [305, 308] width 84 height 13
click at [254, 309] on div "Description" at bounding box center [241, 308] width 41 height 13
click at [263, 309] on div "Standard Tray Powdercoat" at bounding box center [305, 308] width 84 height 13
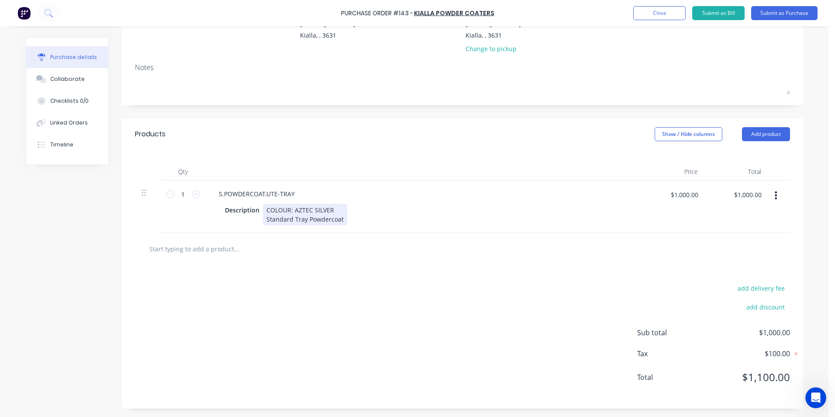
scroll to position [108, 0]
click at [337, 219] on div "COLOUR: AZTEC SILVER Standard Tray Powdercoat" at bounding box center [305, 214] width 84 height 22
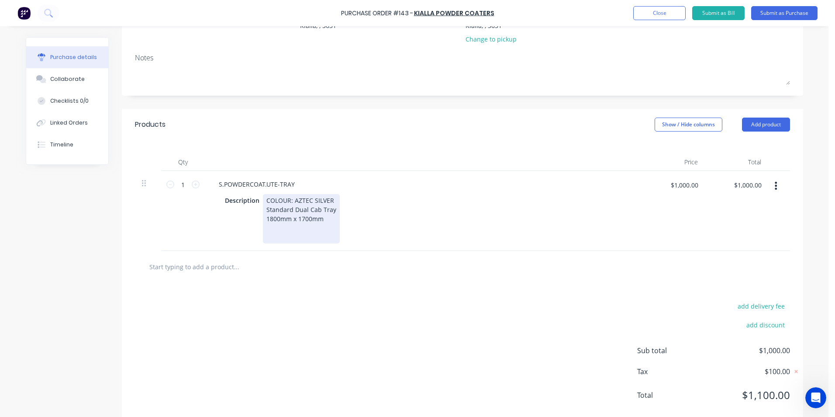
click at [329, 200] on div "COLOUR: AZTEC SILVER Standard Dual Cab Tray 1800mm x 1700mm" at bounding box center [301, 218] width 77 height 49
click at [263, 200] on div "COLOUR: AZTEC SILVER Standard Dual Cab Tray 1800mm x 1700mm" at bounding box center [301, 218] width 77 height 49
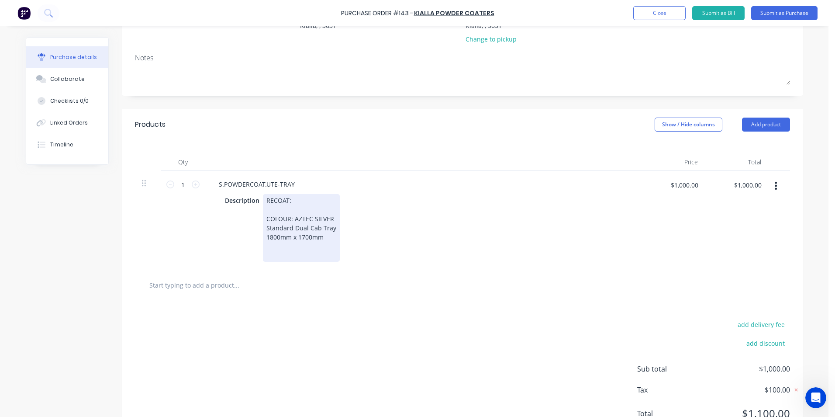
click at [323, 247] on div "RECOAT: COLOUR: AZTEC SILVER Standard Dual Cab Tray 1800mm x 1700mm" at bounding box center [301, 228] width 77 height 68
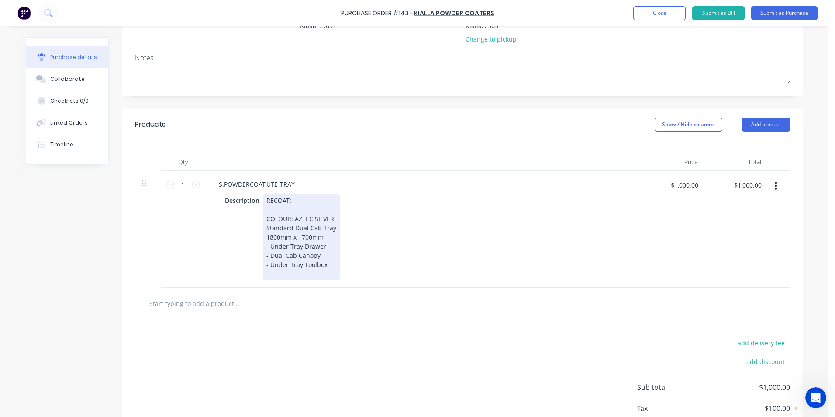
click at [266, 274] on div "RECOAT: COLOUR: AZTEC SILVER Standard Dual Cab Tray 1800mm x 1700mm - Under Tra…" at bounding box center [301, 237] width 77 height 86
click at [314, 265] on div "RECOAT: COLOUR: AZTEC SILVER Standard Dual Cab Tray 1800mm x 1700mm - Under Tra…" at bounding box center [302, 237] width 78 height 86
click at [280, 262] on div "RECOAT: COLOUR: AZTEC SILVER Standard Dual Cab Tray 1800mm x 1700mm - Under Tra…" at bounding box center [302, 237] width 78 height 86
click at [266, 262] on div "RECOAT: COLOUR: AZTEC SILVER Standard Dual Cab Tray 1800mm x 1700mm - Under Tra…" at bounding box center [302, 237] width 78 height 86
click at [342, 264] on div "RECOAT: COLOUR: AZTEC SILVER Standard Dual Cab Tray 1800mm x 1700mm - Under Tra…" at bounding box center [307, 237] width 88 height 86
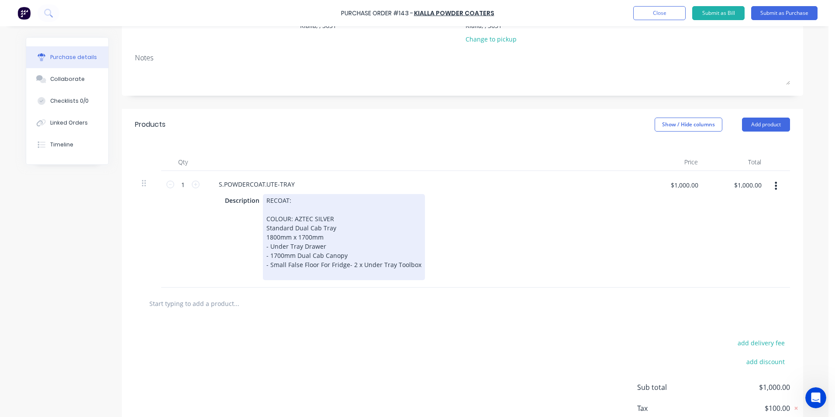
click at [324, 245] on div "RECOAT: COLOUR: AZTEC SILVER Standard Dual Cab Tray 1800mm x 1700mm - Under Tra…" at bounding box center [344, 237] width 162 height 86
click at [344, 273] on div "RECOAT: COLOUR: AZTEC SILVER Standard Dual Cab Tray 1800mm x 1700mm - No Sides …" at bounding box center [344, 237] width 162 height 86
click at [277, 280] on div "RECOAT: COLOUR: AZTEC SILVER Standard Dual Cab Tray 1800mm x 1700mm - No Sides …" at bounding box center [359, 237] width 193 height 86
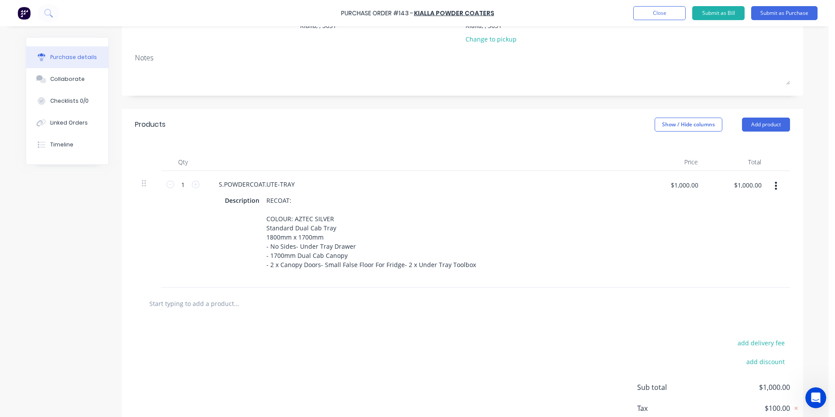
click at [431, 117] on div "Products Show / Hide columns Add product" at bounding box center [462, 124] width 681 height 31
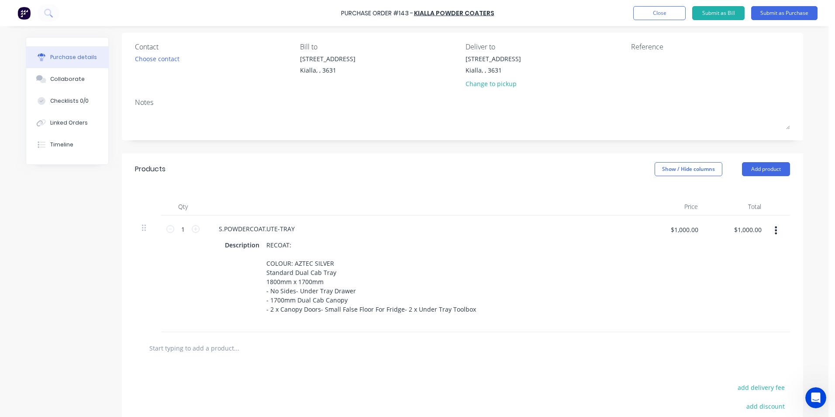
scroll to position [0, 0]
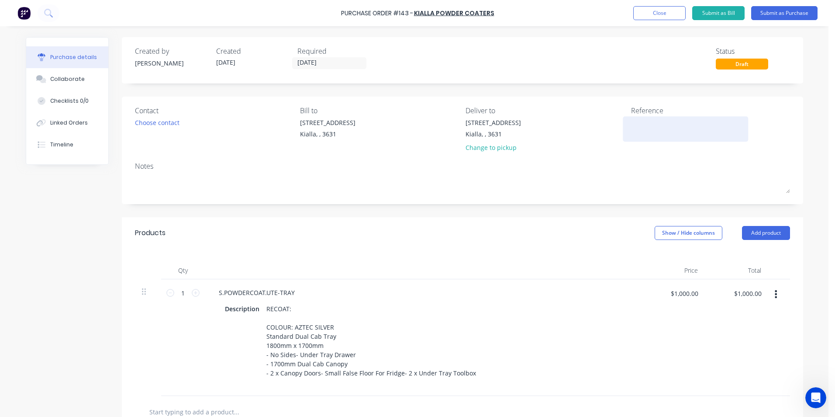
click at [643, 129] on textarea at bounding box center [685, 128] width 109 height 20
type textarea "EAGLE AUTO PANELS"
type textarea "x"
type textarea "EAGLE AUTO PANELS"
click at [779, 9] on button "Submit as Purchase" at bounding box center [784, 13] width 66 height 14
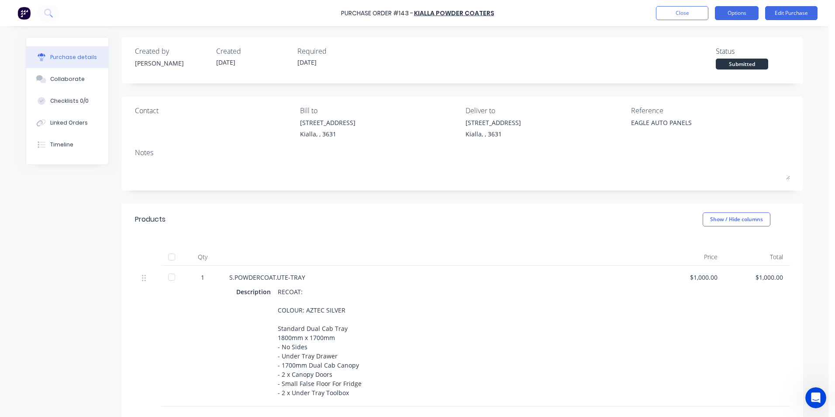
click at [743, 14] on button "Options" at bounding box center [737, 13] width 44 height 14
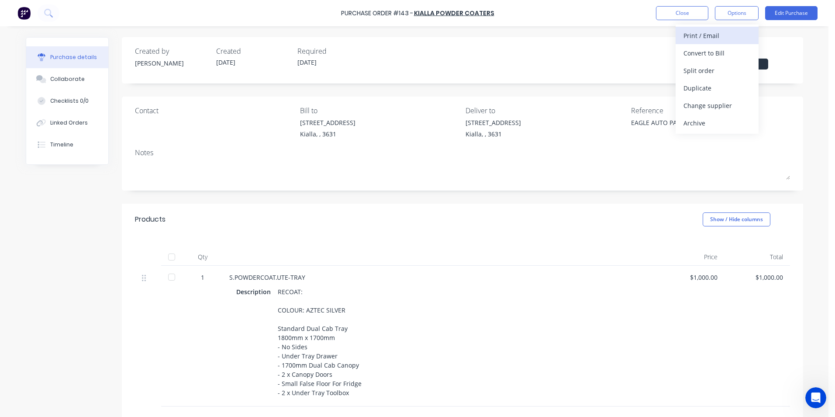
click at [705, 41] on div "Print / Email" at bounding box center [717, 35] width 67 height 13
click at [713, 73] on div "Without pricing" at bounding box center [717, 70] width 67 height 13
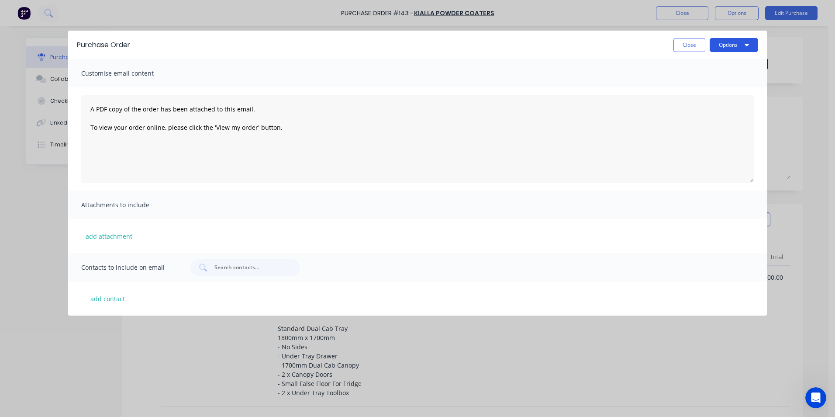
click at [722, 48] on button "Options" at bounding box center [734, 45] width 48 height 14
click at [710, 69] on div "Print" at bounding box center [716, 67] width 67 height 13
click at [697, 42] on button "Close" at bounding box center [689, 45] width 32 height 14
type textarea "x"
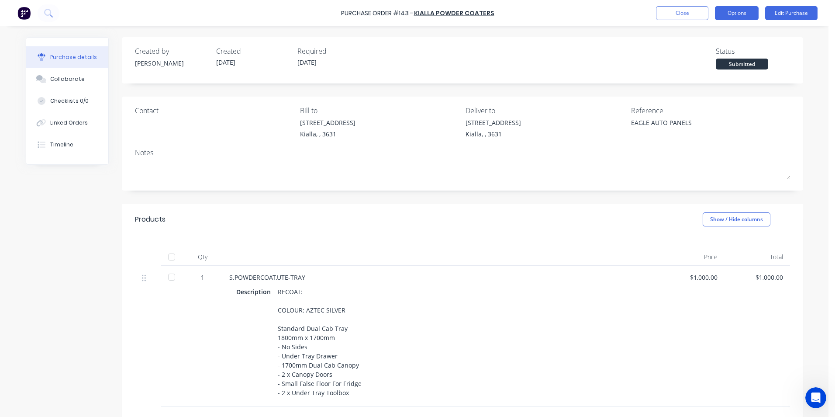
click at [741, 12] on button "Options" at bounding box center [737, 13] width 44 height 14
click at [401, 88] on div "Created by Sean Created 26/08/25 Required 26/08/25 Status Submitted Contact Bil…" at bounding box center [462, 279] width 681 height 485
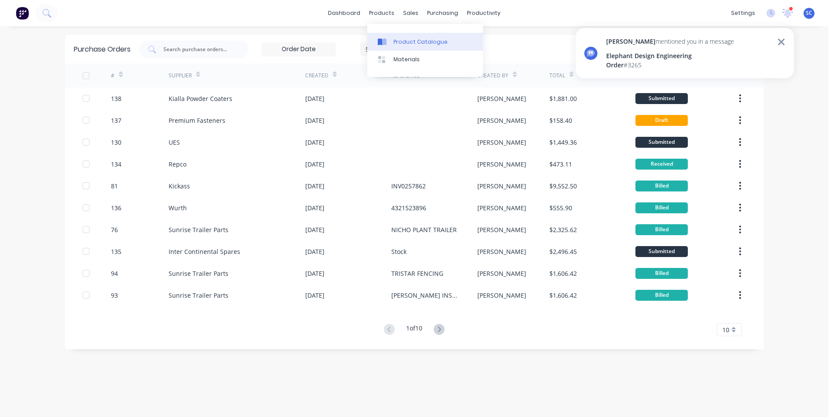
click at [395, 46] on link "Product Catalogue" at bounding box center [425, 41] width 116 height 17
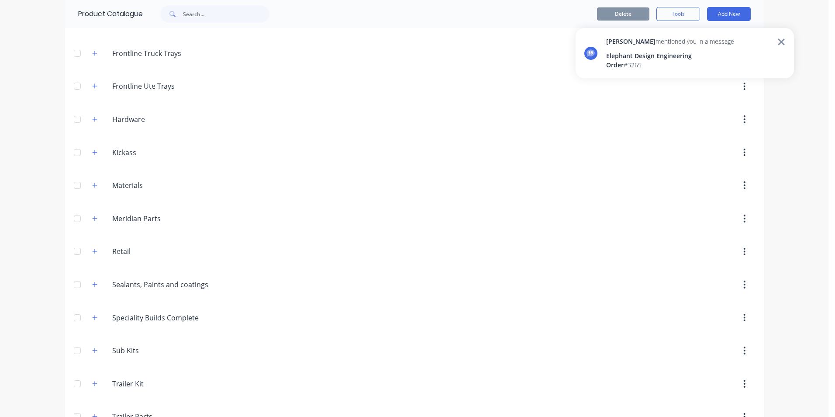
scroll to position [262, 0]
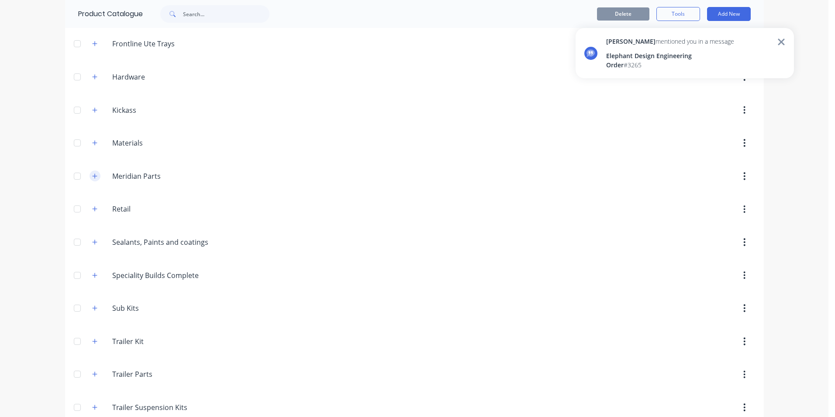
click at [92, 177] on icon "button" at bounding box center [94, 176] width 5 height 6
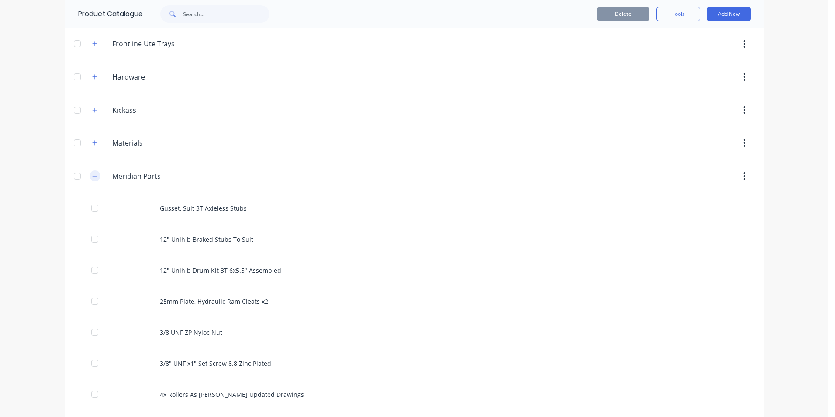
click at [92, 177] on icon "button" at bounding box center [94, 176] width 5 height 6
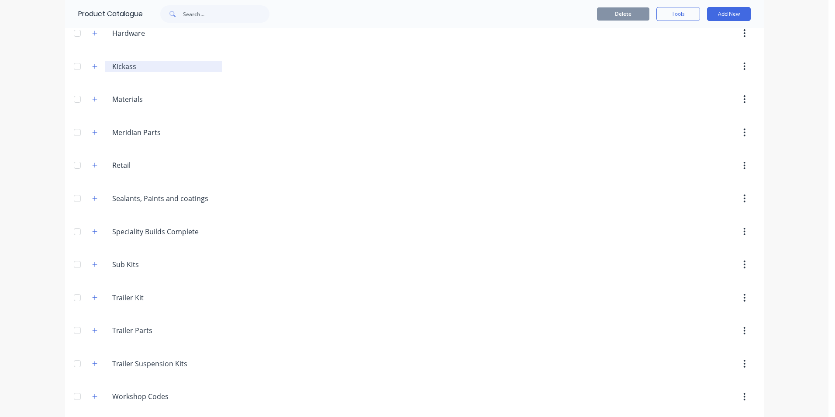
scroll to position [87, 0]
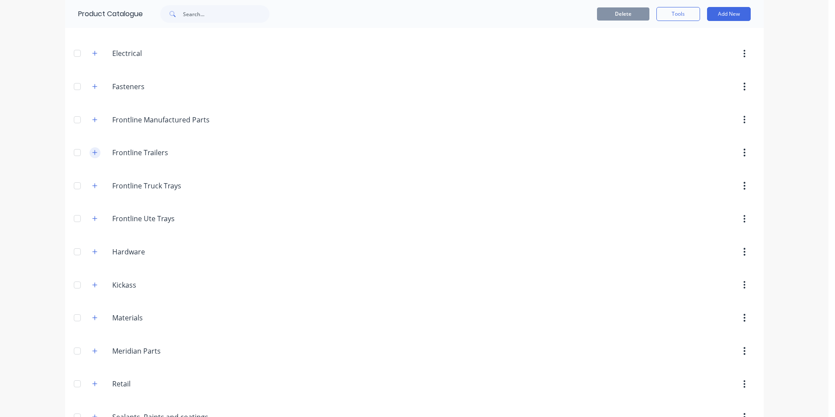
click at [92, 151] on icon "button" at bounding box center [94, 152] width 5 height 6
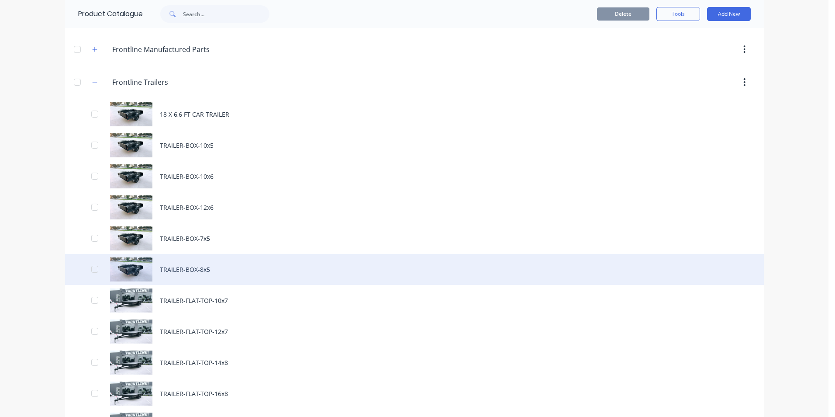
scroll to position [131, 0]
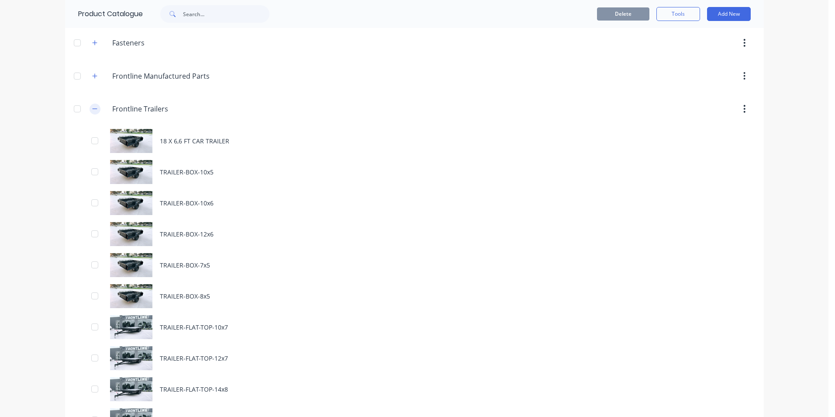
click at [93, 112] on icon "button" at bounding box center [94, 109] width 5 height 6
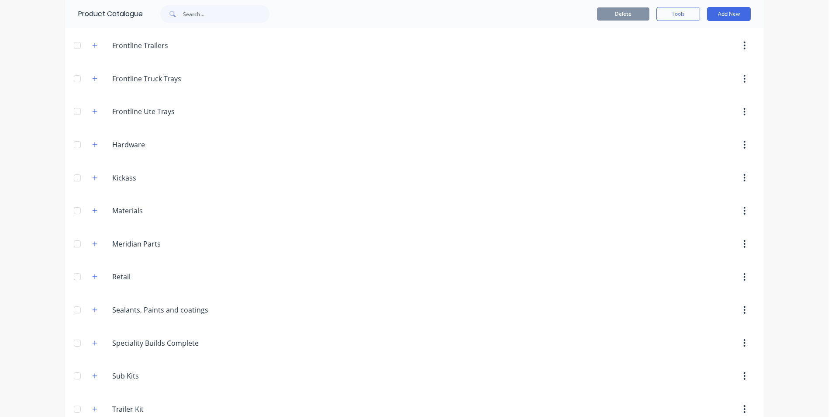
scroll to position [262, 0]
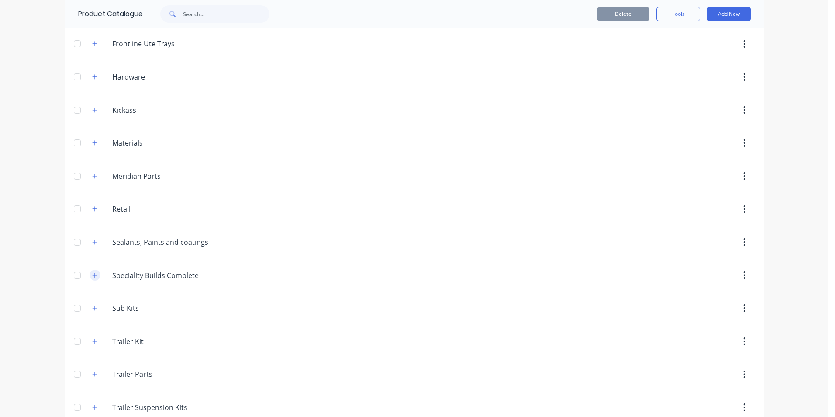
click at [92, 273] on icon "button" at bounding box center [94, 275] width 5 height 5
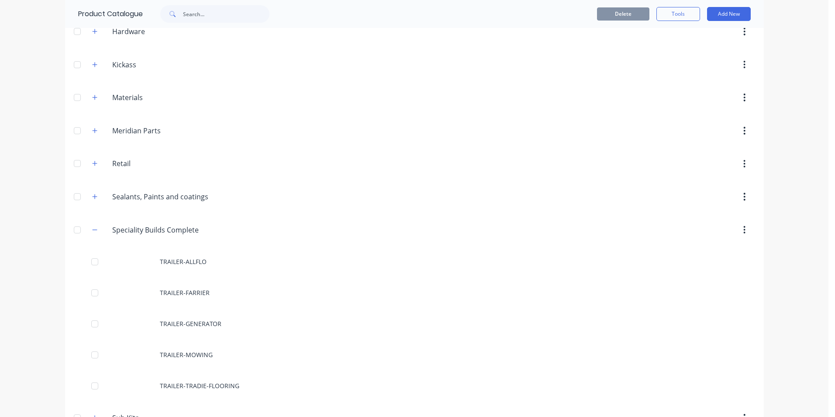
scroll to position [306, 0]
click at [92, 131] on icon "button" at bounding box center [94, 132] width 5 height 6
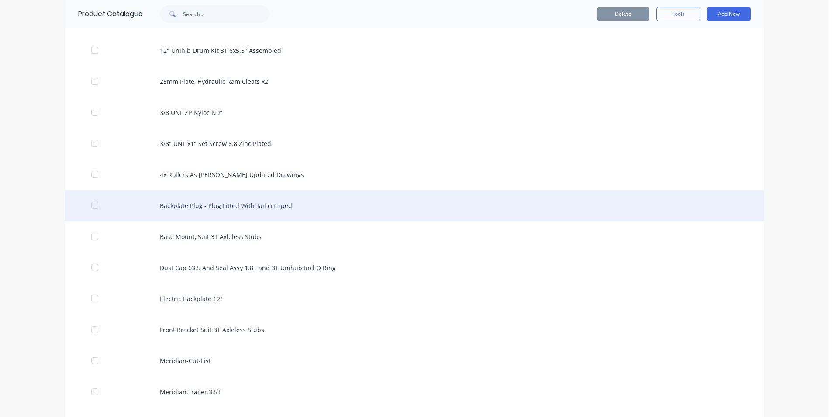
scroll to position [524, 0]
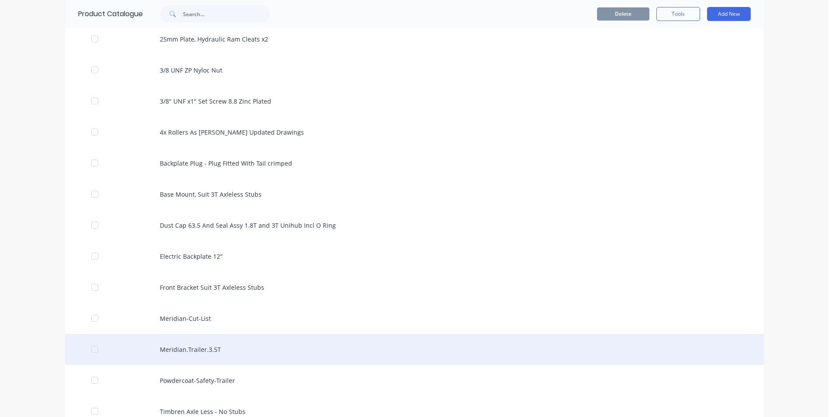
click at [229, 352] on div "Meridian.Trailer.3.5T" at bounding box center [414, 349] width 699 height 31
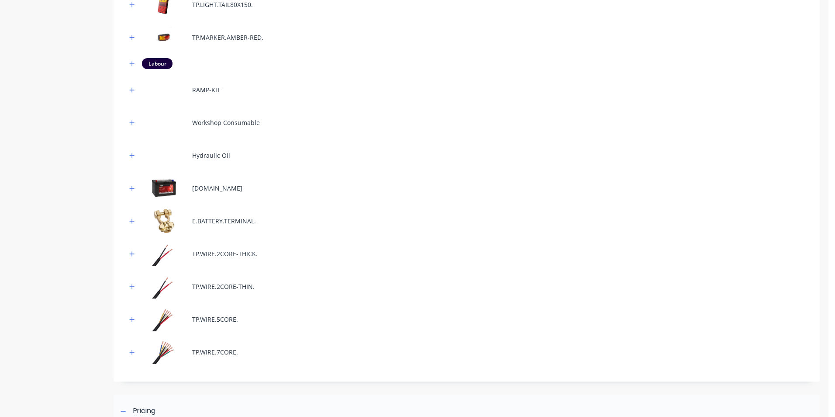
scroll to position [1423, 0]
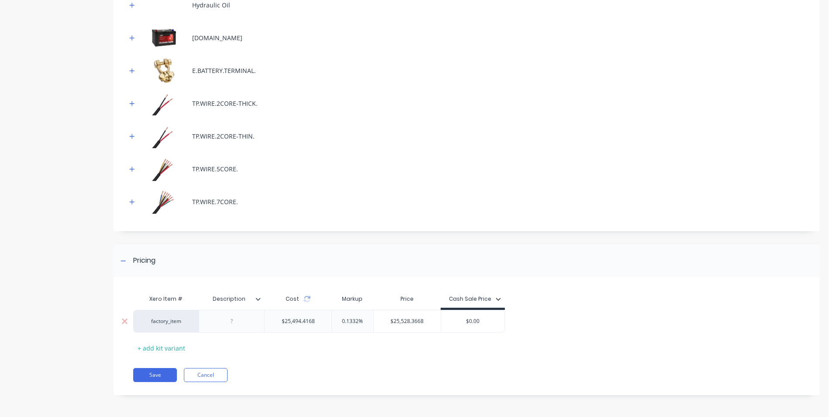
type input "0.1332%"
click at [339, 324] on input "0.1332%" at bounding box center [353, 321] width 44 height 8
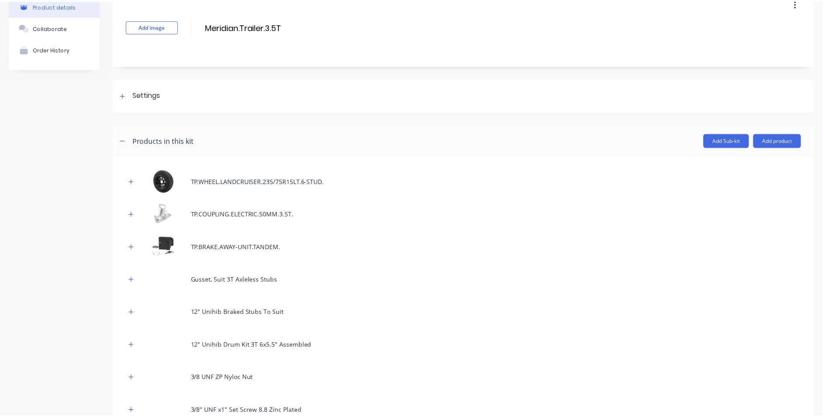
scroll to position [0, 0]
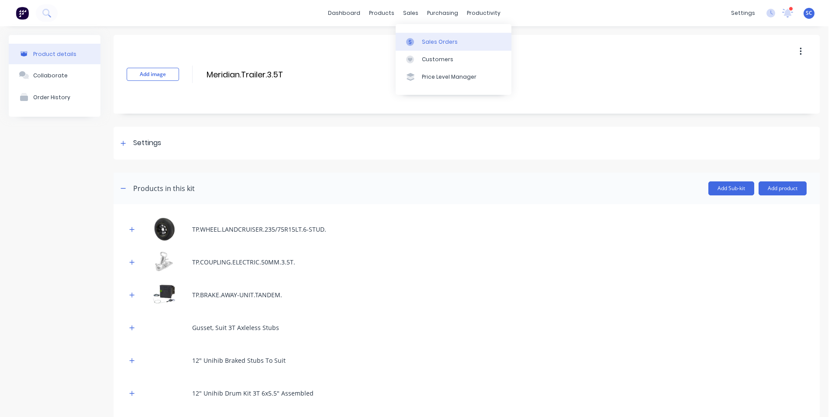
click at [431, 43] on div "Sales Orders" at bounding box center [440, 42] width 36 height 8
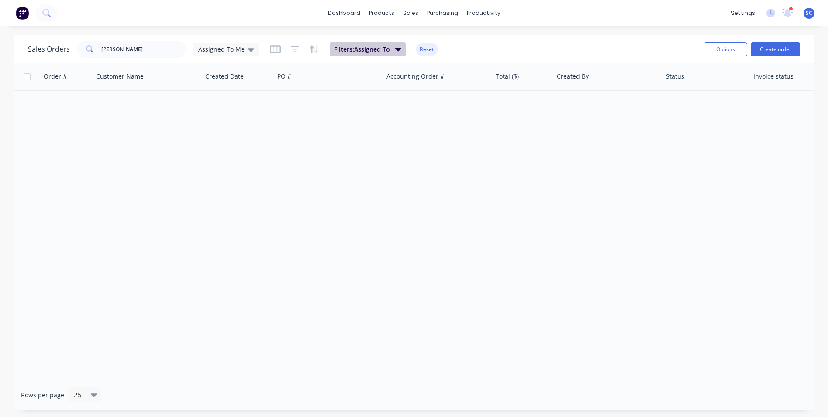
click at [360, 48] on span "Filters: Assigned To" at bounding box center [362, 49] width 56 height 9
click at [447, 212] on div "Order # Customer Name Created Date PO # Accounting Order # Total ($) Created By…" at bounding box center [414, 221] width 801 height 316
click at [422, 57] on div at bounding box center [416, 59] width 13 height 8
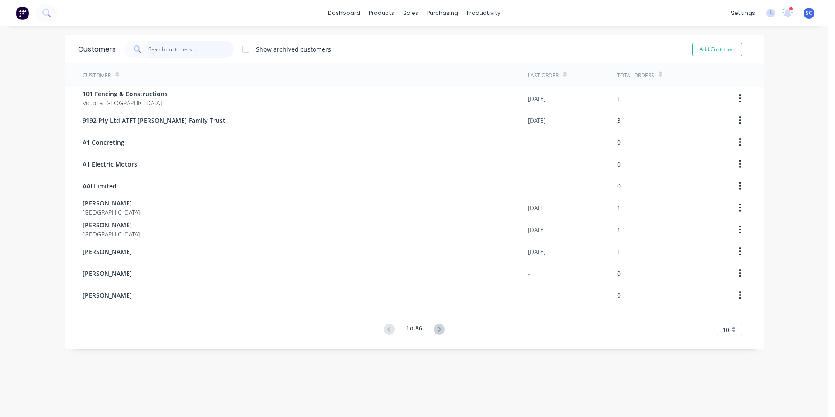
click at [197, 52] on input "text" at bounding box center [191, 49] width 85 height 17
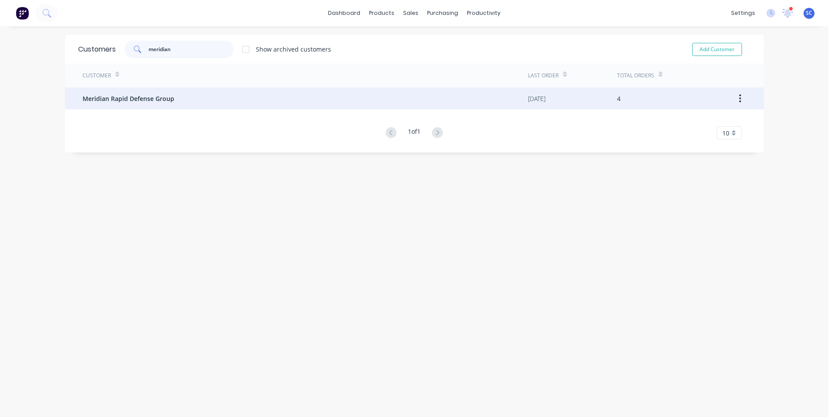
type input "meridian"
click at [246, 95] on div "Meridian Rapid Defense Group" at bounding box center [306, 98] width 446 height 22
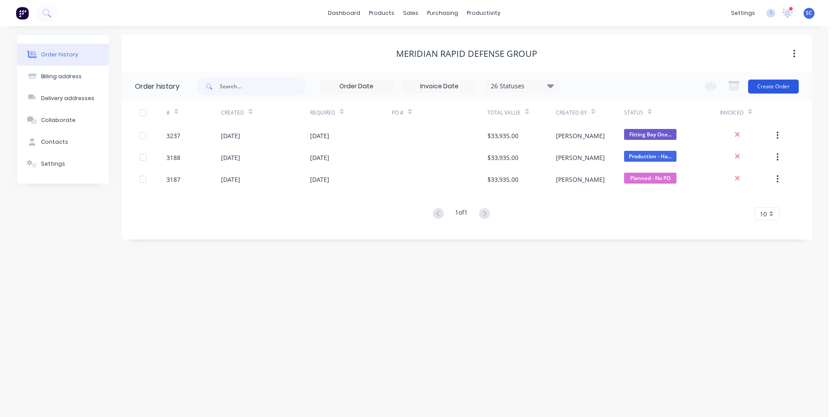
click at [783, 88] on button "Create Order" at bounding box center [773, 86] width 51 height 14
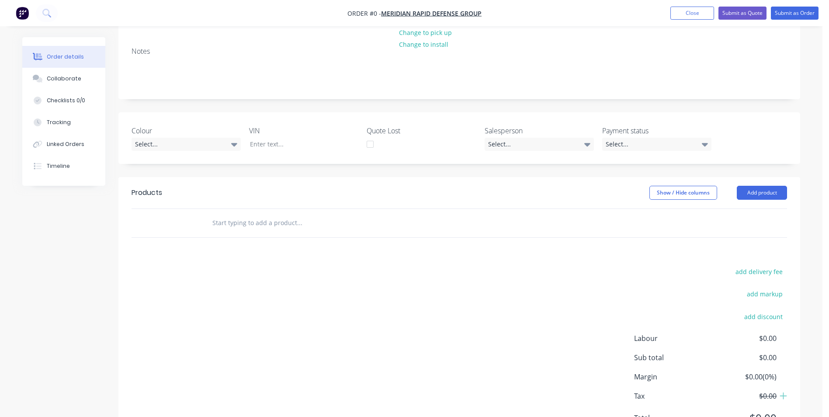
scroll to position [87, 0]
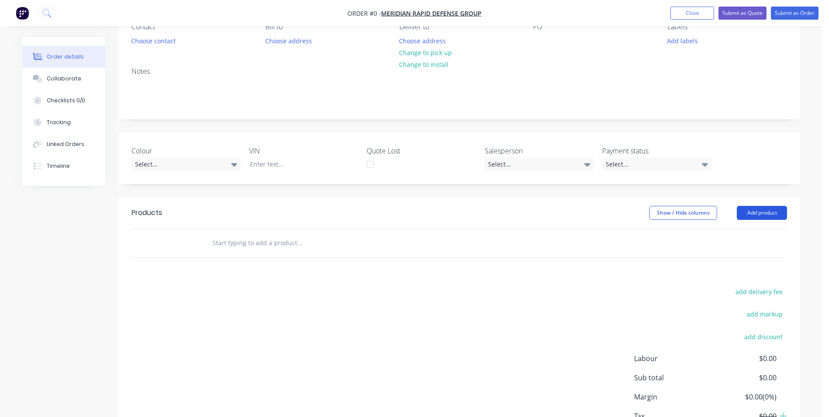
click at [760, 214] on button "Add product" at bounding box center [761, 213] width 50 height 14
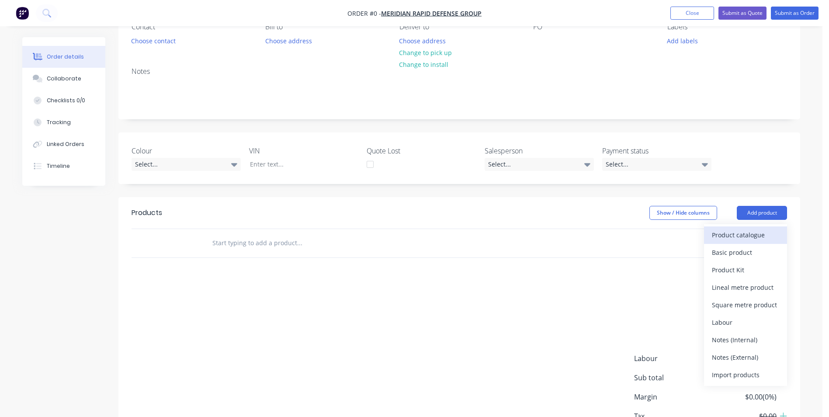
click at [723, 237] on div "Product catalogue" at bounding box center [744, 234] width 67 height 13
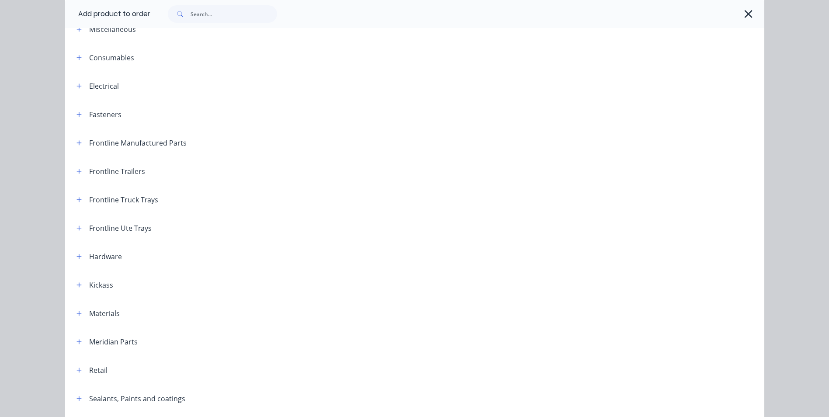
scroll to position [131, 0]
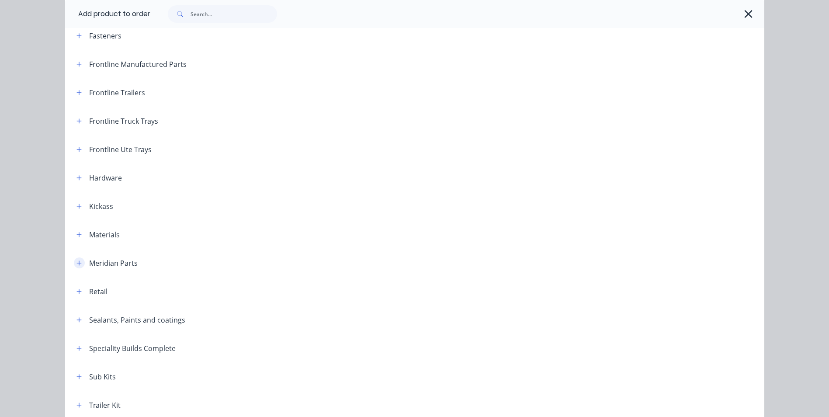
click at [76, 263] on icon "button" at bounding box center [78, 263] width 5 height 6
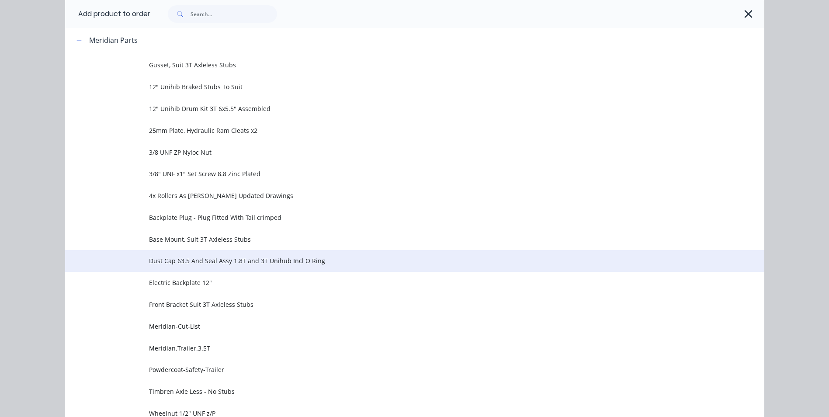
scroll to position [437, 0]
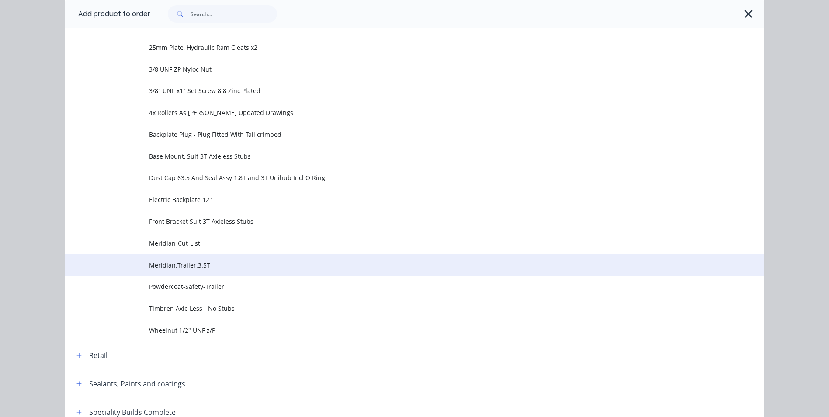
click at [211, 268] on span "Meridian.Trailer.3.5T" at bounding box center [395, 264] width 492 height 9
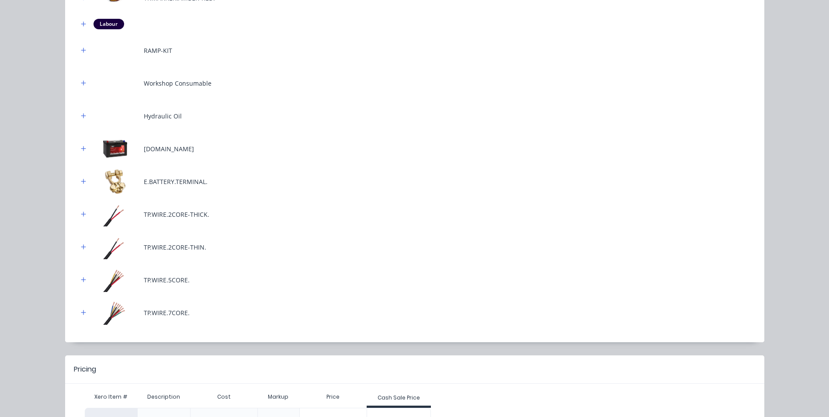
scroll to position [1284, 0]
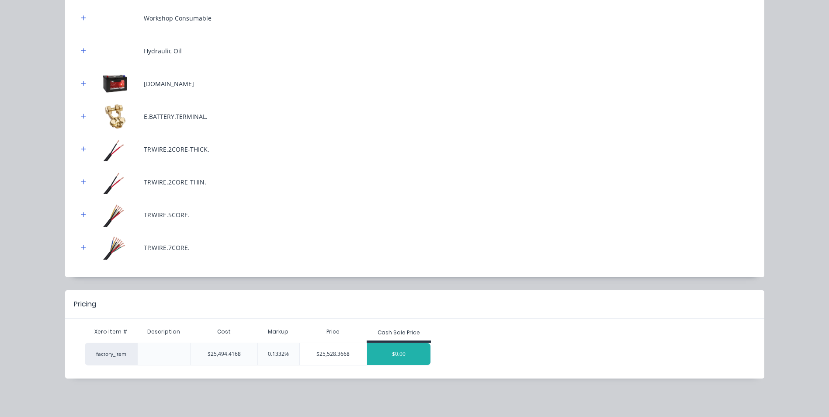
click at [390, 358] on div "$0.00" at bounding box center [399, 354] width 64 height 22
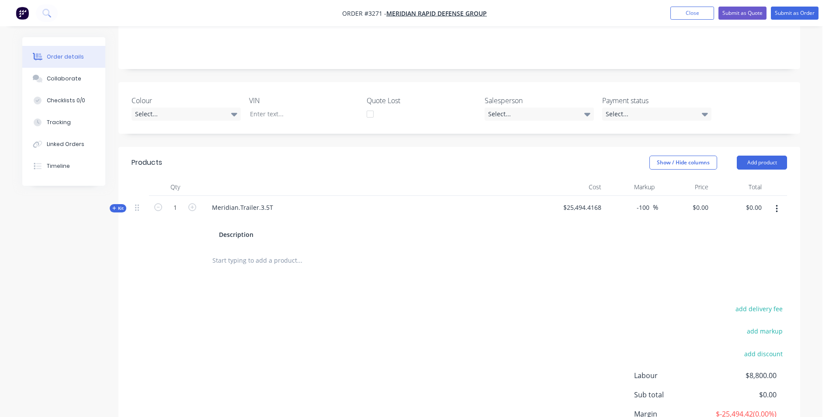
scroll to position [175, 0]
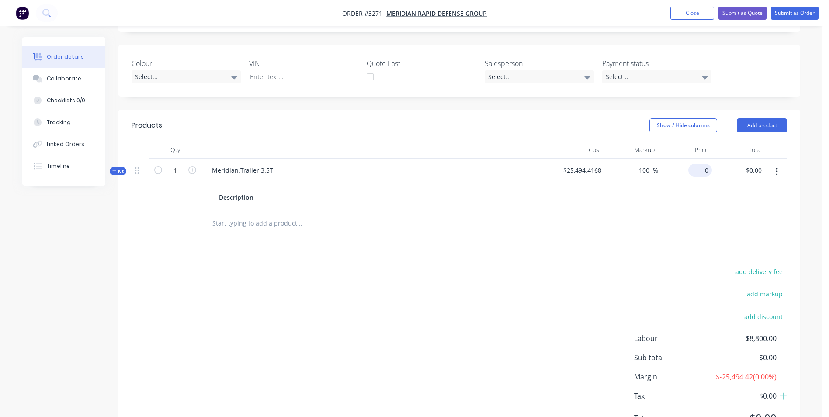
click at [698, 169] on div "0 $0.00" at bounding box center [700, 170] width 24 height 13
type input "33354.55"
click at [699, 201] on div "33354.55 33354.55" at bounding box center [685, 184] width 54 height 51
type input "30.83"
type input "$33,354.55"
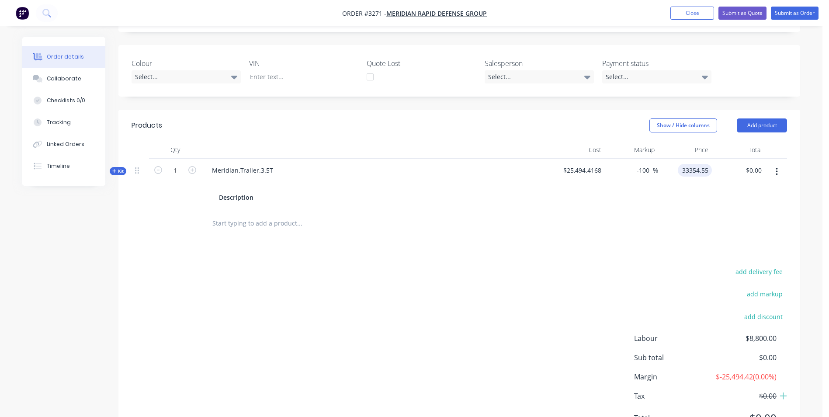
type input "$33,354.55"
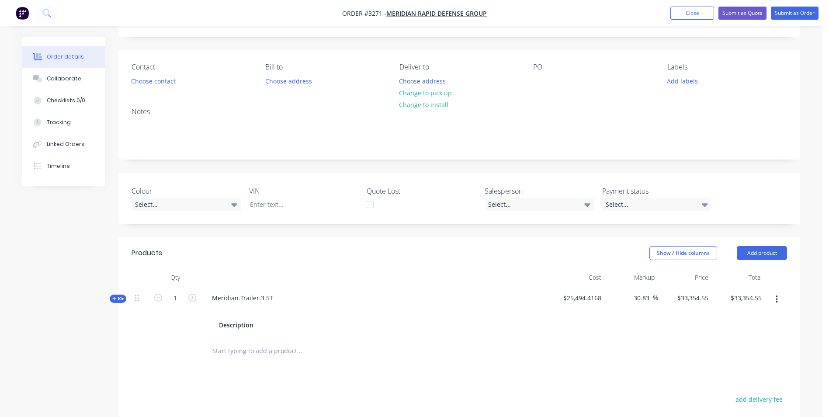
scroll to position [0, 0]
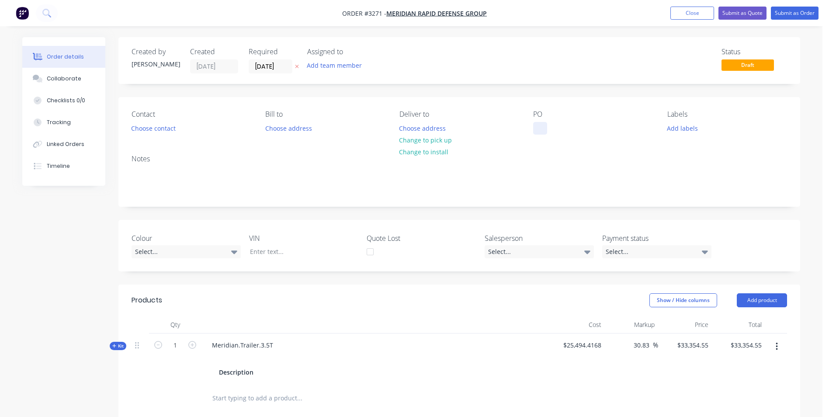
click at [541, 128] on div at bounding box center [540, 128] width 14 height 13
click at [766, 159] on div "Notes" at bounding box center [458, 159] width 655 height 8
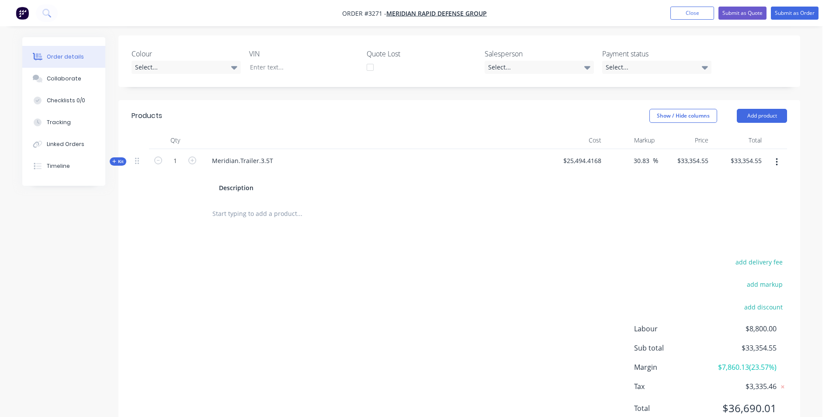
scroll to position [218, 0]
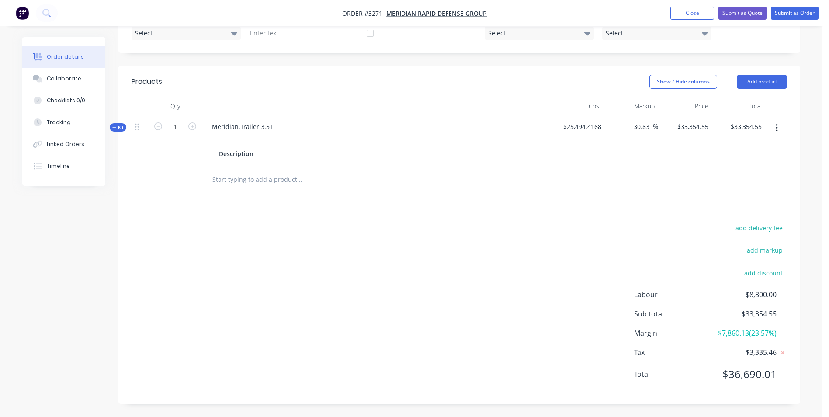
click at [118, 125] on span "Kit" at bounding box center [117, 127] width 11 height 7
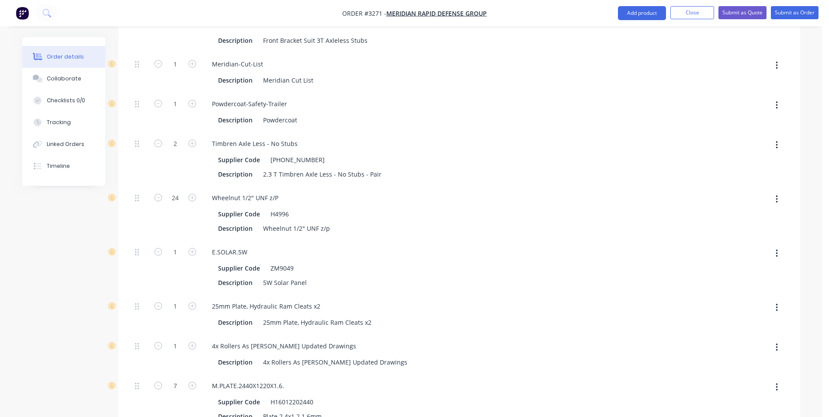
scroll to position [1092, 0]
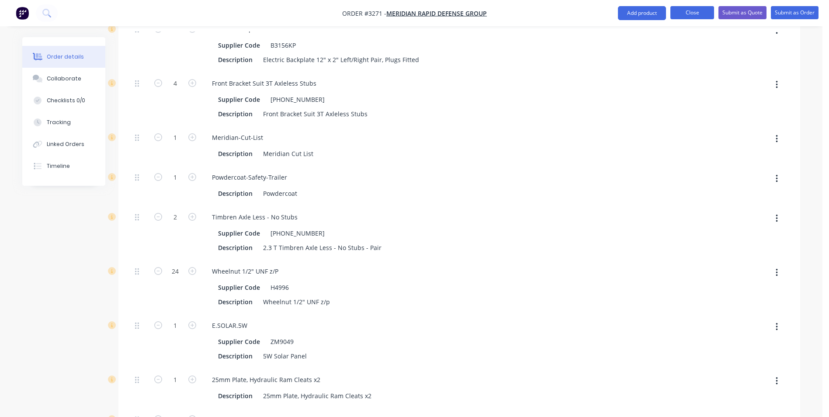
click at [693, 18] on button "Close" at bounding box center [692, 12] width 44 height 13
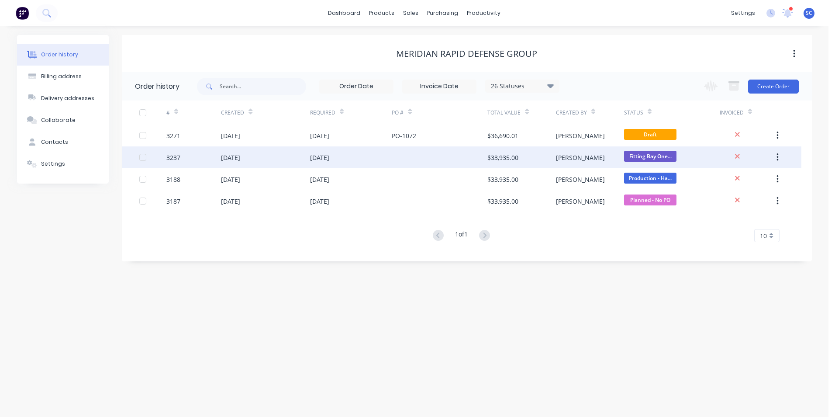
click at [525, 159] on div "$33,935.00" at bounding box center [521, 157] width 68 height 22
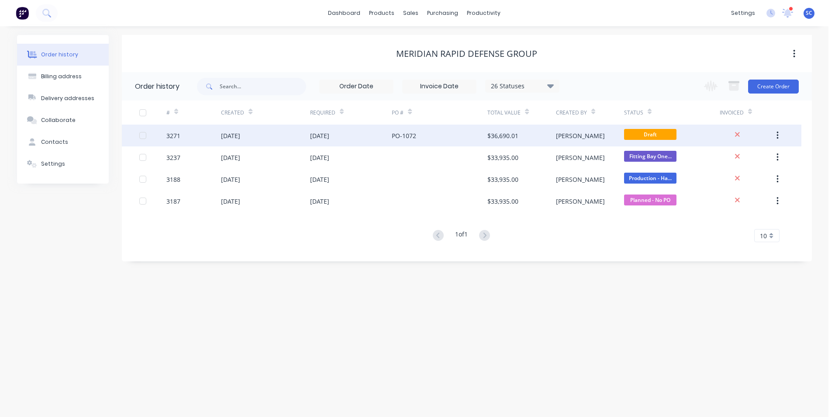
click at [522, 135] on div "$36,690.01" at bounding box center [521, 135] width 68 height 22
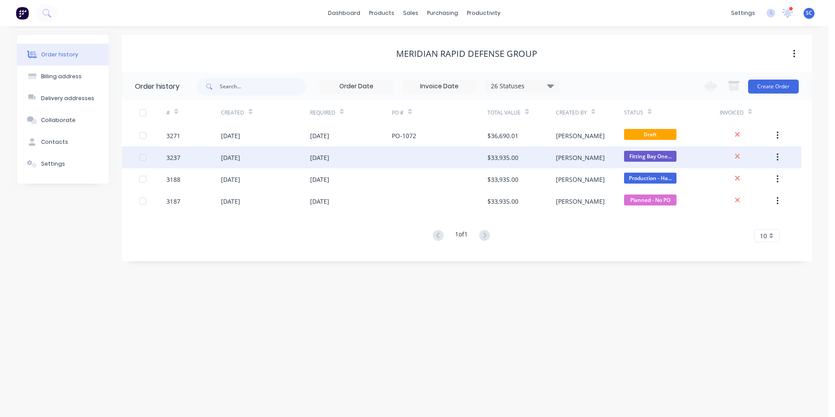
click at [506, 160] on div "$33,935.00" at bounding box center [502, 157] width 31 height 9
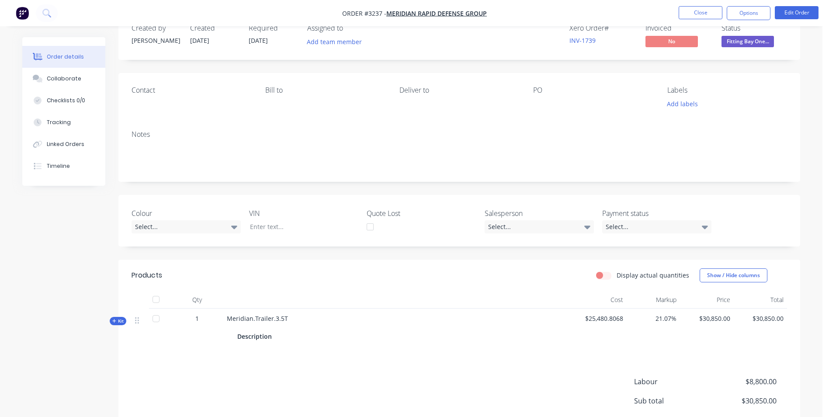
scroll to position [23, 0]
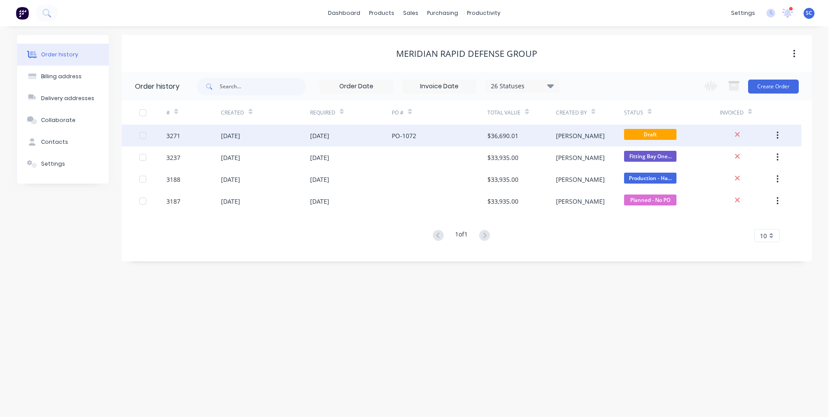
click at [574, 136] on div "[PERSON_NAME]" at bounding box center [590, 135] width 68 height 22
click at [476, 139] on div "PO-1072" at bounding box center [440, 135] width 96 height 22
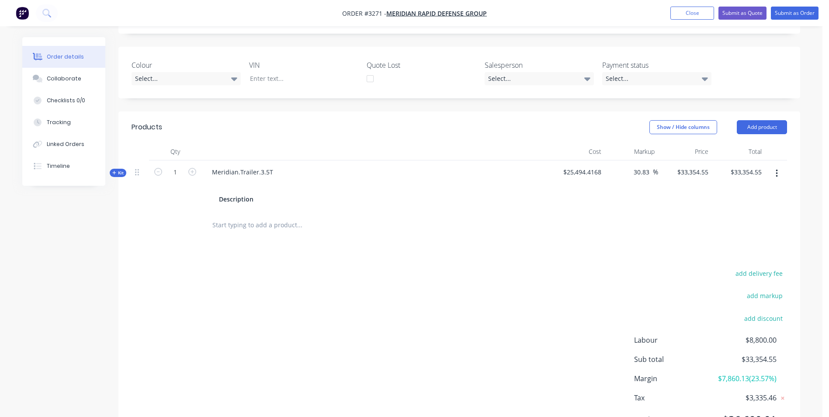
scroll to position [218, 0]
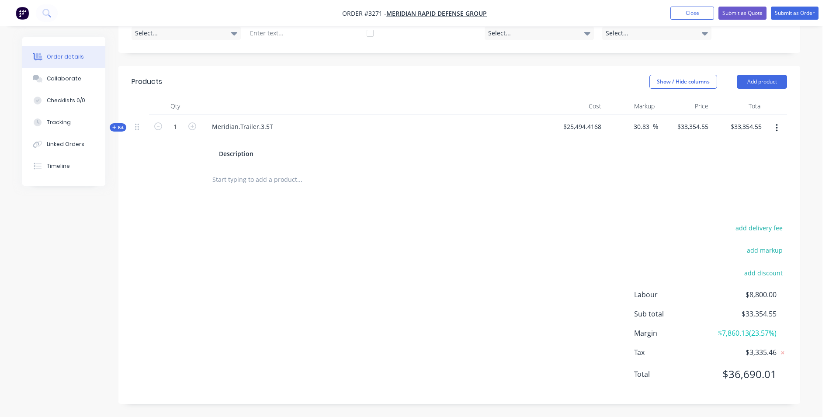
click at [777, 128] on icon "button" at bounding box center [776, 128] width 2 height 8
click at [722, 217] on div "Delete" at bounding box center [744, 220] width 67 height 13
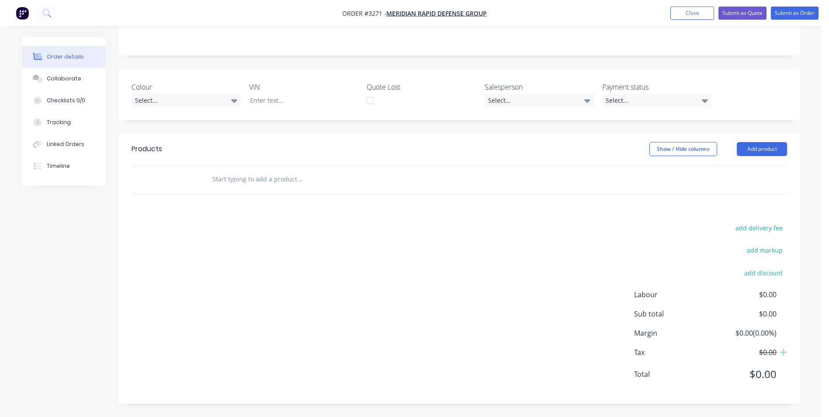
scroll to position [151, 0]
click at [749, 152] on button "Add product" at bounding box center [761, 149] width 50 height 14
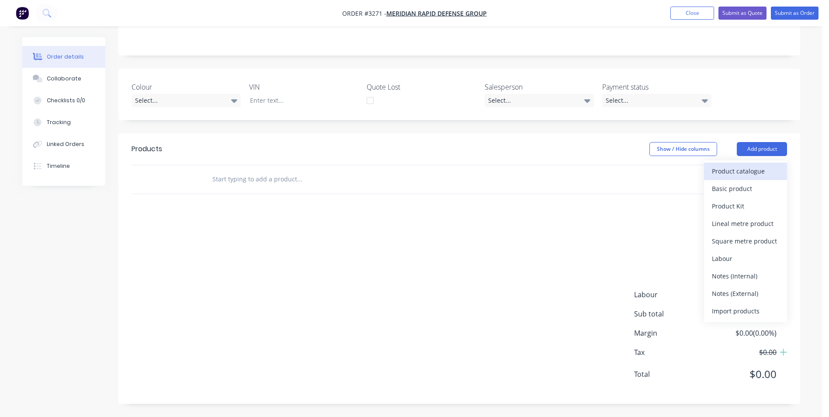
click at [733, 168] on div "Product catalogue" at bounding box center [744, 171] width 67 height 13
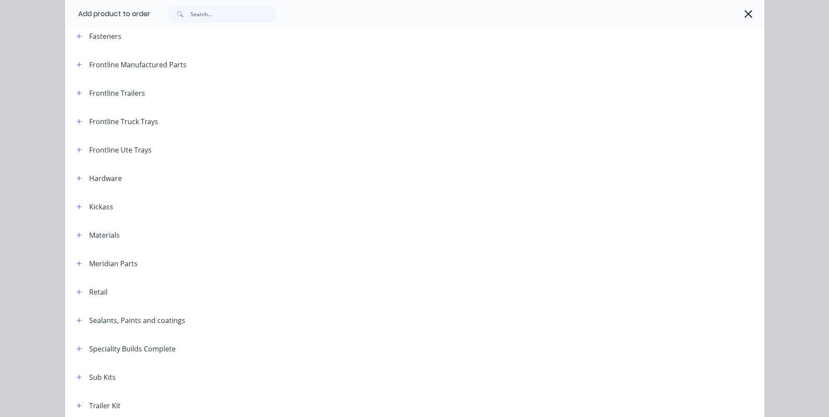
scroll to position [131, 0]
click at [76, 264] on icon "button" at bounding box center [78, 263] width 5 height 6
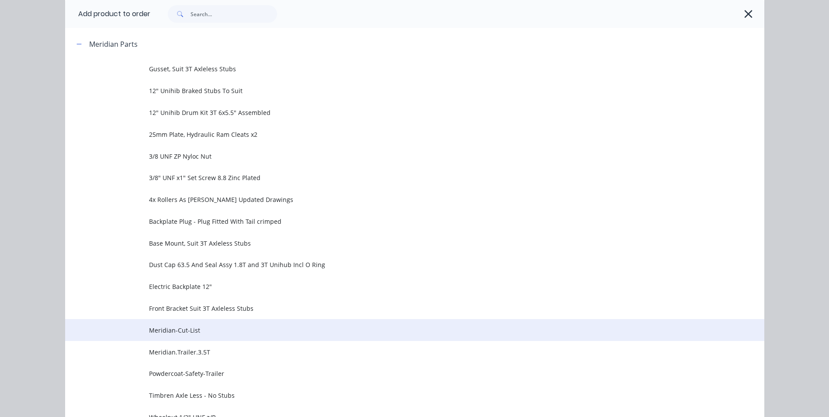
scroll to position [349, 0]
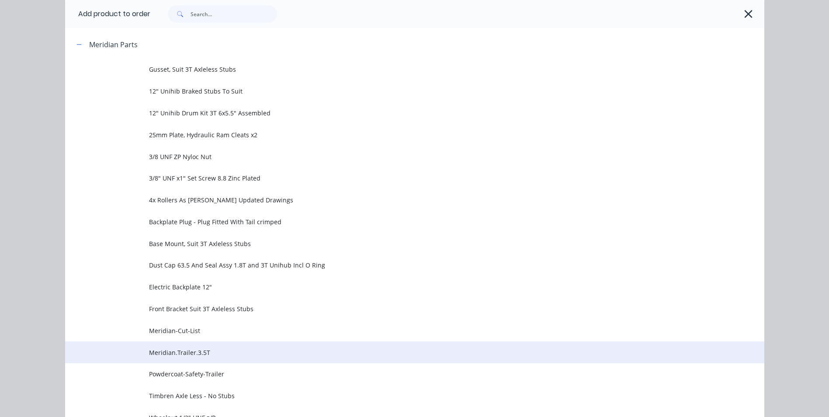
click at [165, 356] on span "Meridian.Trailer.3.5T" at bounding box center [395, 352] width 492 height 9
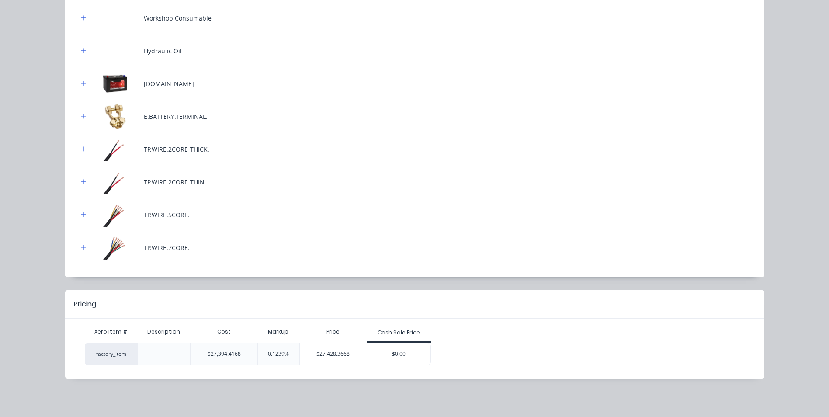
scroll to position [163, 0]
click at [309, 346] on div "$27,428.3668" at bounding box center [333, 354] width 67 height 22
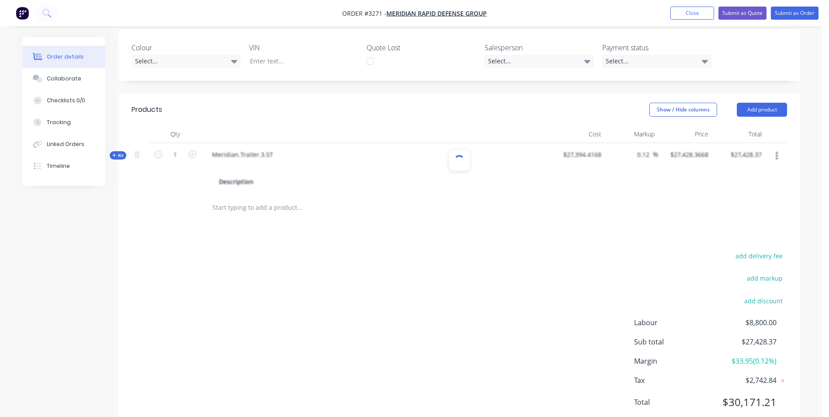
scroll to position [218, 0]
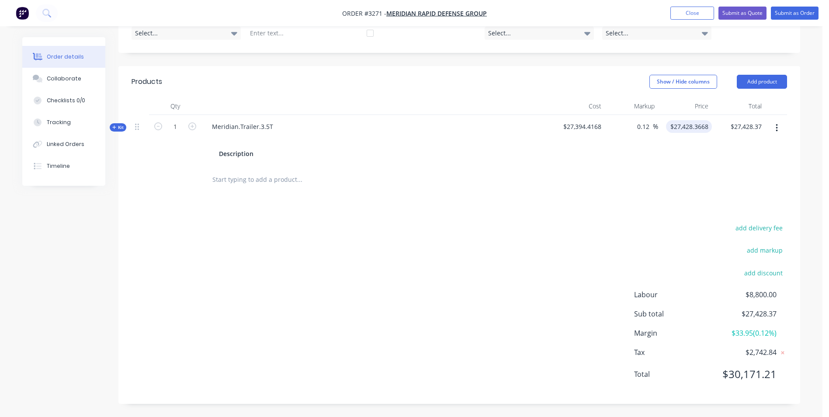
click at [692, 129] on input "$27,428.3668" at bounding box center [690, 126] width 42 height 13
click at [699, 129] on input "27428.3668" at bounding box center [693, 126] width 38 height 13
type input "33354.55"
type input "21.76"
type input "$33,354.55"
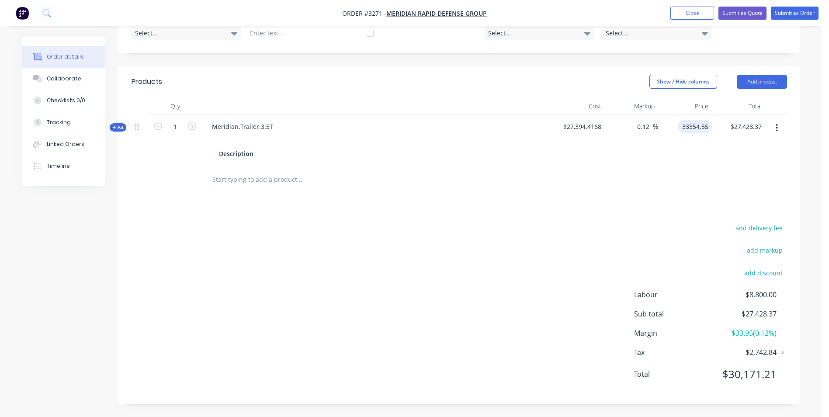
type input "$33,354.55"
drag, startPoint x: 746, startPoint y: 166, endPoint x: 746, endPoint y: 158, distance: 7.4
click at [746, 166] on div at bounding box center [458, 180] width 655 height 28
